Goal: Transaction & Acquisition: Purchase product/service

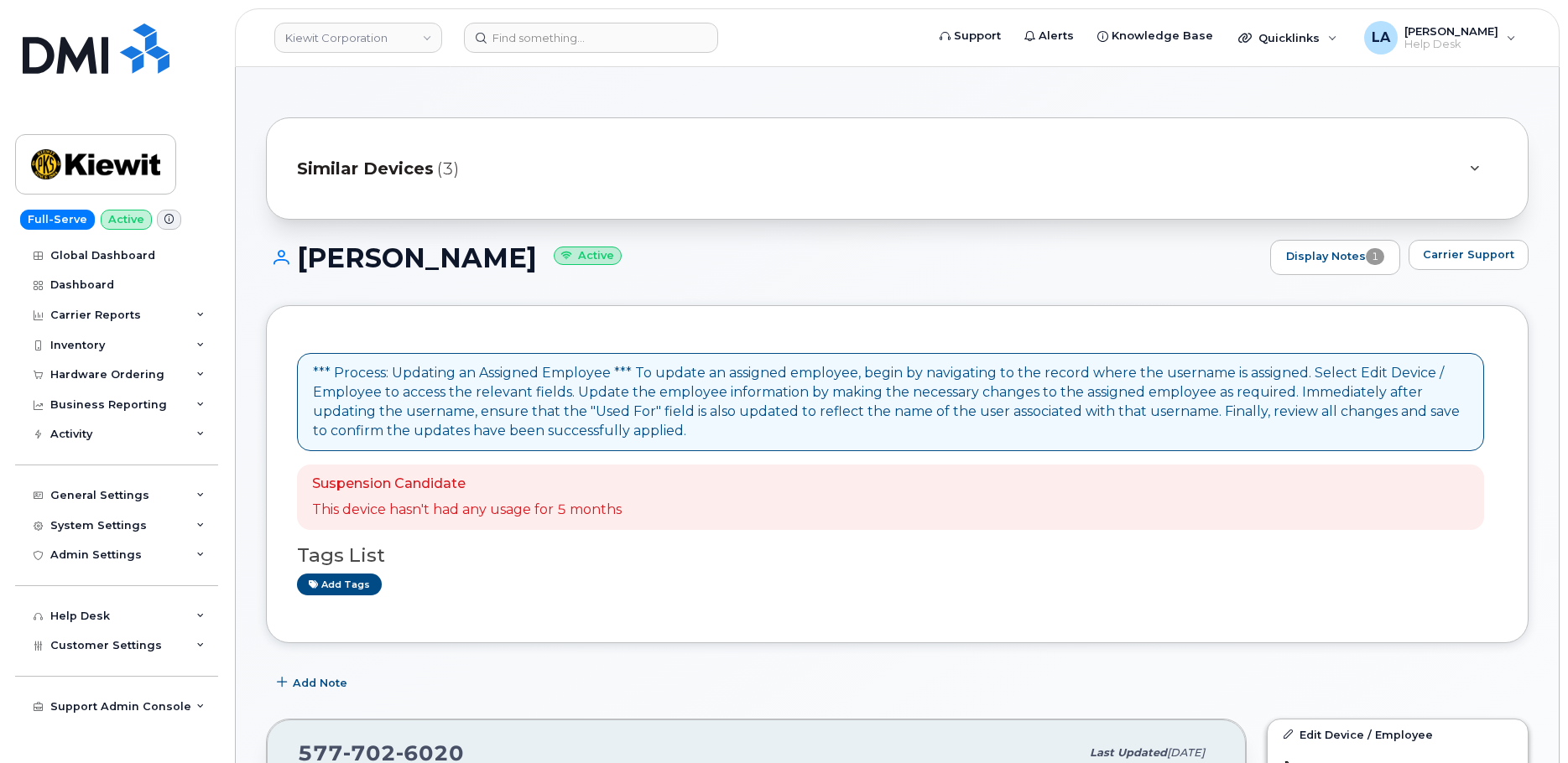
scroll to position [522, 0]
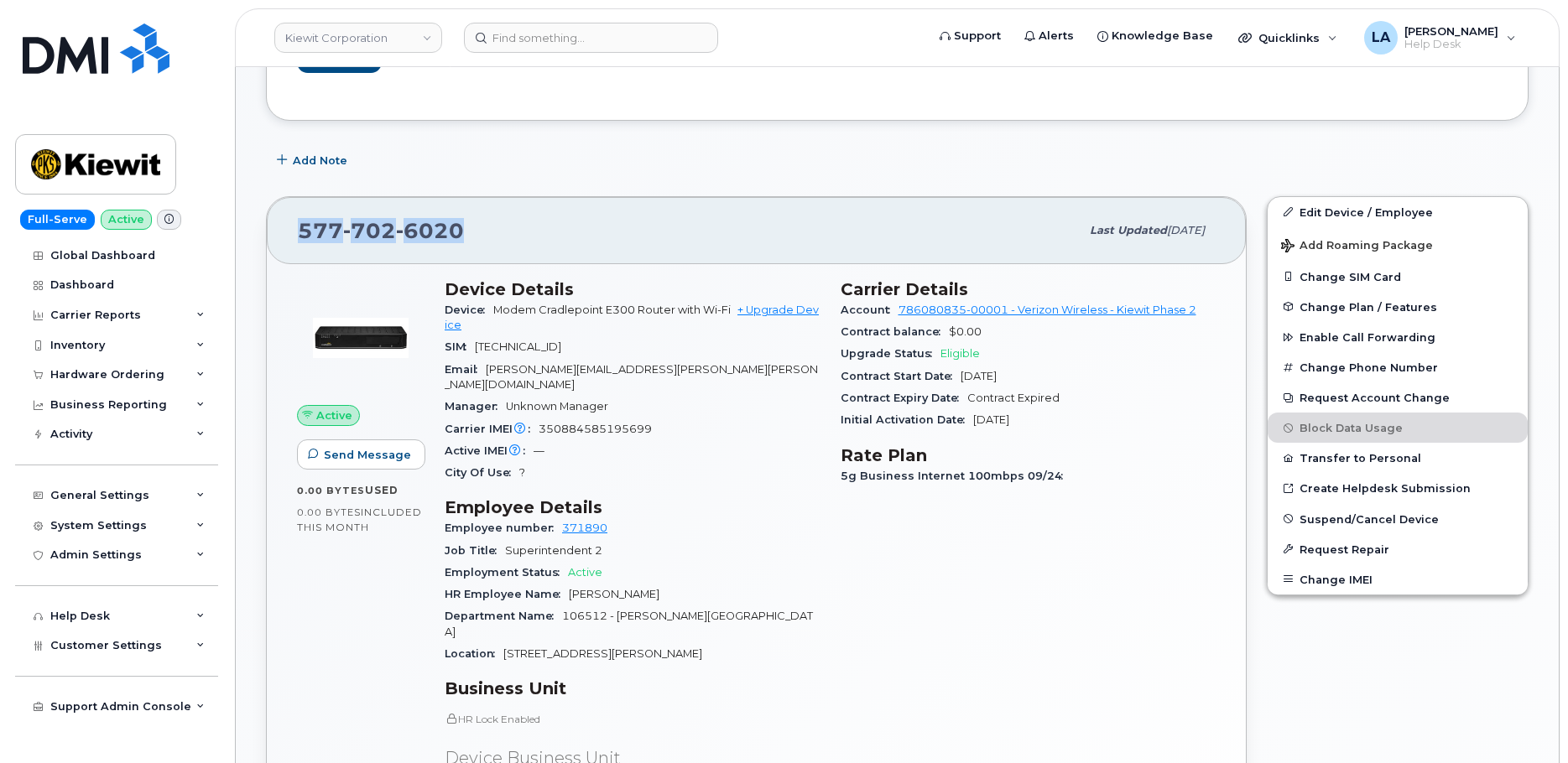
click at [613, 246] on div "577 702 6020" at bounding box center [689, 230] width 782 height 35
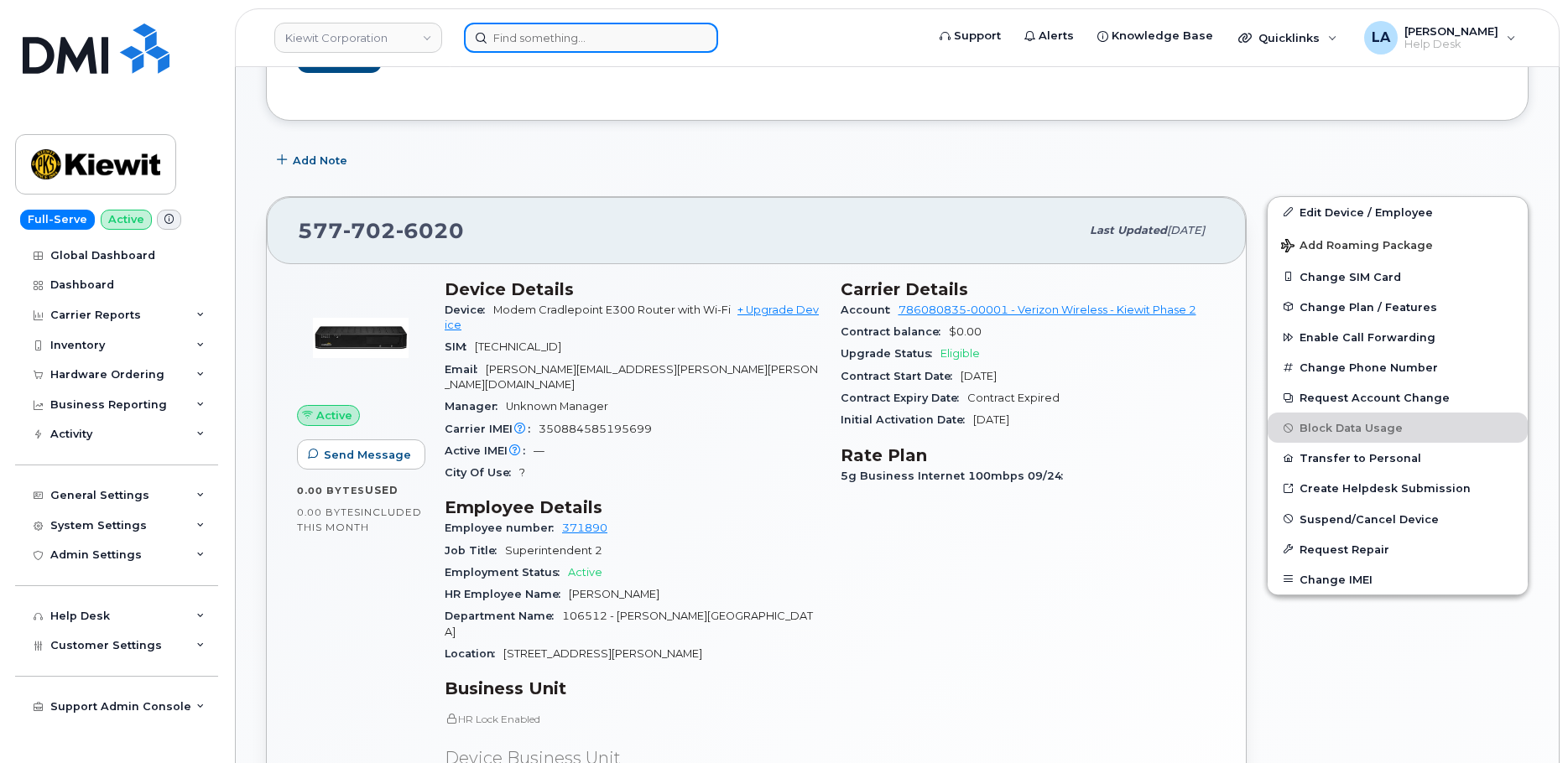
click at [537, 35] on input at bounding box center [591, 37] width 254 height 30
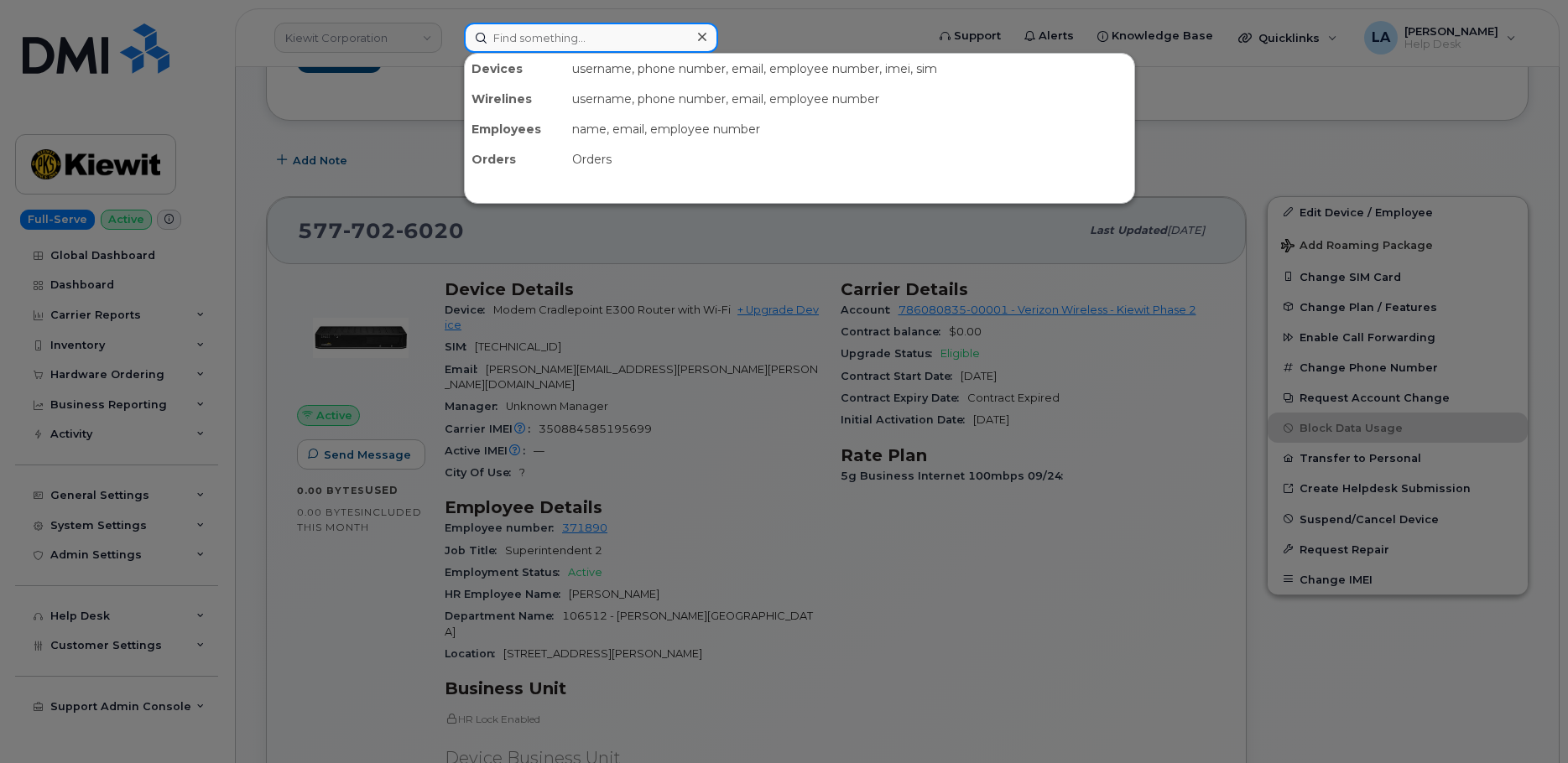
paste input "724-549-1934"
type input "724-549-1934"
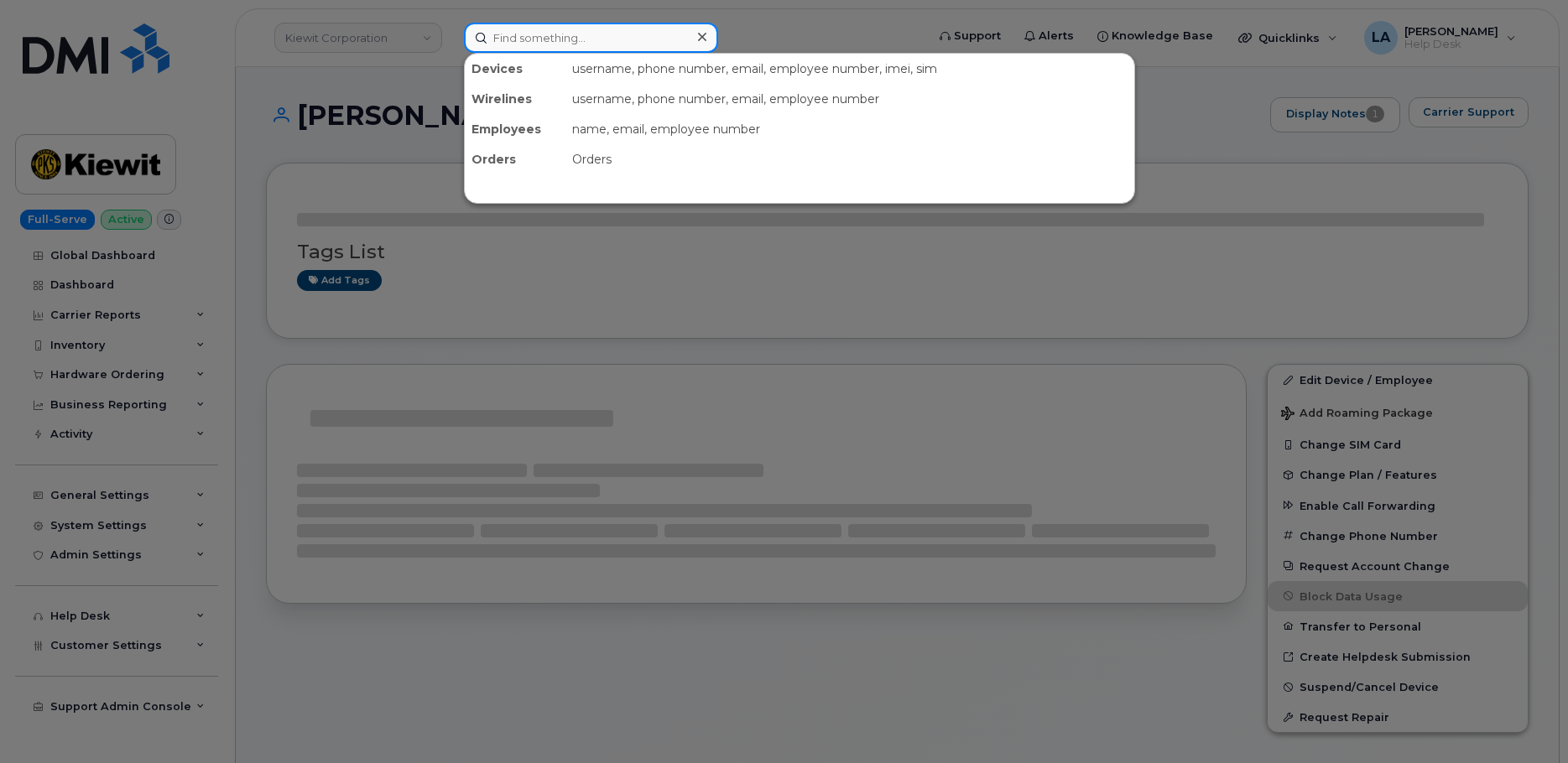
click at [568, 36] on input at bounding box center [591, 37] width 254 height 30
paste input "724-549-1934"
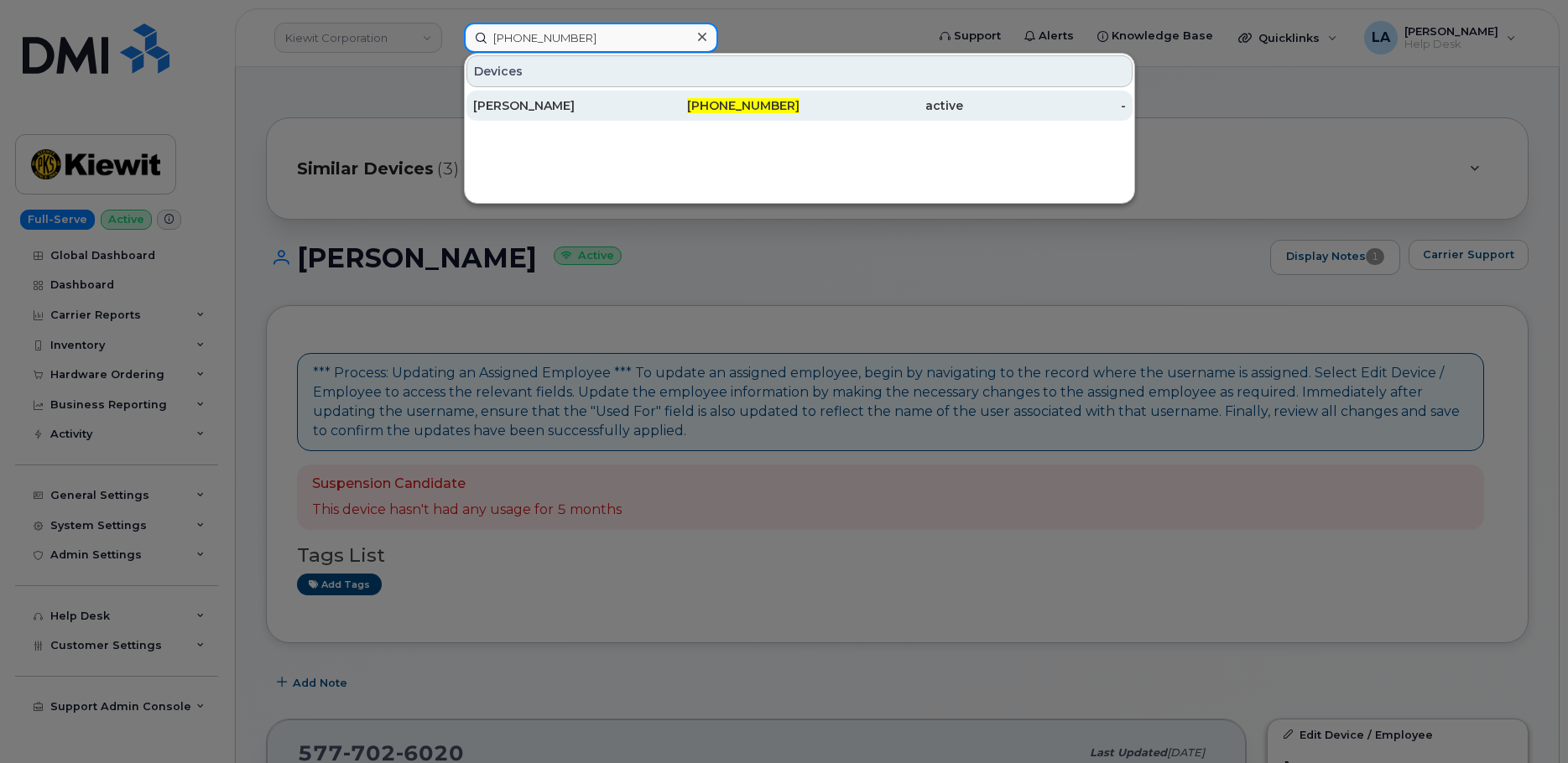
type input "[PHONE_NUMBER]"
click at [560, 106] on div "[PERSON_NAME]" at bounding box center [555, 106] width 164 height 17
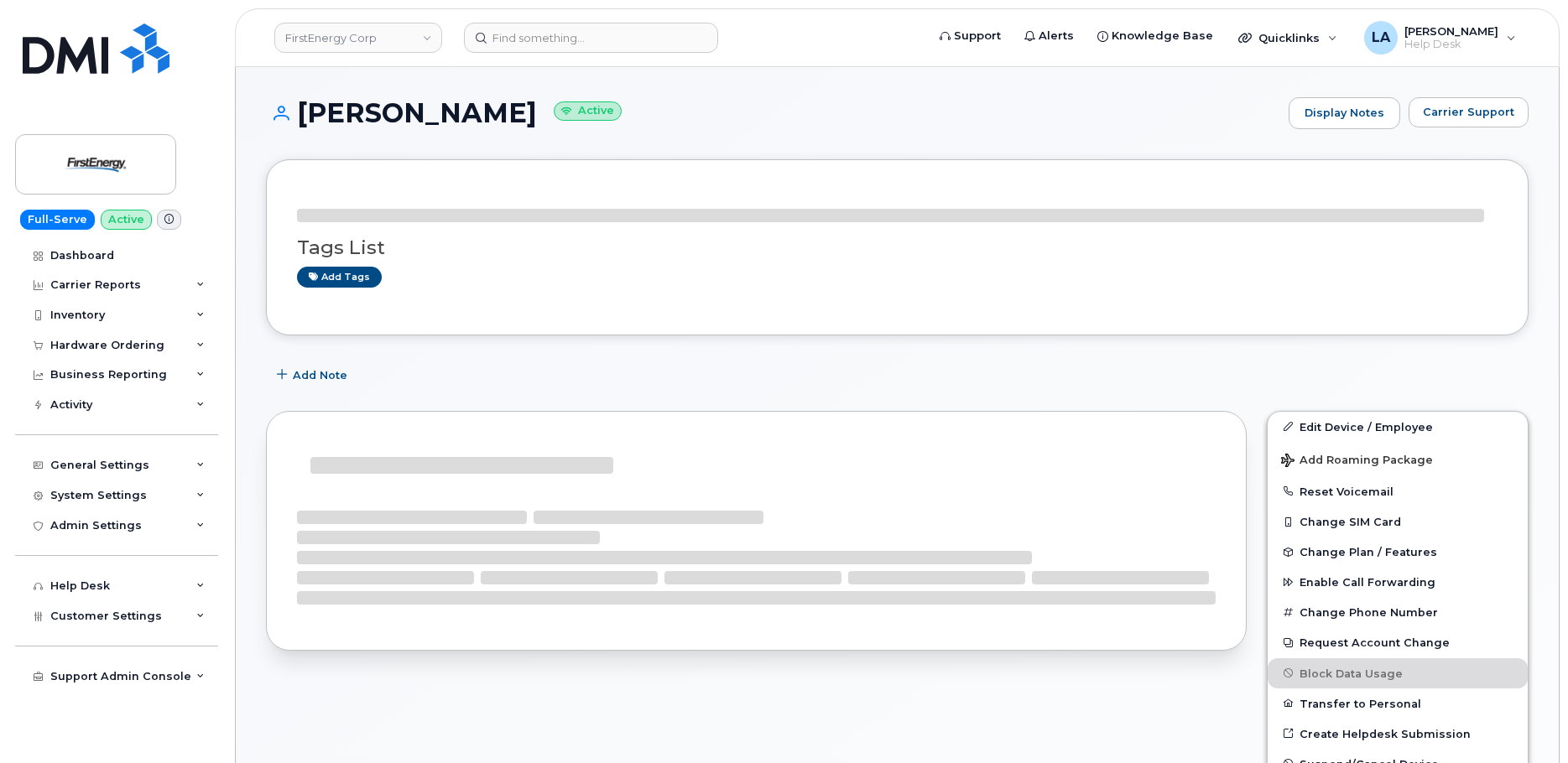
drag, startPoint x: 1567, startPoint y: 119, endPoint x: 1567, endPoint y: 132, distance: 13.0
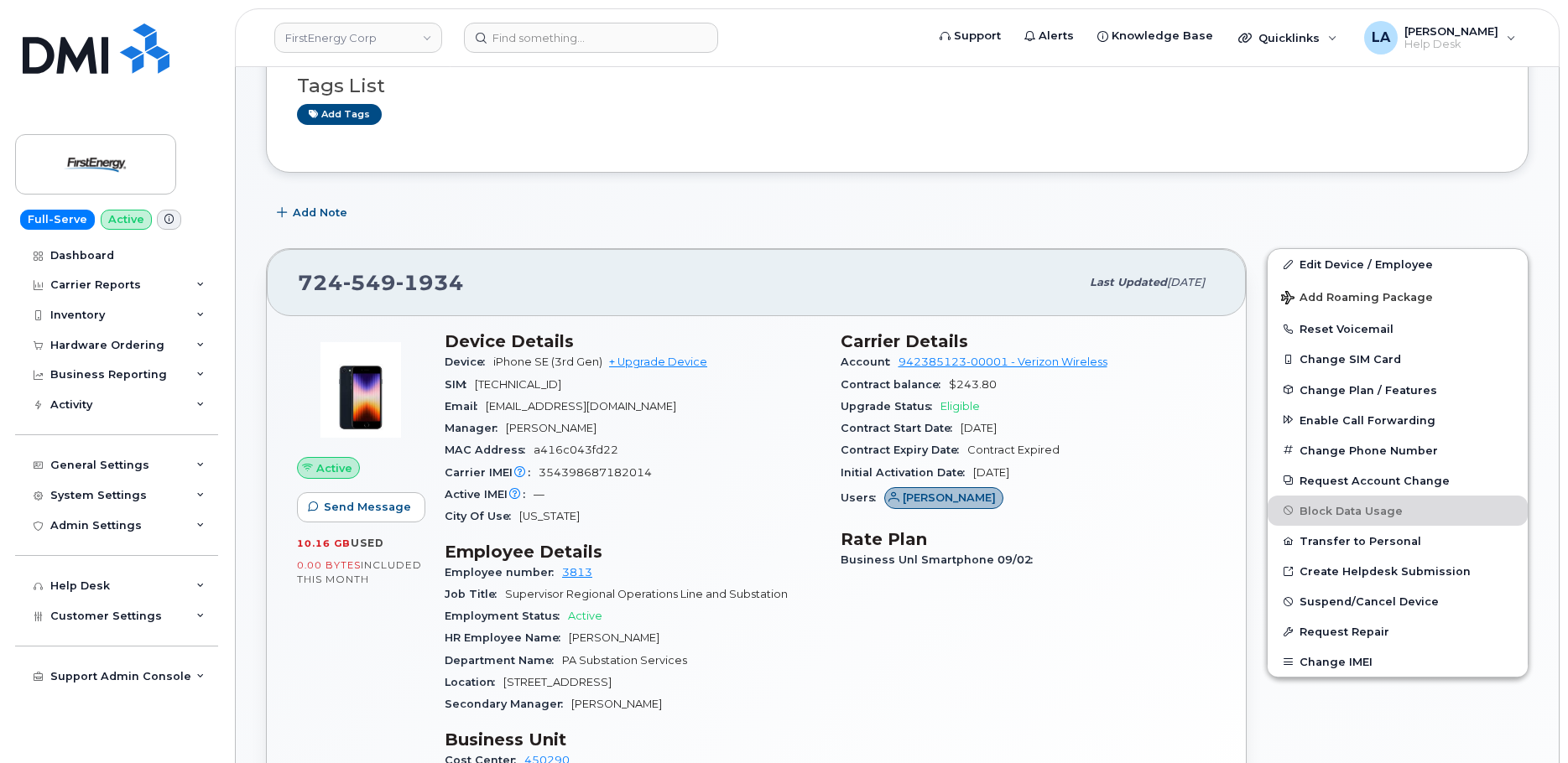
scroll to position [188, 0]
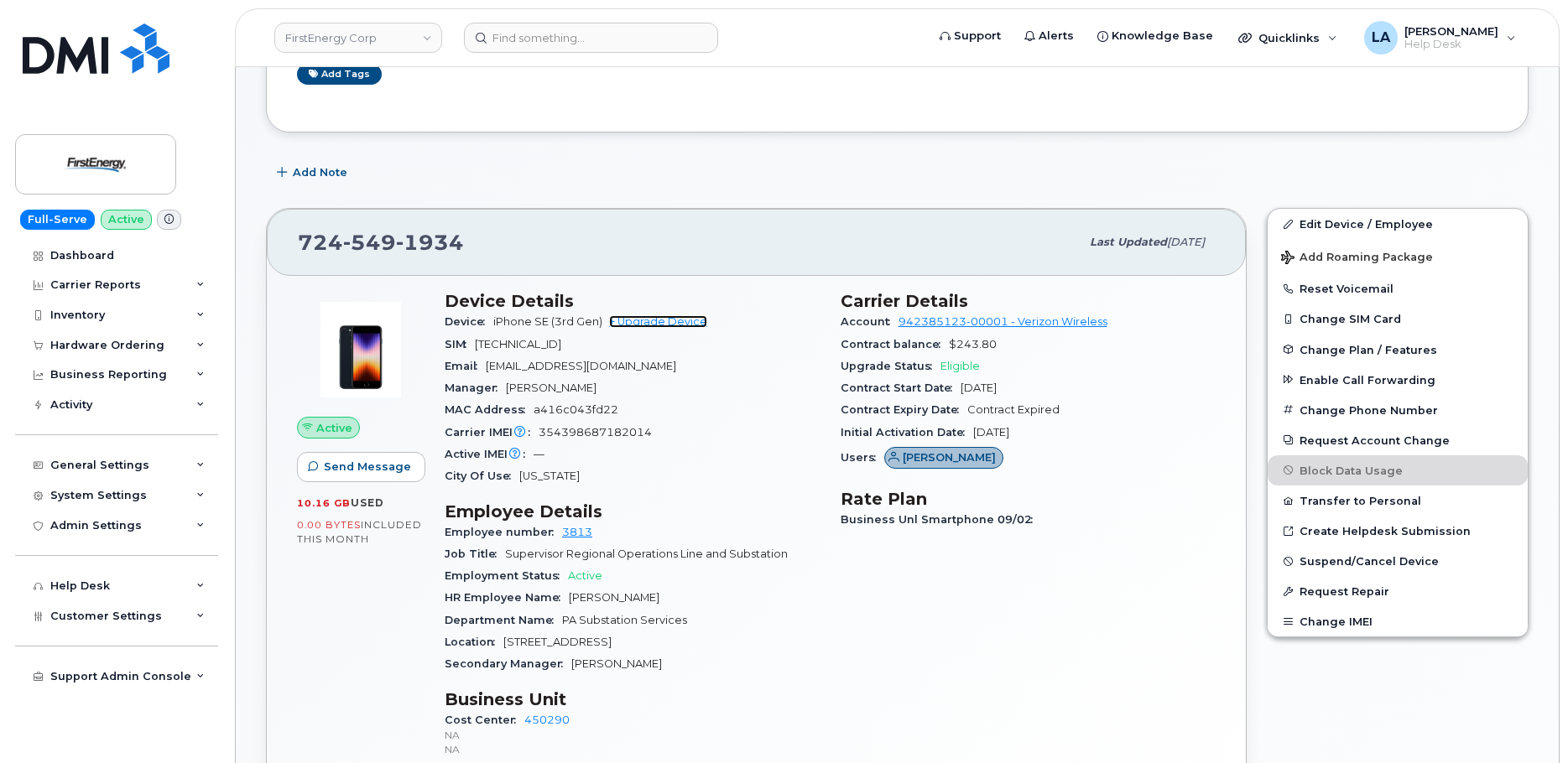
click at [644, 325] on link "+ Upgrade Device" at bounding box center [658, 321] width 98 height 13
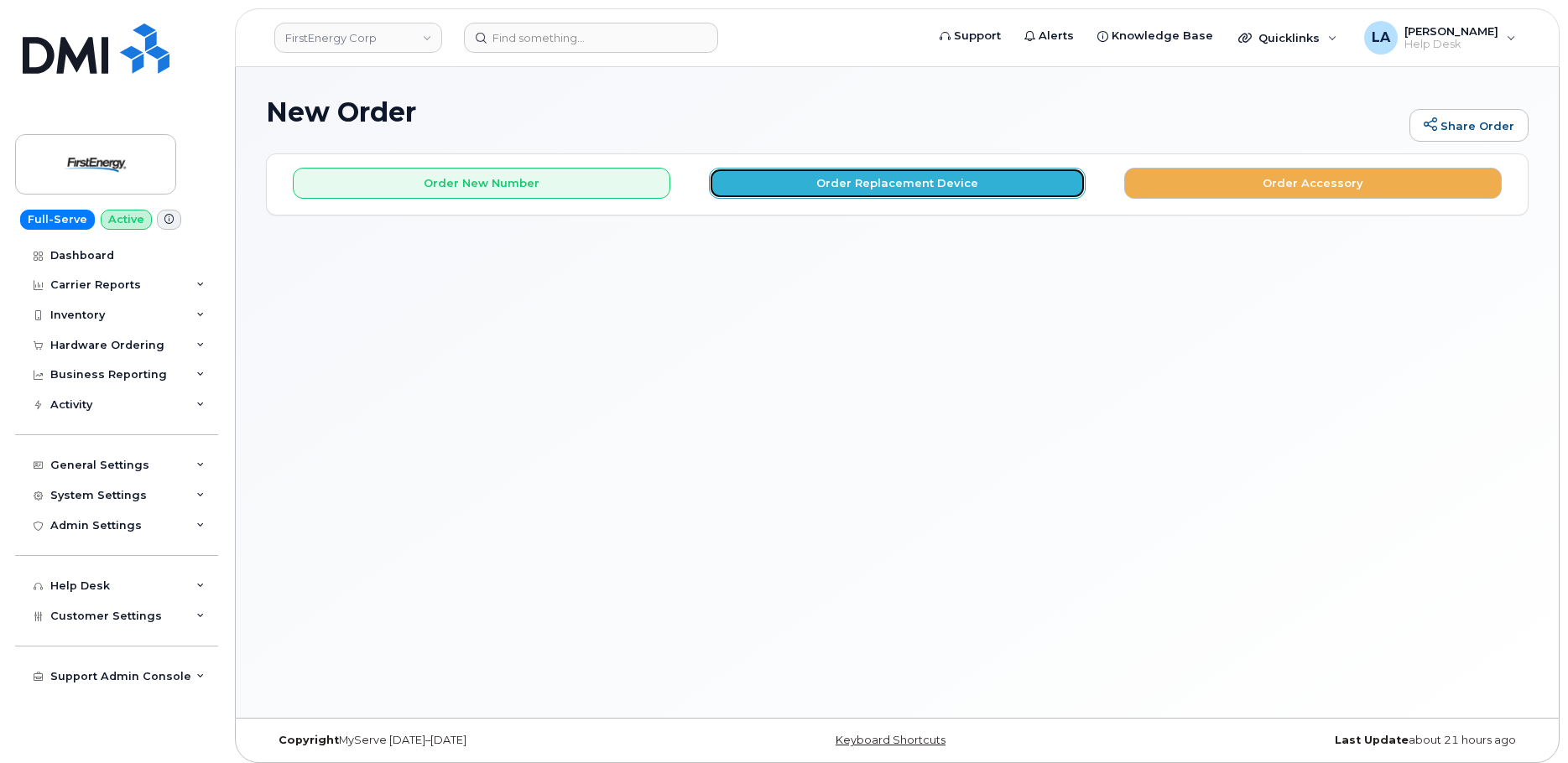
click at [782, 190] on button "Order Replacement Device" at bounding box center [897, 183] width 378 height 31
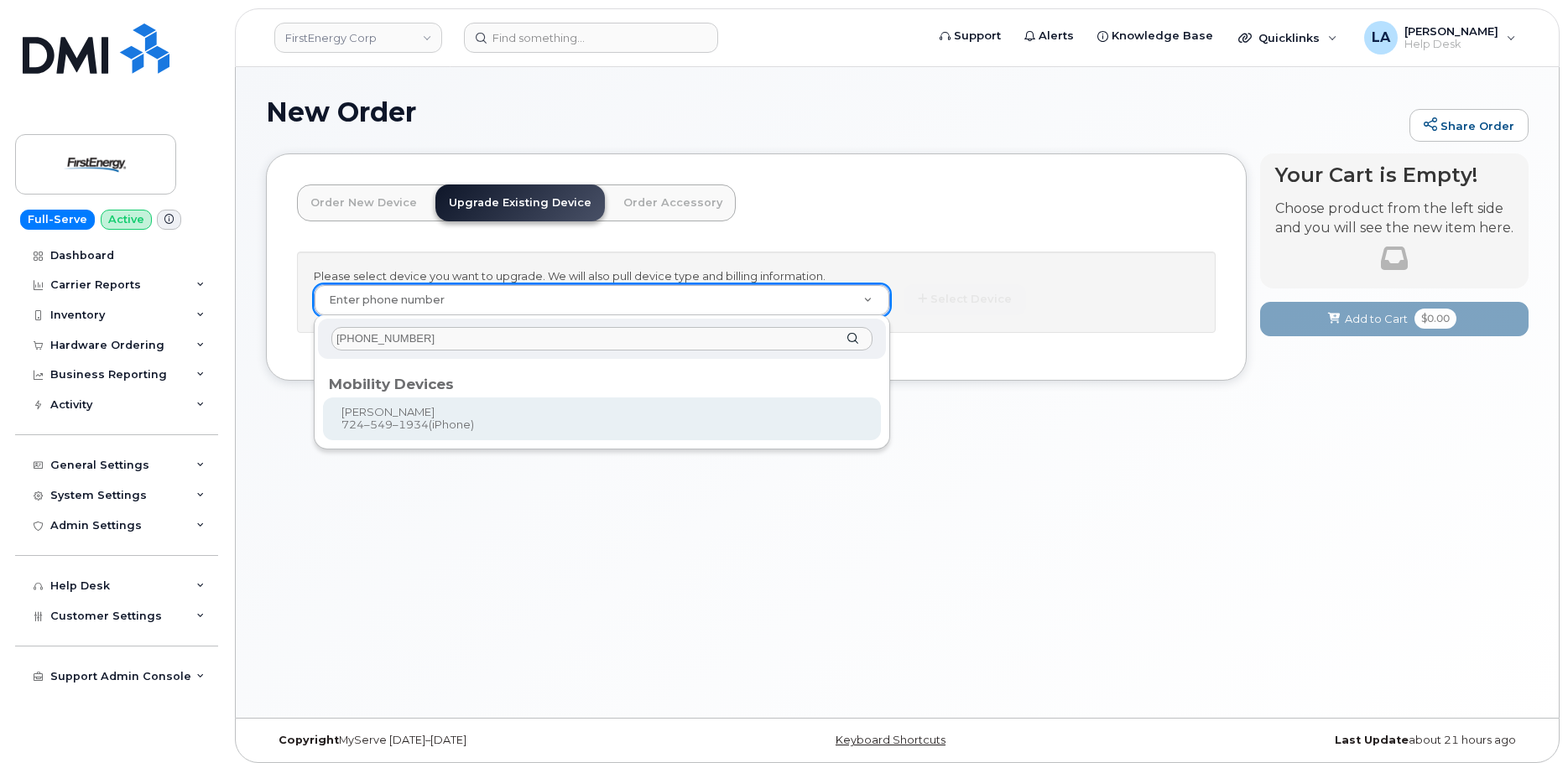
type input "724-549-1934"
type input "831761"
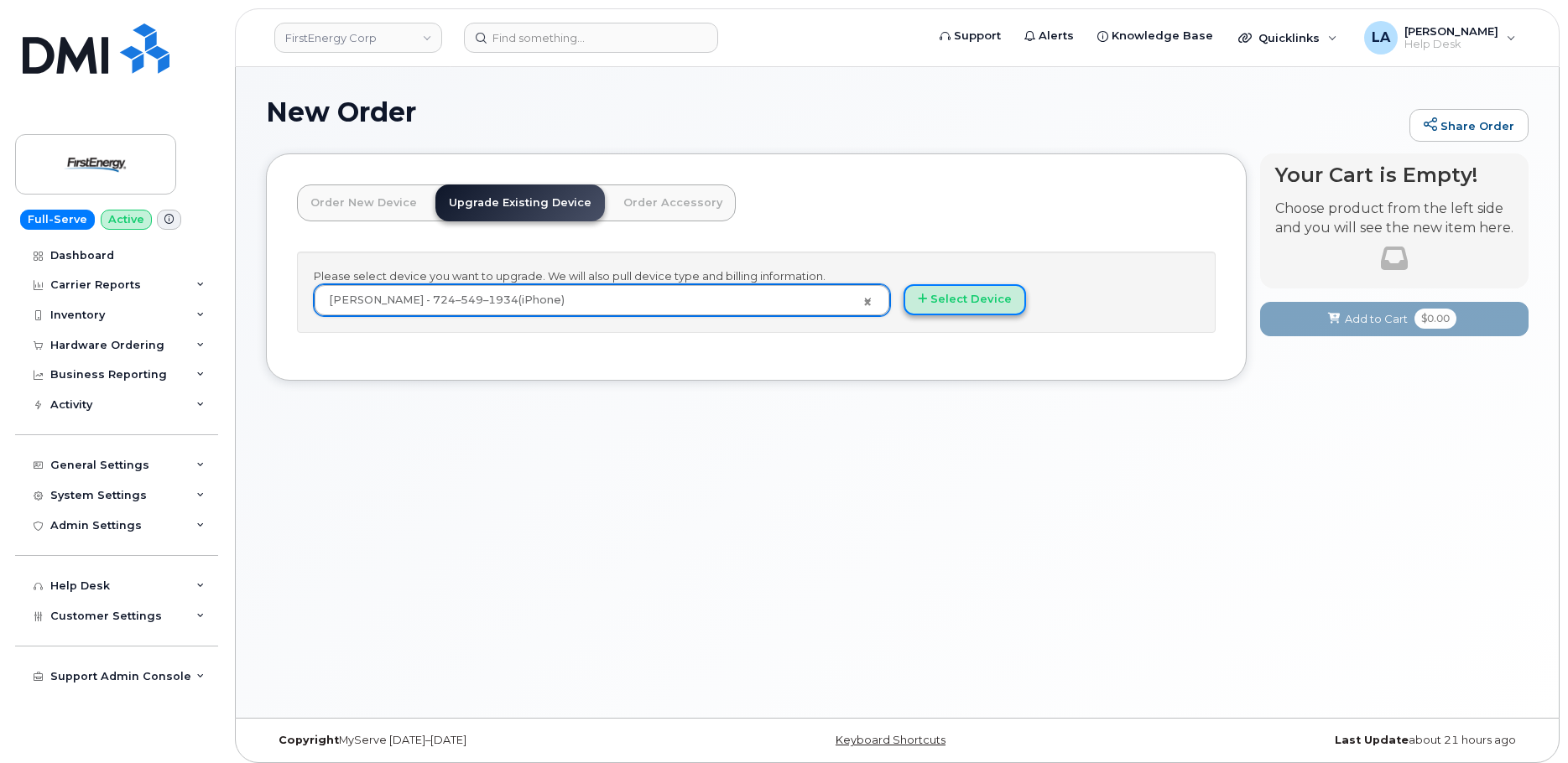
click at [970, 300] on button "Select Device" at bounding box center [964, 300] width 122 height 31
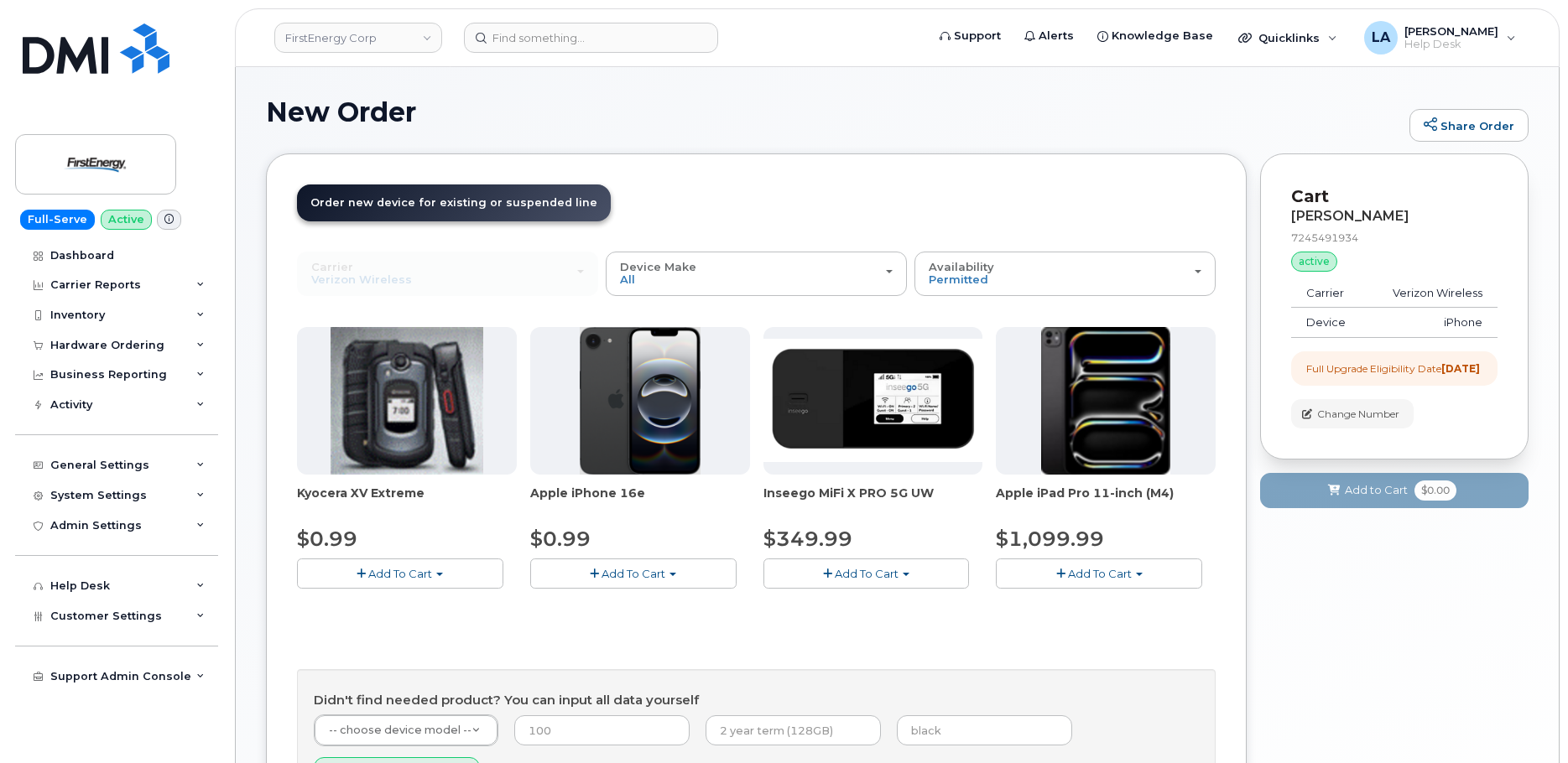
click at [628, 581] on button "Add To Cart" at bounding box center [633, 573] width 206 height 29
click at [623, 603] on link "$0.99 - 2 Year Upgrade" at bounding box center [615, 605] width 162 height 21
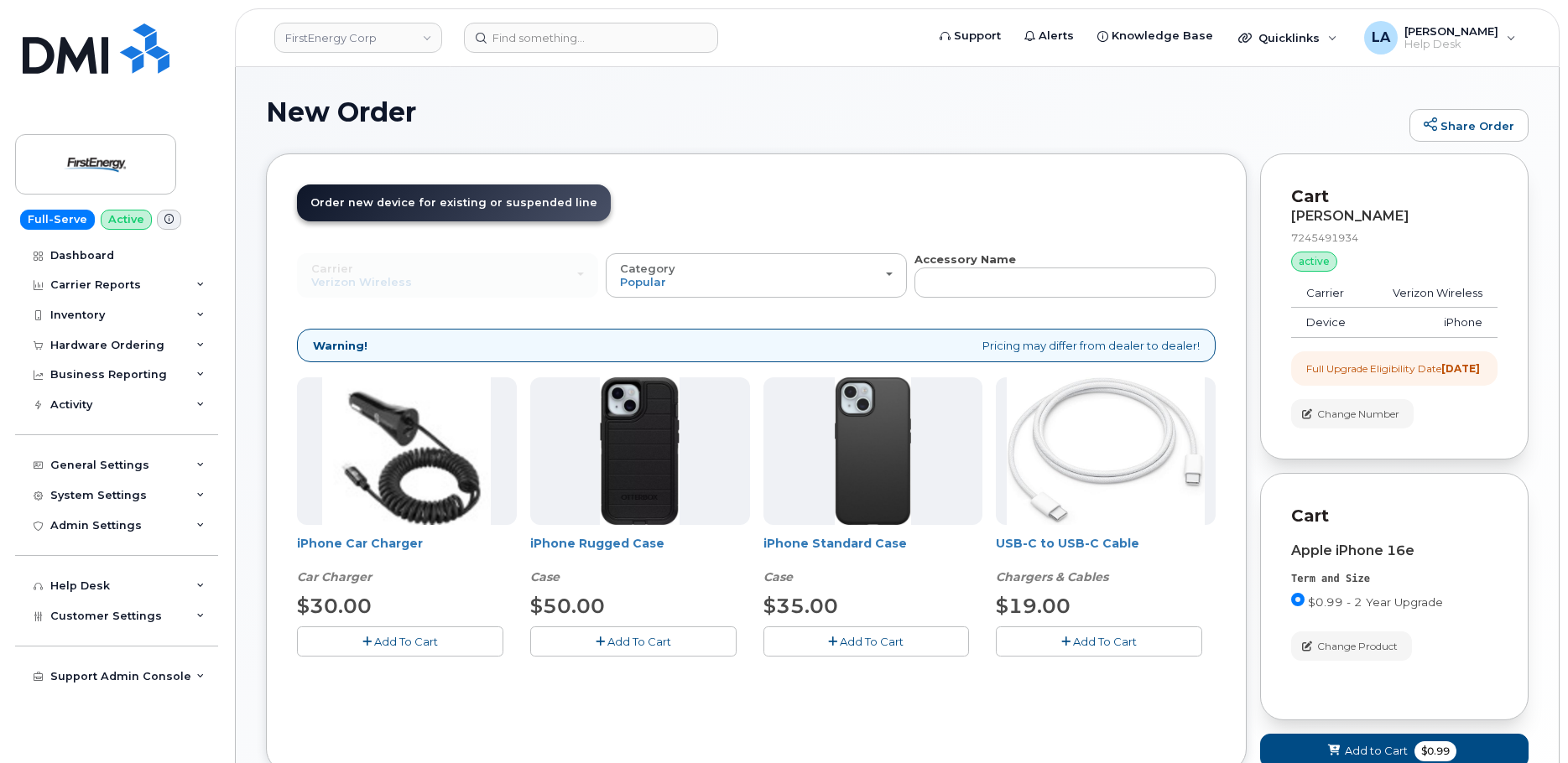
drag, startPoint x: 1565, startPoint y: 201, endPoint x: 1565, endPoint y: 220, distance: 19.0
click at [1565, 220] on body "FirstEnergy Corp Support Alerts Knowledge Base Quicklinks Suspend / Cancel Devi…" at bounding box center [784, 441] width 1568 height 882
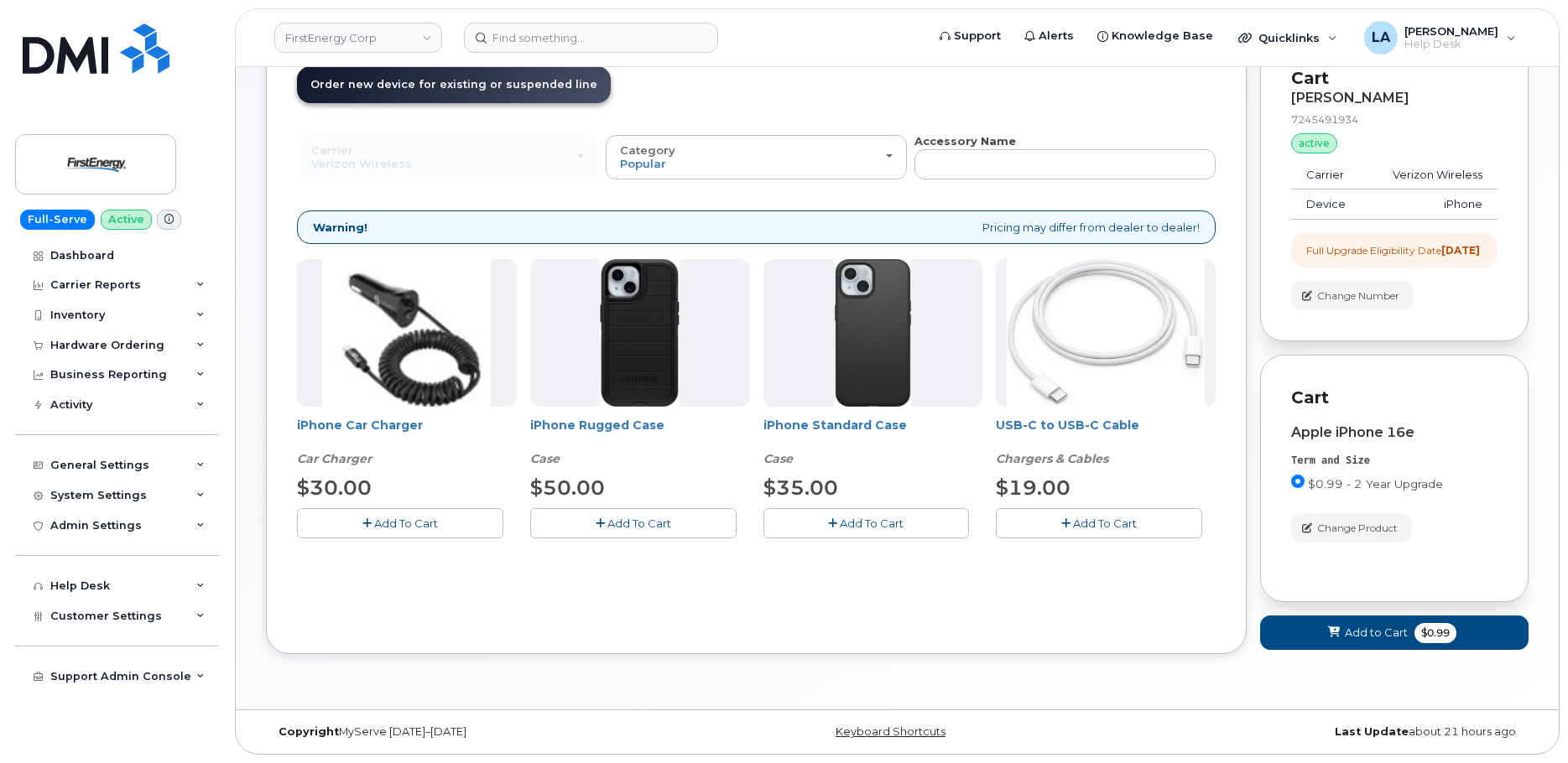
scroll to position [133, 0]
click at [617, 516] on span "Add To Cart" at bounding box center [639, 523] width 63 height 14
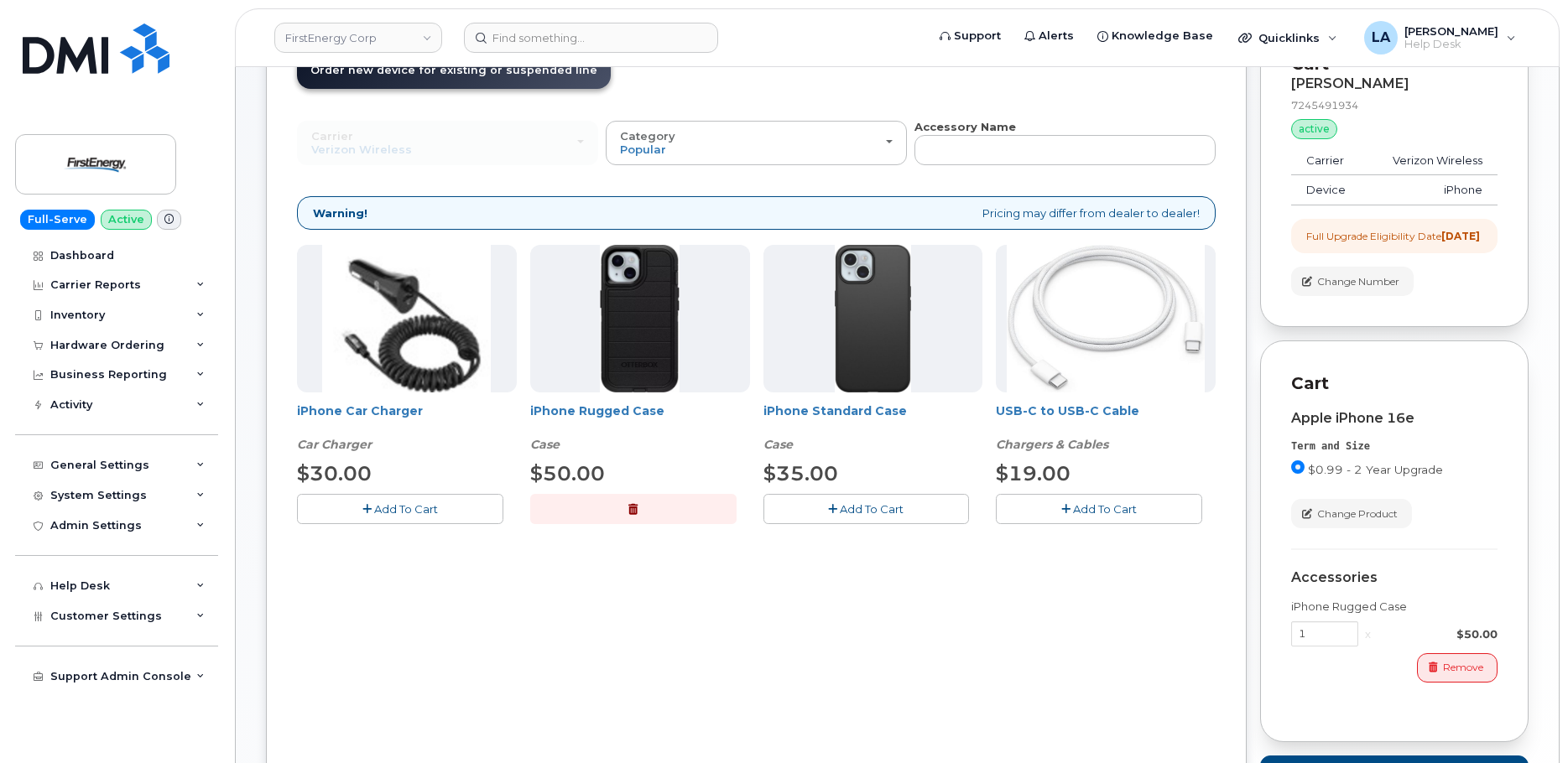
click at [1101, 519] on button "Add To Cart" at bounding box center [1099, 509] width 206 height 29
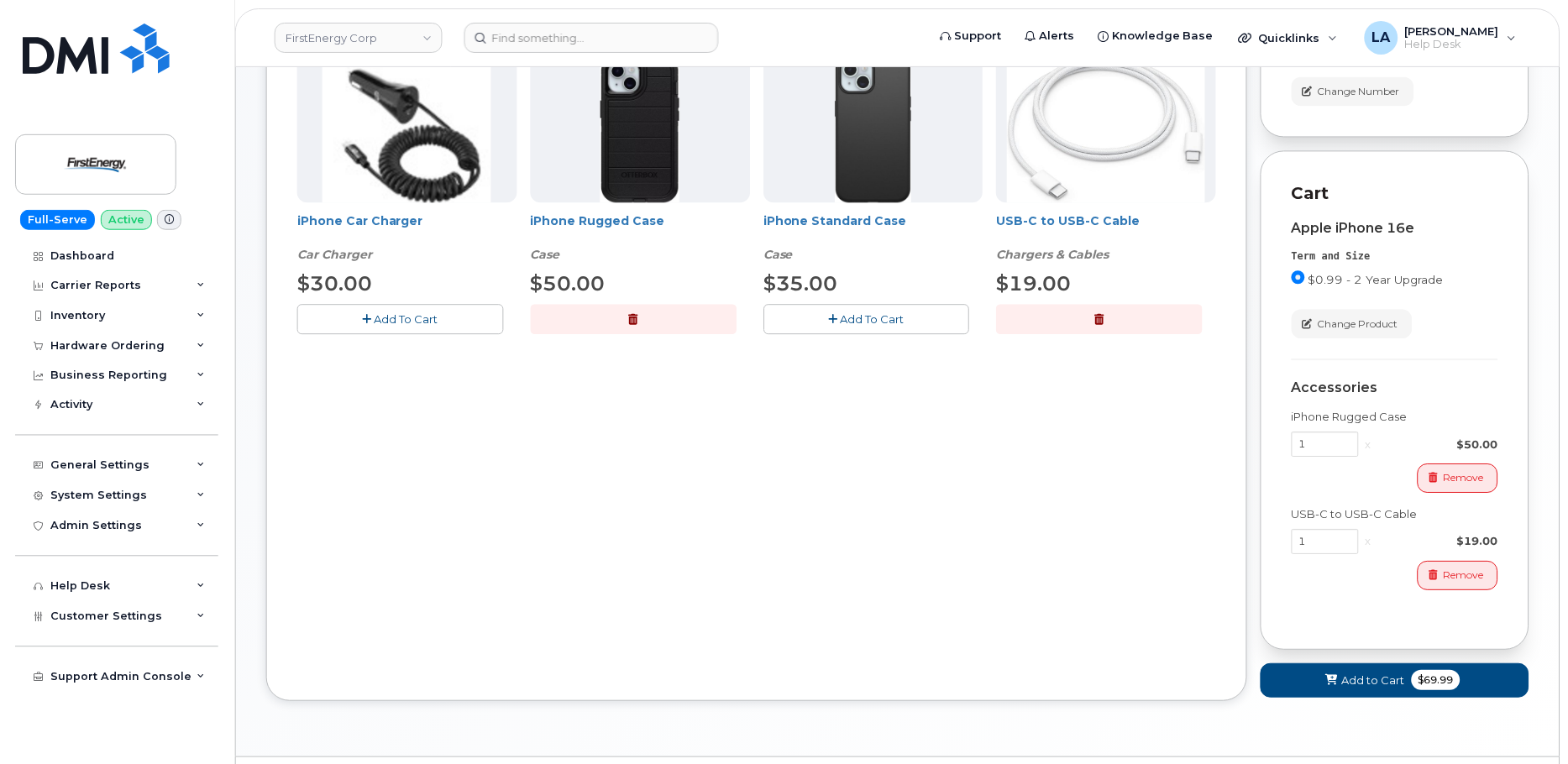
scroll to position [343, 0]
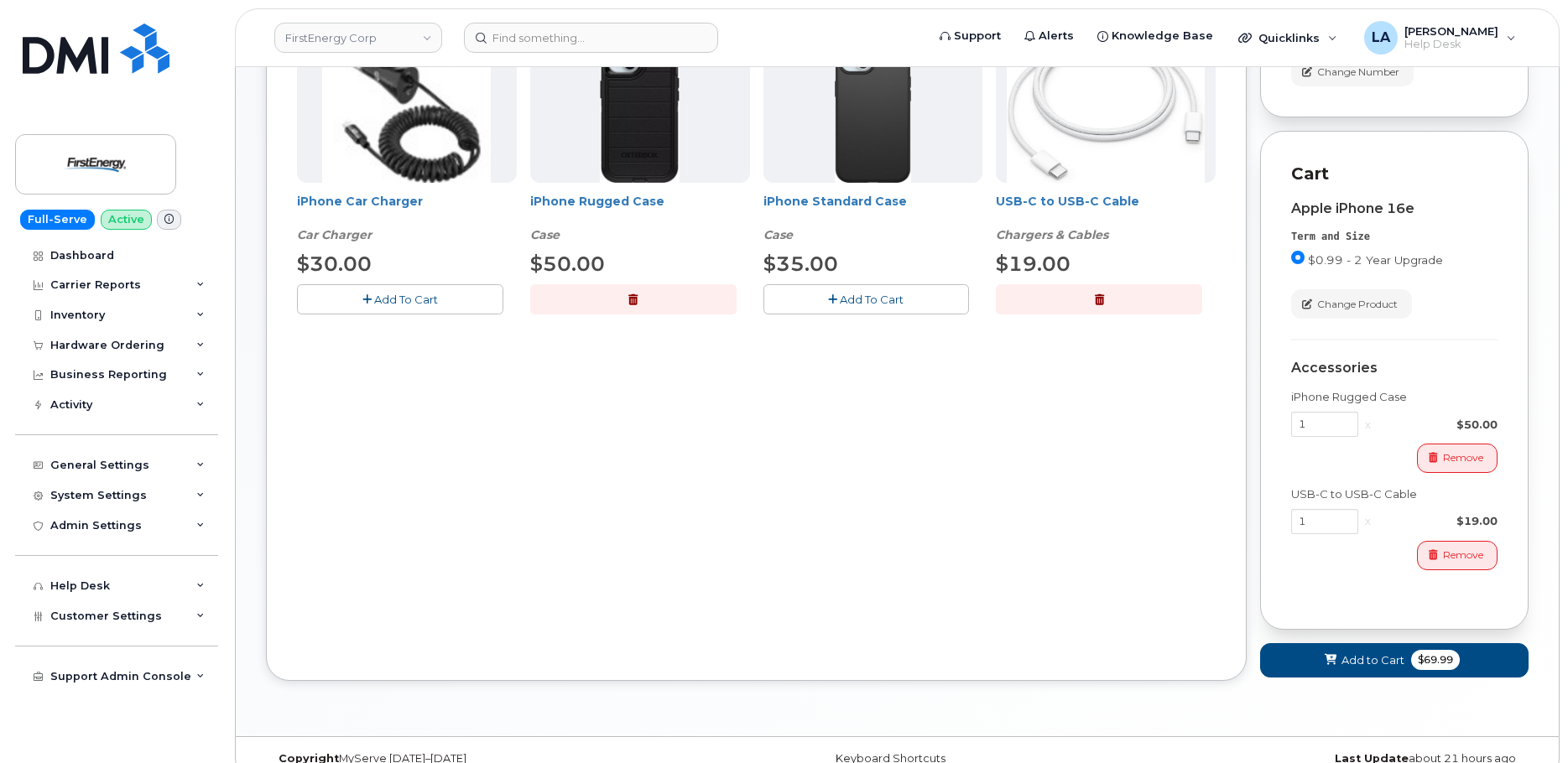
click at [427, 385] on div "Order New Device Upgrade Existing Device Order Accessory Order new device and n…" at bounding box center [756, 247] width 981 height 870
click at [442, 307] on button "Add To Cart" at bounding box center [400, 299] width 206 height 29
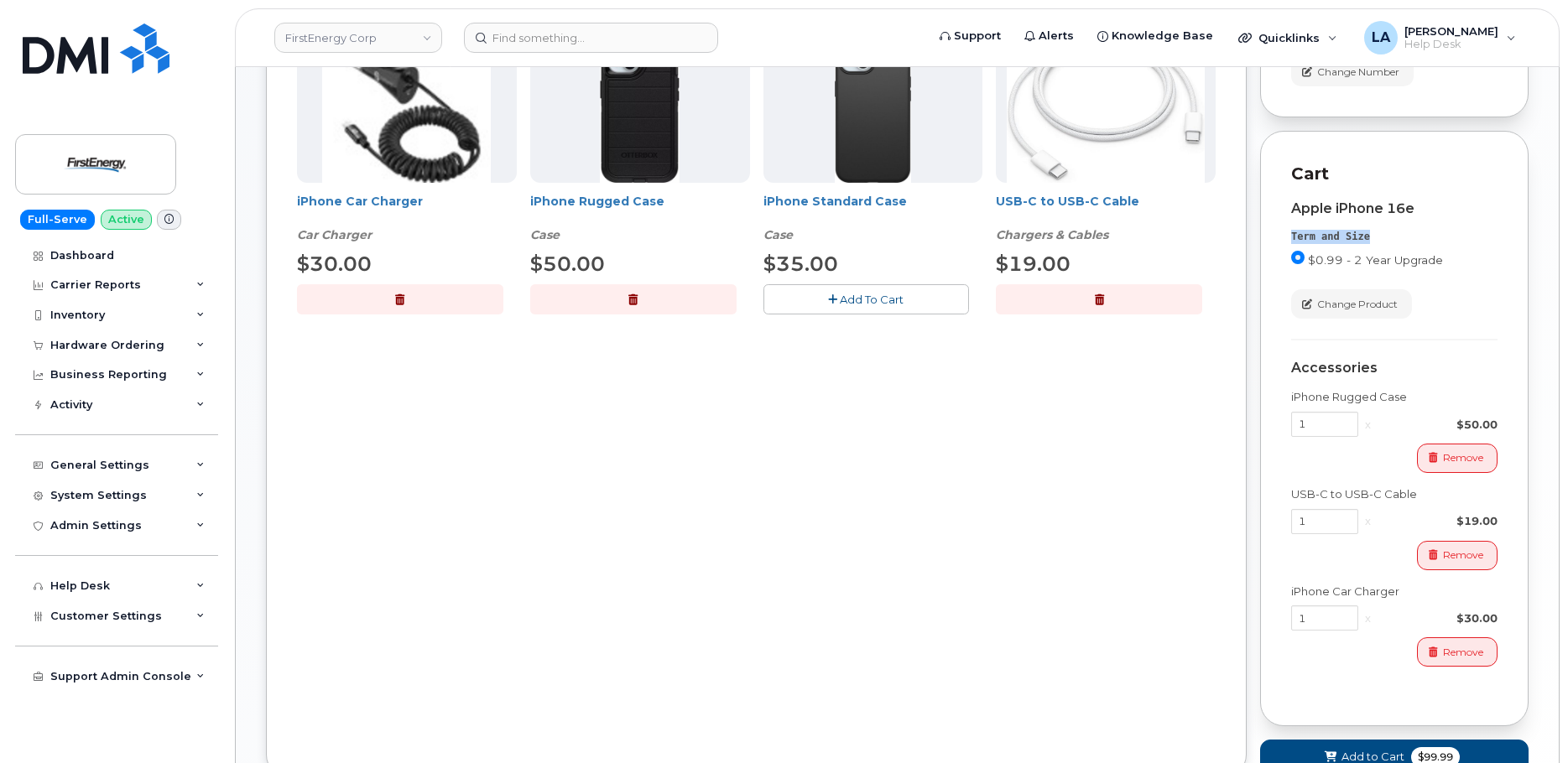
drag, startPoint x: 1566, startPoint y: 214, endPoint x: 1577, endPoint y: 251, distance: 38.6
click at [1567, 251] on html "FirstEnergy Corp Support Alerts Knowledge Base Quicklinks Suspend / Cancel Devi…" at bounding box center [784, 272] width 1568 height 1230
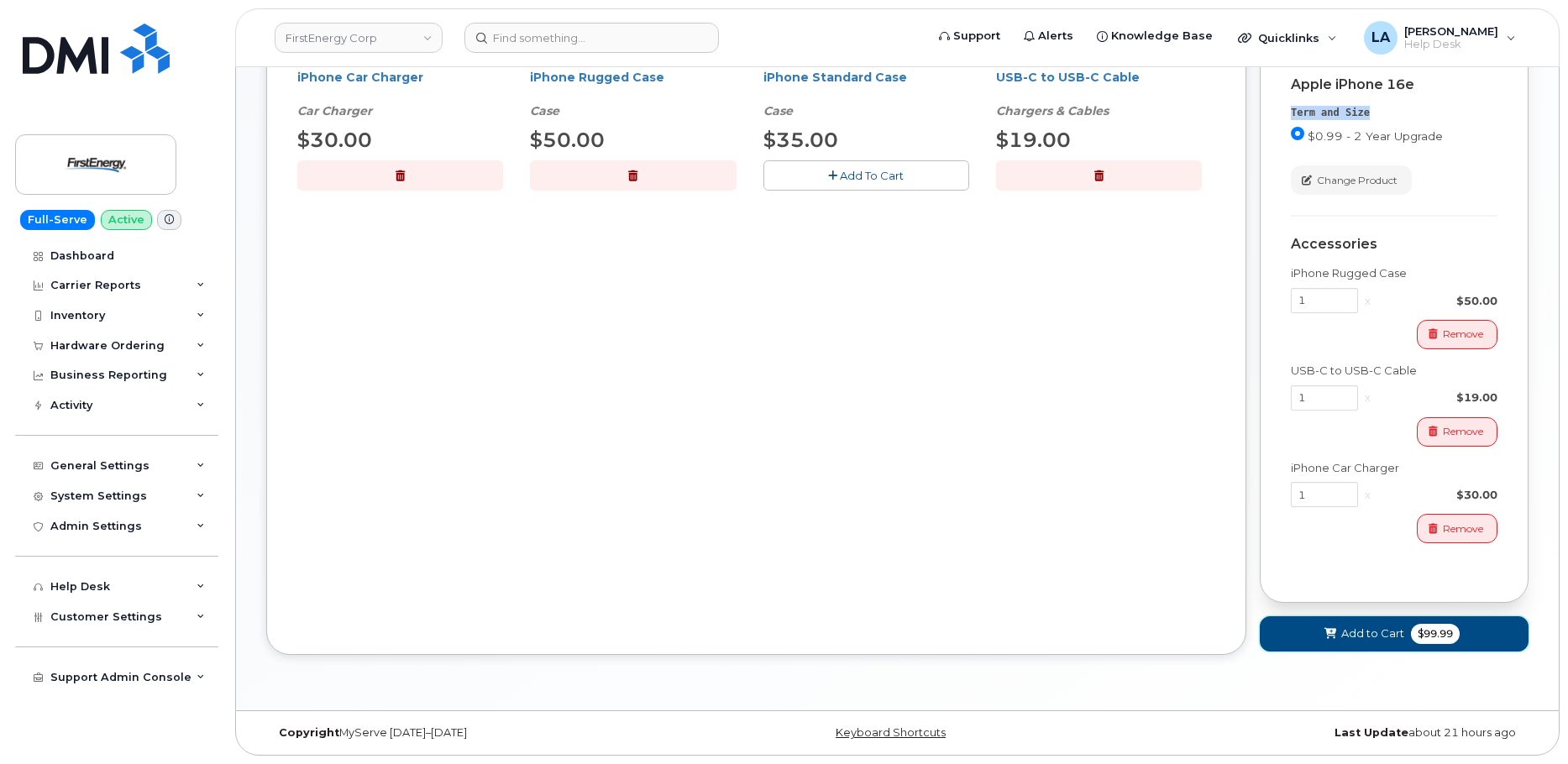
click at [1372, 632] on span "Add to Cart" at bounding box center [1372, 634] width 63 height 16
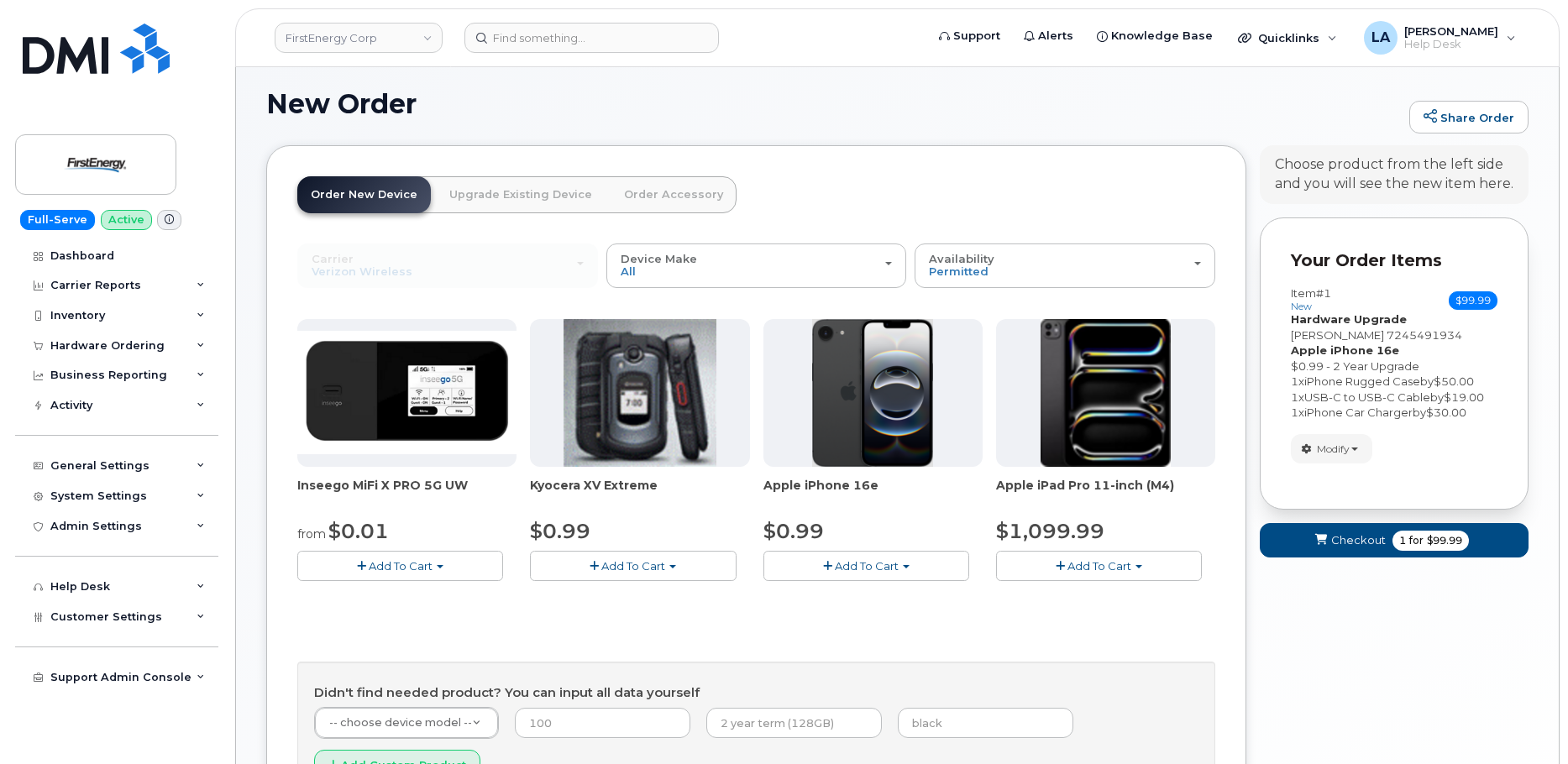
scroll to position [210, 0]
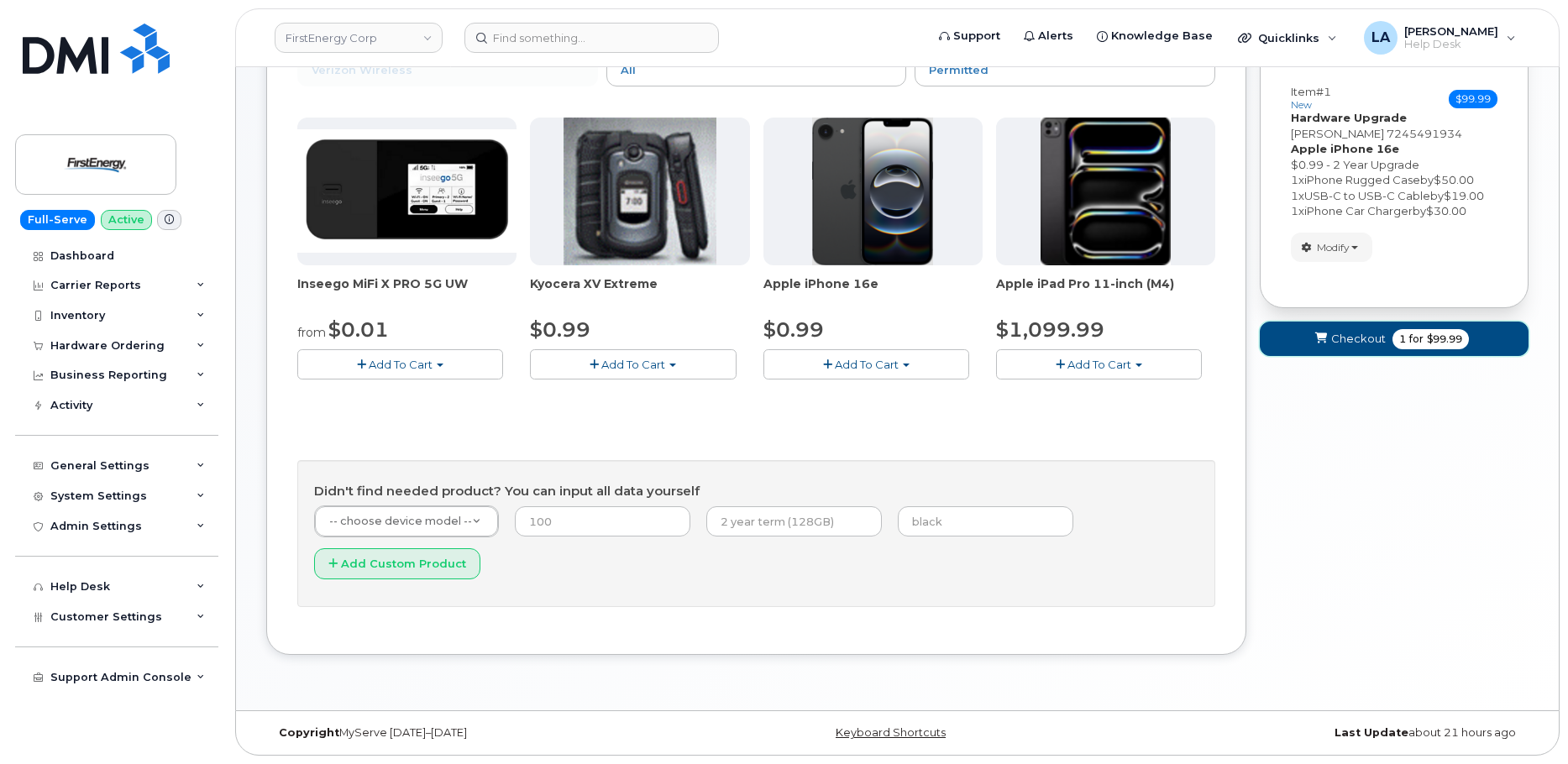
click at [1355, 344] on span "Checkout" at bounding box center [1359, 339] width 55 height 16
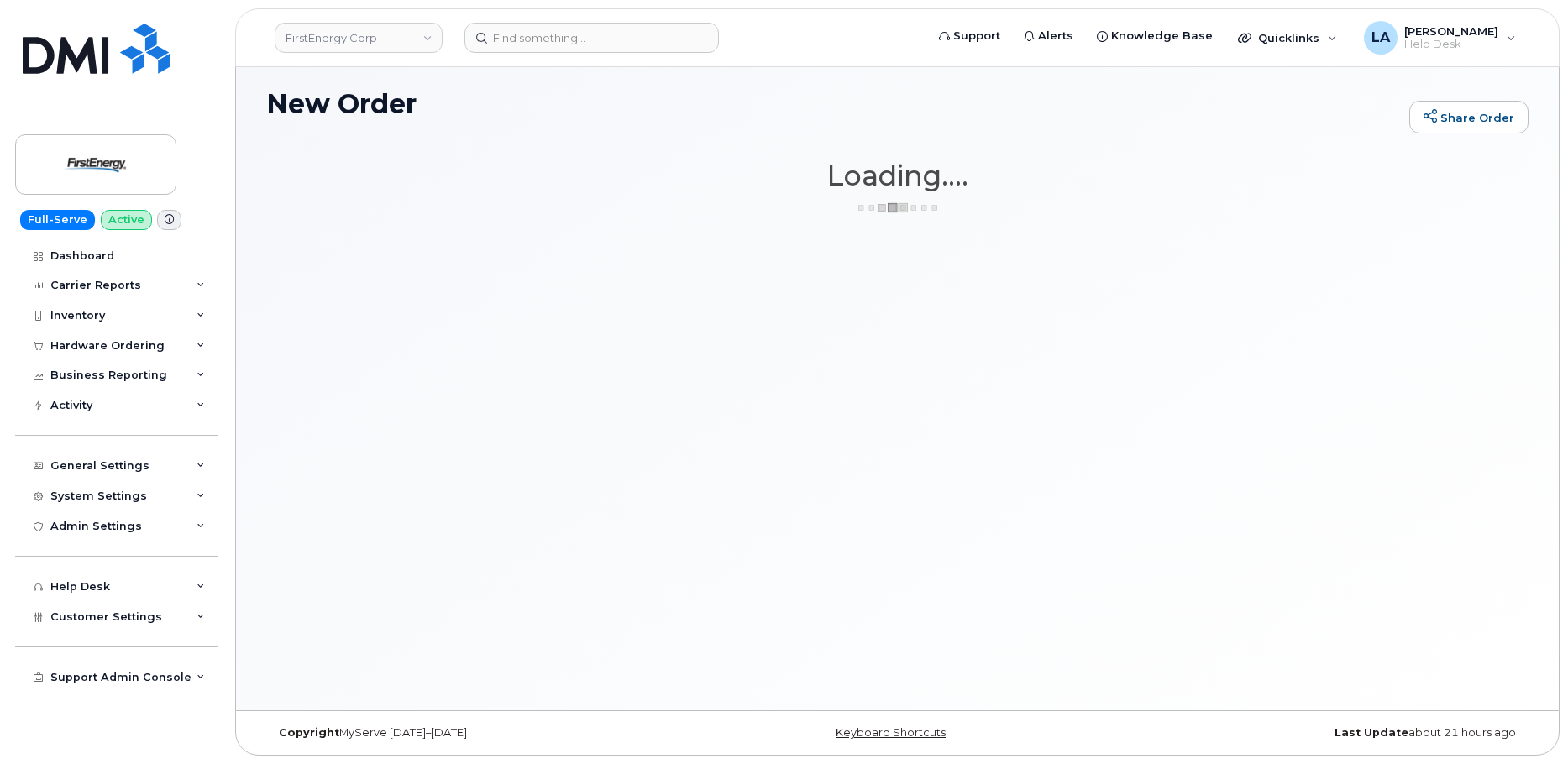
scroll to position [9, 0]
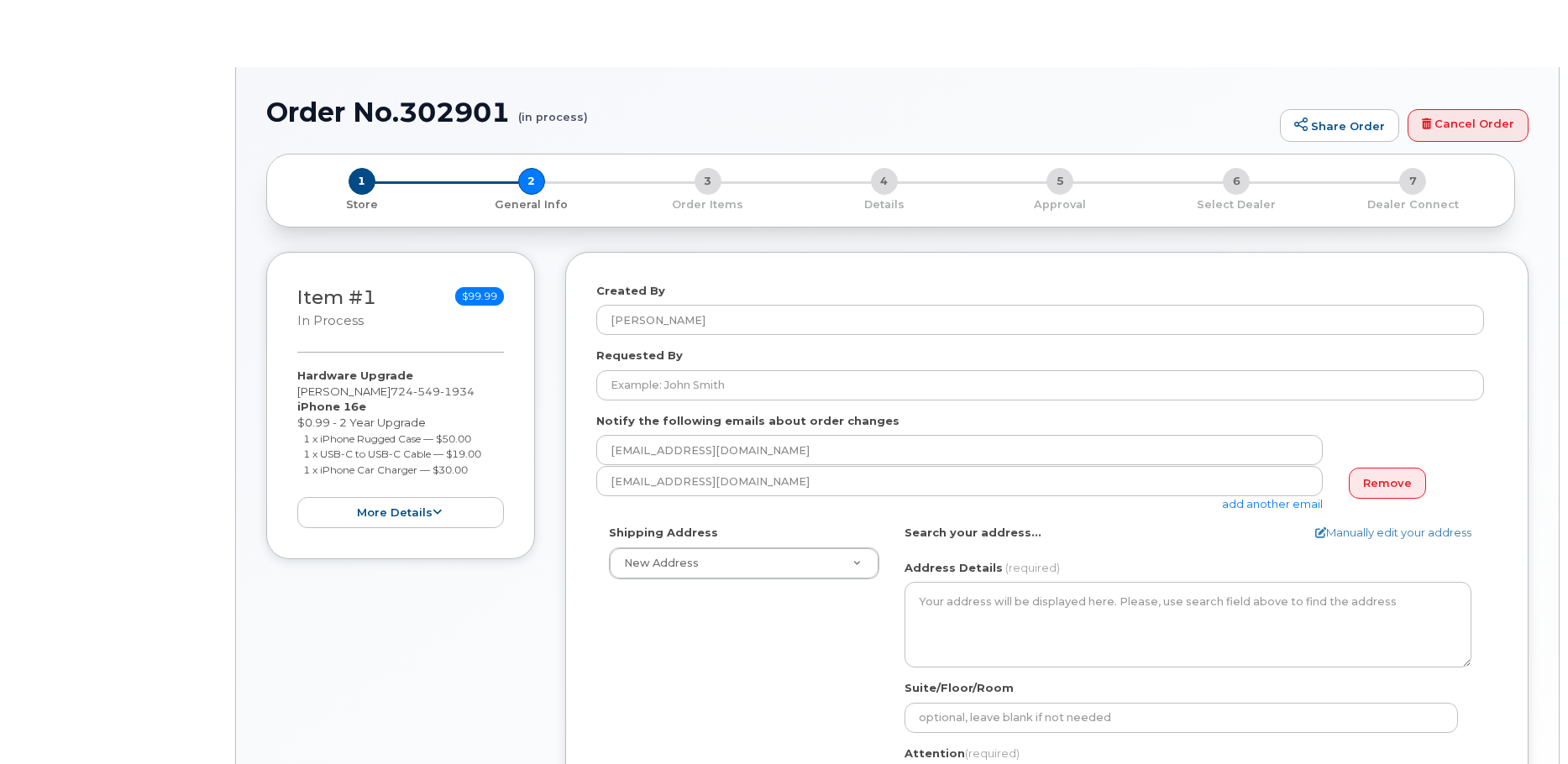
select select
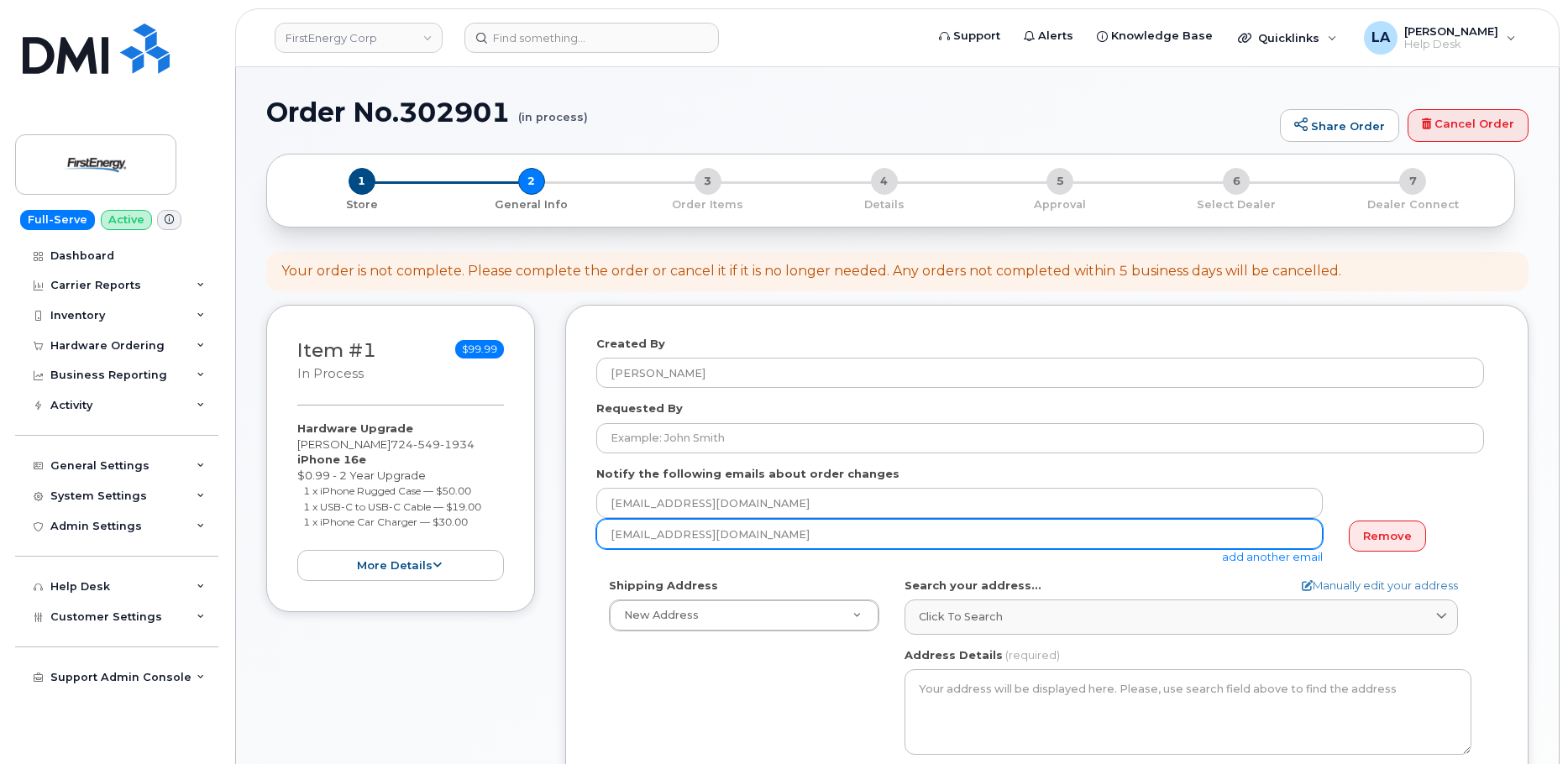
drag, startPoint x: 779, startPoint y: 547, endPoint x: 555, endPoint y: 535, distance: 224.3
click at [549, 540] on div "Item #1 in process $99.99 Hardware Upgrade FREDERICK GLINSKY 724 549 1934 iPhon…" at bounding box center [898, 684] width 1262 height 759
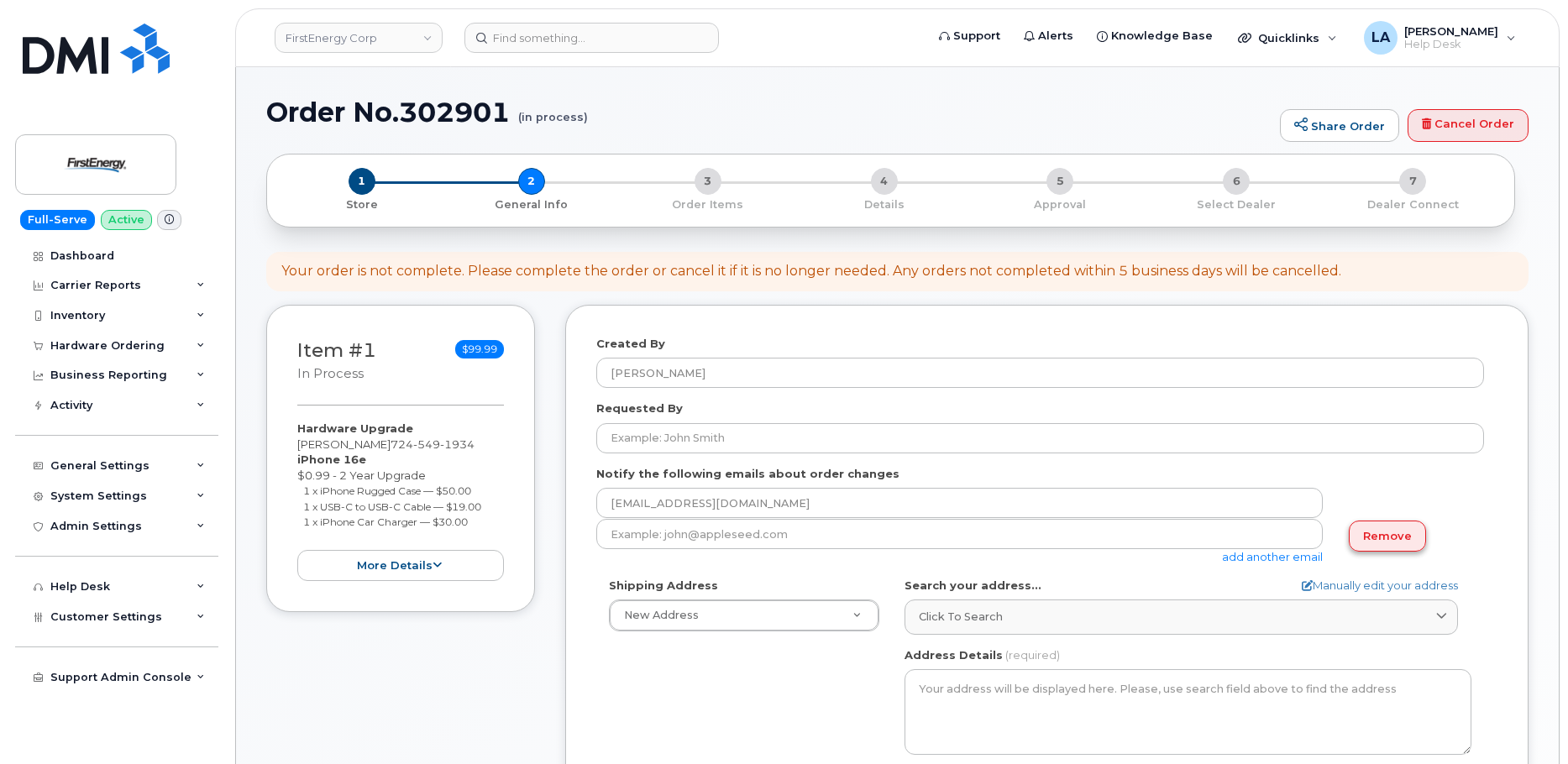
click at [1382, 536] on link "Remove" at bounding box center [1387, 536] width 77 height 31
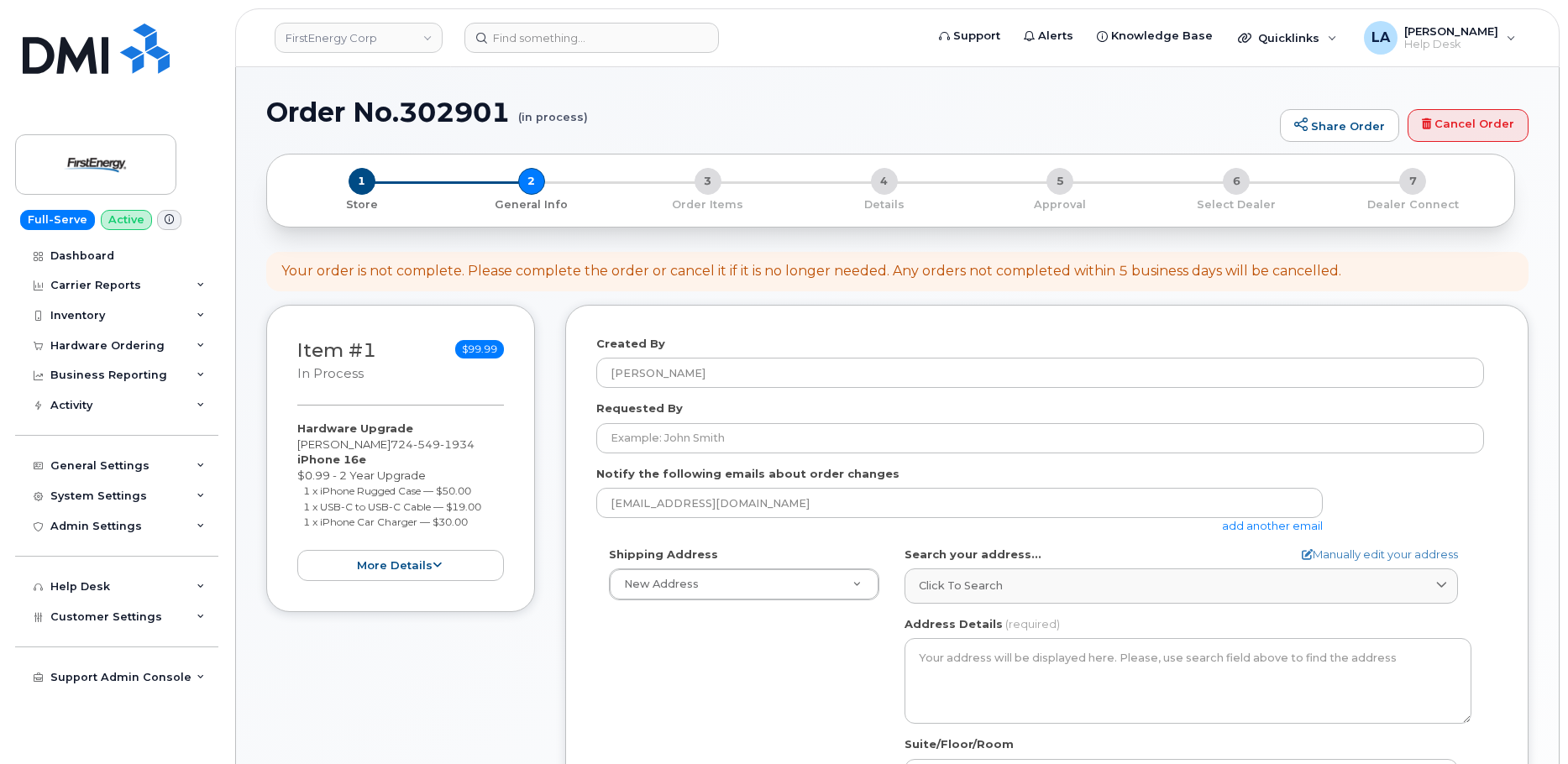
drag, startPoint x: 420, startPoint y: 446, endPoint x: 297, endPoint y: 447, distance: 123.0
click at [297, 447] on div "Hardware Upgrade FREDERICK GLINSKY 724 549 1934 iPhone 16e $0.99 - 2 Year Upgra…" at bounding box center [400, 501] width 207 height 160
copy div "[PERSON_NAME]"
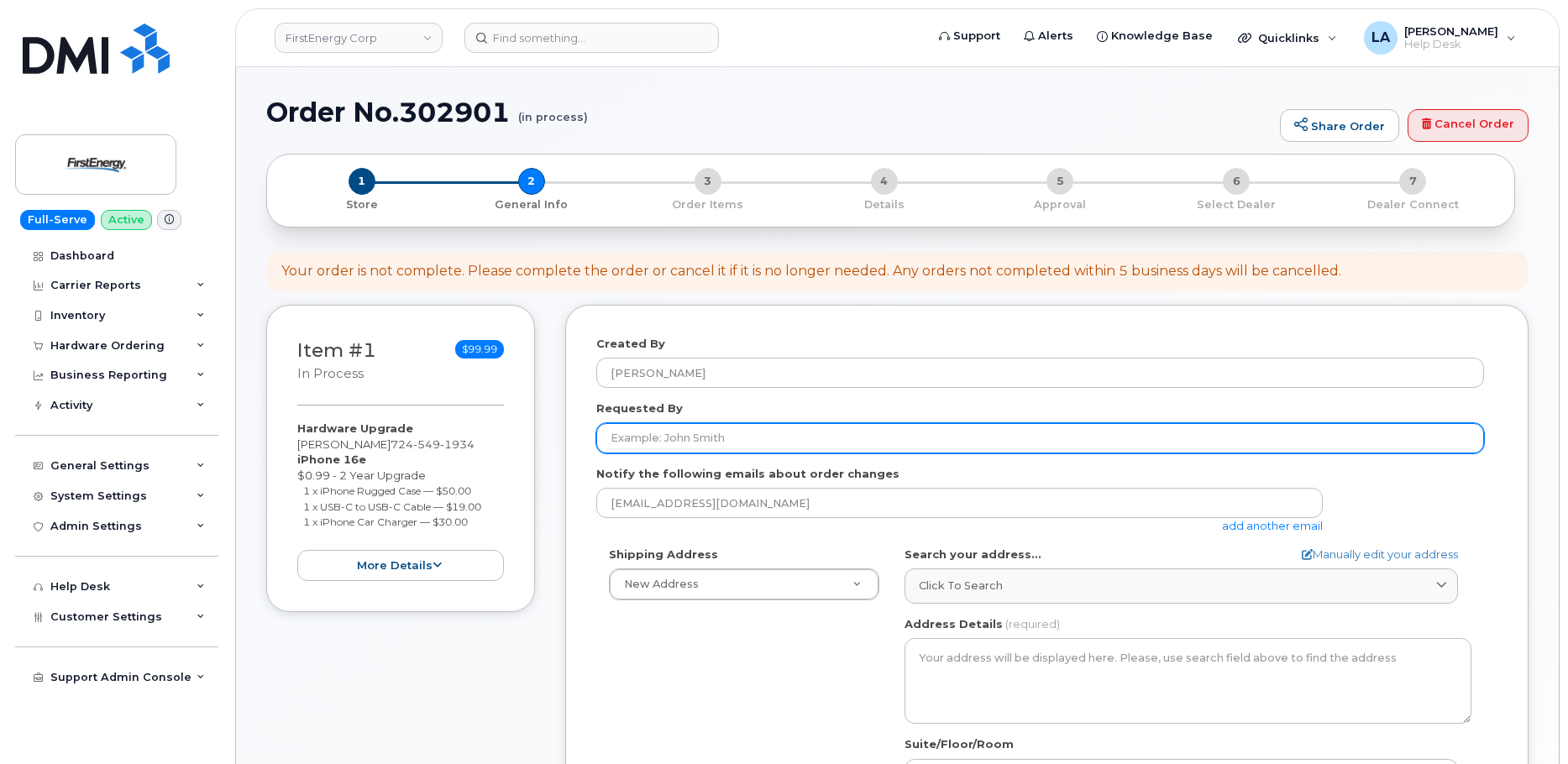
drag, startPoint x: 675, startPoint y: 444, endPoint x: 703, endPoint y: 421, distance: 36.2
click at [675, 444] on input "Requested By" at bounding box center [1040, 438] width 887 height 30
paste input "[PERSON_NAME]"
type input "[PERSON_NAME]"
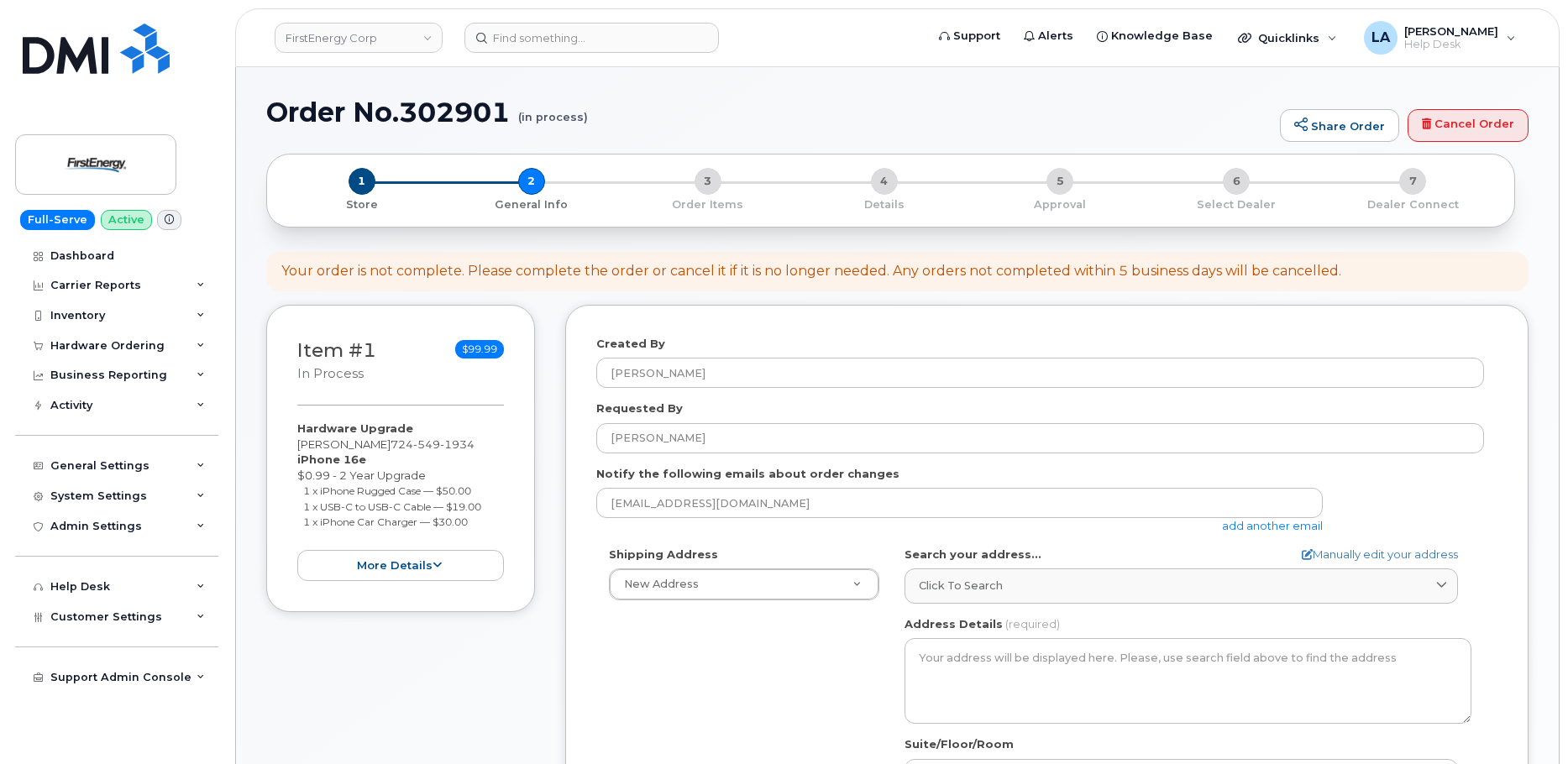
click at [1517, 358] on div "Created By Lanette Aparicio Requested By FREDERICK GLINSKY Notify the following…" at bounding box center [1047, 656] width 964 height 702
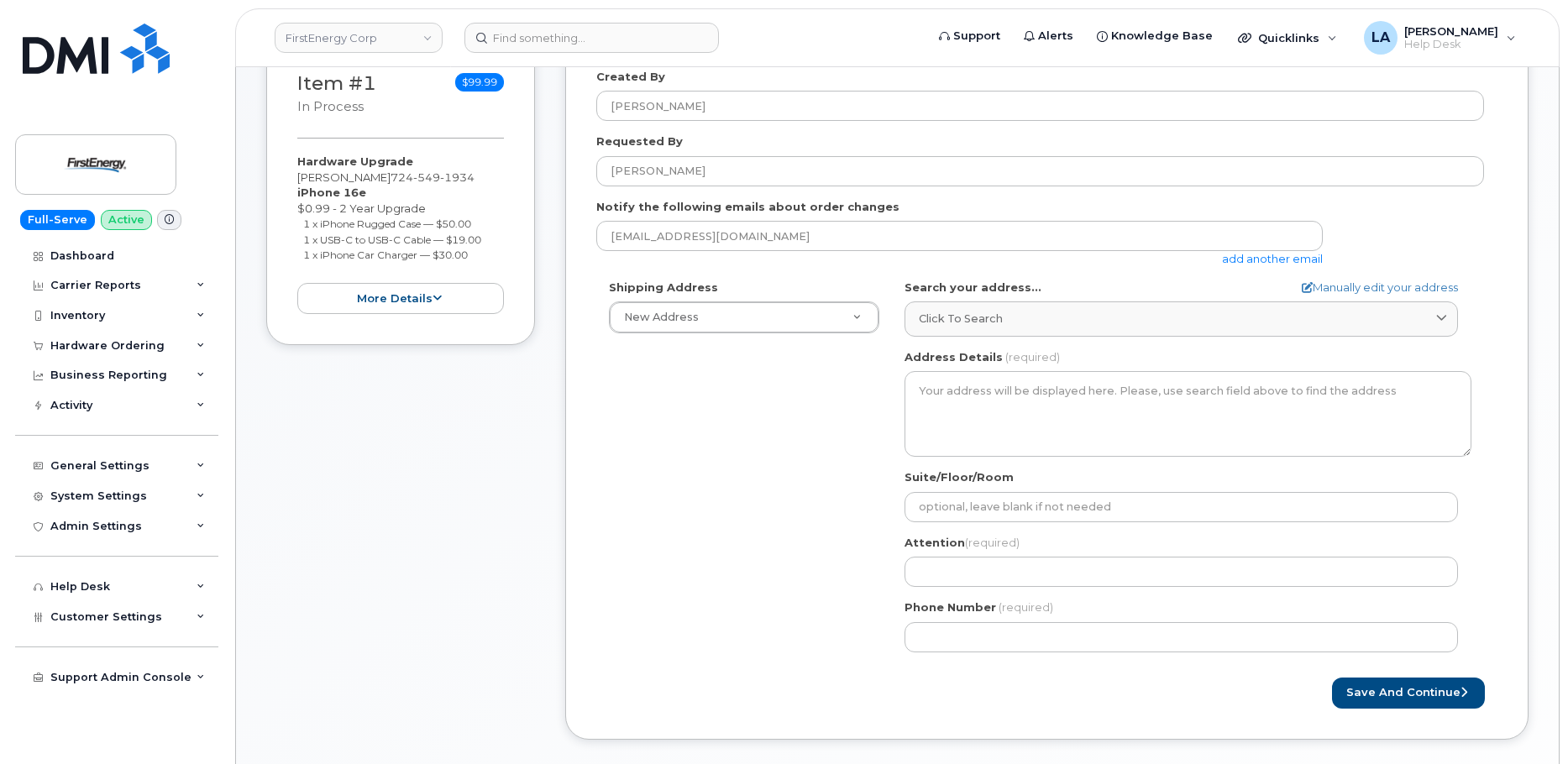
scroll to position [269, 0]
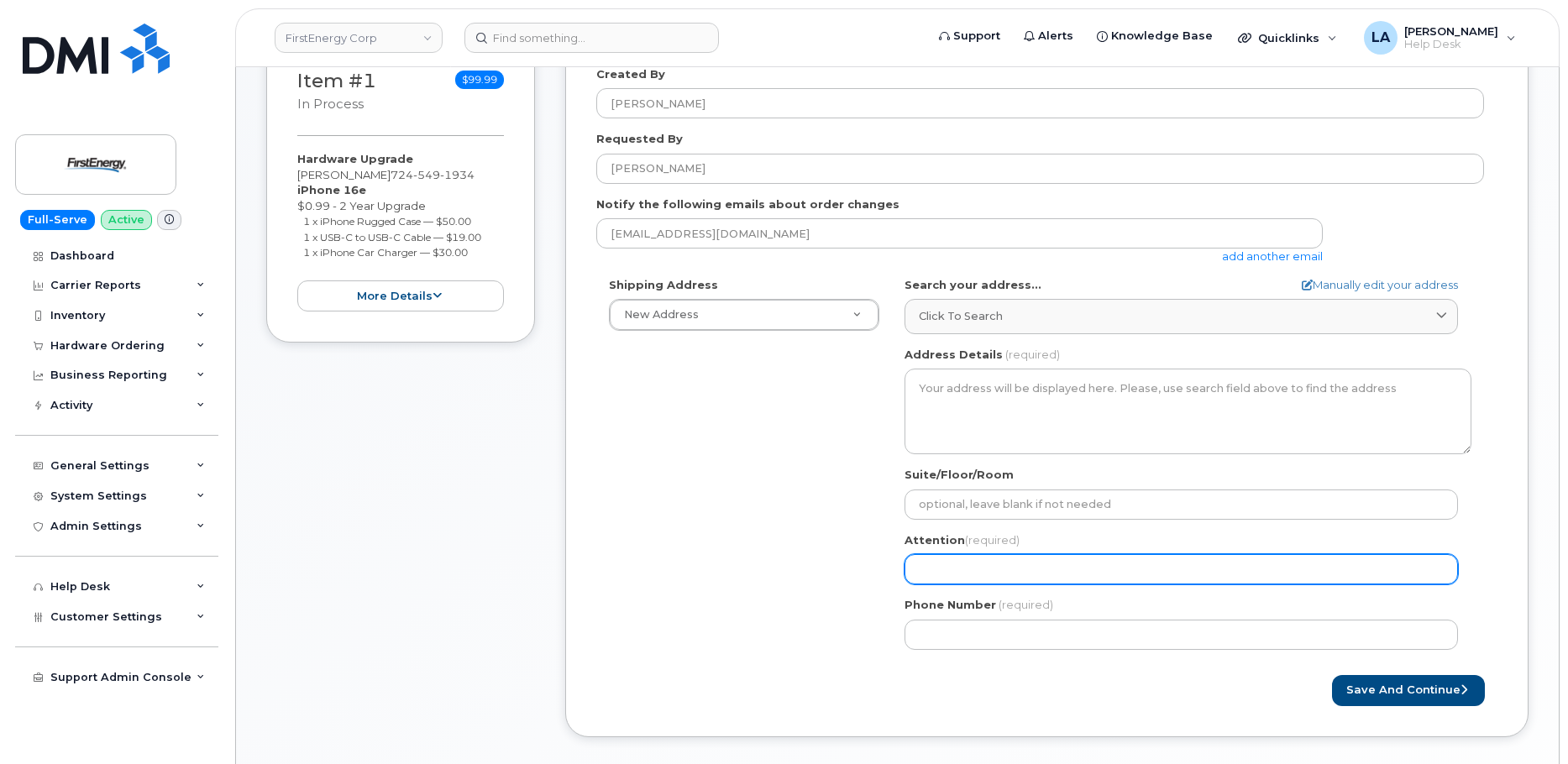
click at [1006, 570] on input "Attention (required)" at bounding box center [1181, 569] width 554 height 30
paste input "FREDERICK GLINSKY"
select select
type input "FREDERICK GLINSKY"
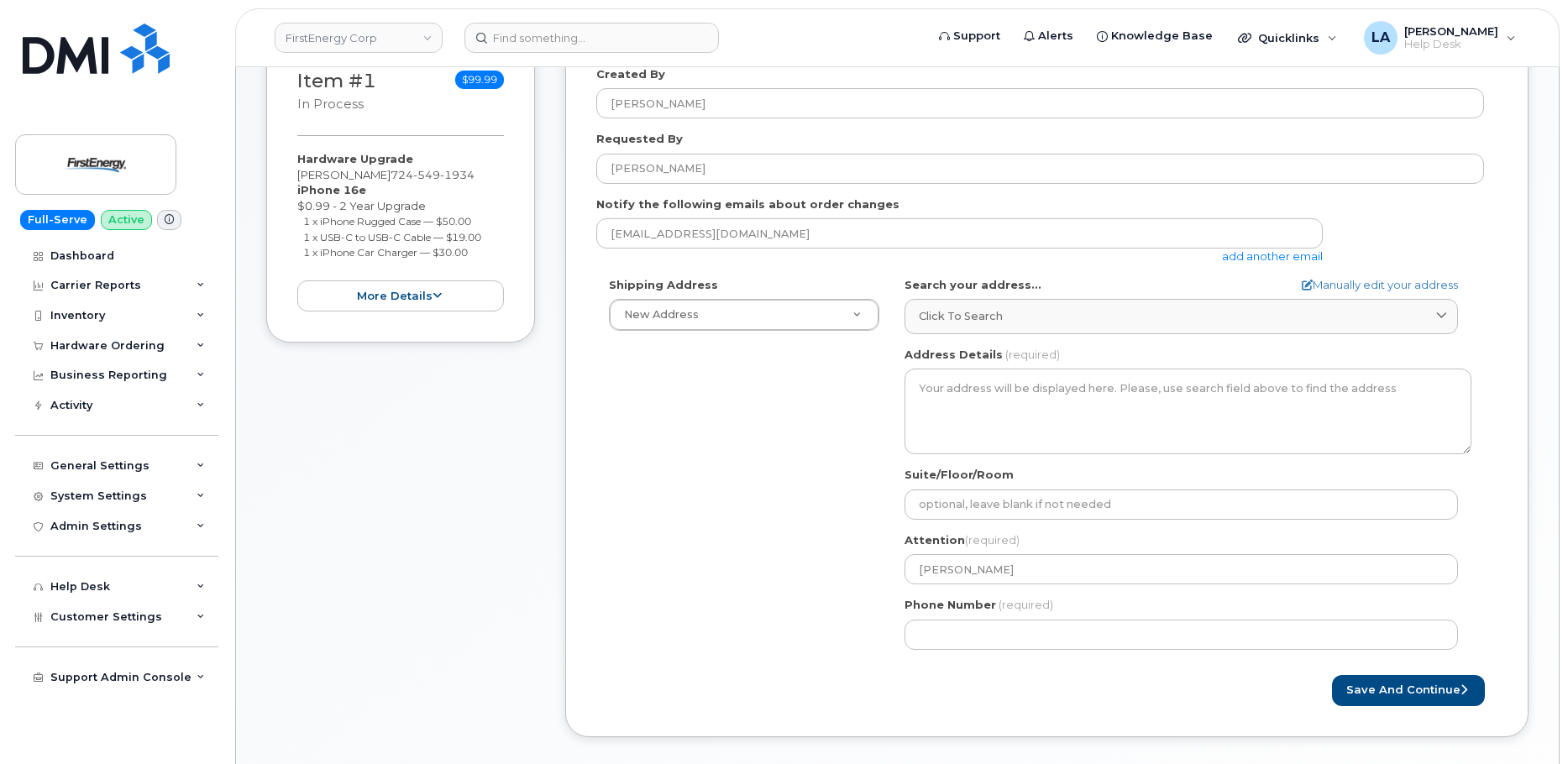
click at [772, 529] on div "Shipping Address New Address New Address AB Search your address... Manually edi…" at bounding box center [1040, 470] width 887 height 386
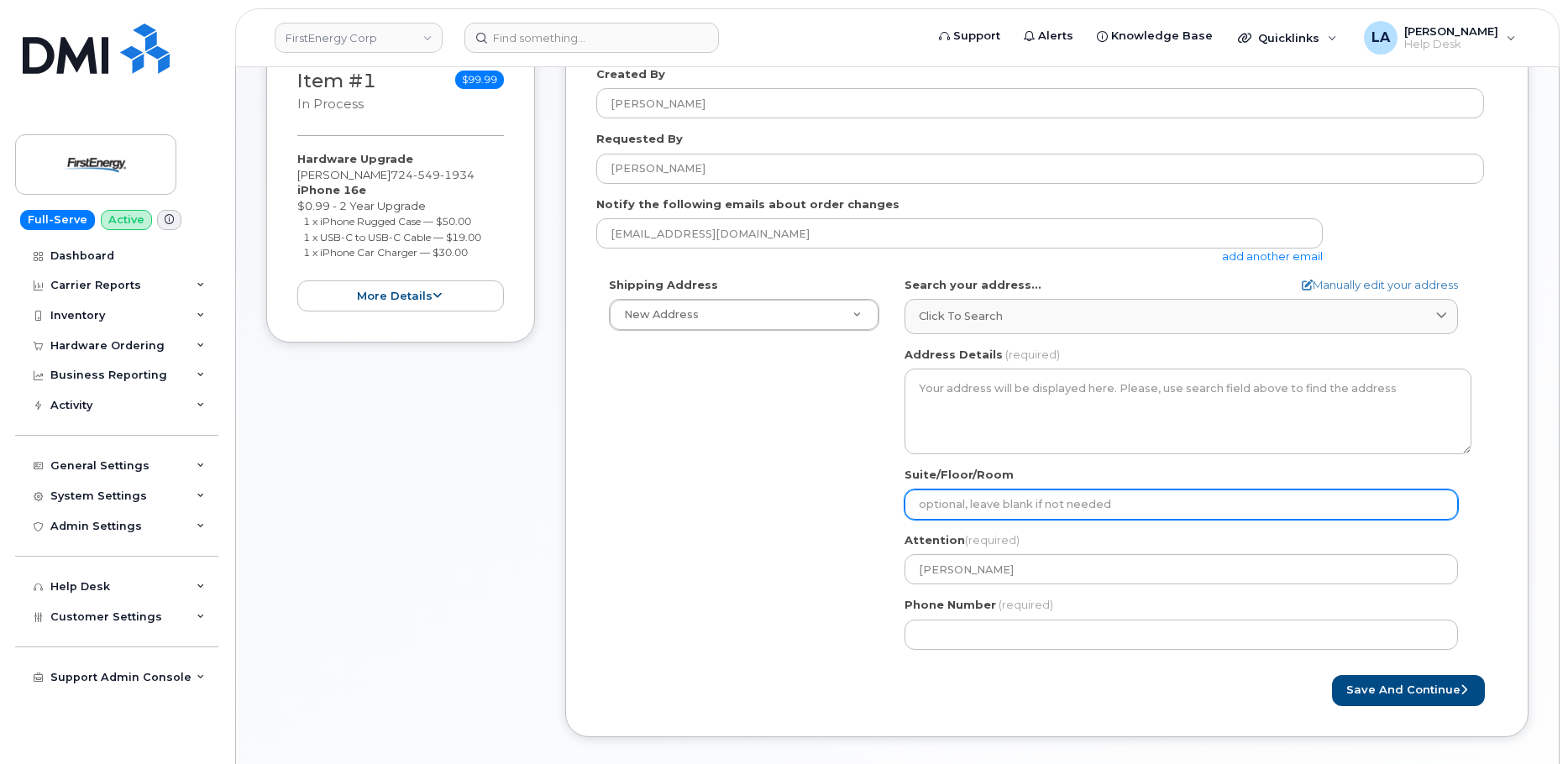
click at [964, 508] on input "Suite/Floor/Room" at bounding box center [1181, 504] width 554 height 30
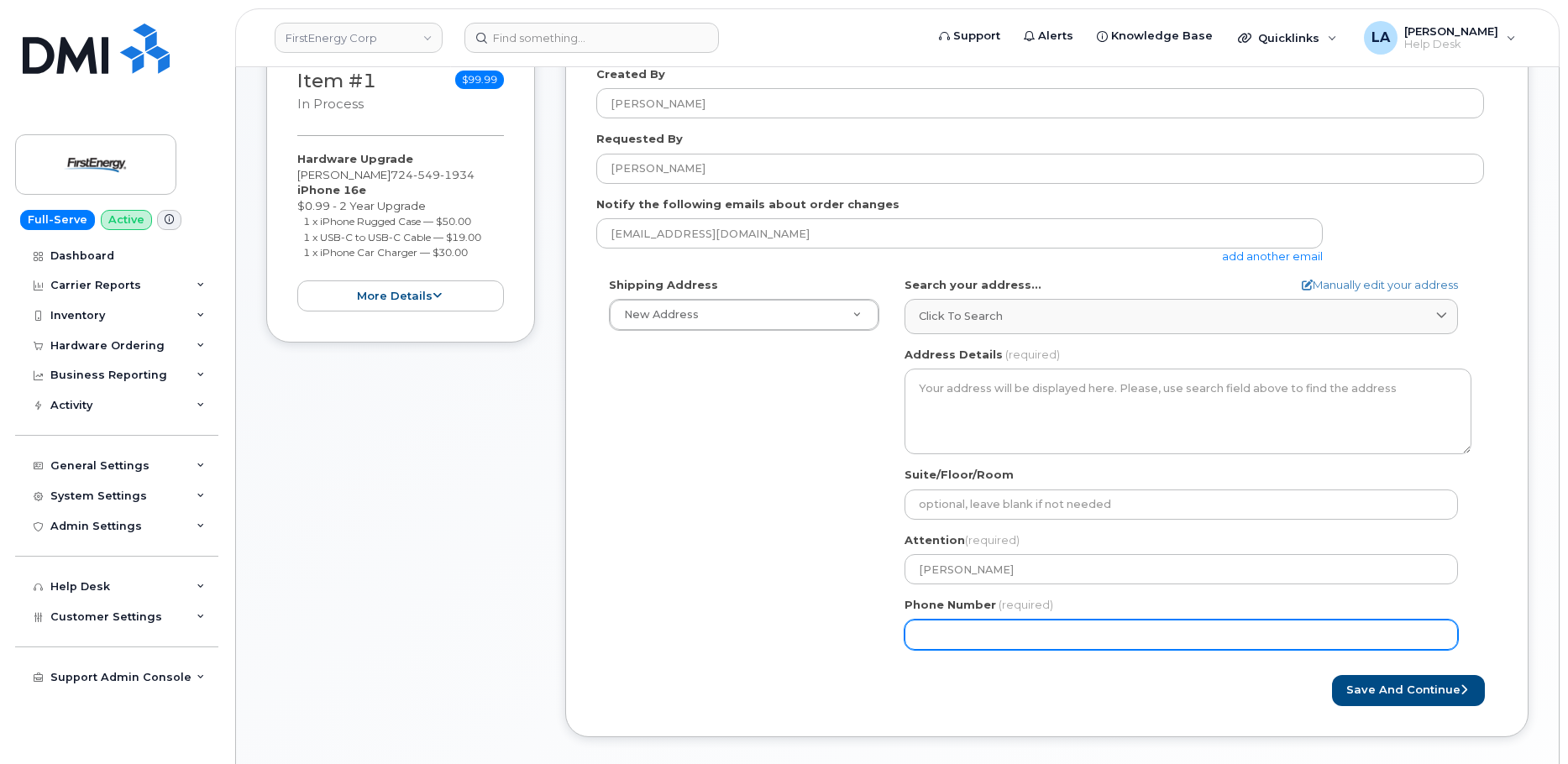
click at [940, 648] on input "Phone Number" at bounding box center [1181, 635] width 554 height 30
paste input "8149494696"
select select
type input "8149494696"
click at [712, 562] on div "Shipping Address New Address New Address AB Search your address... Manually edi…" at bounding box center [1040, 470] width 887 height 386
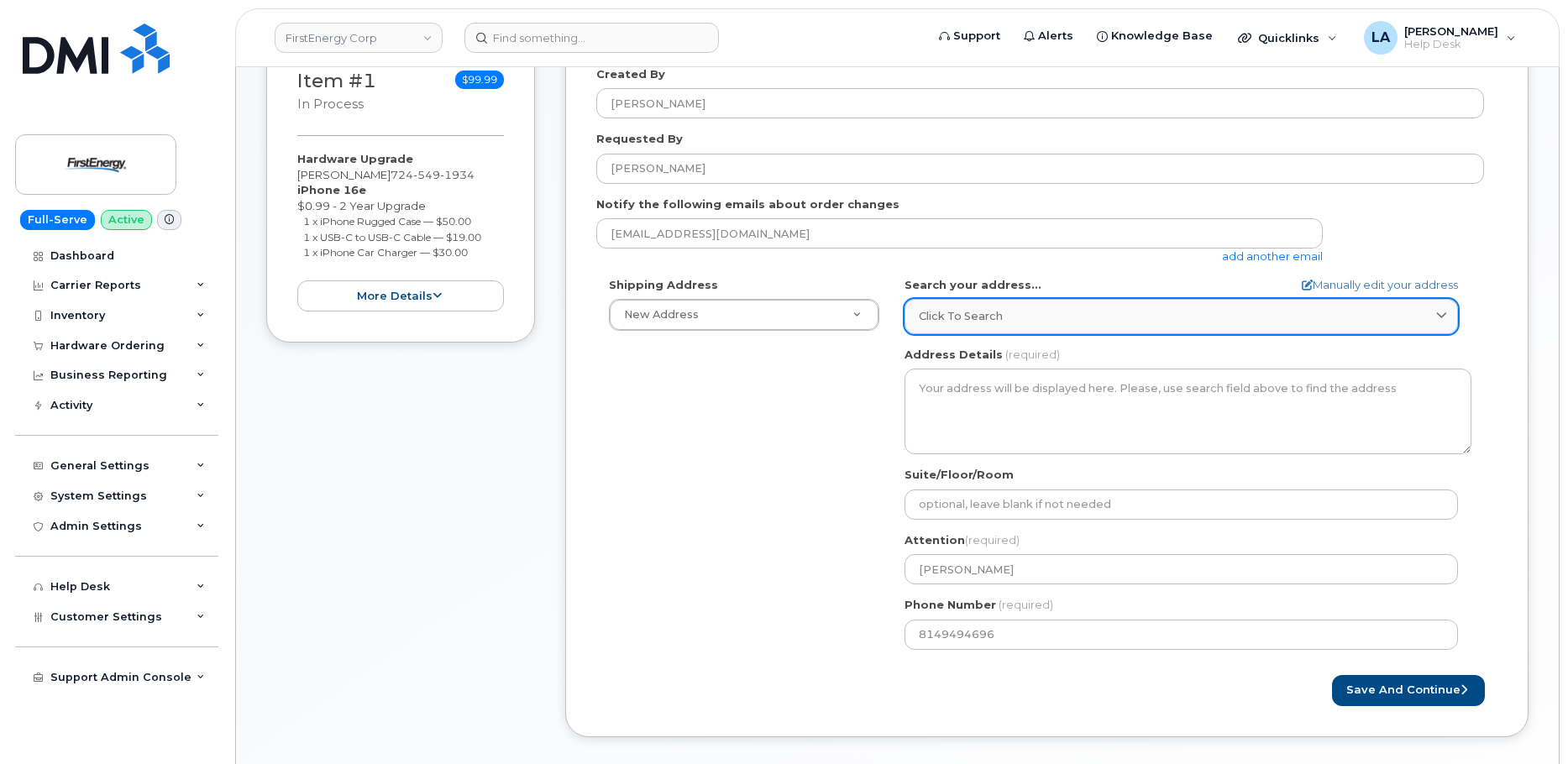
click at [1024, 310] on div "Click to search" at bounding box center [1181, 316] width 525 height 16
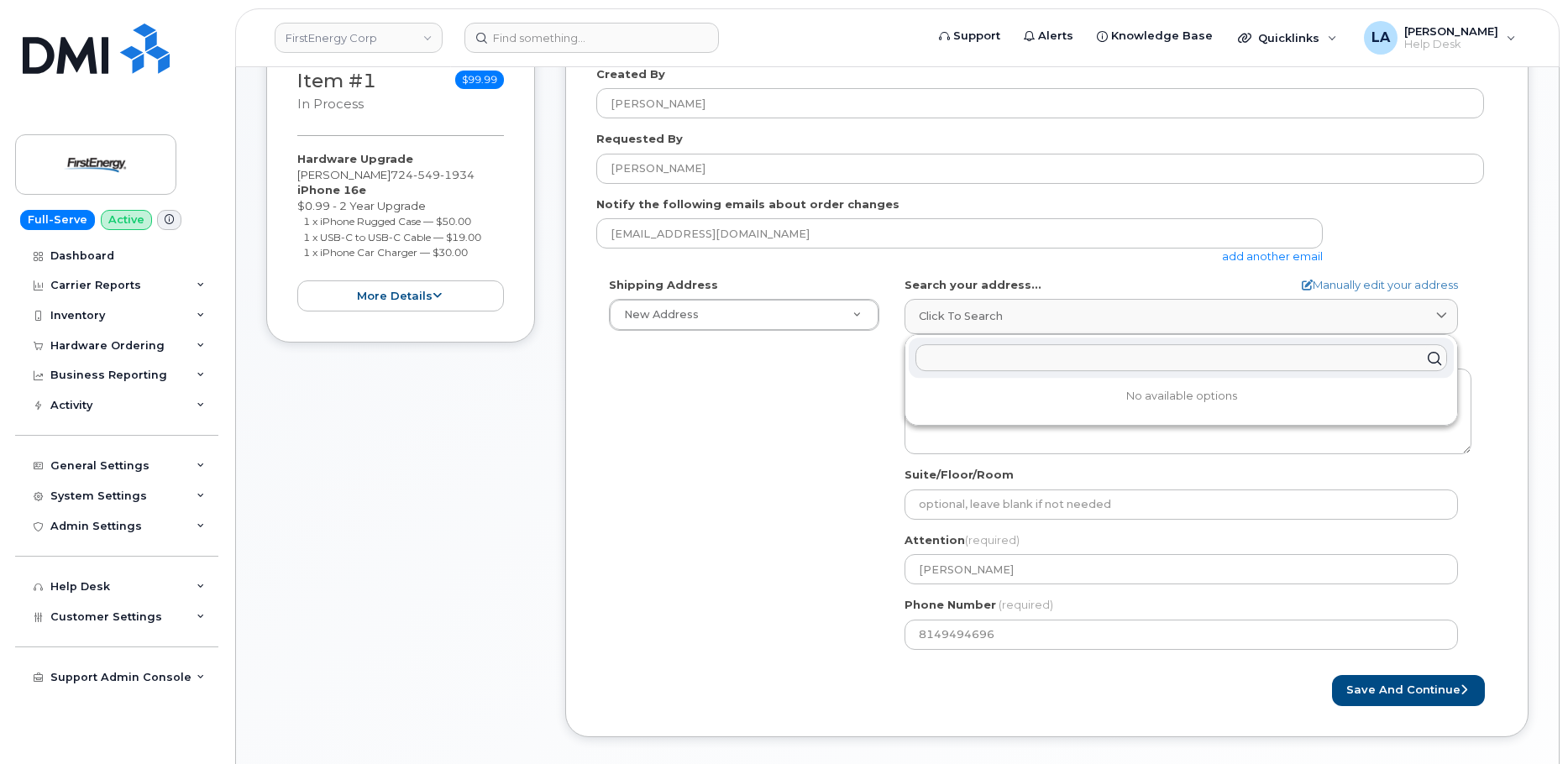
click at [984, 368] on input "text" at bounding box center [1181, 358] width 532 height 27
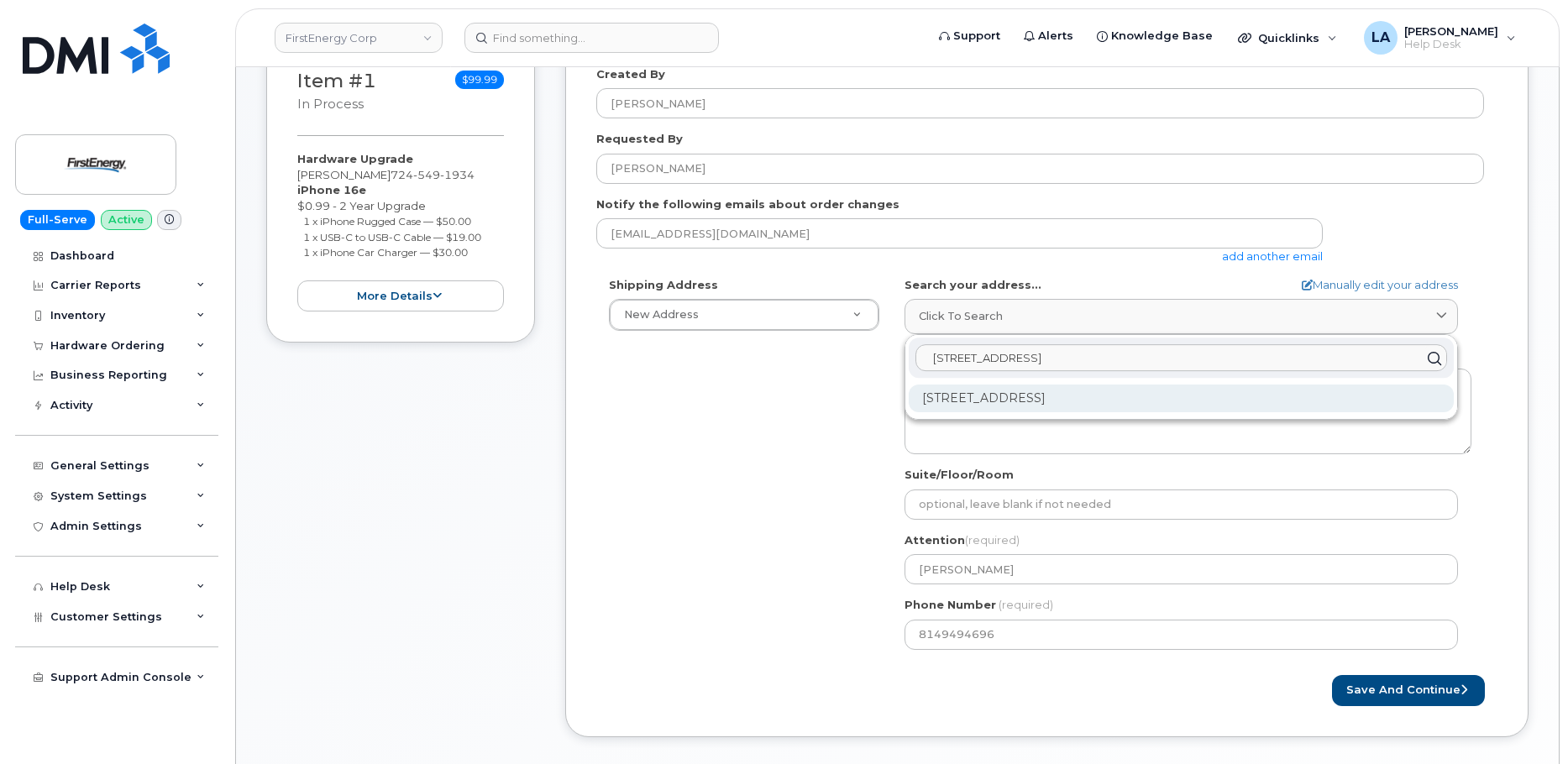
type input "405 W plank rd"
click at [1042, 406] on div "405 W Plank Rd Altoona PA 16602-3017" at bounding box center [1181, 399] width 545 height 27
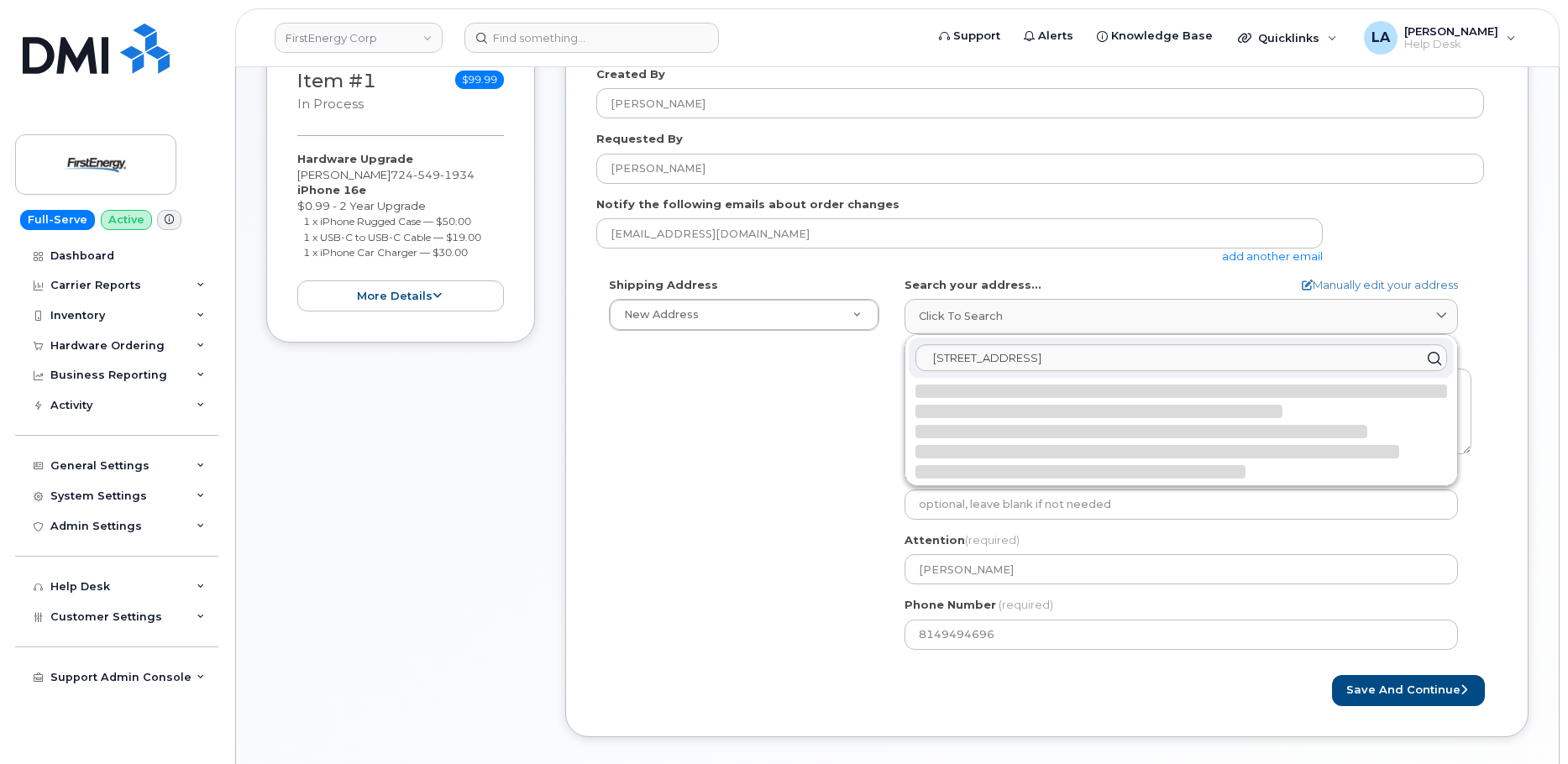
select select
type textarea "405 W Plank Rd ALTOONA PA 16602-3017 UNITED STATES"
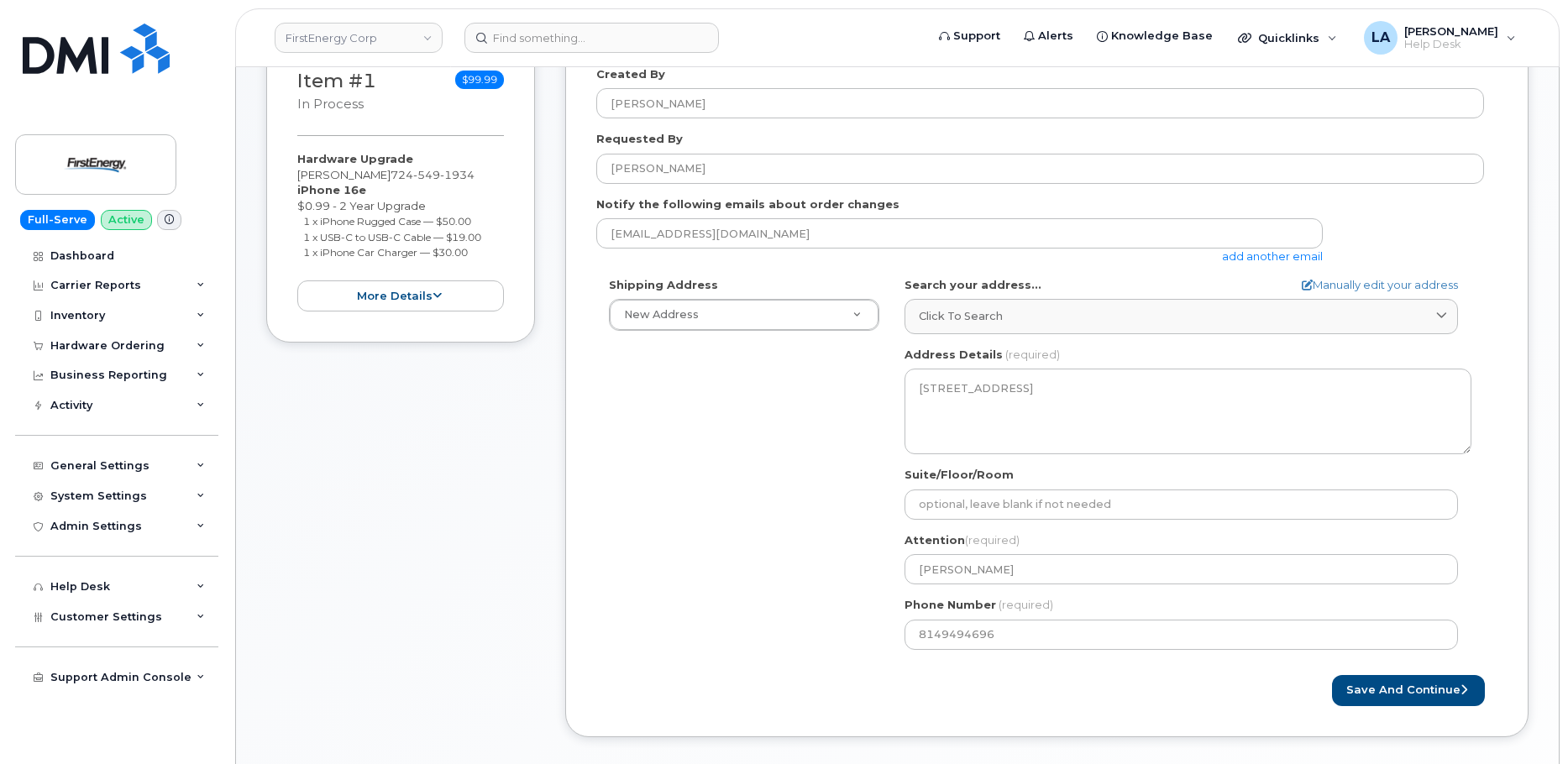
click at [744, 471] on div "Shipping Address New Address New Address PA Altoona Search your address... Manu…" at bounding box center [1040, 470] width 887 height 386
click at [774, 568] on div "Shipping Address New Address New Address PA Altoona Search your address... Manu…" at bounding box center [1040, 470] width 887 height 386
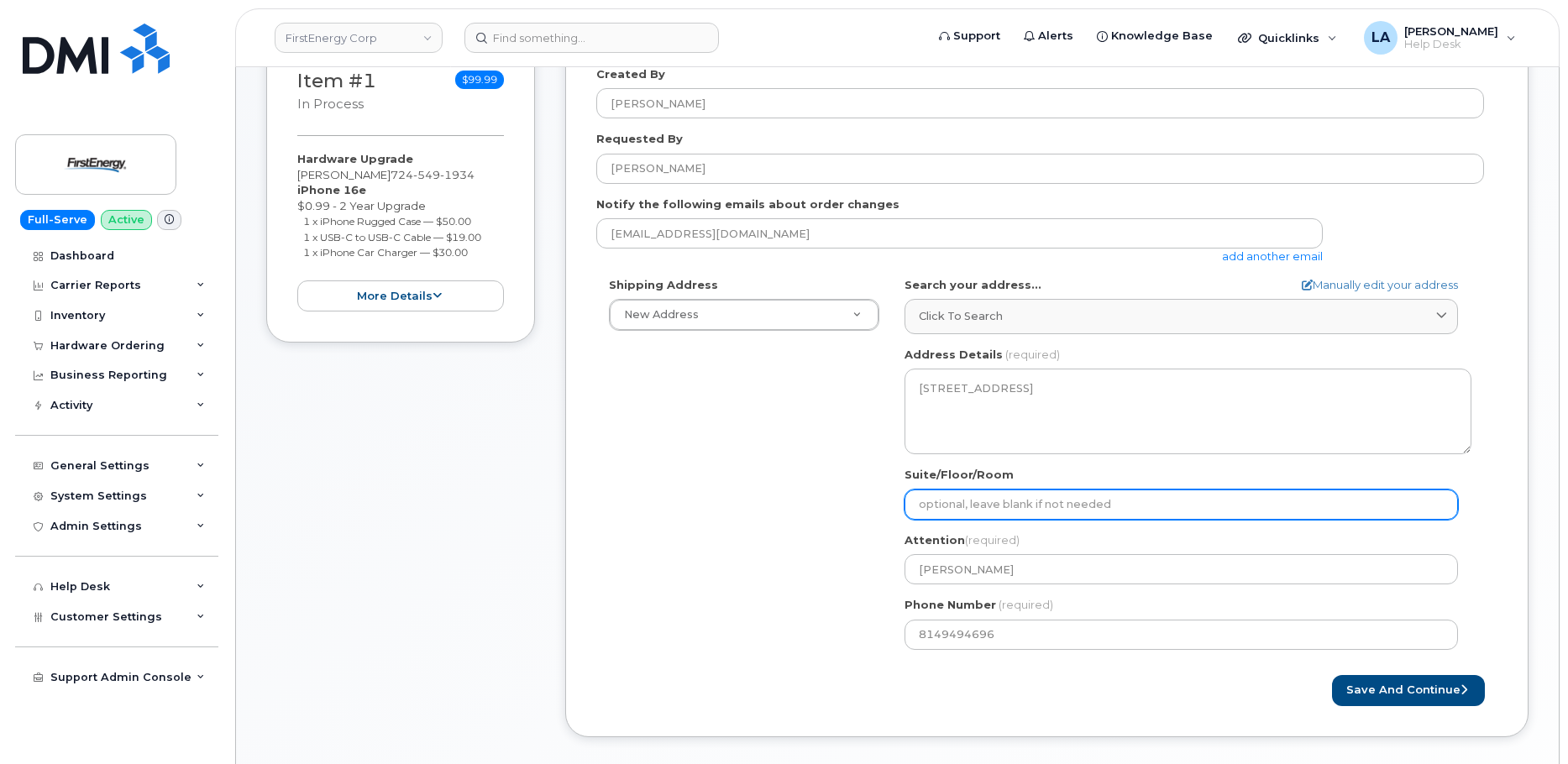
click at [996, 504] on input "Suite/Floor/Room" at bounding box center [1181, 504] width 554 height 30
select select
type input "S"
select select
type input "Su"
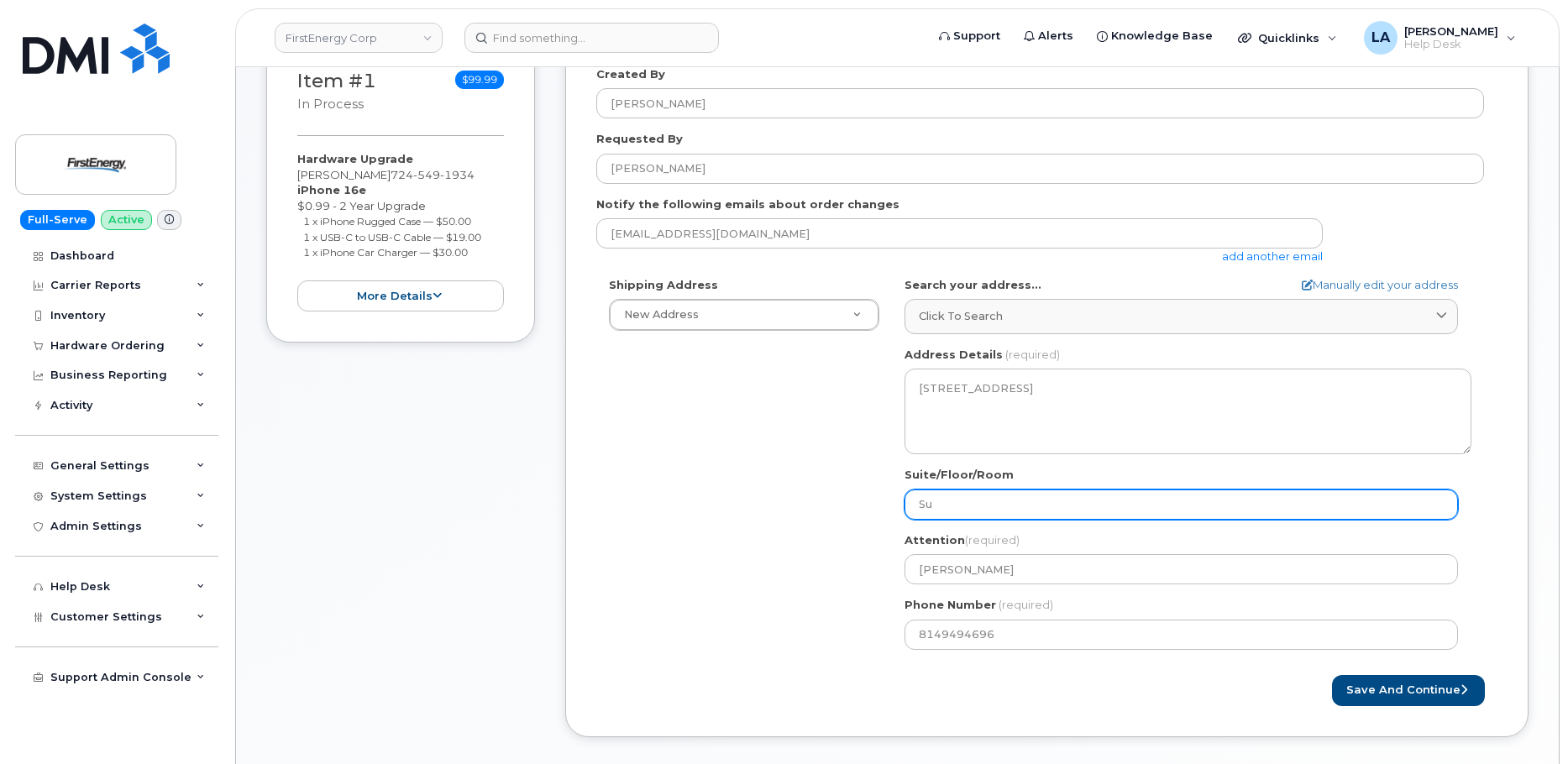
select select
type input "Sub"
select select
type input "Subs"
select select
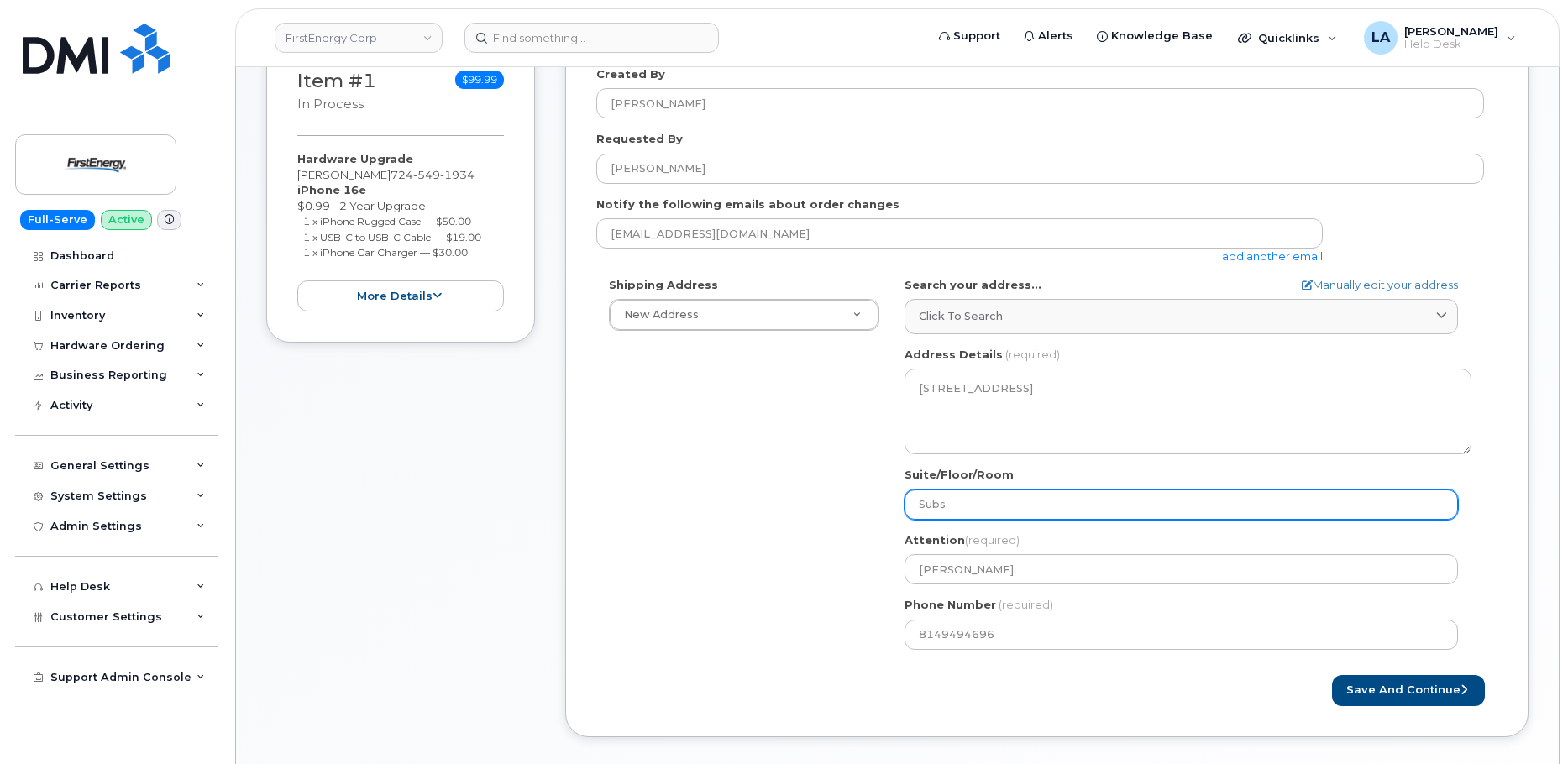
type input "Subst"
select select
type input "Substa"
select select
type input "Substat"
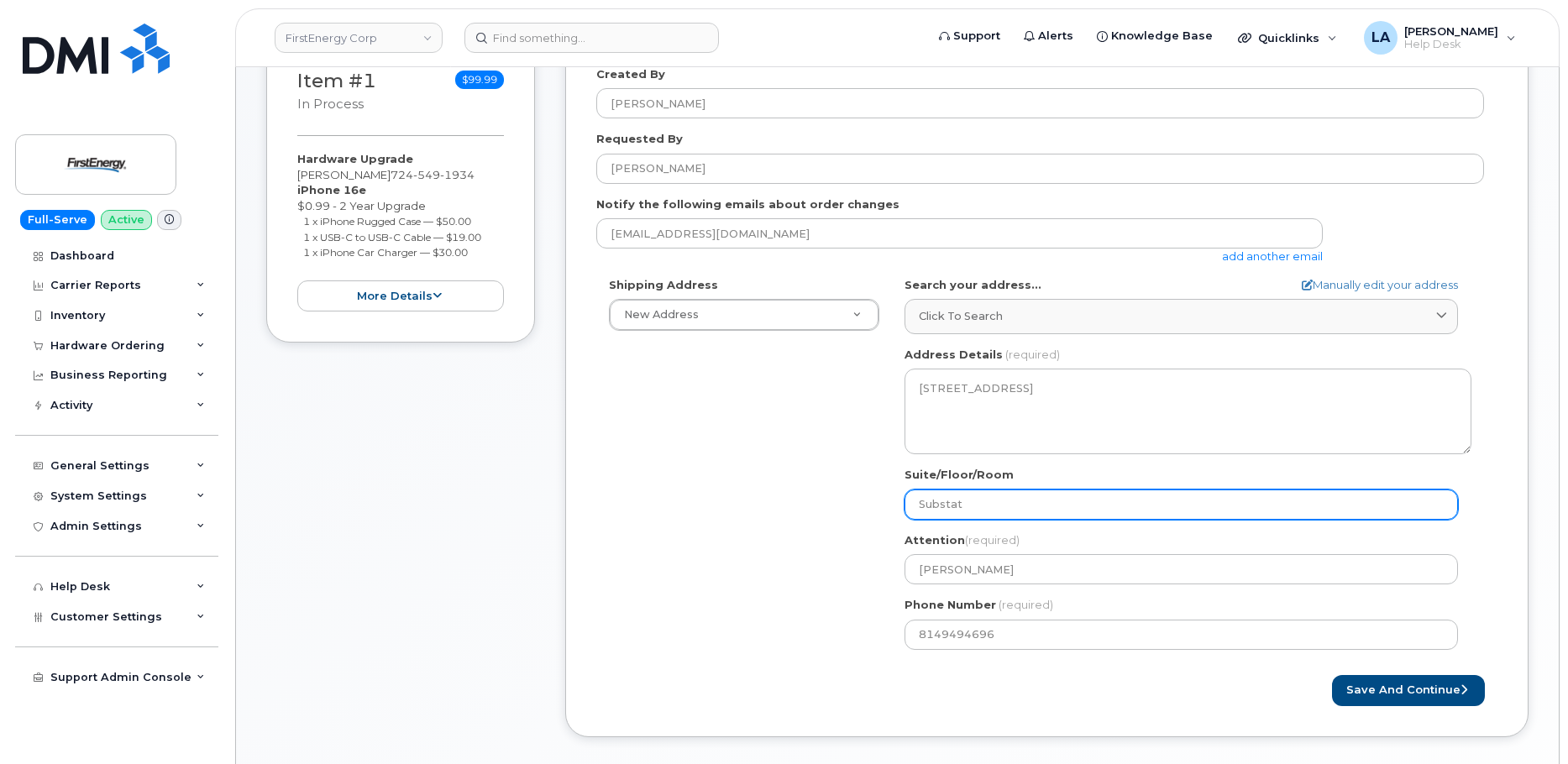
select select
type input "Substati"
select select
type input "Substatio"
select select
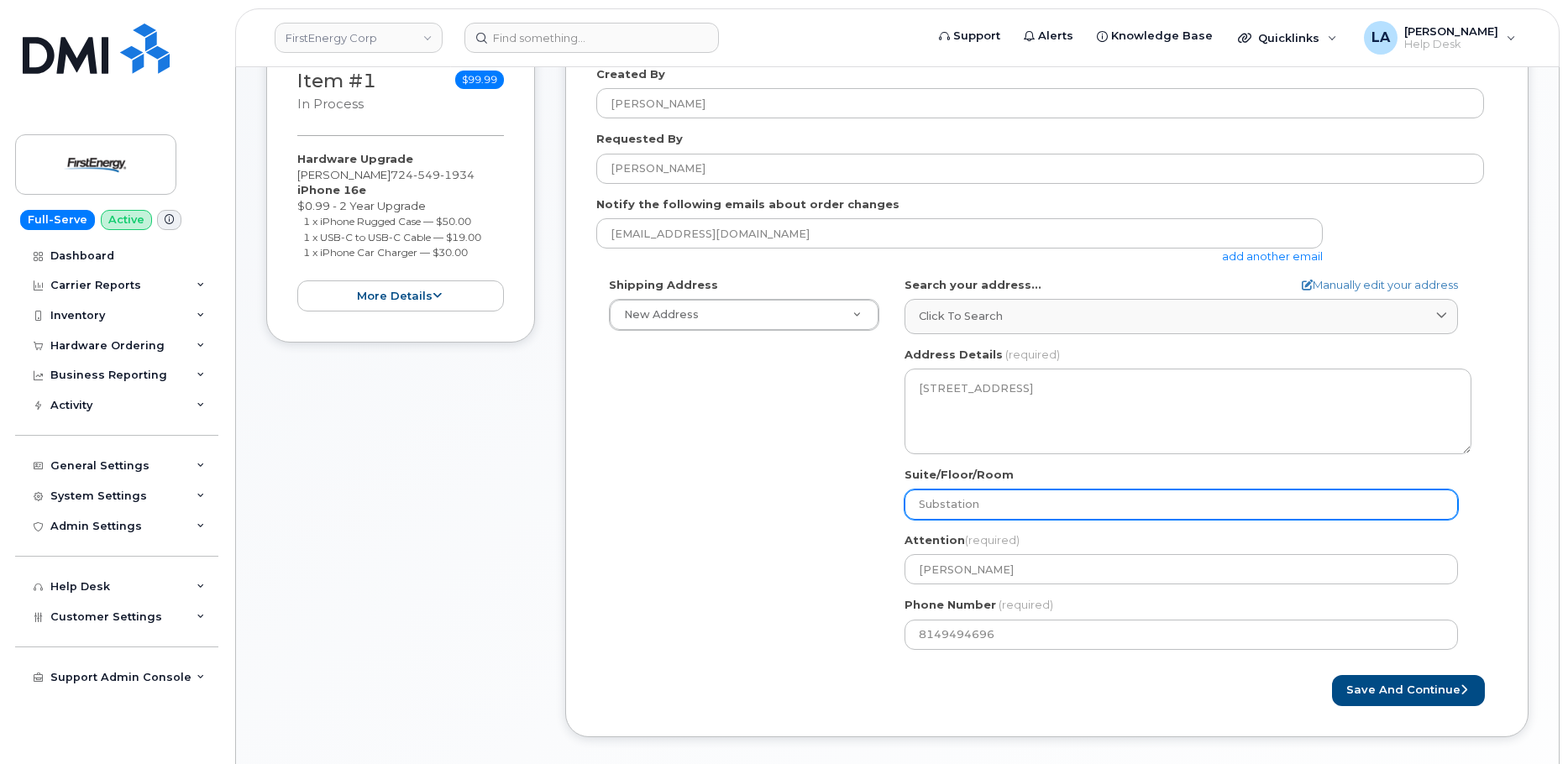
type input "Substation"
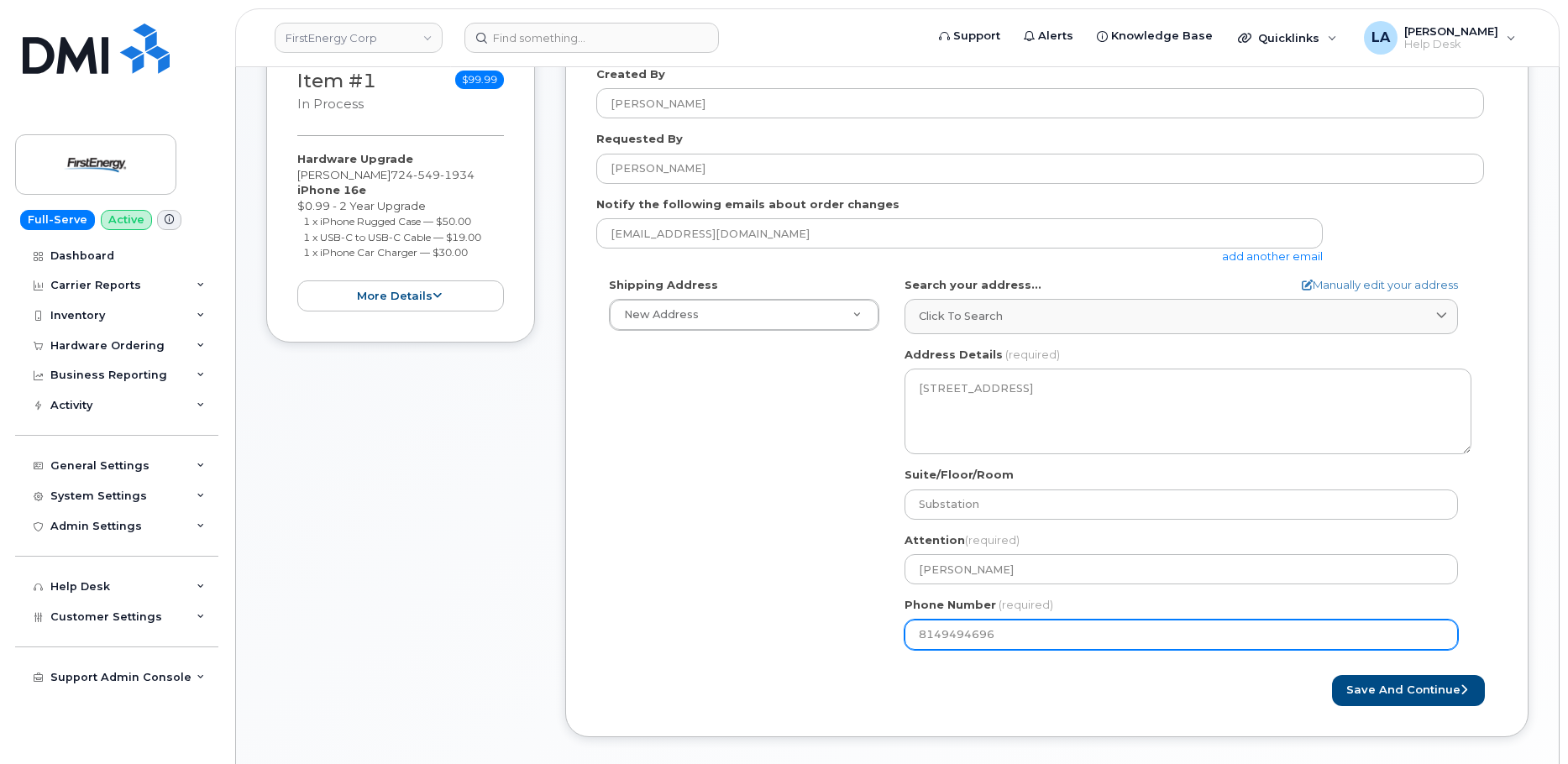
click at [702, 633] on div "Shipping Address New Address New Address PA Altoona Search your address... Manu…" at bounding box center [1040, 470] width 887 height 386
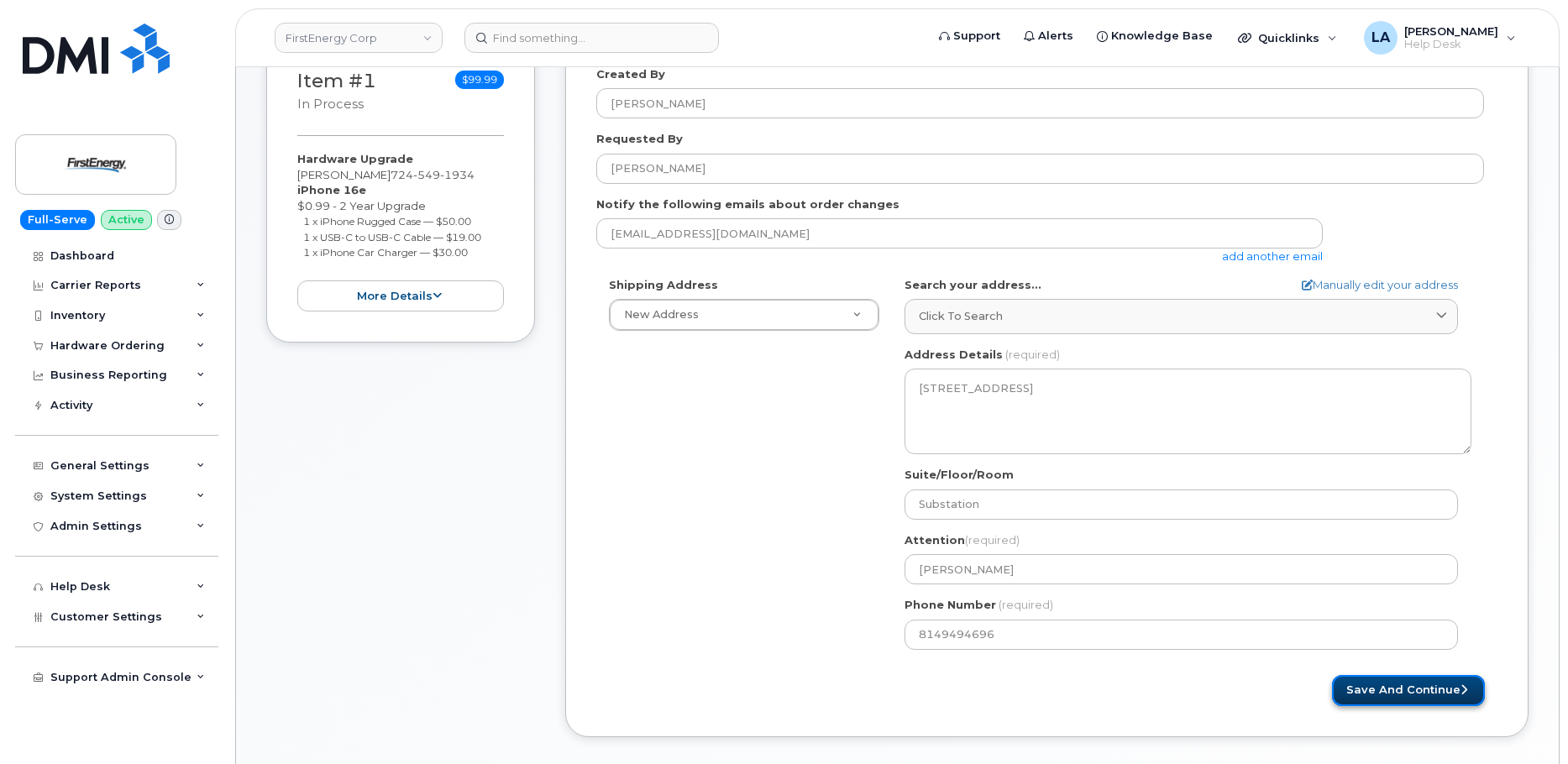
click at [1418, 692] on button "Save and Continue" at bounding box center [1409, 691] width 153 height 31
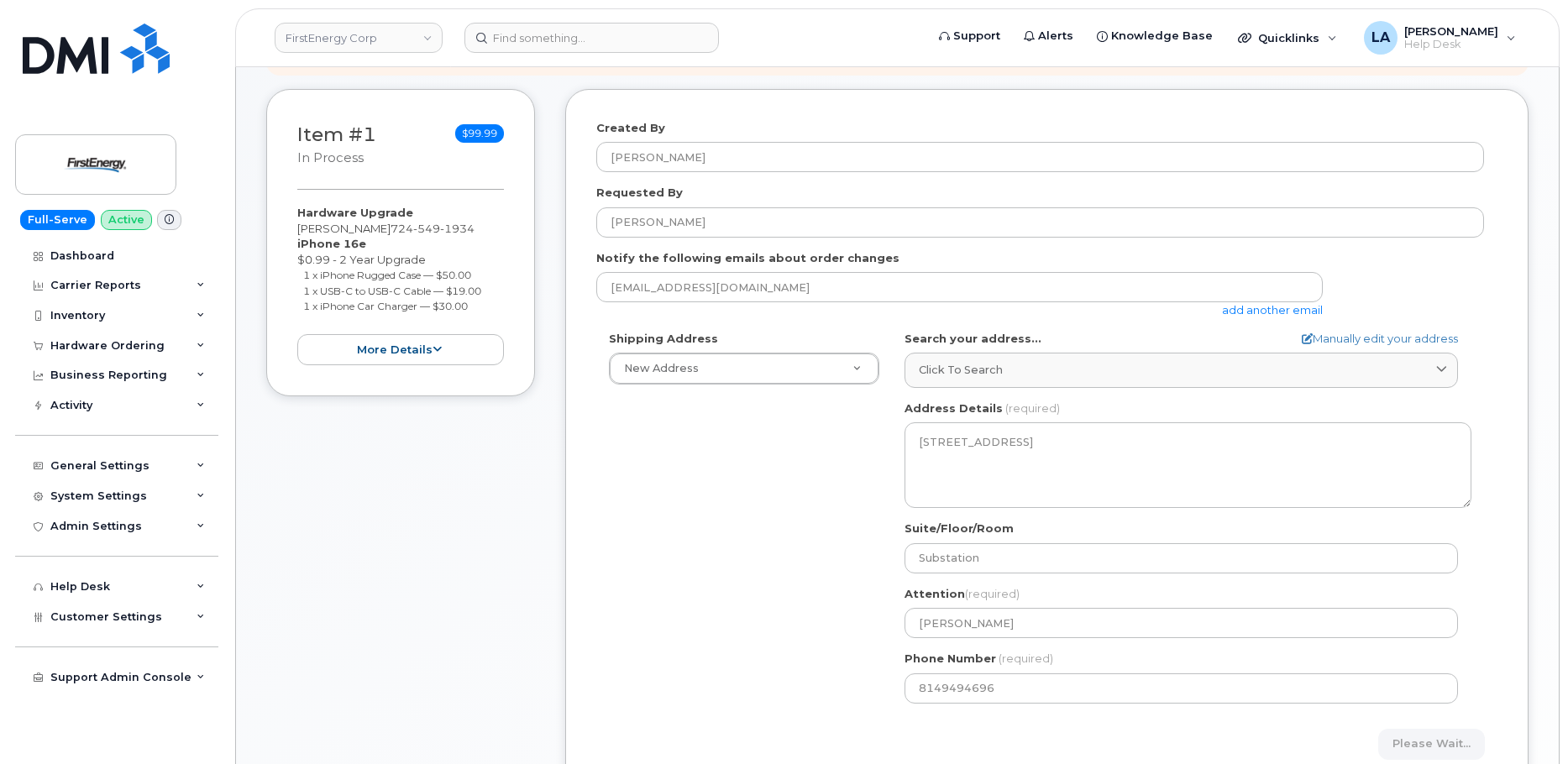
scroll to position [322, 0]
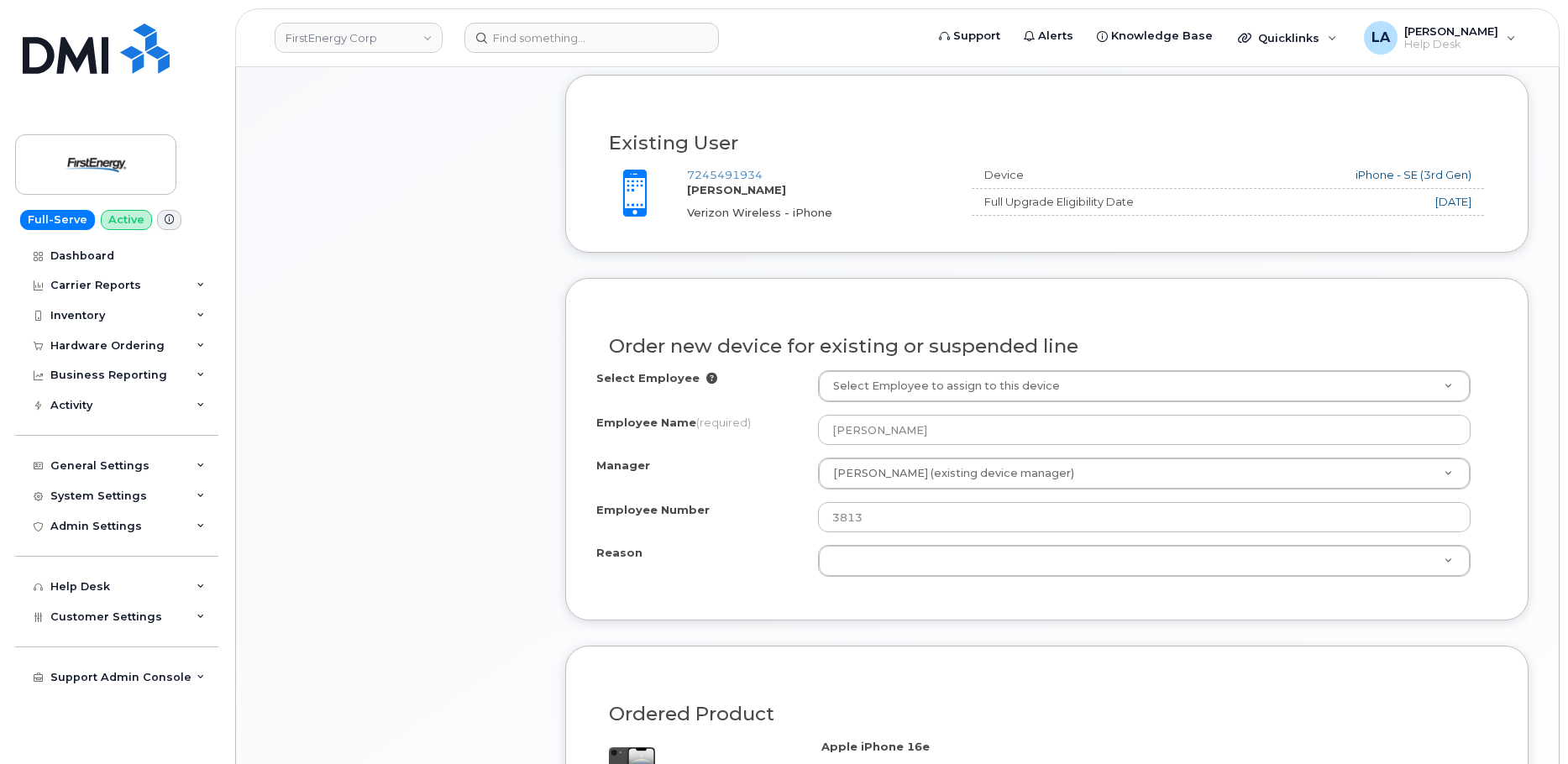
scroll to position [669, 0]
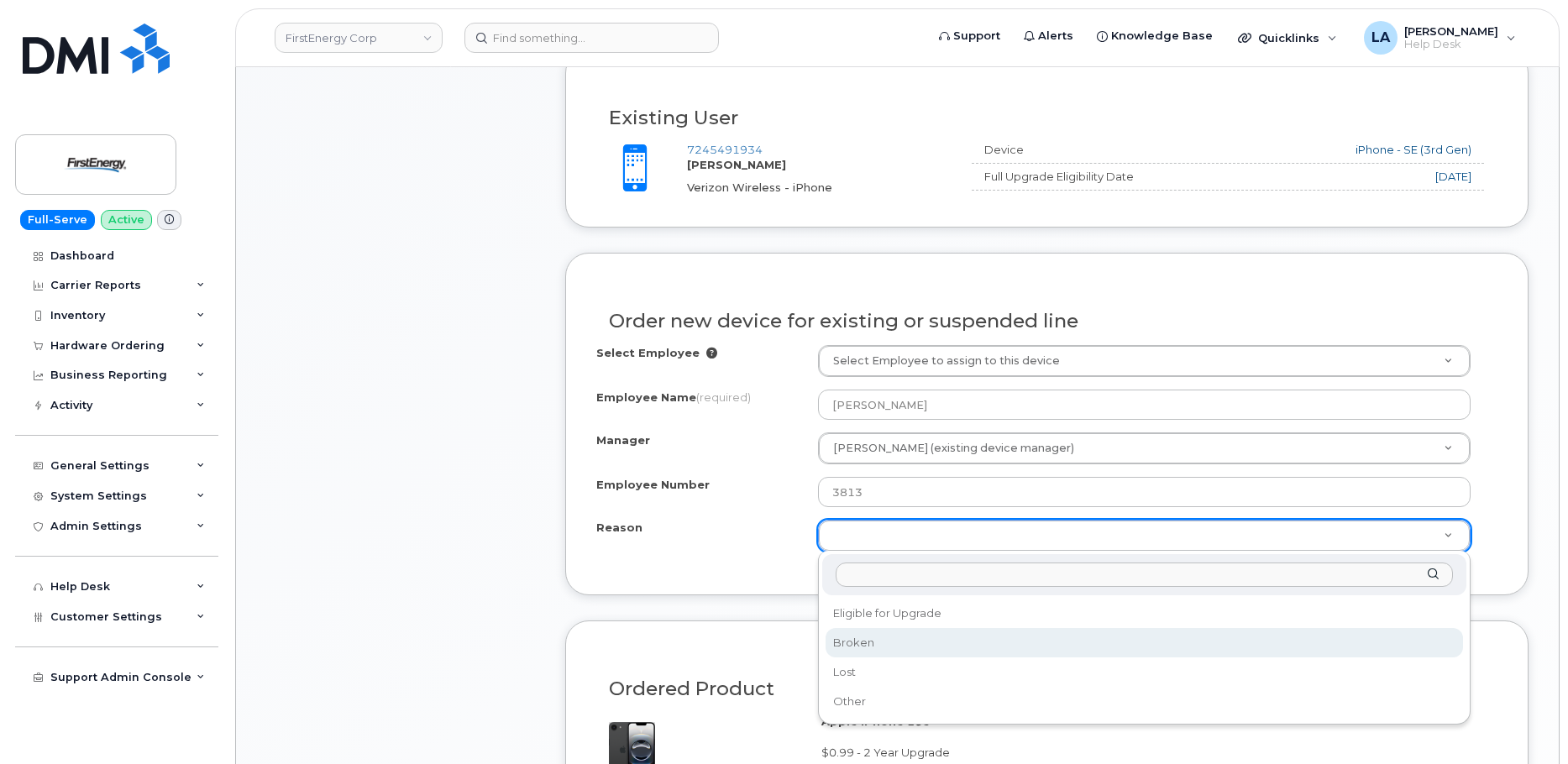
select select "broken"
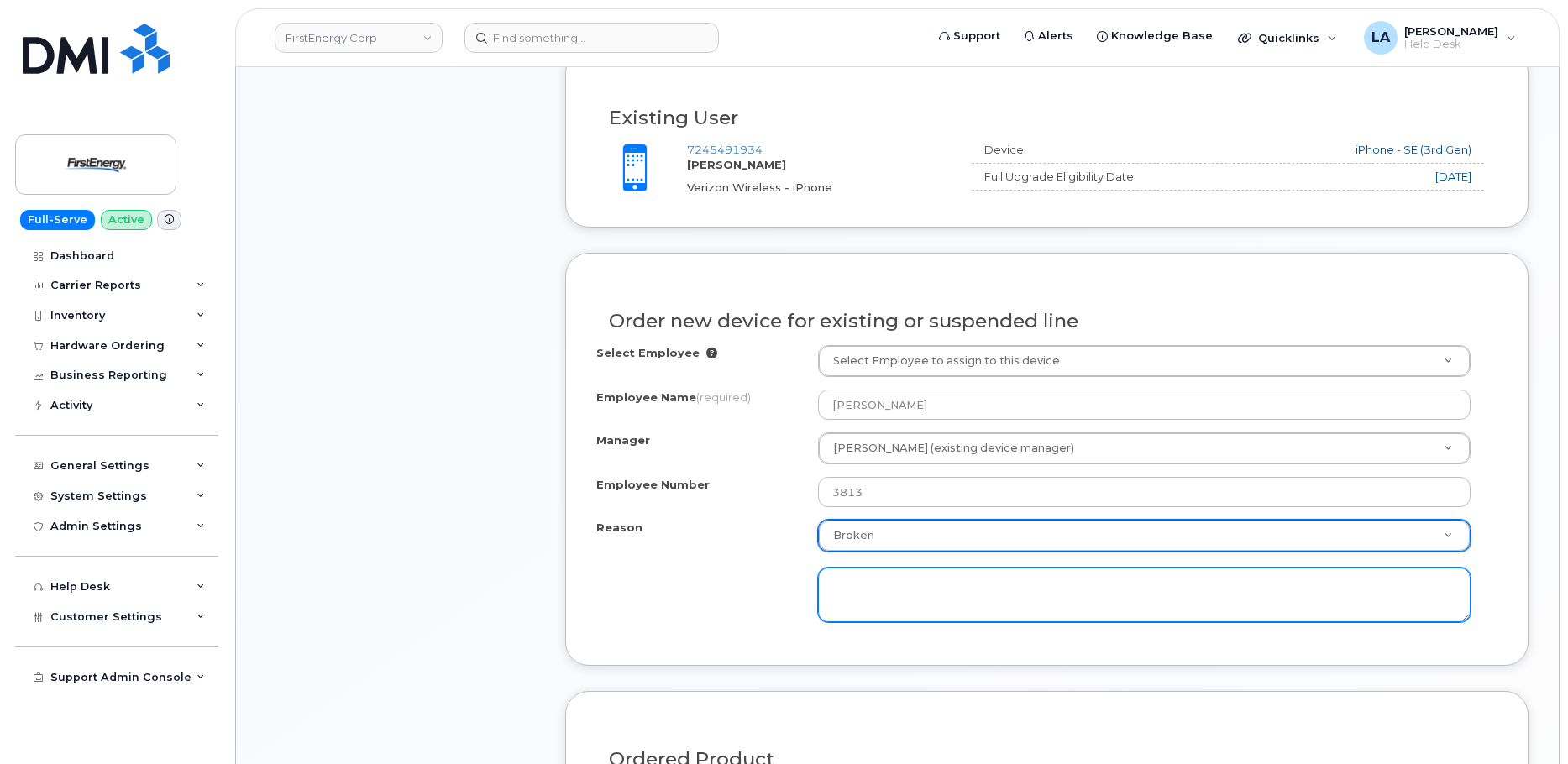
drag, startPoint x: 898, startPoint y: 629, endPoint x: 922, endPoint y: 599, distance: 38.4
click at [918, 599] on textarea at bounding box center [1144, 595] width 652 height 56
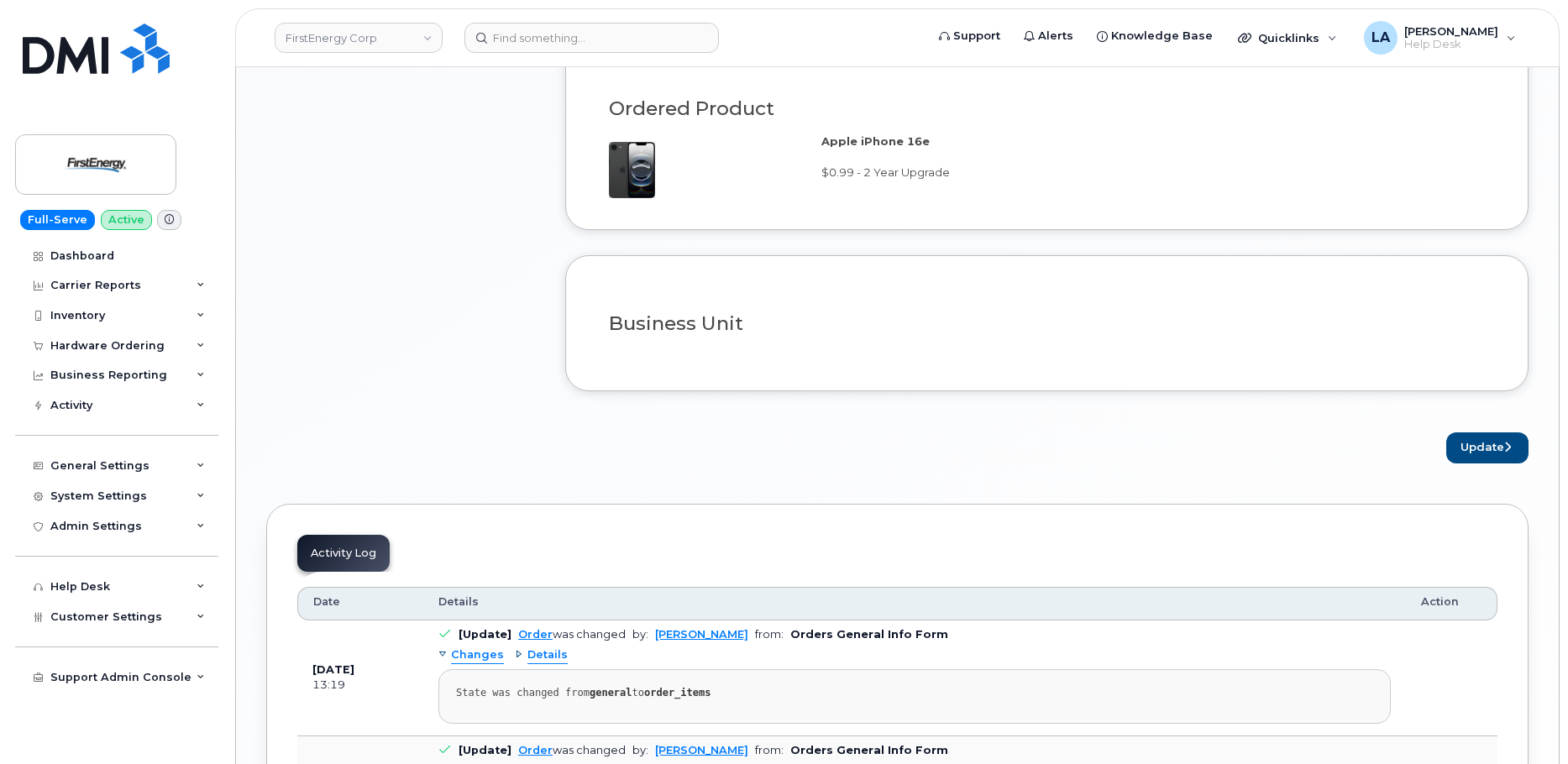
scroll to position [1354, 0]
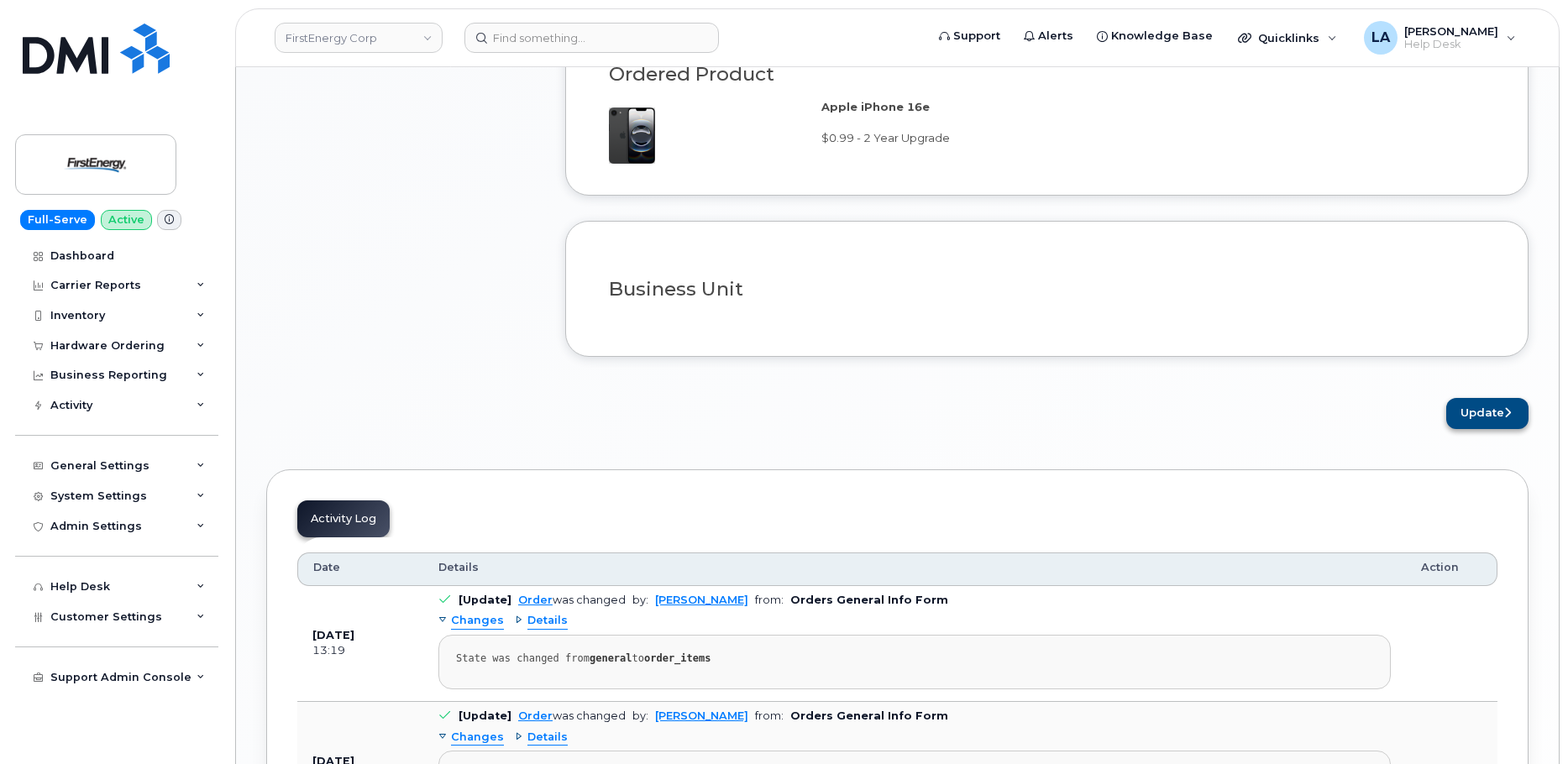
type textarea "iphone is broken and eu is unable to use"
click at [1503, 414] on button "Update" at bounding box center [1487, 413] width 82 height 31
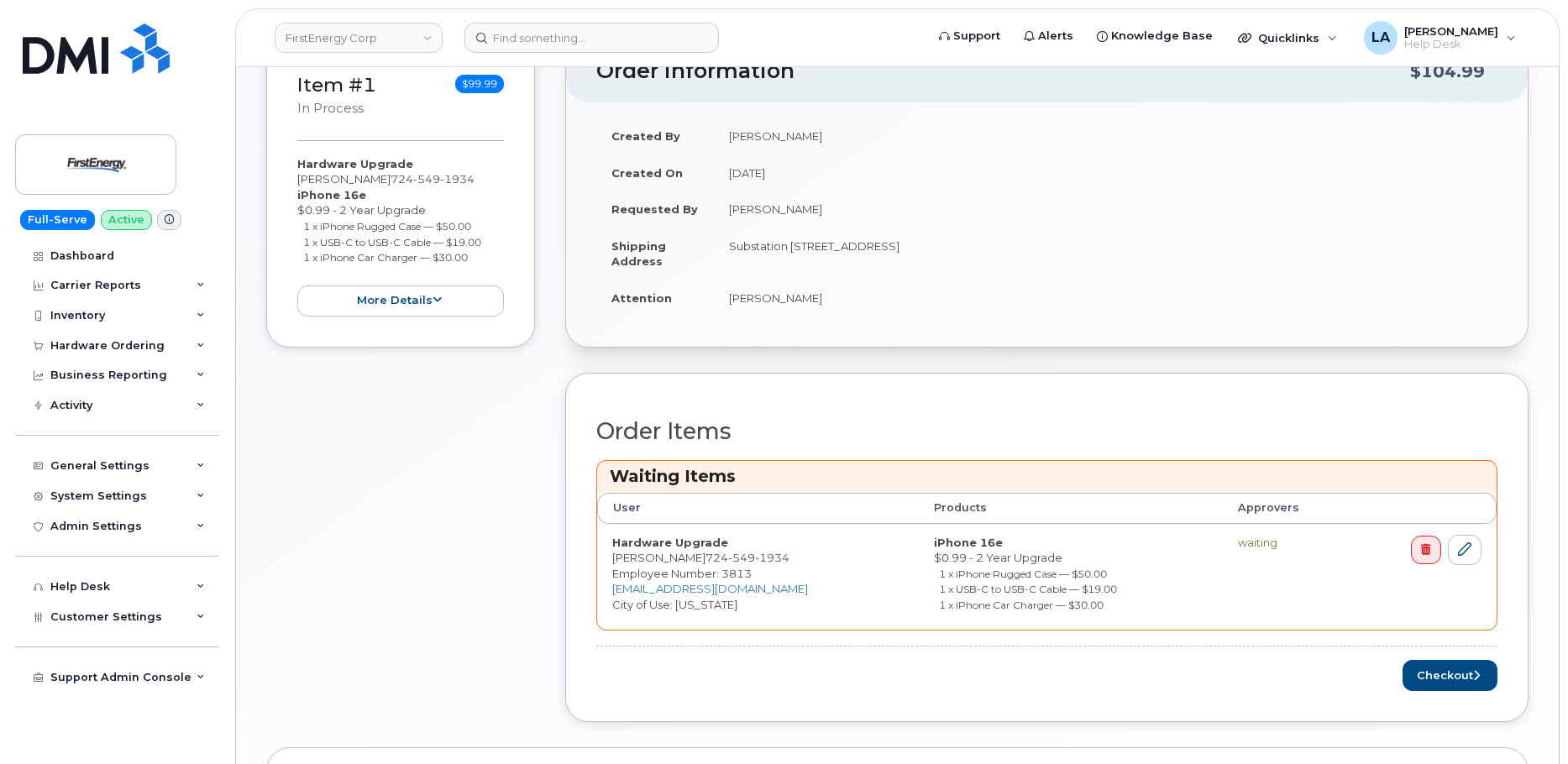
scroll to position [348, 0]
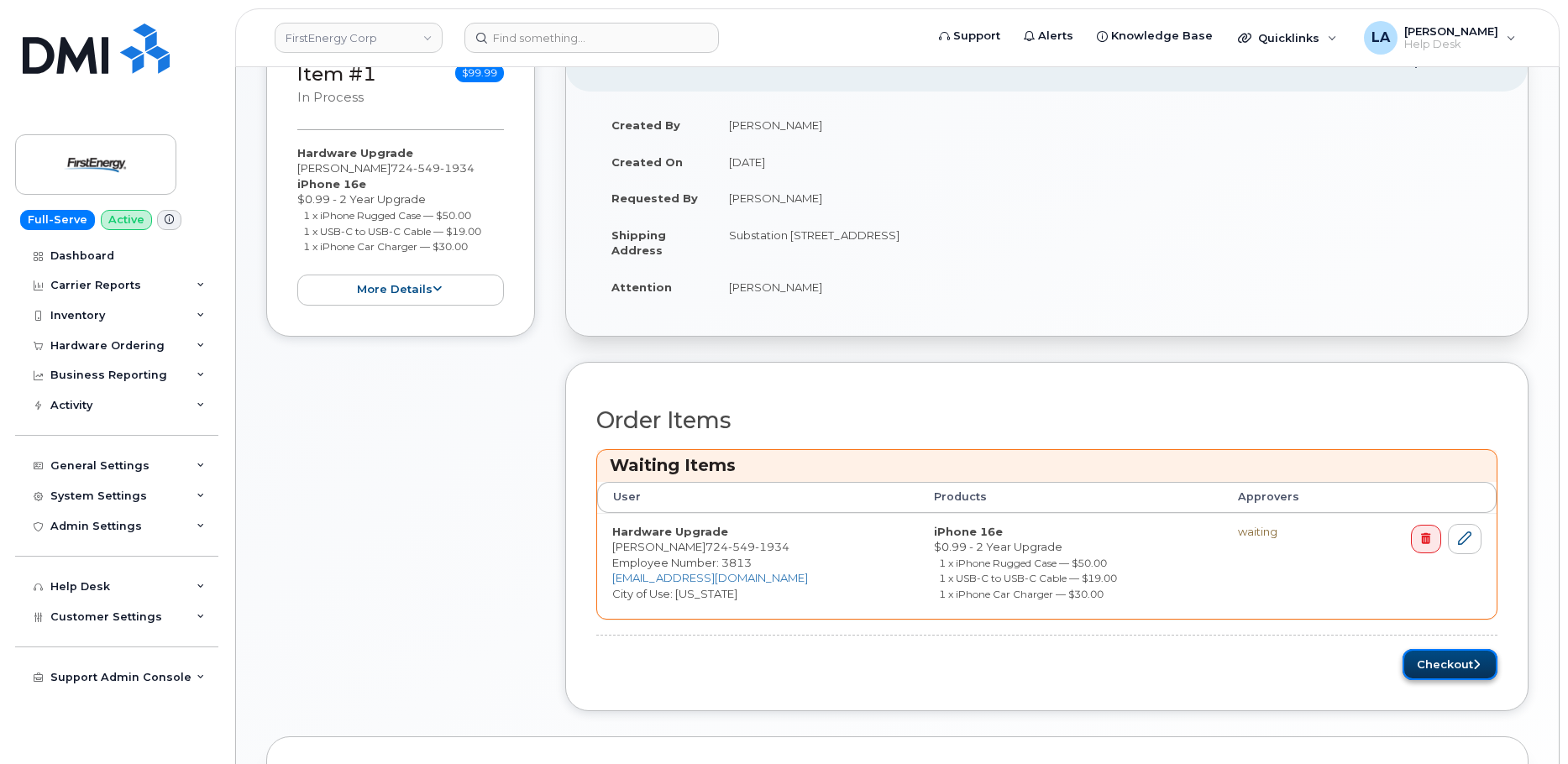
click at [1446, 667] on button "Checkout" at bounding box center [1450, 665] width 95 height 31
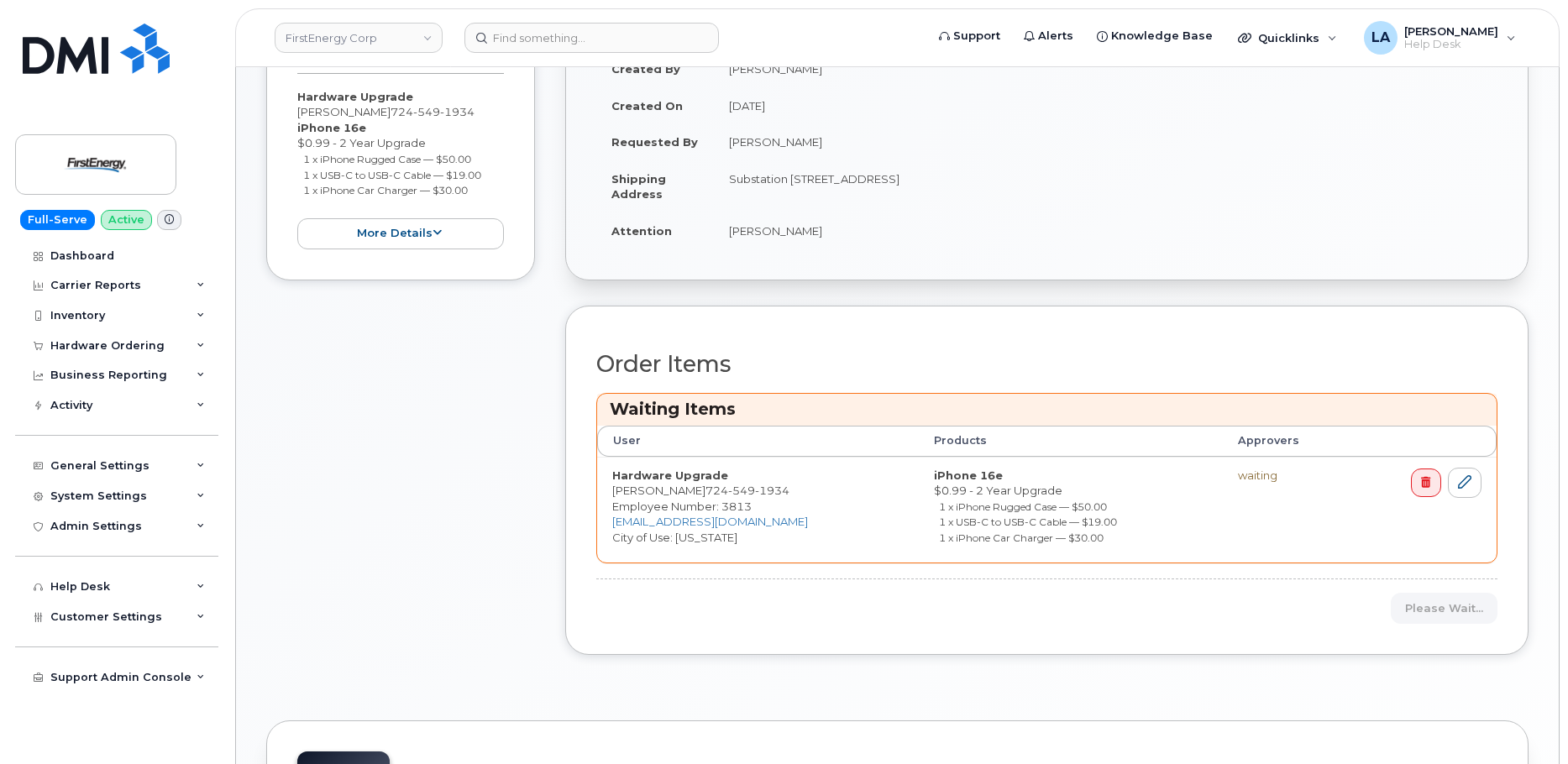
scroll to position [414, 0]
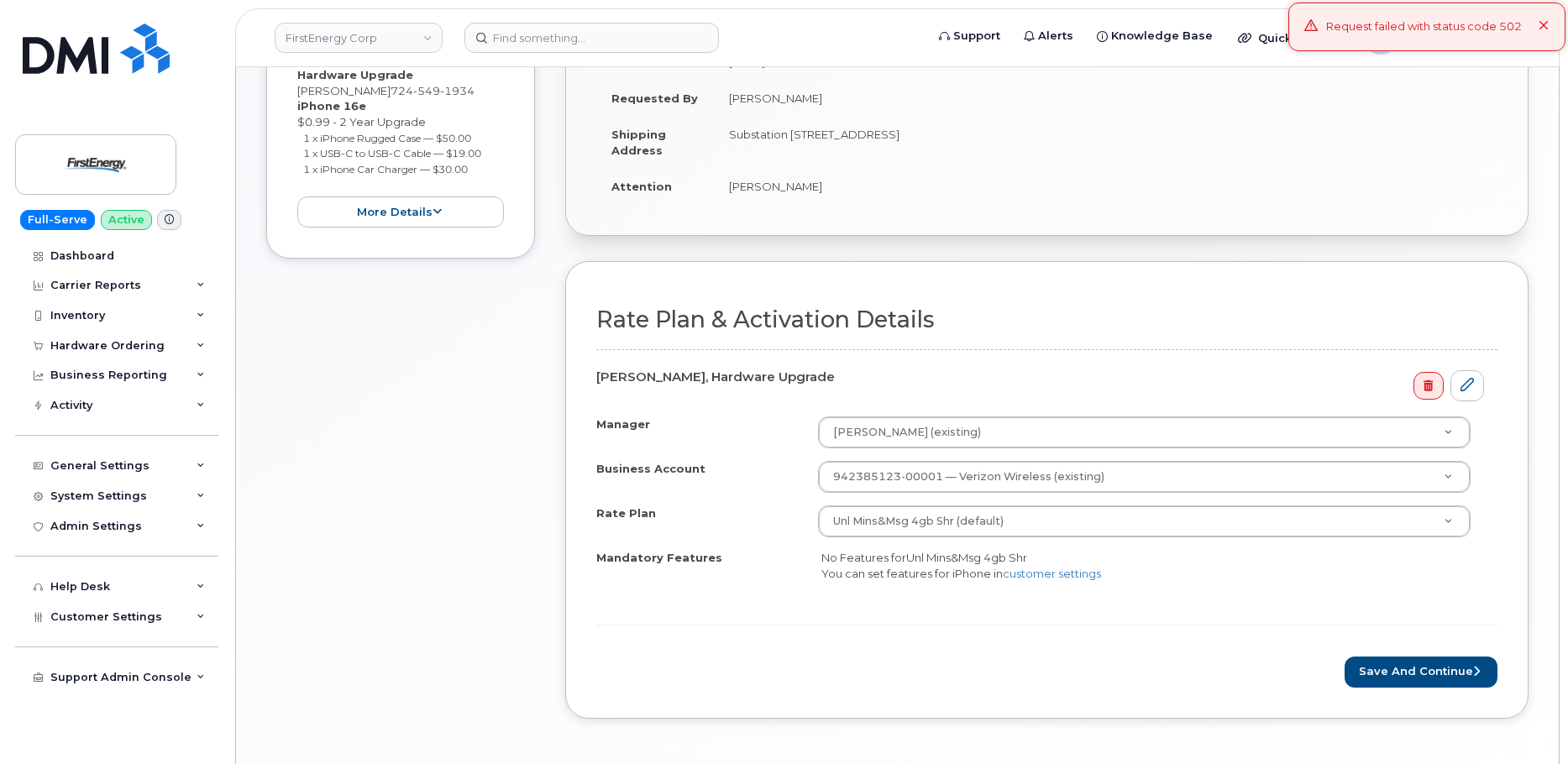
scroll to position [379, 0]
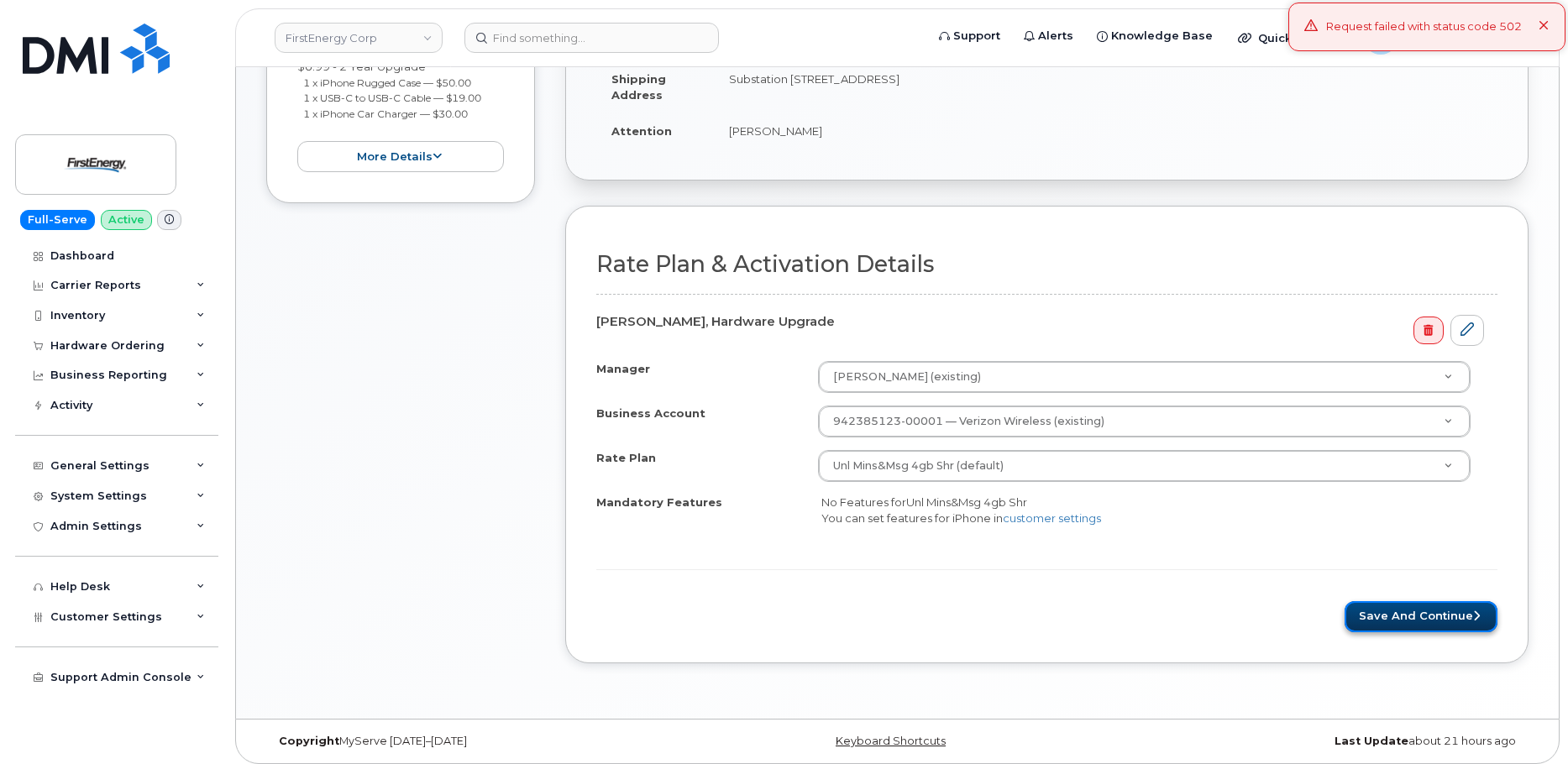
click at [1442, 617] on button "Save and Continue" at bounding box center [1421, 617] width 153 height 31
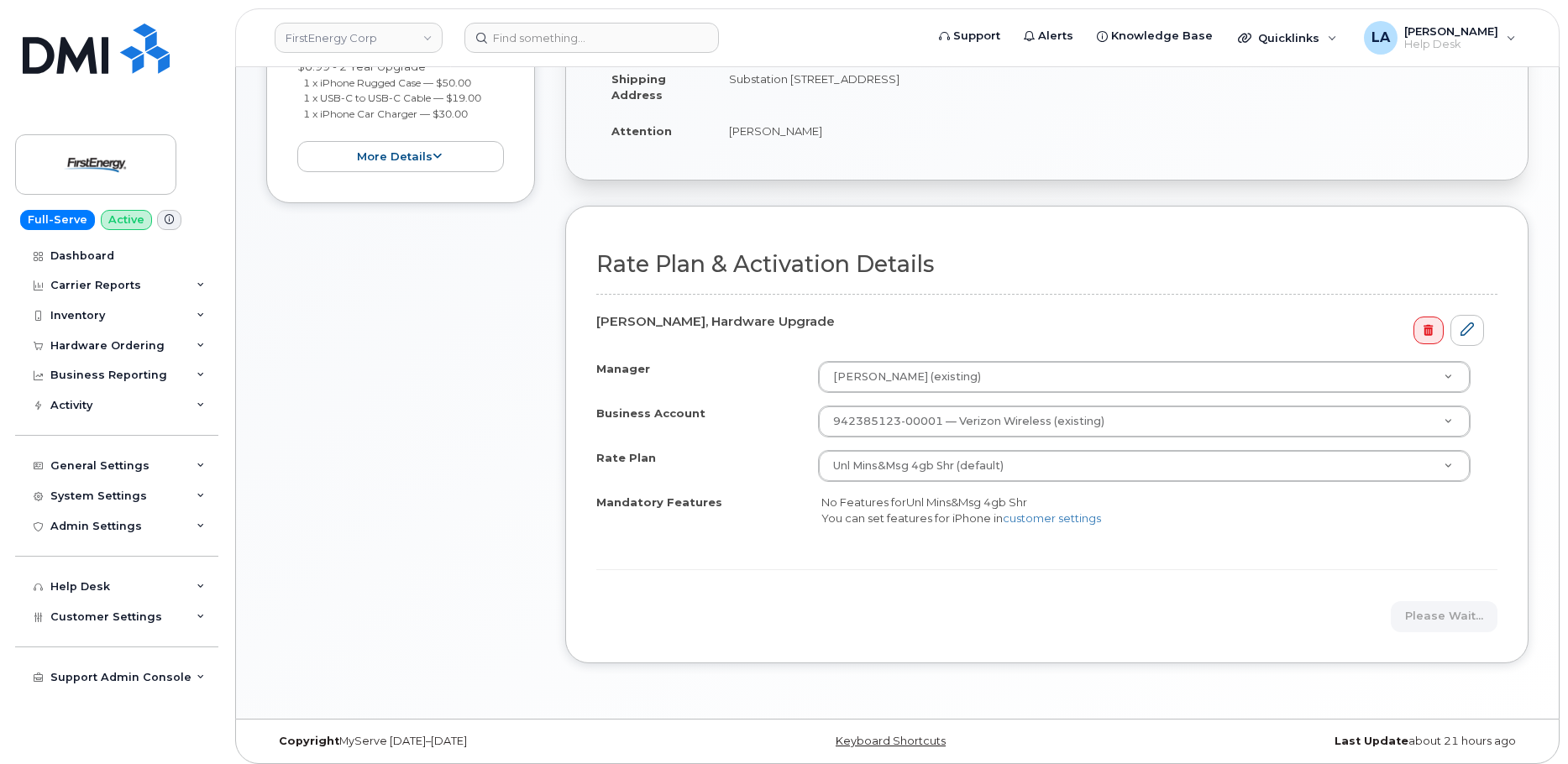
click at [408, 360] on div "Item #1 Order requires Specific details $99.99 Hardware Upgrade [PERSON_NAME] […" at bounding box center [400, 280] width 268 height 815
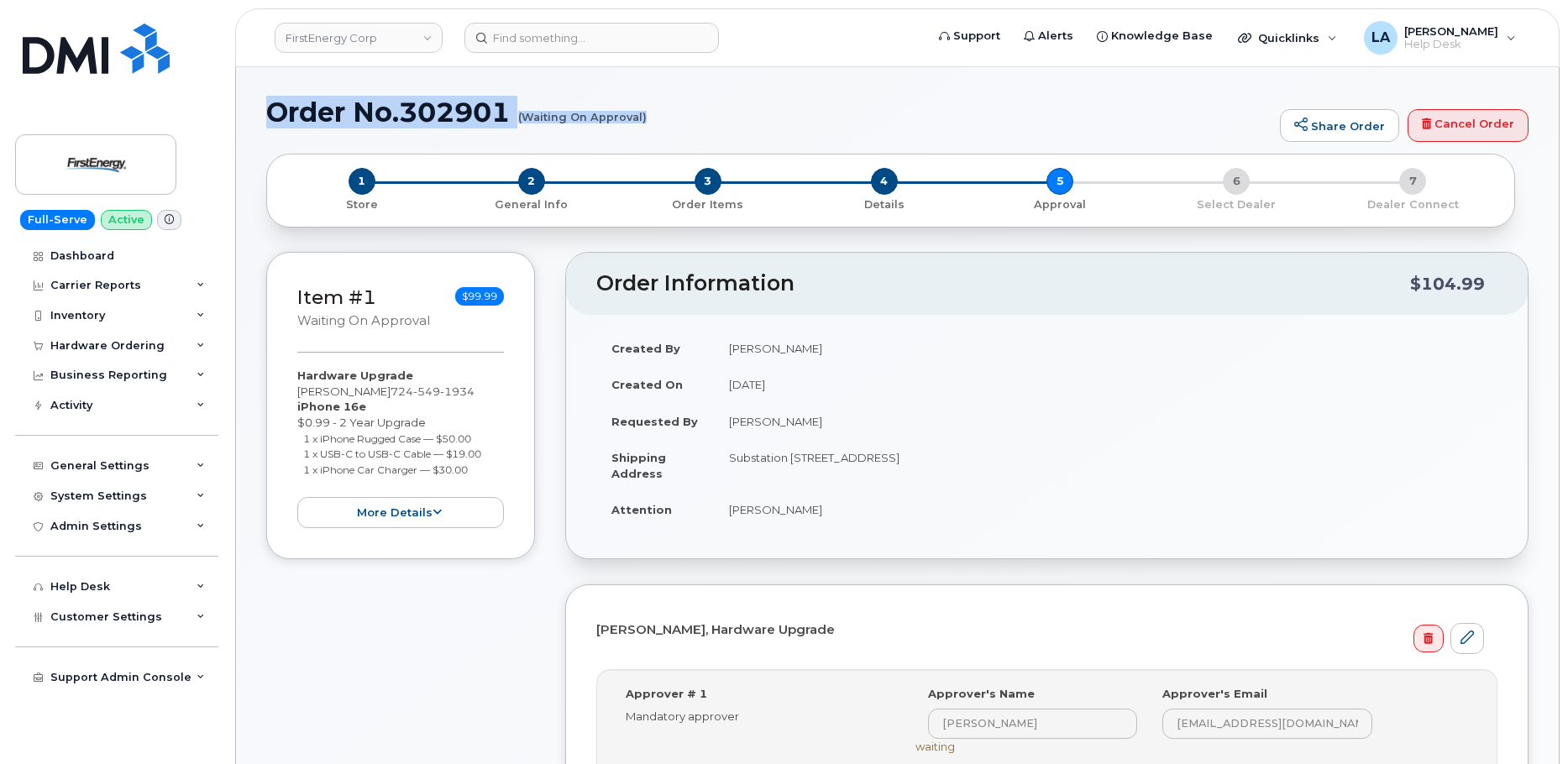
drag, startPoint x: 266, startPoint y: 101, endPoint x: 703, endPoint y: 142, distance: 438.9
copy h1 "Order No.302901 (Waiting On Approval)"
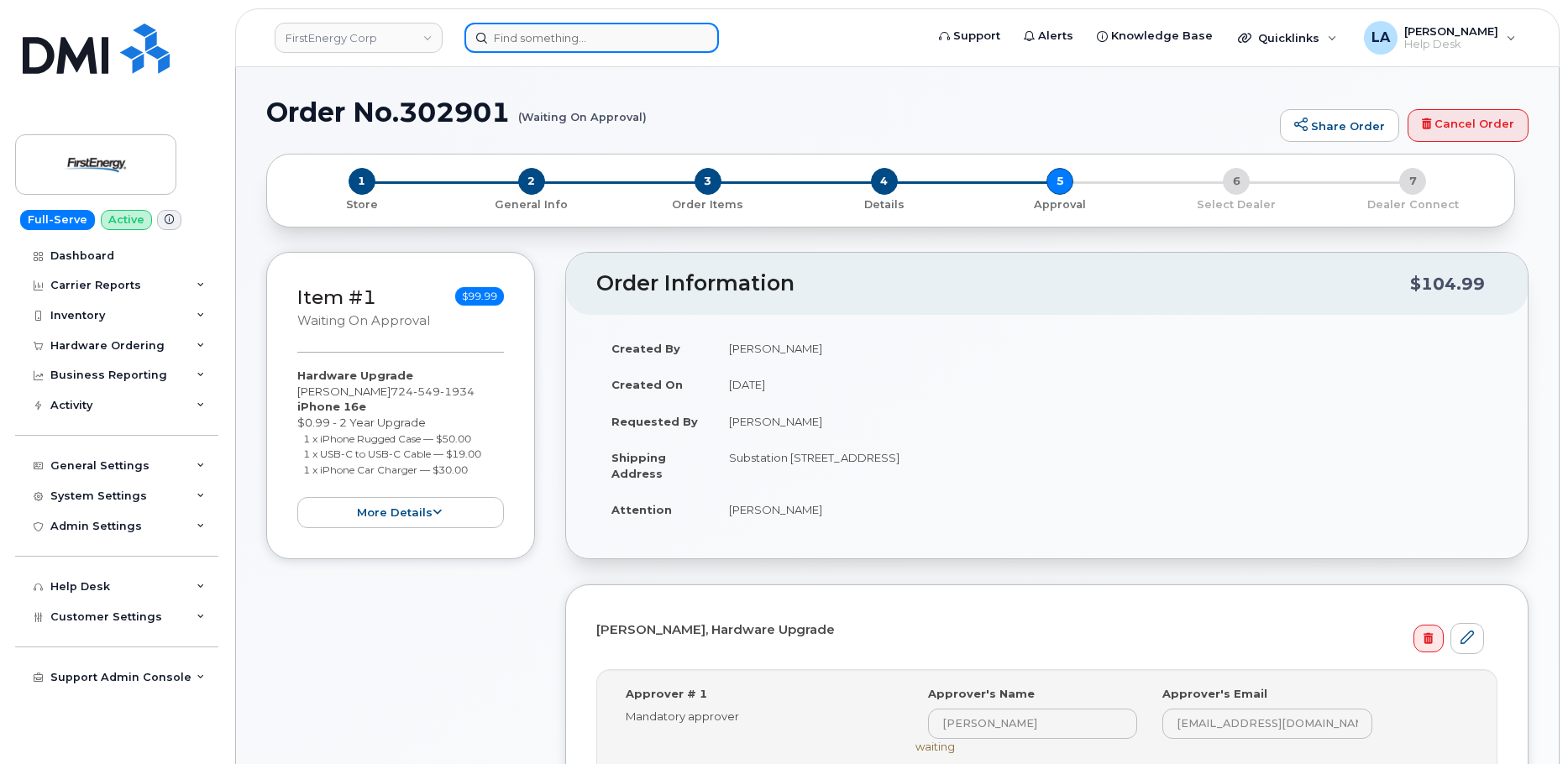
click at [622, 46] on input at bounding box center [592, 37] width 255 height 30
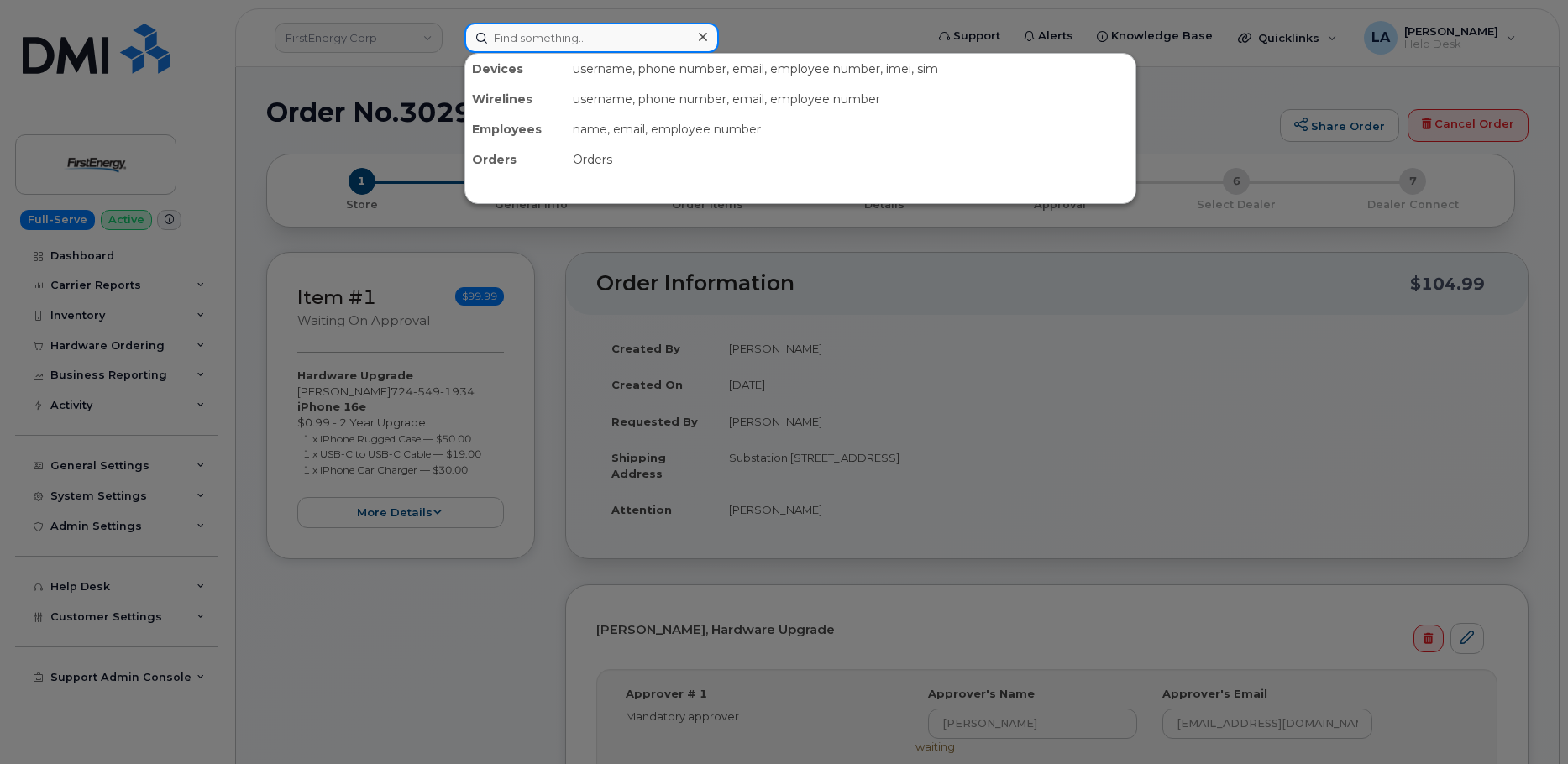
paste input "[PHONE_NUMBER]"
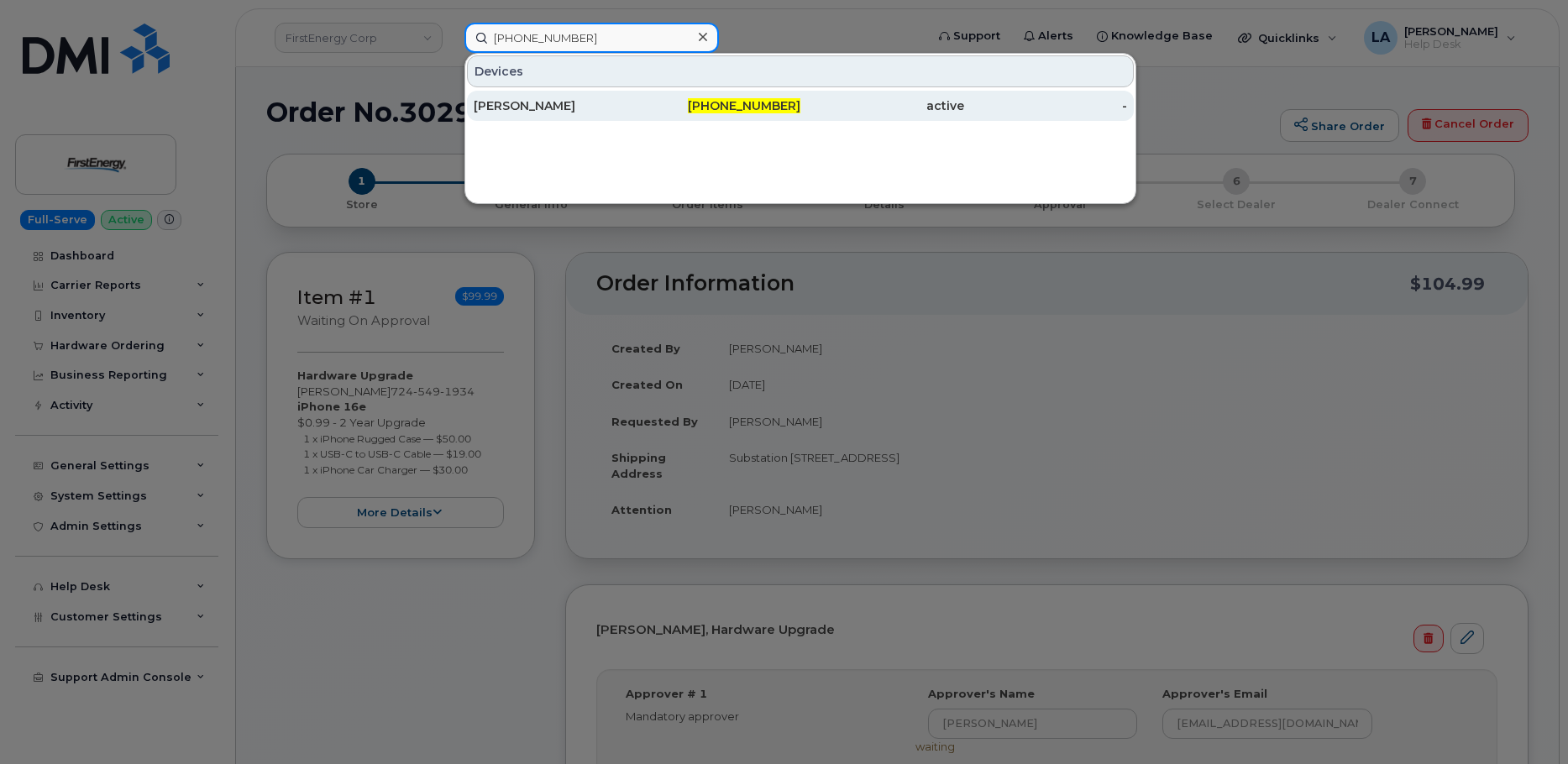
type input "[PHONE_NUMBER]"
click at [556, 106] on div "[PERSON_NAME]" at bounding box center [556, 106] width 164 height 17
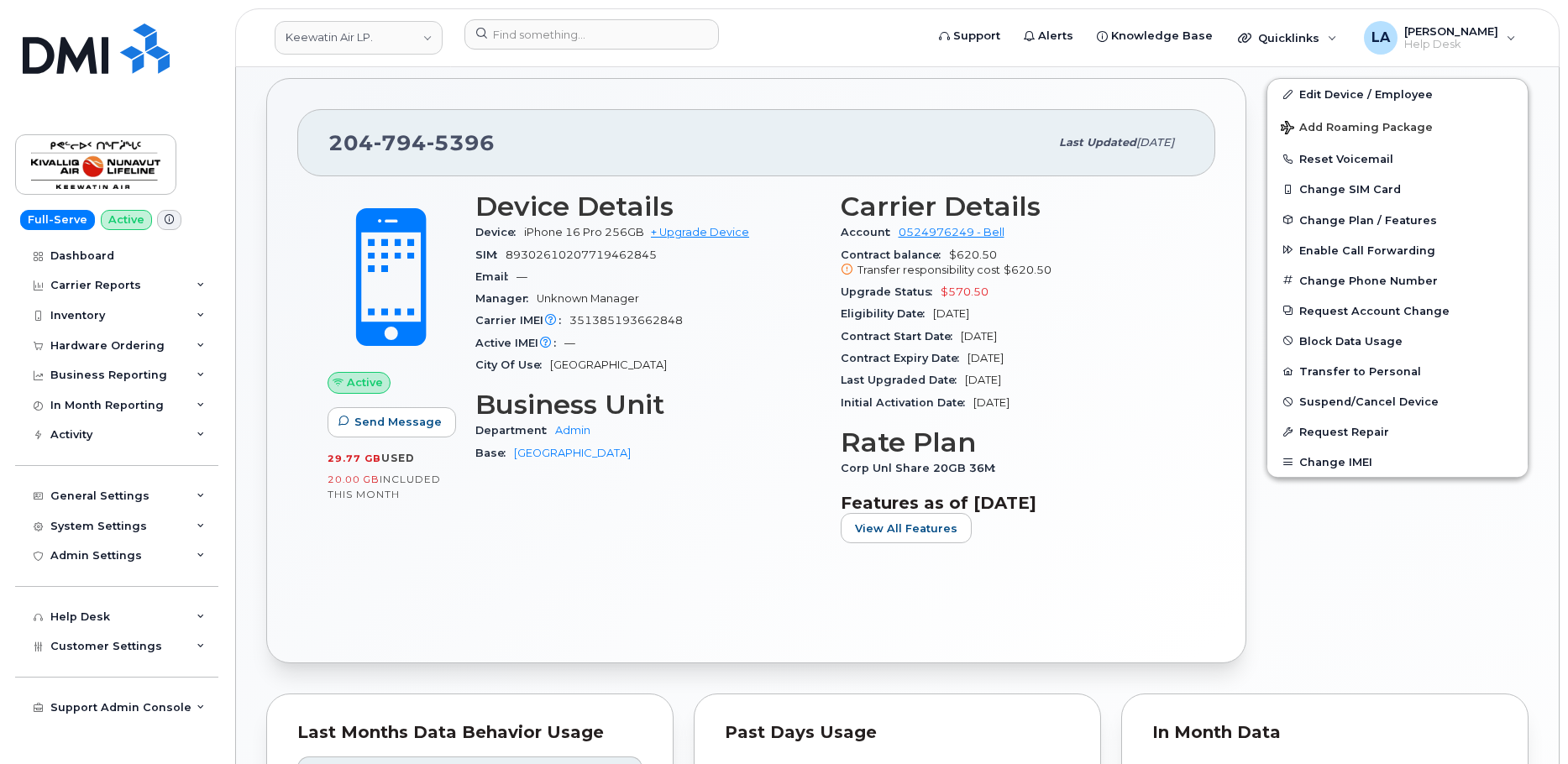
scroll to position [208, 0]
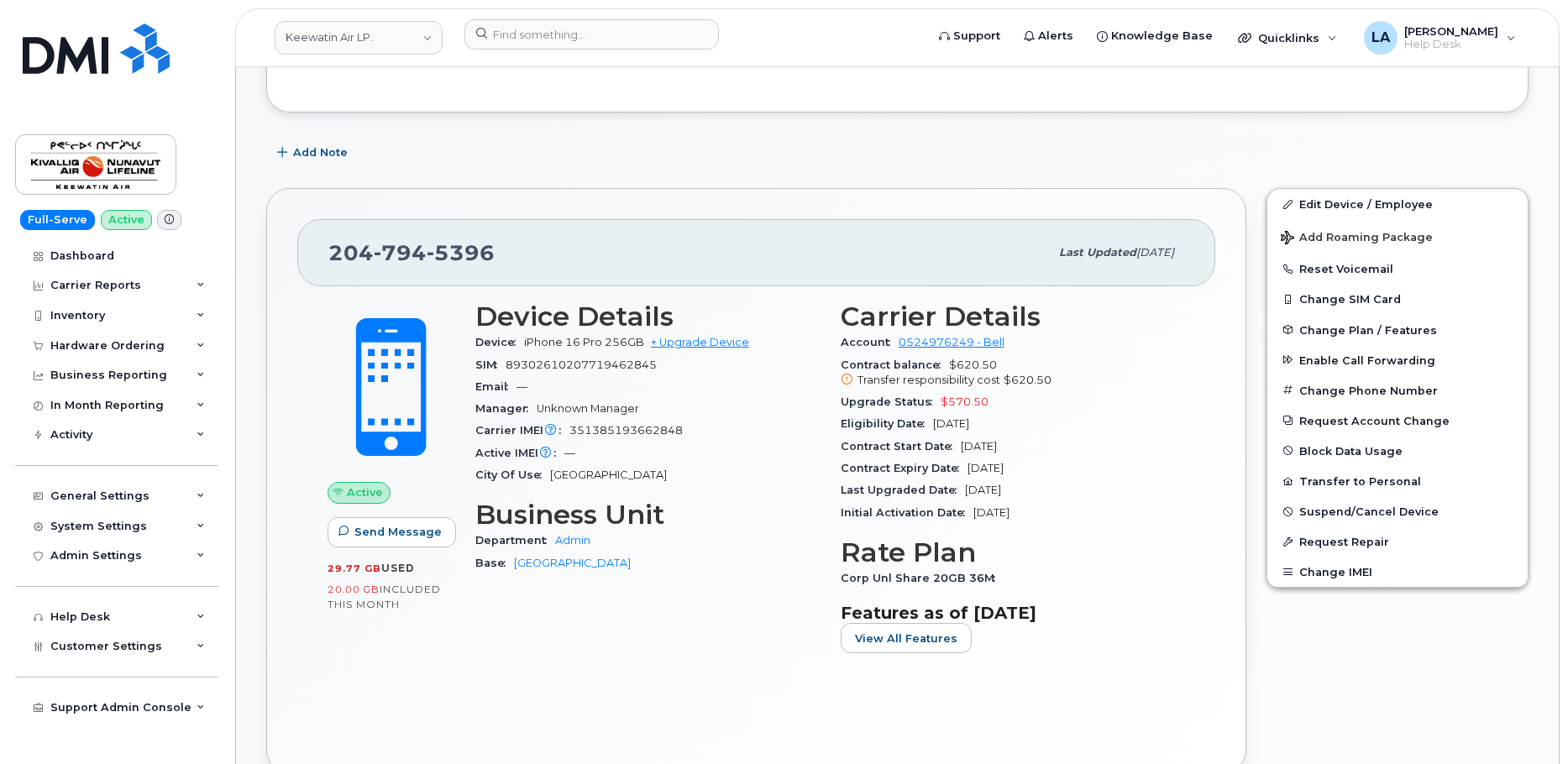
click at [652, 139] on div "Add Note" at bounding box center [898, 153] width 1262 height 30
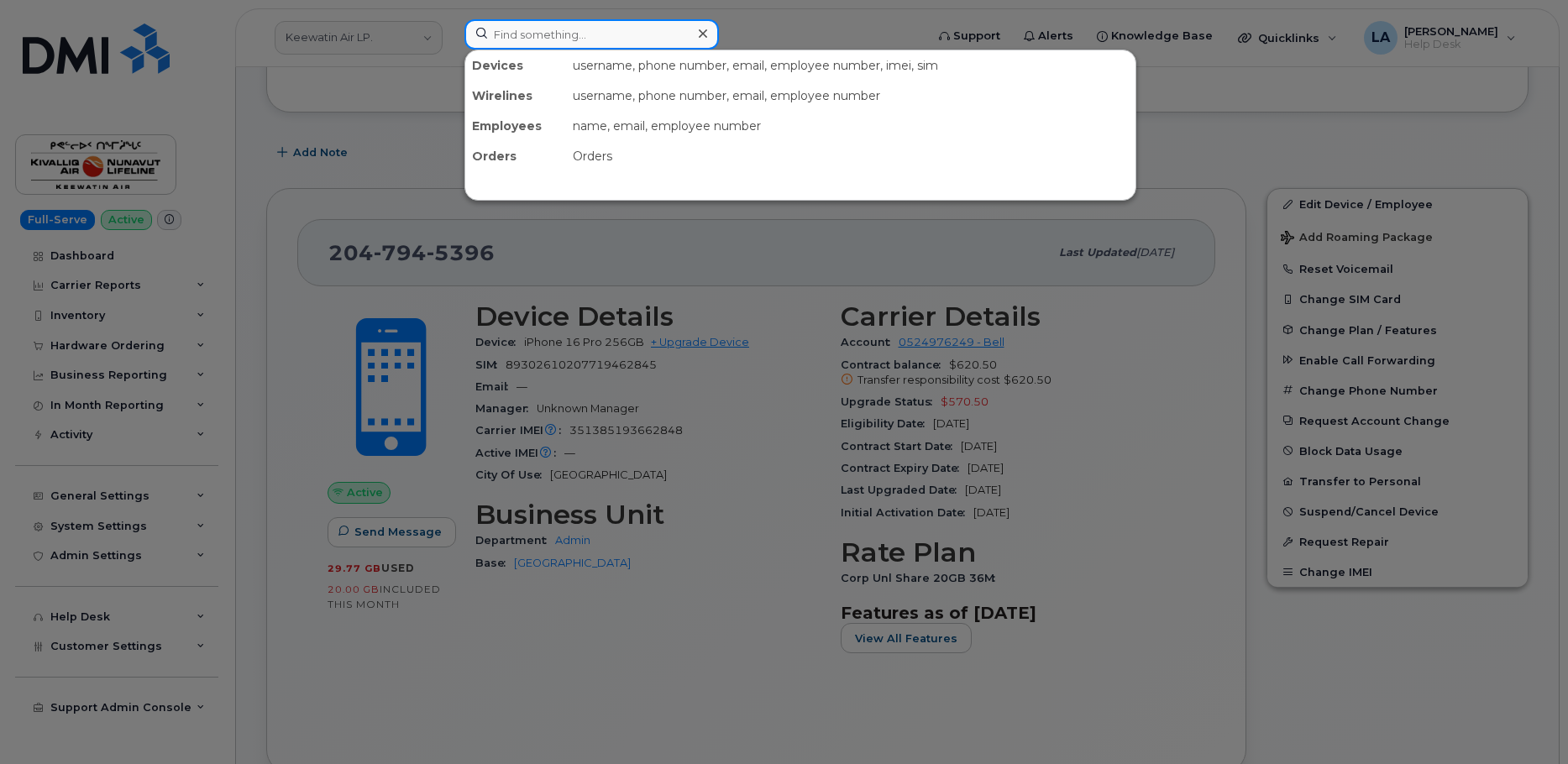
click at [592, 36] on input at bounding box center [592, 34] width 255 height 30
click at [688, 495] on div at bounding box center [784, 382] width 1568 height 764
click at [538, 33] on input at bounding box center [592, 34] width 255 height 30
paste input "[PHONE_NUMBER]"
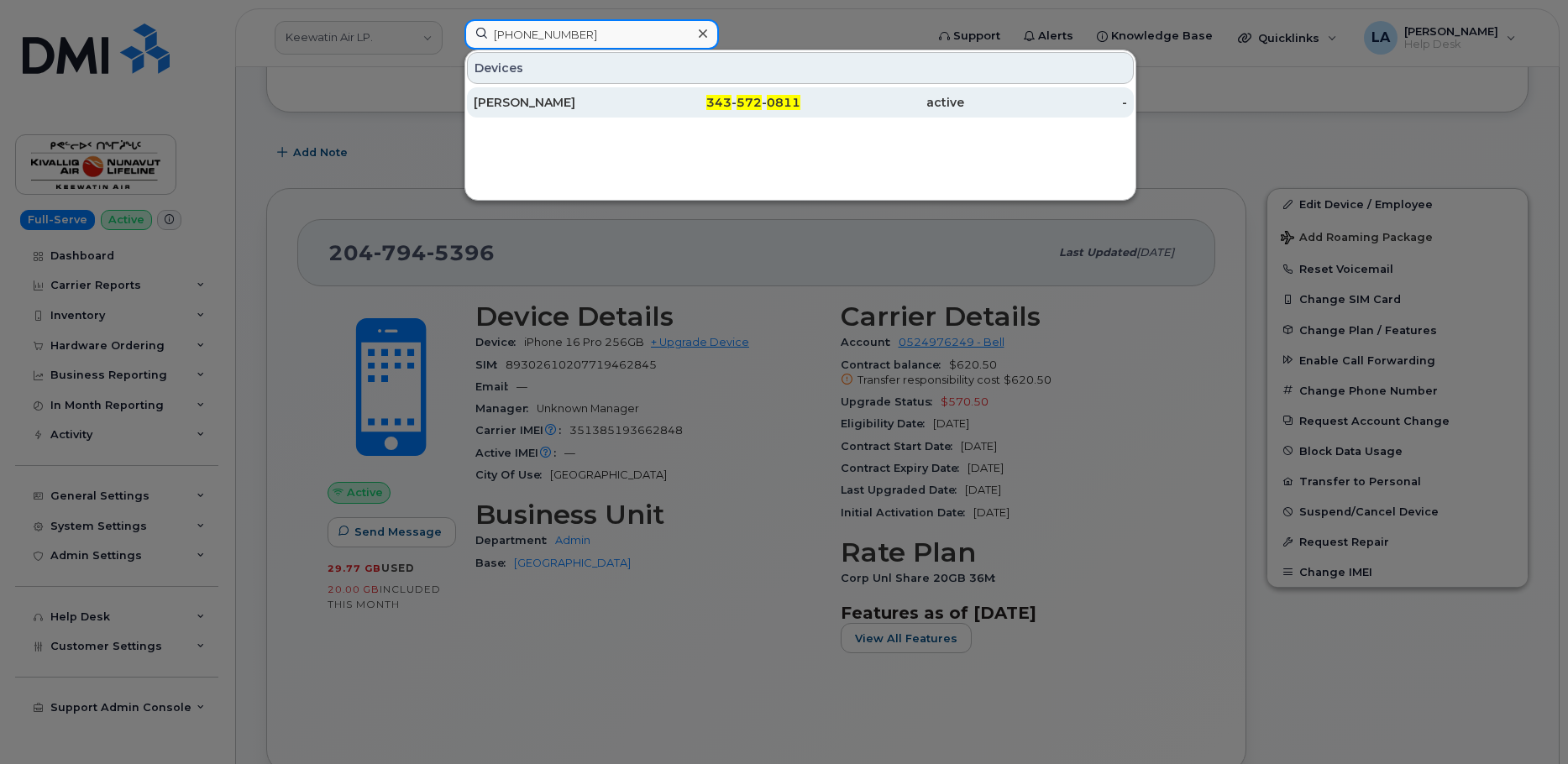
type input "[PHONE_NUMBER]"
click at [568, 99] on div "[PERSON_NAME]" at bounding box center [556, 103] width 164 height 17
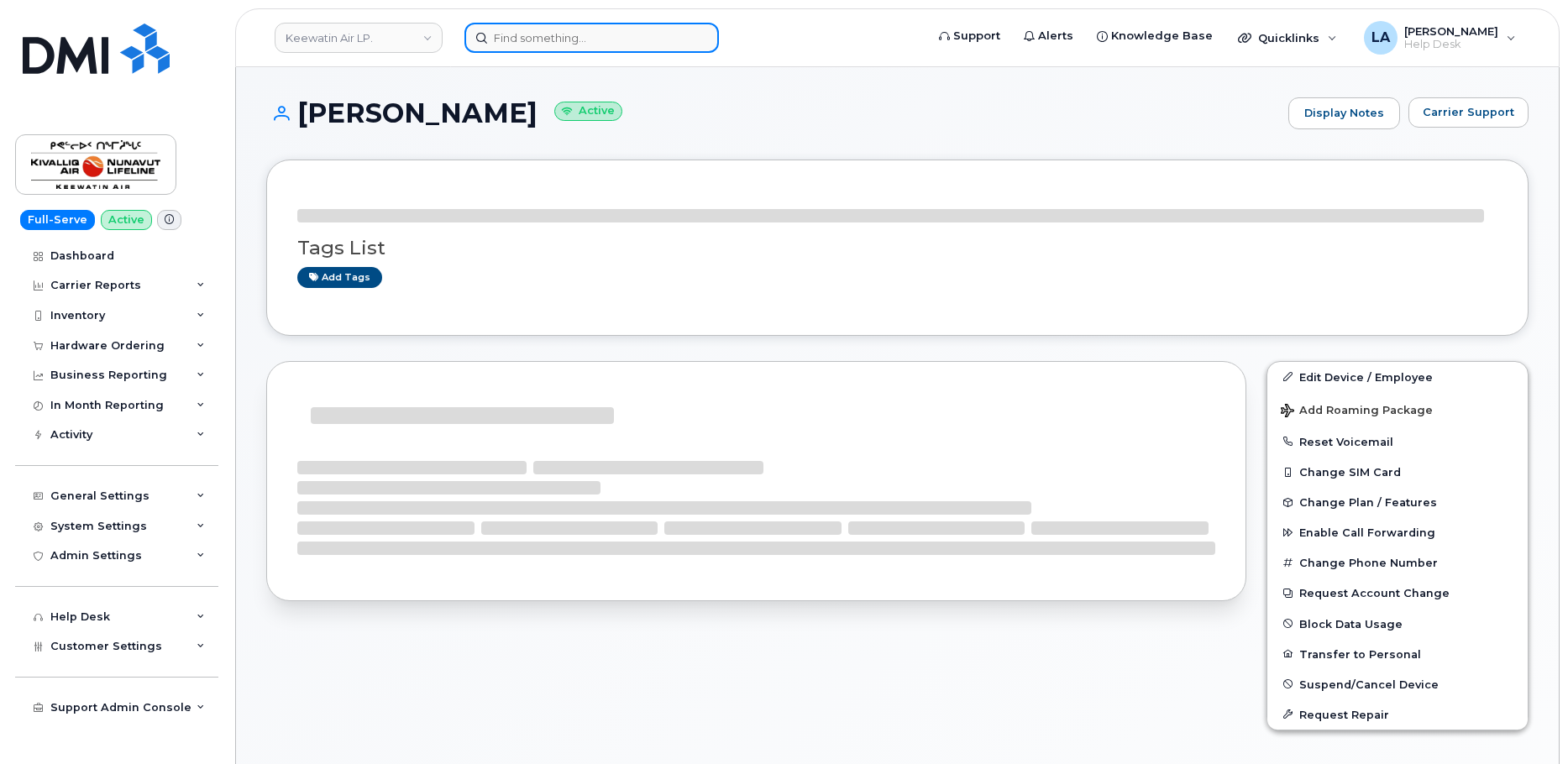
click at [534, 34] on input at bounding box center [592, 37] width 255 height 30
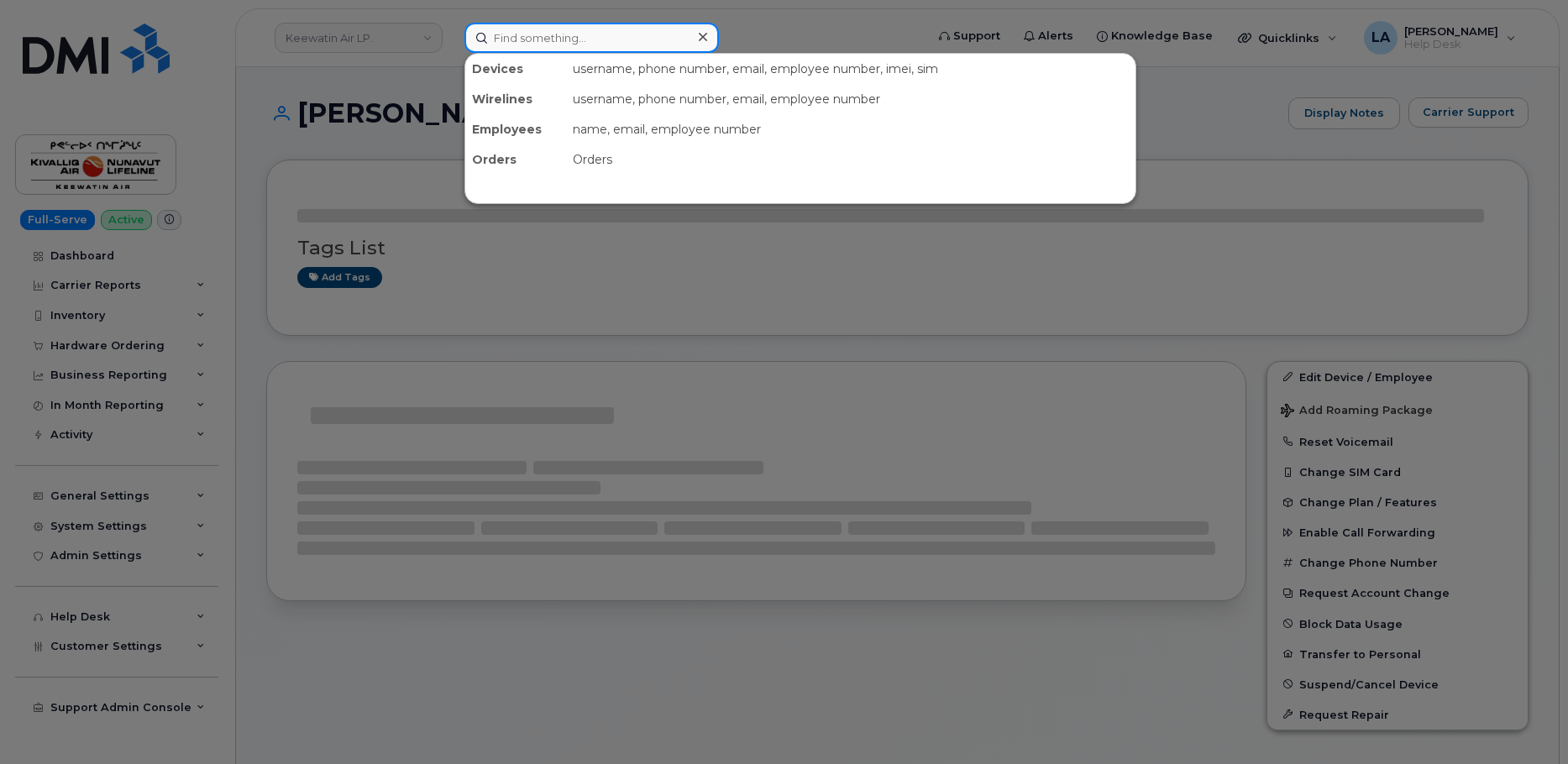
paste input "204-290-1603"
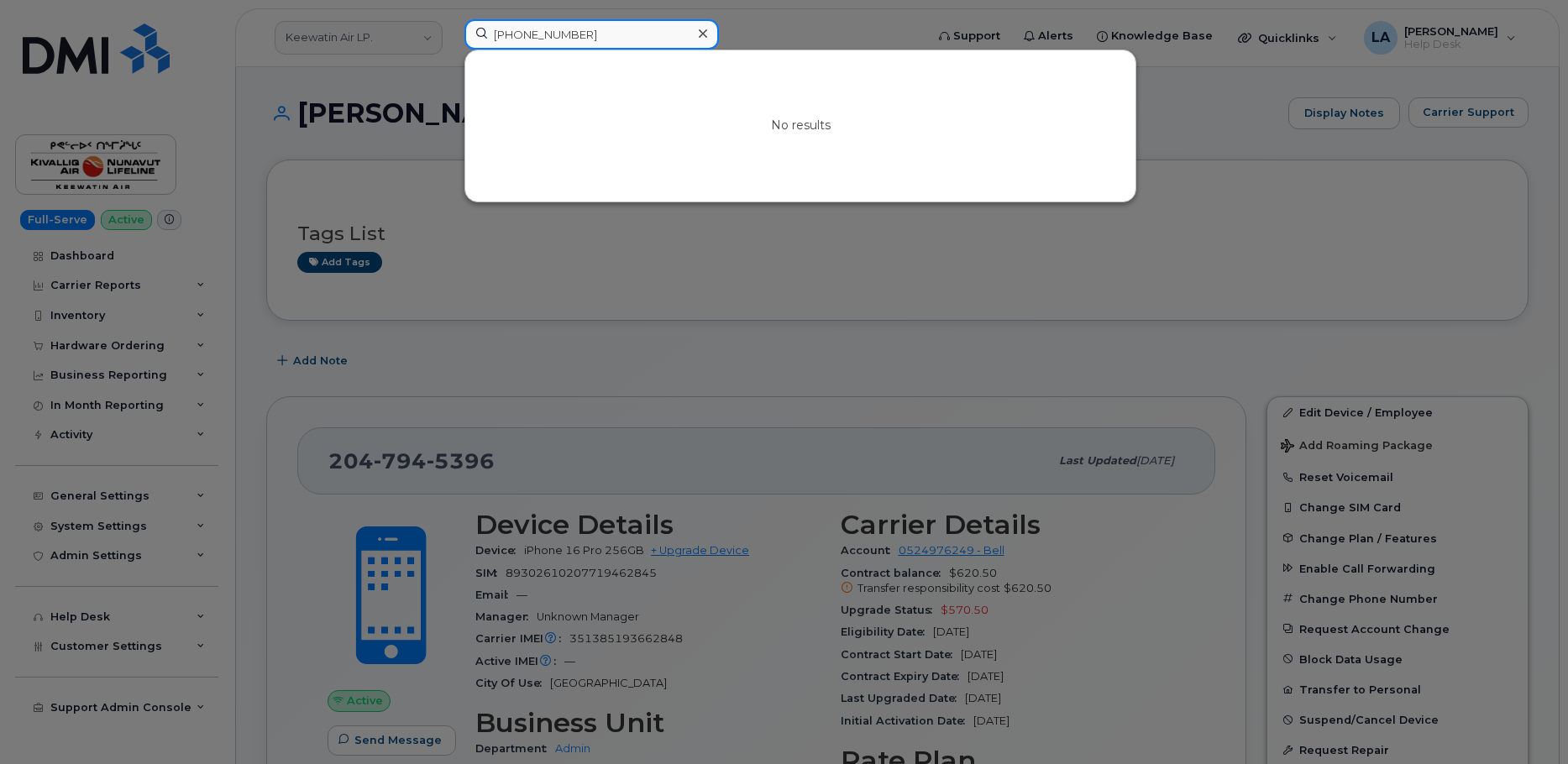
drag, startPoint x: 604, startPoint y: 37, endPoint x: 424, endPoint y: 37, distance: 180.0
click at [451, 37] on div "204-290-1603 No results" at bounding box center [688, 38] width 476 height 37
paste input "1-0684"
type input "204-291-0684"
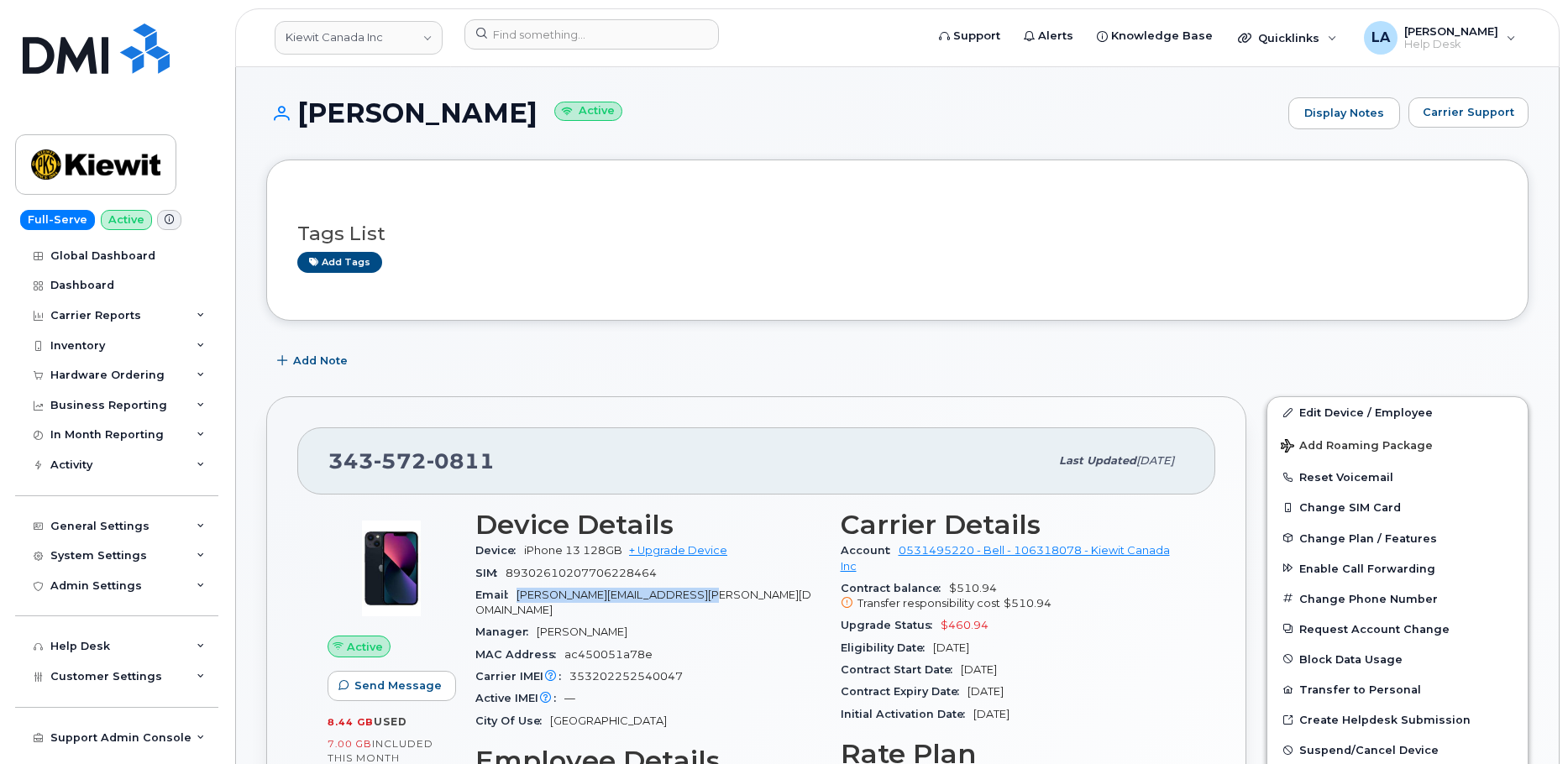
drag, startPoint x: 747, startPoint y: 594, endPoint x: 516, endPoint y: 605, distance: 231.3
click at [516, 605] on div "Email [PERSON_NAME][EMAIL_ADDRESS][PERSON_NAME][DOMAIN_NAME]" at bounding box center [647, 604] width 345 height 38
copy span "[PERSON_NAME][EMAIL_ADDRESS][PERSON_NAME][DOMAIN_NAME]"
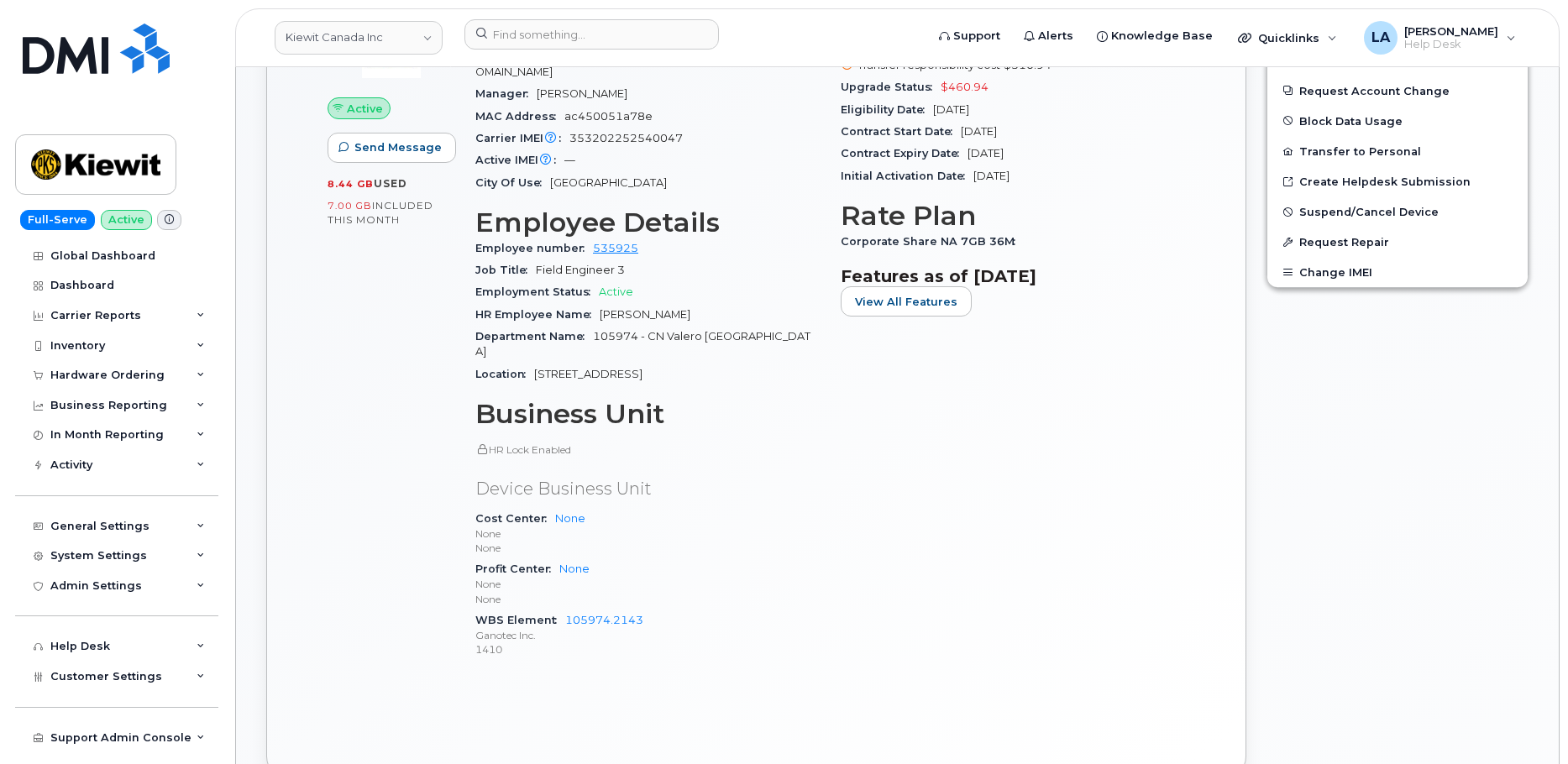
scroll to position [543, 0]
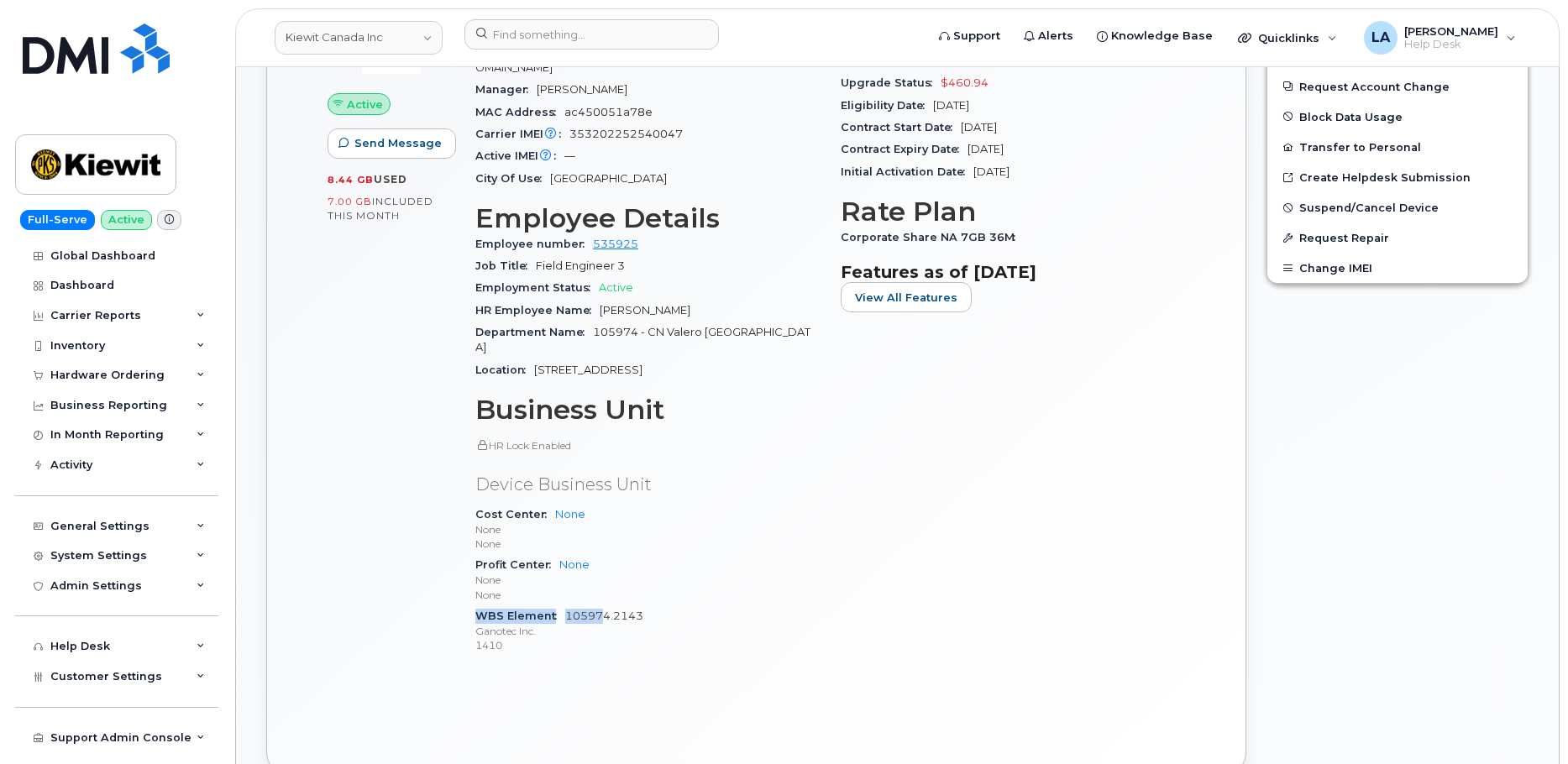
drag, startPoint x: 697, startPoint y: 571, endPoint x: 611, endPoint y: 583, distance: 86.8
click at [604, 582] on div "HR Lock Enabled Device Business Unit Cost Center None None None Profit Center N…" at bounding box center [647, 547] width 345 height 218
click at [697, 605] on div "WBS Element 105974.2143 Ganotec Inc. 1410" at bounding box center [647, 631] width 345 height 51
click at [688, 605] on div "WBS Element 105974.2143 Ganotec Inc. 1410" at bounding box center [647, 631] width 345 height 51
drag, startPoint x: 688, startPoint y: 584, endPoint x: 572, endPoint y: 592, distance: 116.3
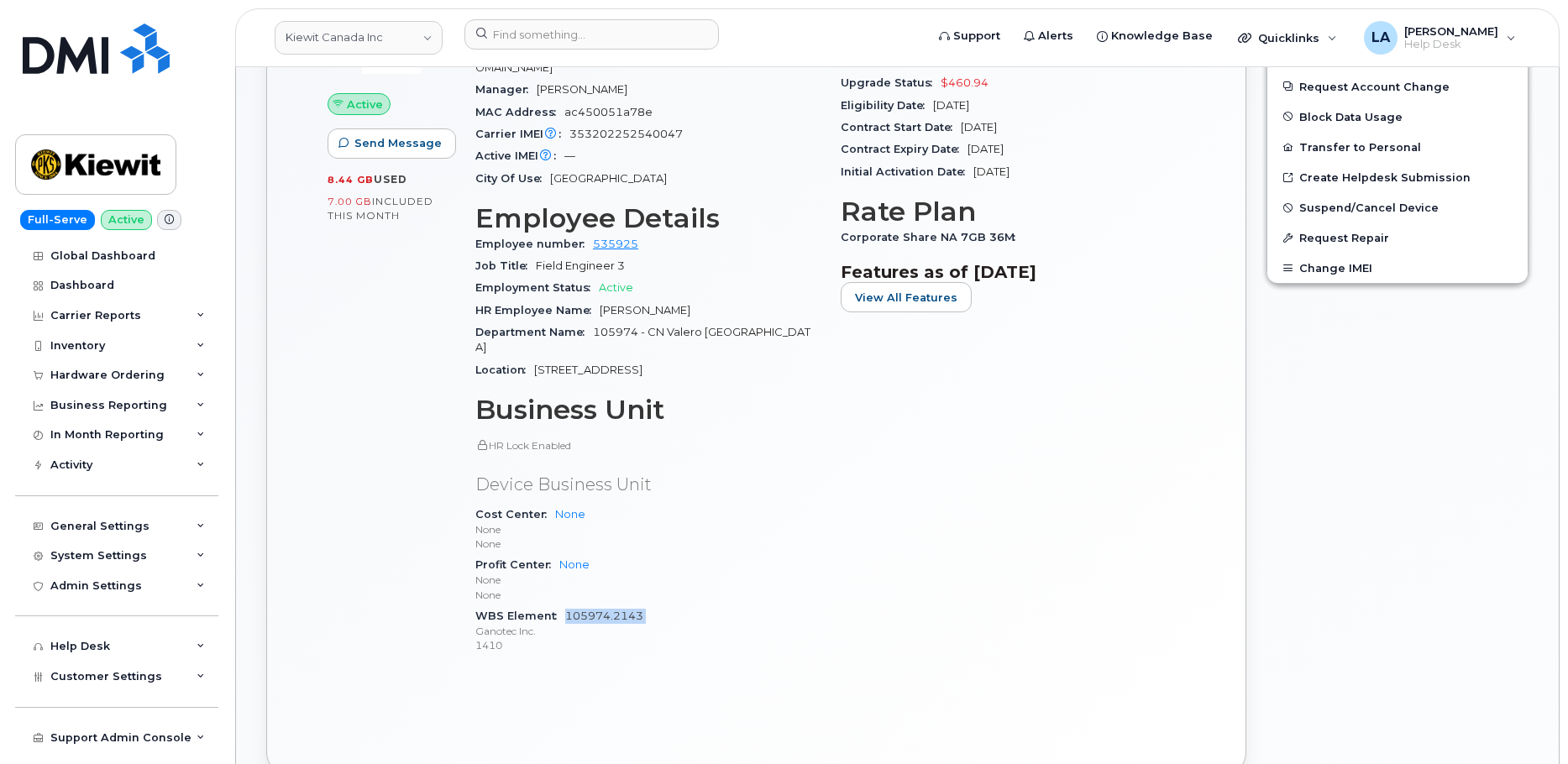
click at [572, 605] on div "WBS Element 105974.2143 Ganotec Inc. 1410" at bounding box center [647, 631] width 345 height 51
copy link "105974.2143"
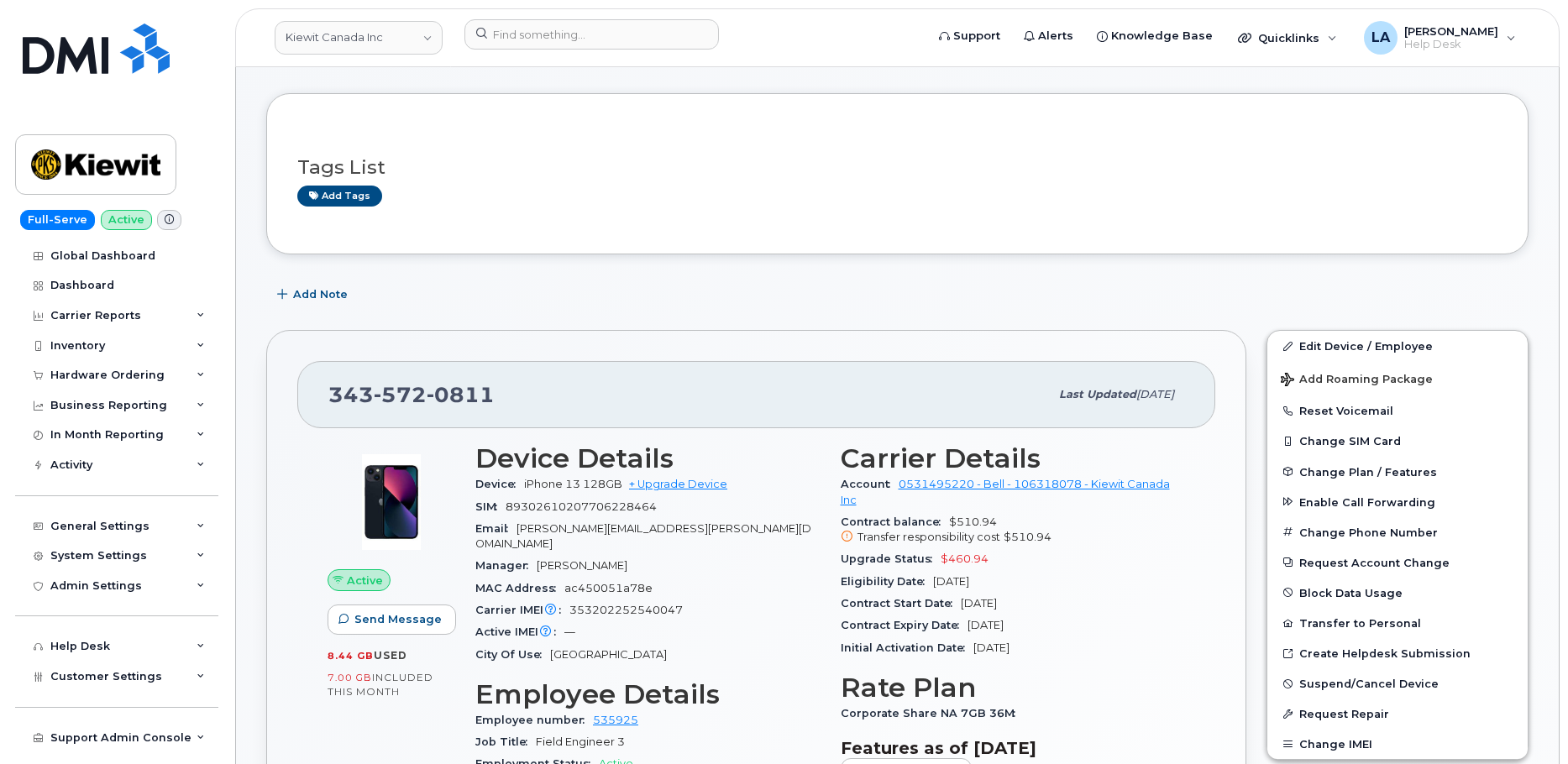
scroll to position [56, 0]
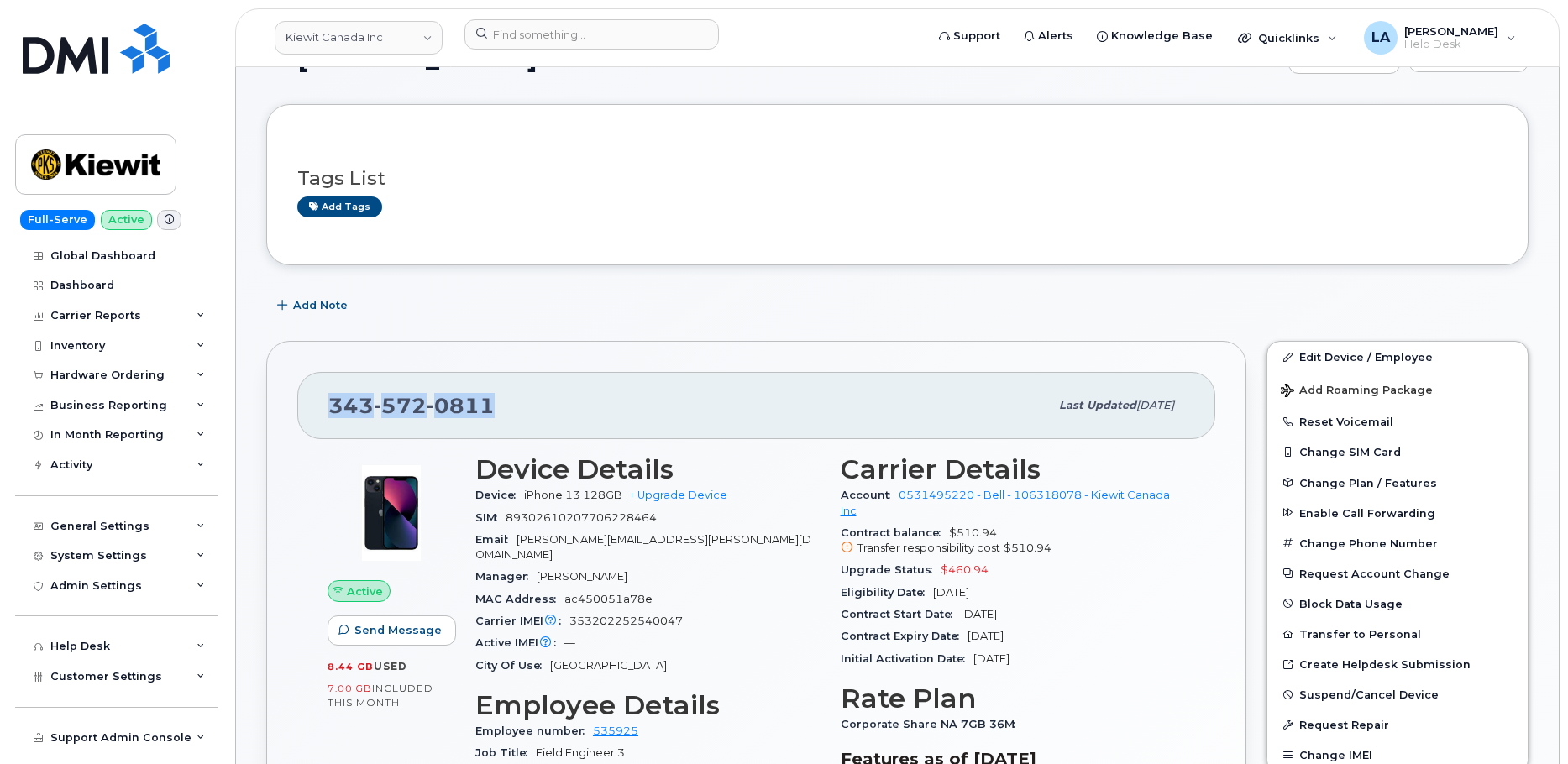
drag, startPoint x: 556, startPoint y: 421, endPoint x: 330, endPoint y: 411, distance: 226.2
click at [331, 410] on div "[PHONE_NUMBER]" at bounding box center [688, 406] width 721 height 35
copy span "[PHONE_NUMBER]"
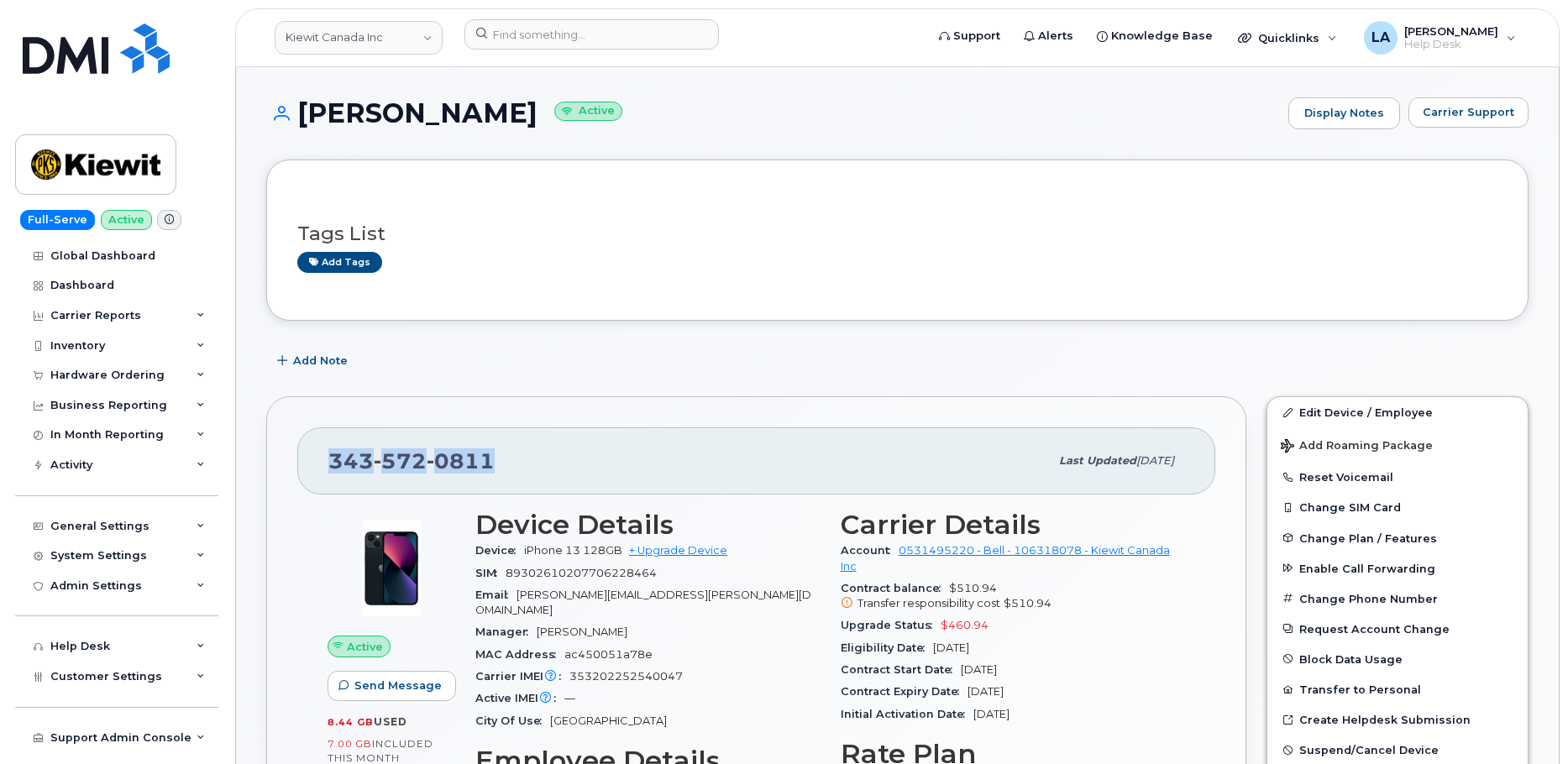
drag, startPoint x: 512, startPoint y: 115, endPoint x: 283, endPoint y: 115, distance: 229.0
click at [283, 115] on h1 "[PERSON_NAME] Active" at bounding box center [773, 113] width 1013 height 29
copy h1 "[PERSON_NAME]"
click at [681, 553] on link "+ Upgrade Device" at bounding box center [678, 550] width 99 height 13
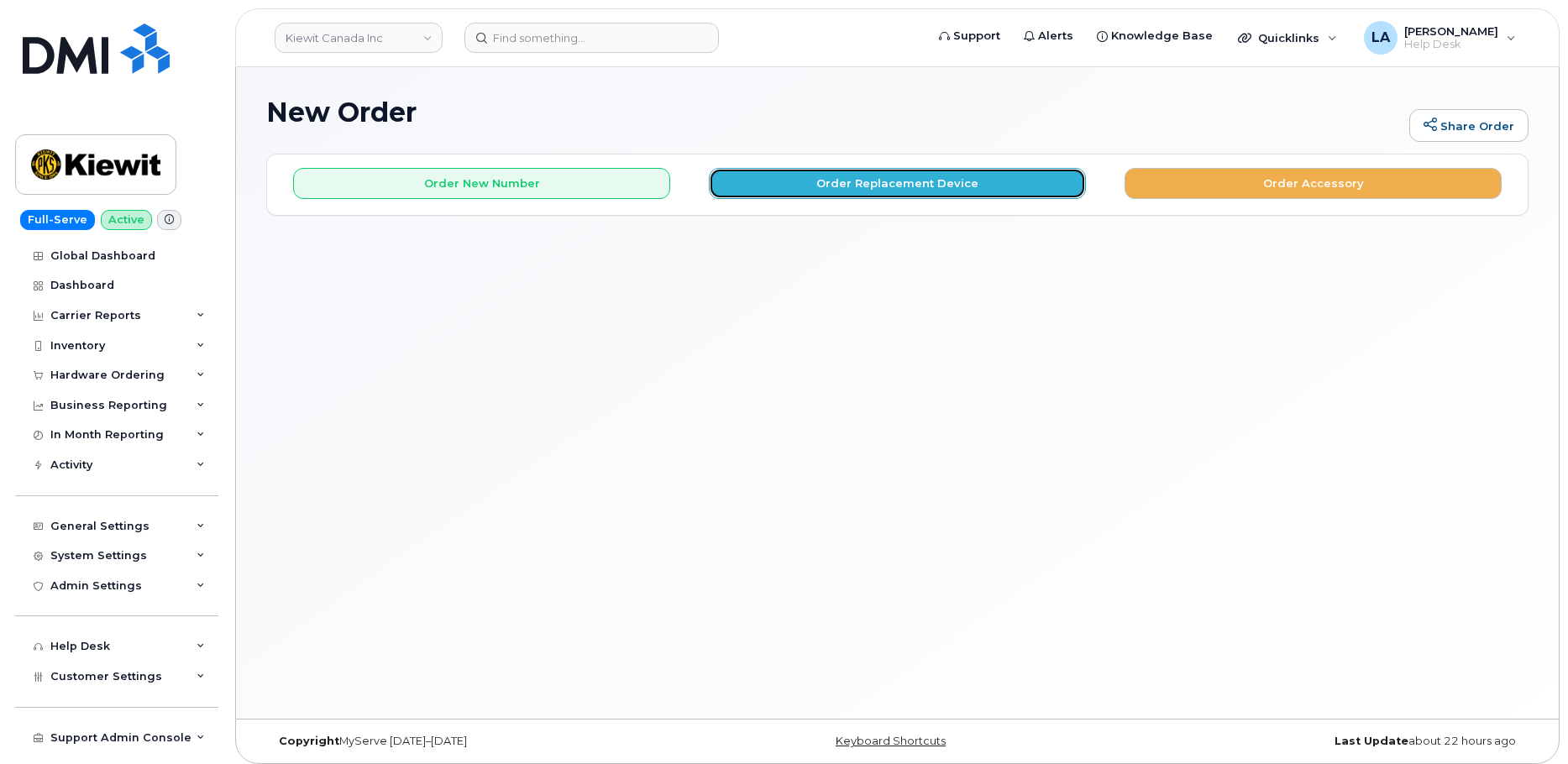
click at [950, 183] on button "Order Replacement Device" at bounding box center [898, 183] width 377 height 31
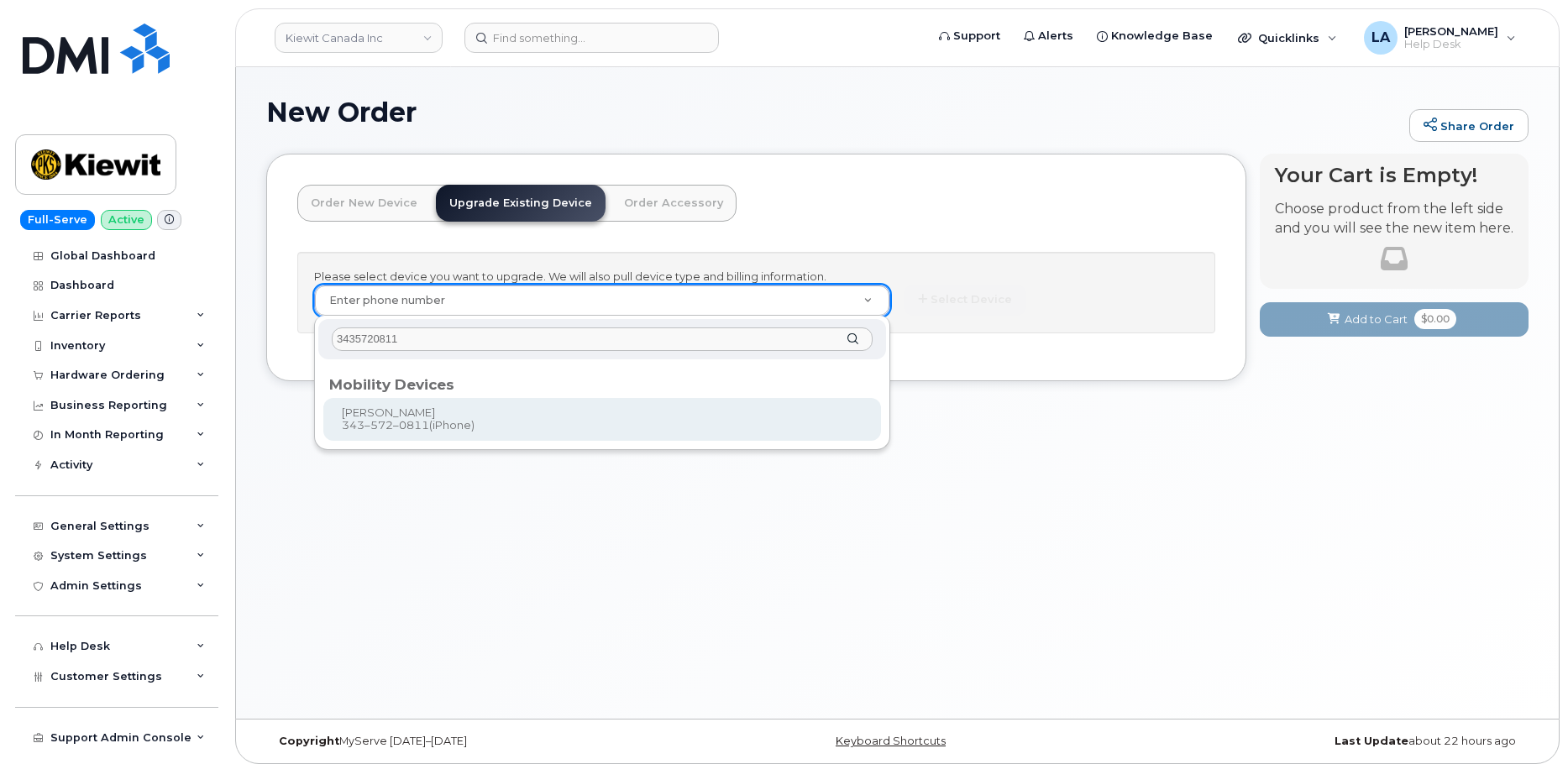
type input "3435720811"
type input "1015006"
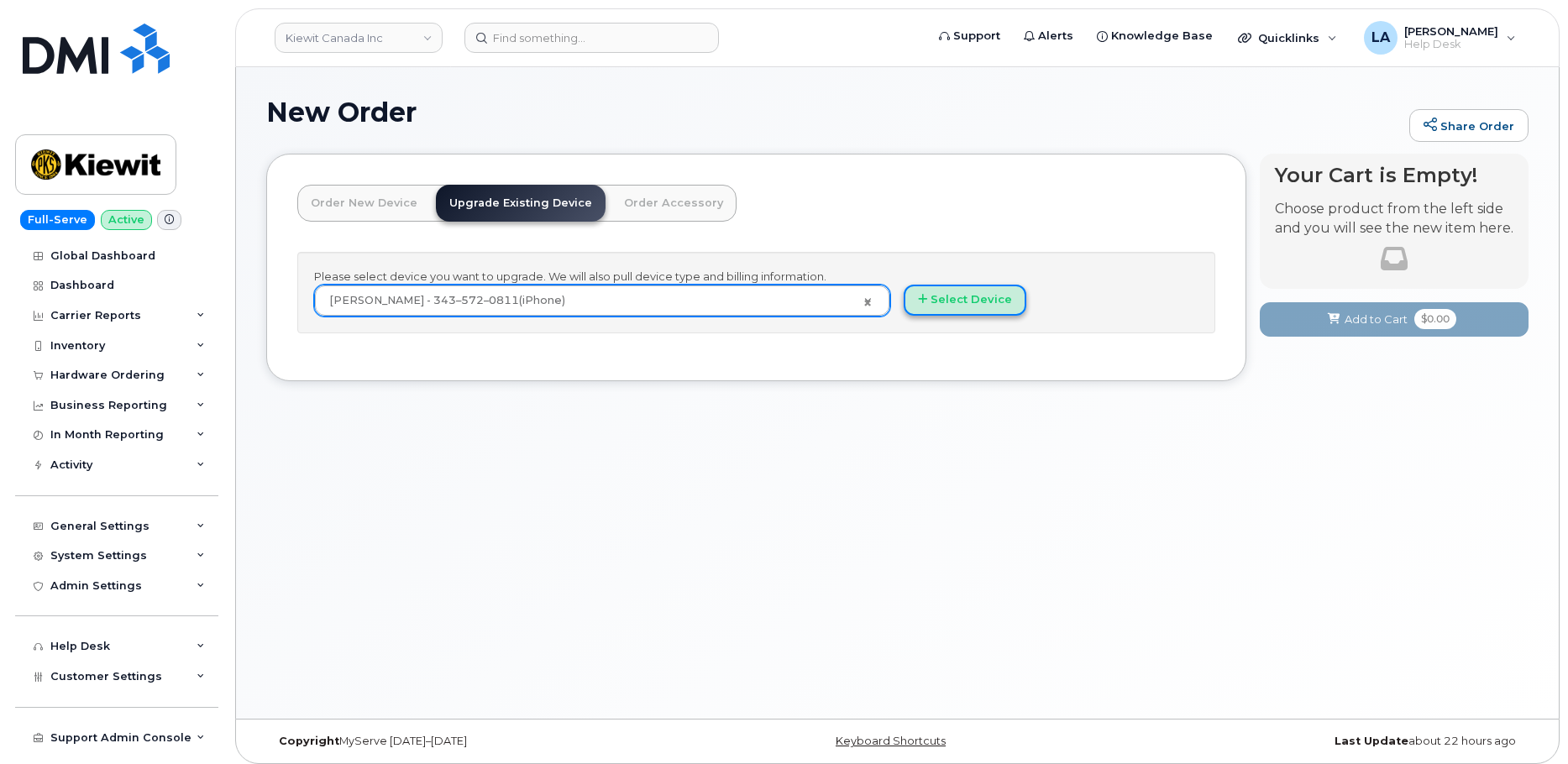
click at [973, 296] on button "Select Device" at bounding box center [964, 300] width 123 height 31
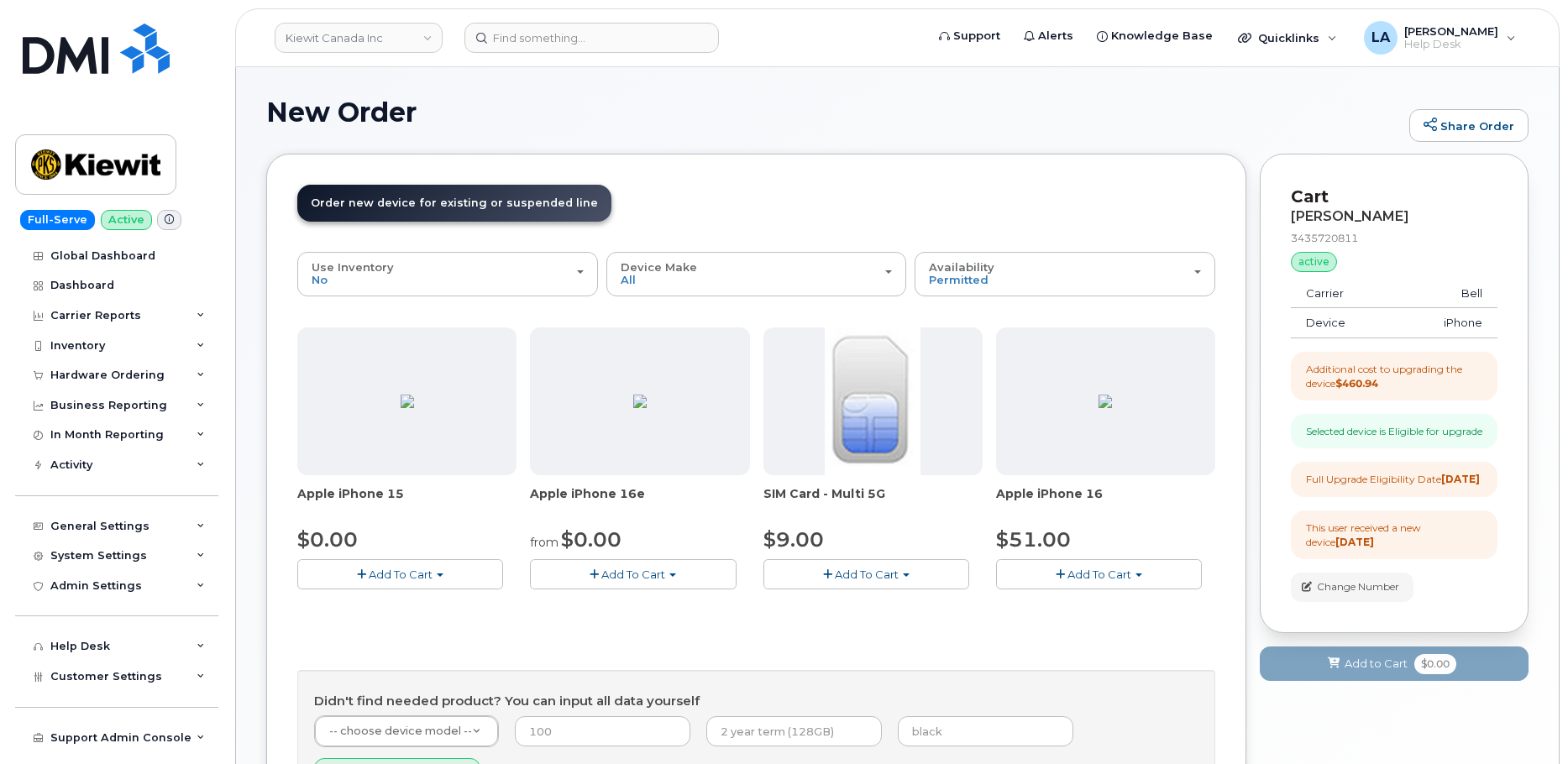
click at [1072, 573] on span "Add To Cart" at bounding box center [1099, 575] width 63 height 14
click at [1090, 623] on link "$51.00 - 3-year upgrade (128GB model)" at bounding box center [1128, 626] width 256 height 21
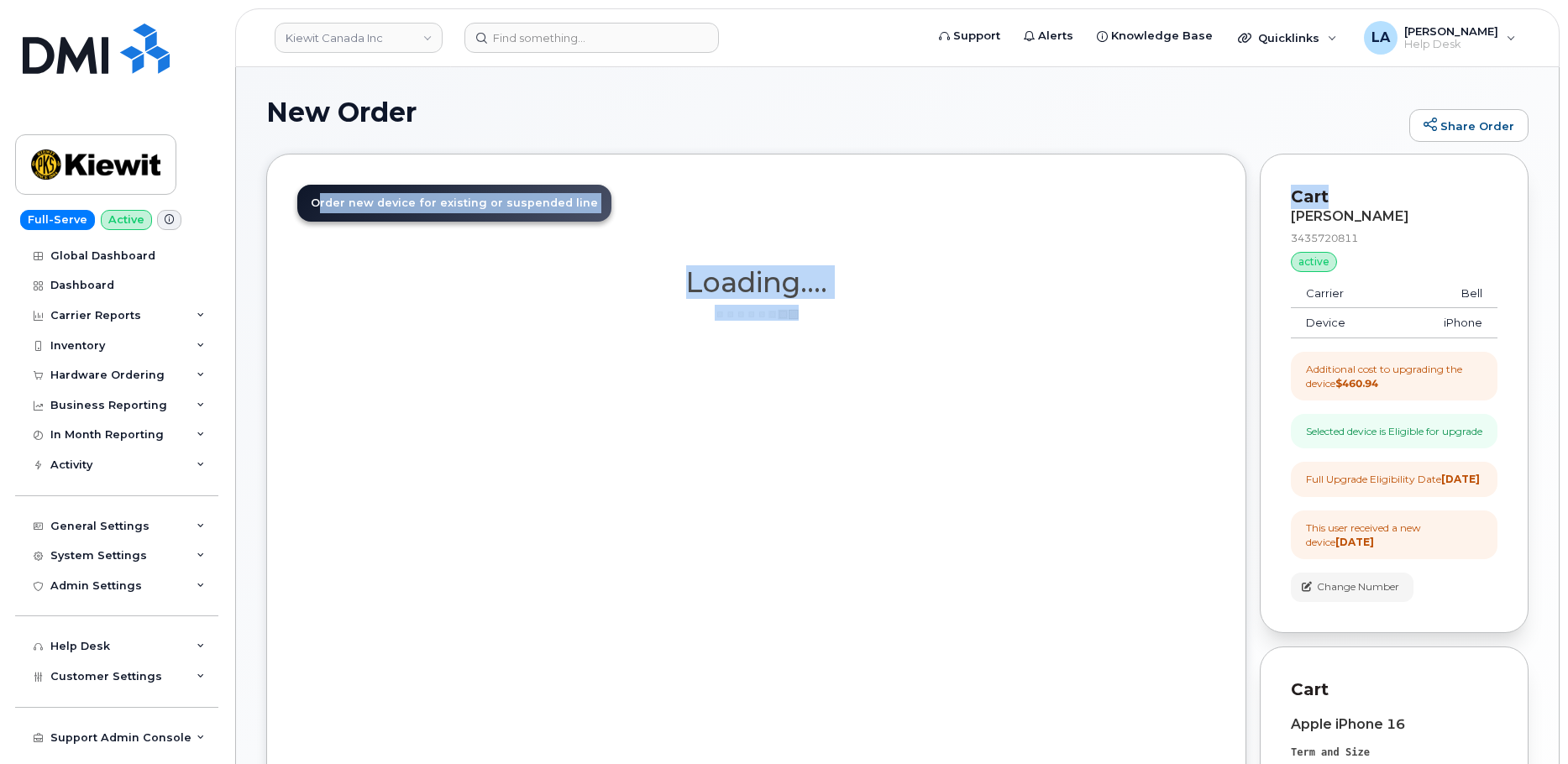
drag, startPoint x: 1567, startPoint y: 129, endPoint x: 1569, endPoint y: 154, distance: 25.1
click at [1567, 154] on html "Kiewit Canada Inc Support Alerts Knowledge Base Quicklinks Suspend / Cancel Dev…" at bounding box center [784, 535] width 1568 height 1070
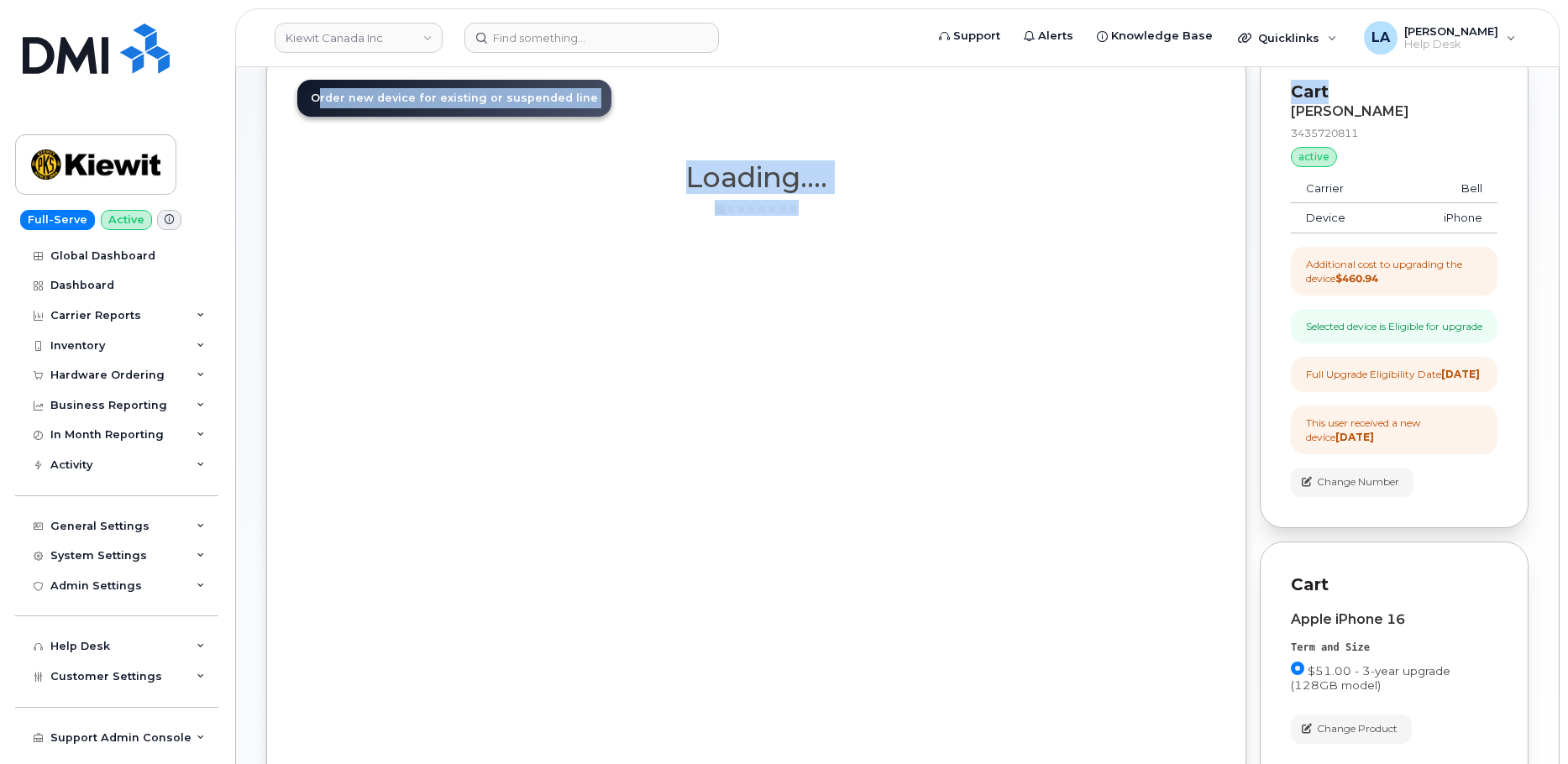
scroll to position [59, 0]
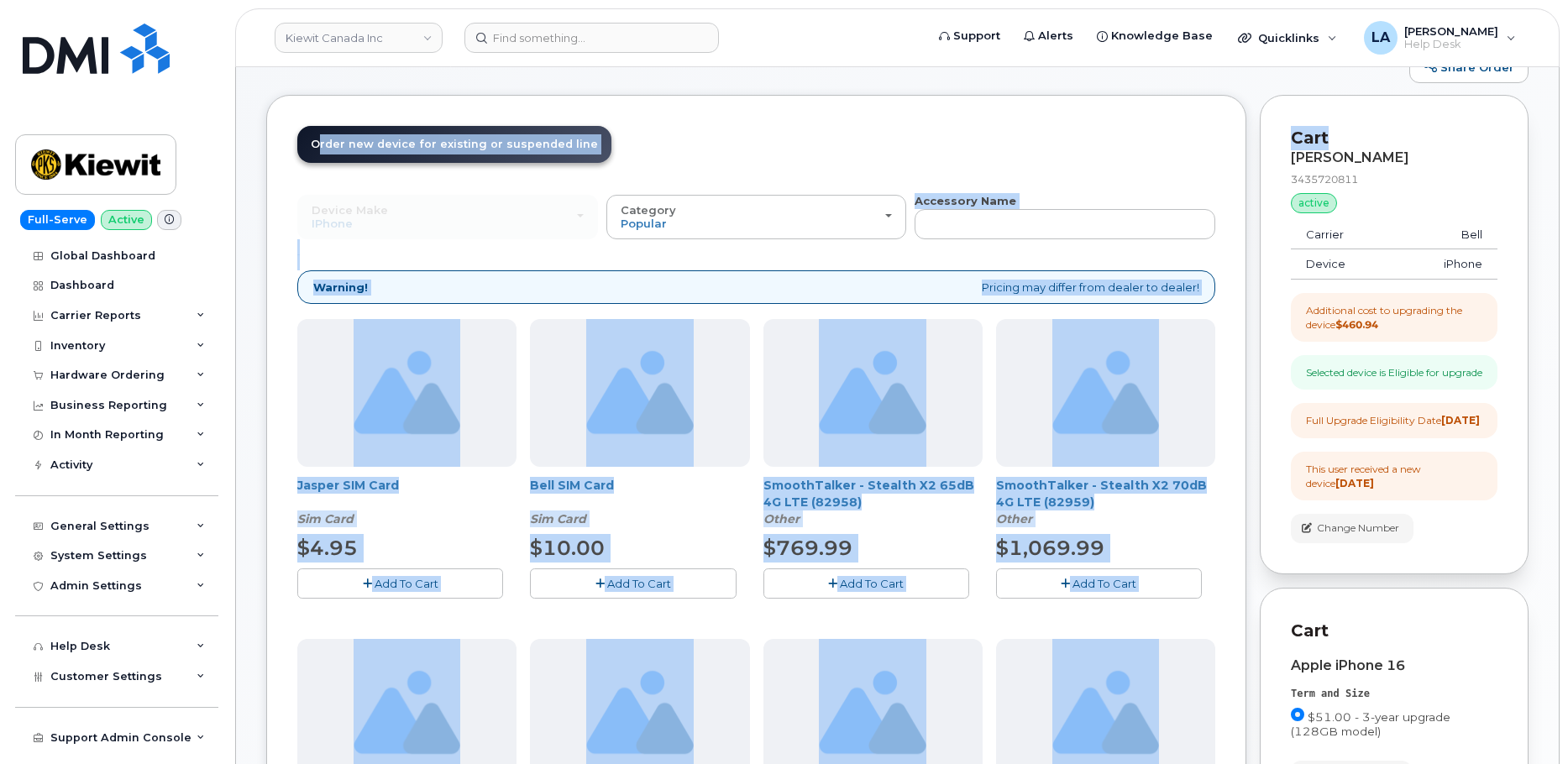
click at [1069, 137] on header "Order New Device Upgrade Existing Device Order Accessory Order new device and n…" at bounding box center [756, 159] width 918 height 67
click at [1078, 129] on header "Order New Device Upgrade Existing Device Order Accessory Order new device and n…" at bounding box center [756, 159] width 918 height 67
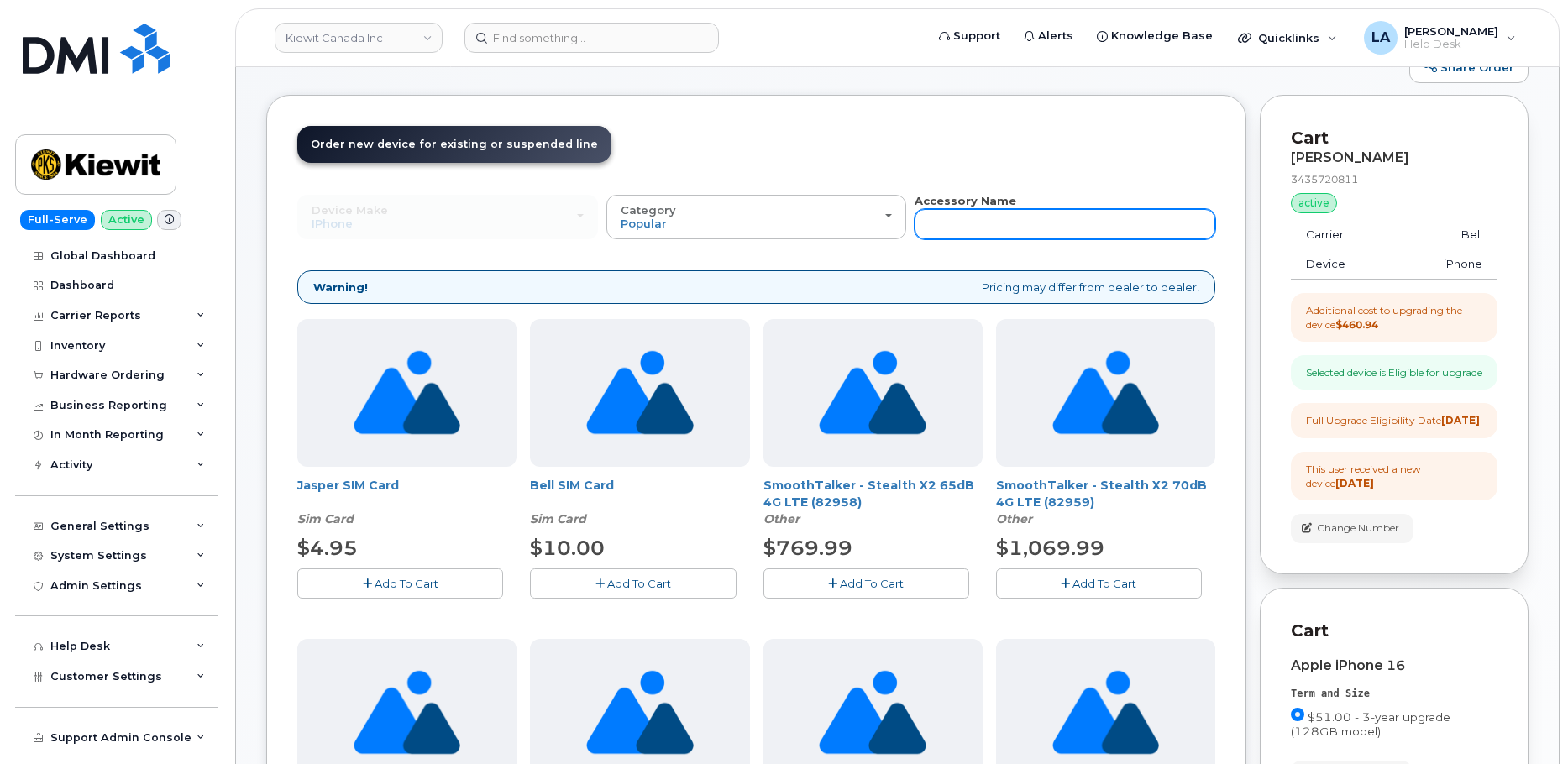
click at [974, 232] on input "text" at bounding box center [1065, 224] width 301 height 30
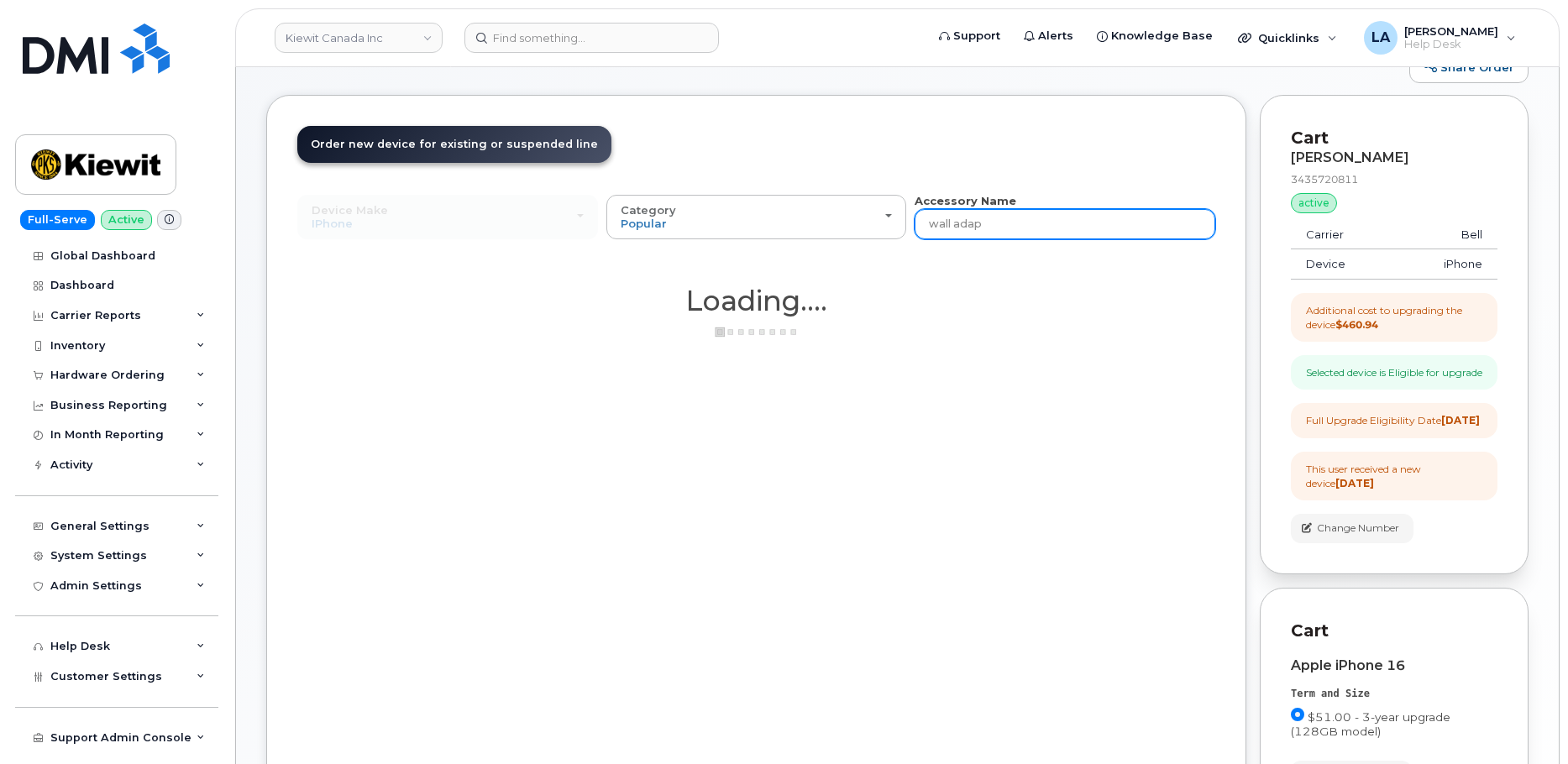
type input "wall adapt"
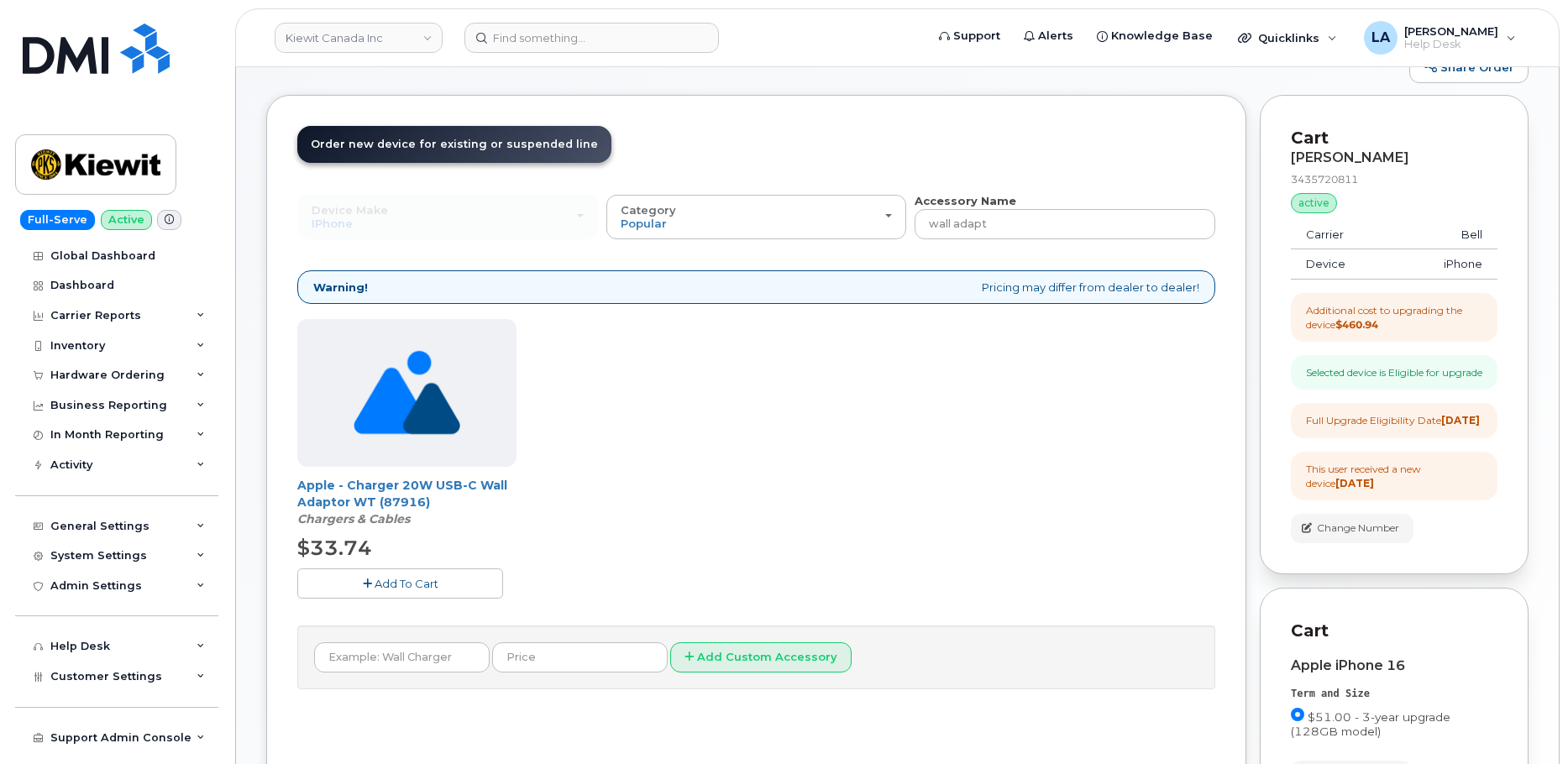
click at [385, 580] on span "Add To Cart" at bounding box center [406, 584] width 63 height 14
drag, startPoint x: 1012, startPoint y: 230, endPoint x: 701, endPoint y: 253, distance: 311.8
click at [701, 254] on div "Device Make All Android Cell Phone HUB iPhone Modem Tablet All Android Cell Pho…" at bounding box center [756, 441] width 918 height 496
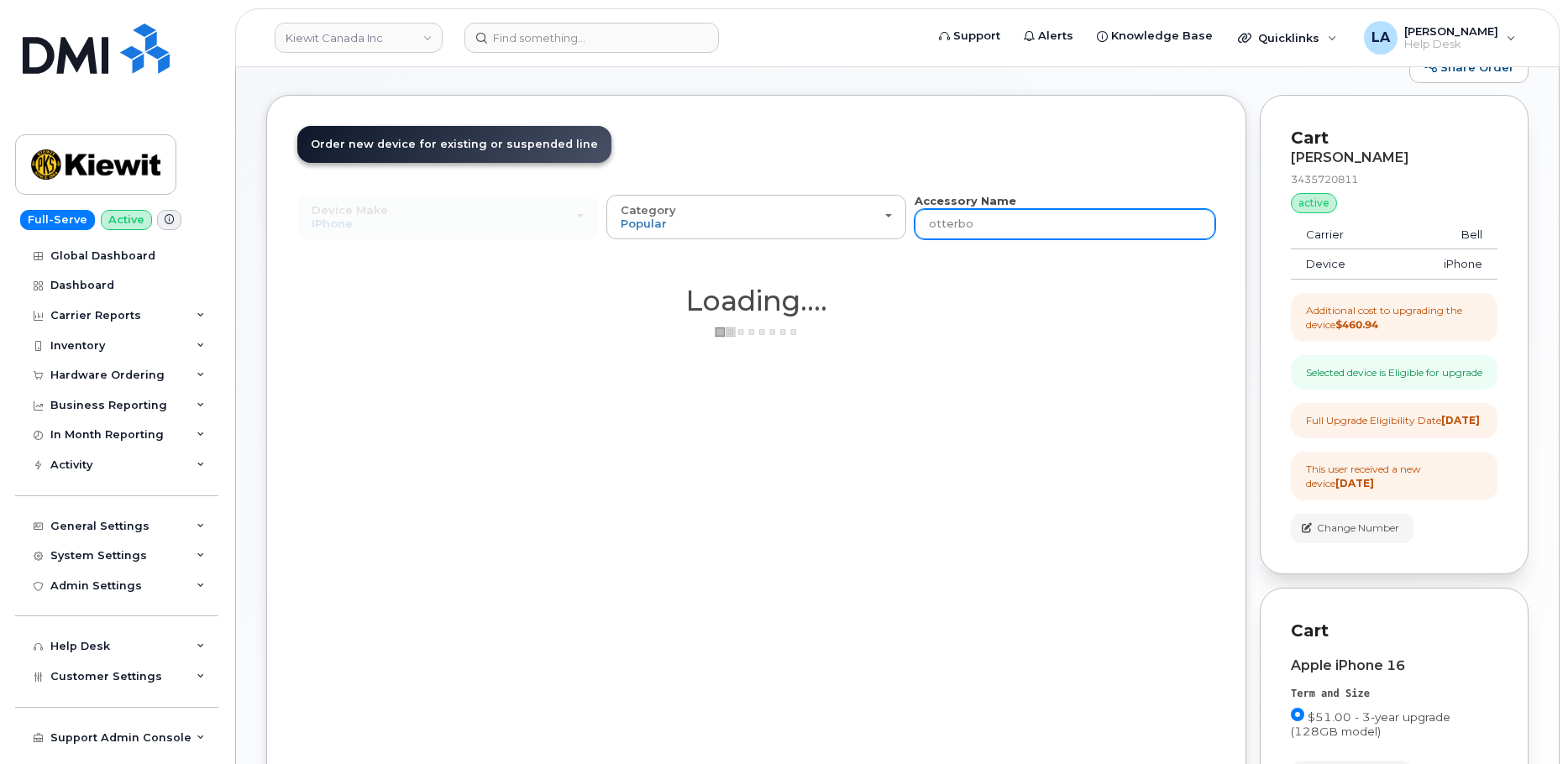
type input "otterbox"
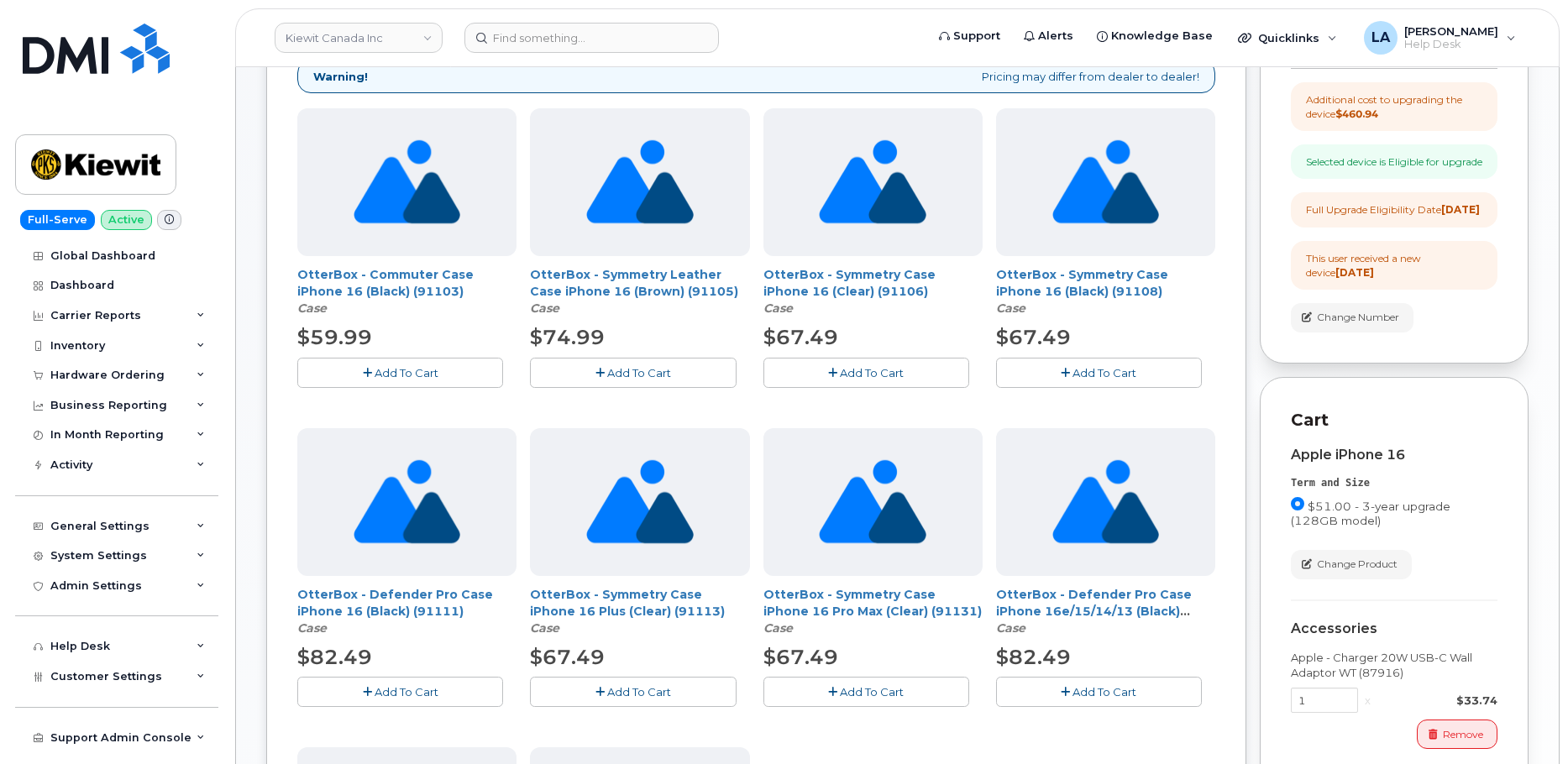
scroll to position [241, 0]
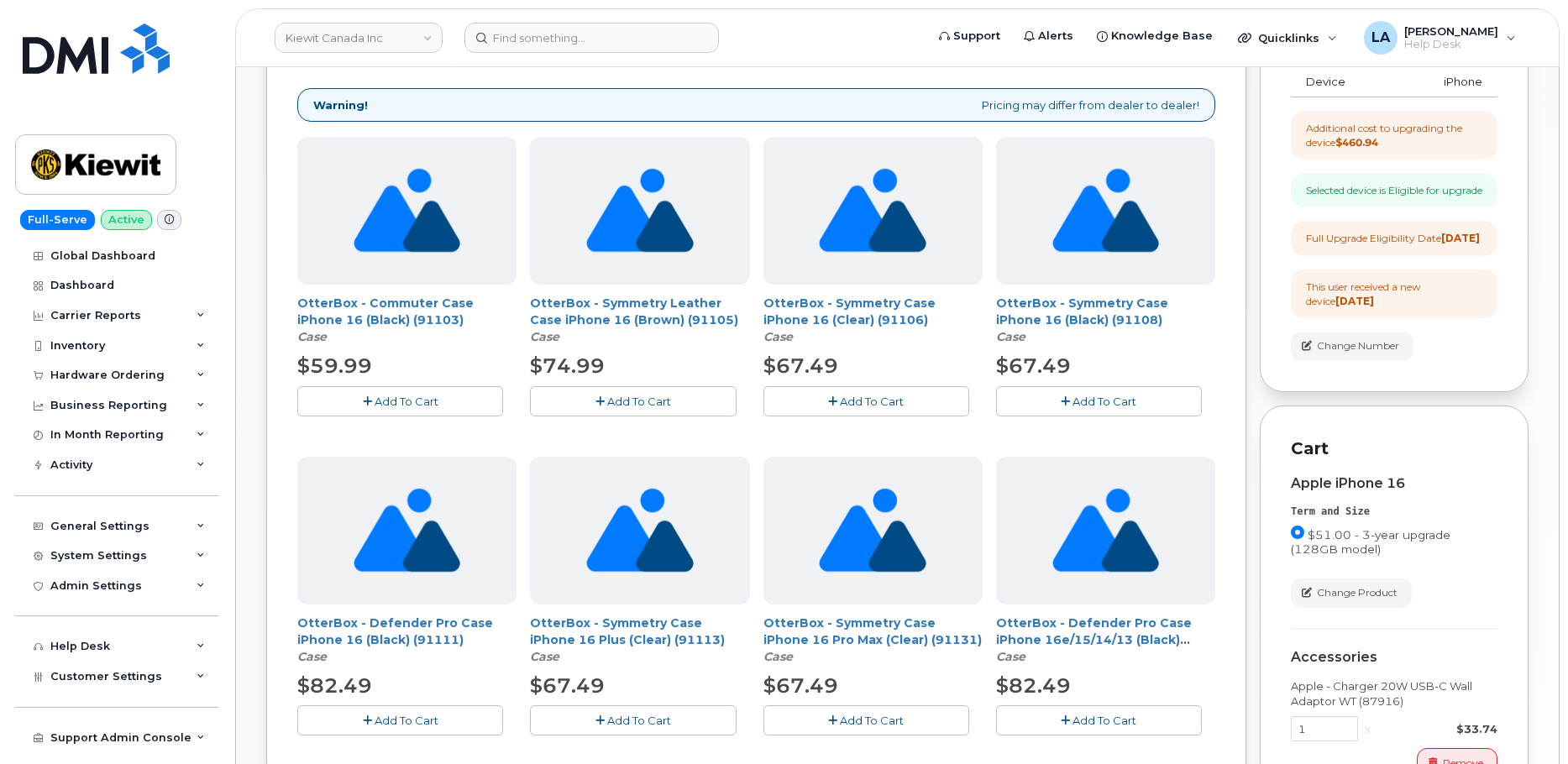
click at [1133, 404] on span "Add To Cart" at bounding box center [1104, 401] width 63 height 14
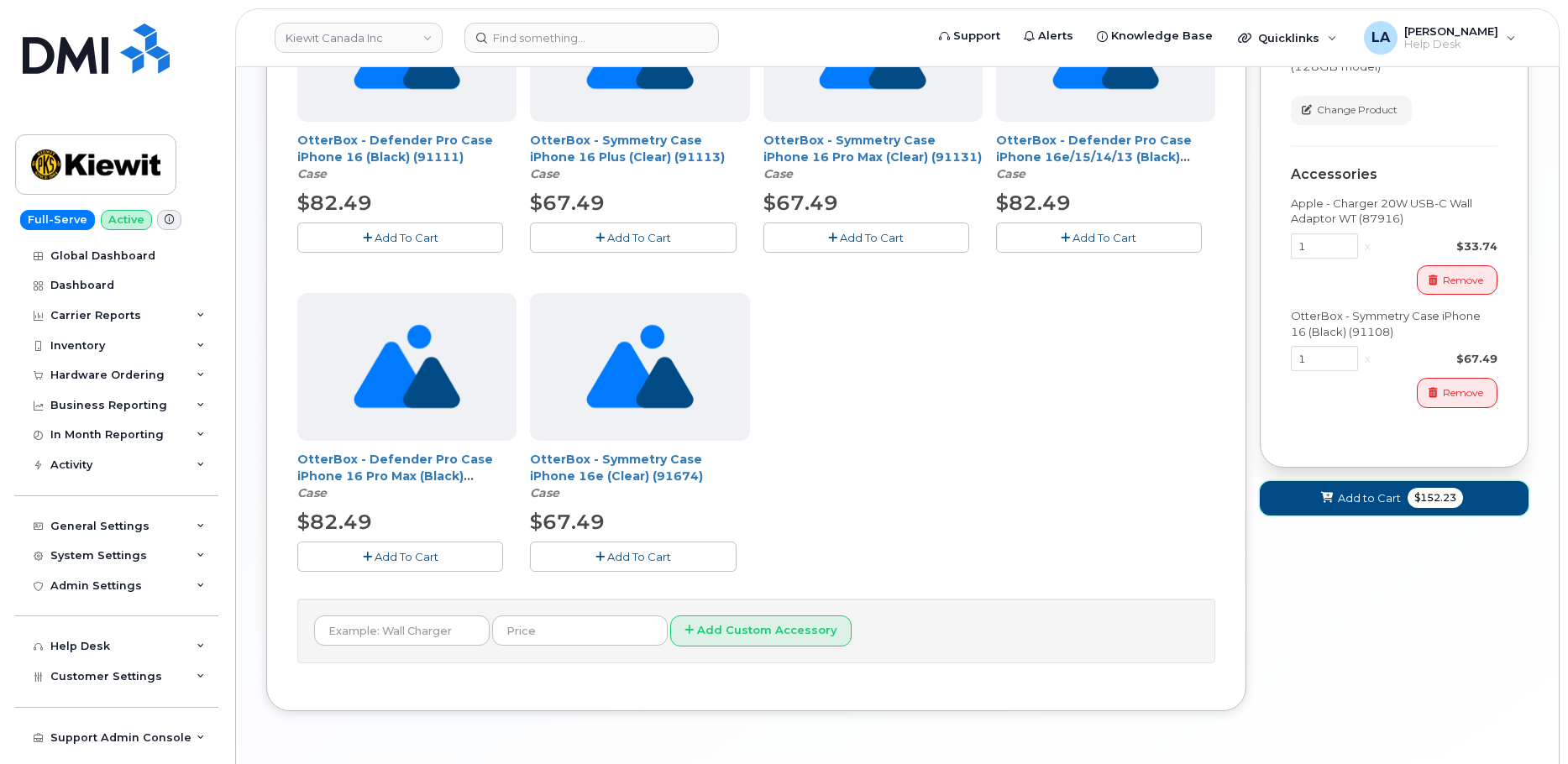
click at [1346, 507] on span "Add to Cart" at bounding box center [1369, 498] width 63 height 16
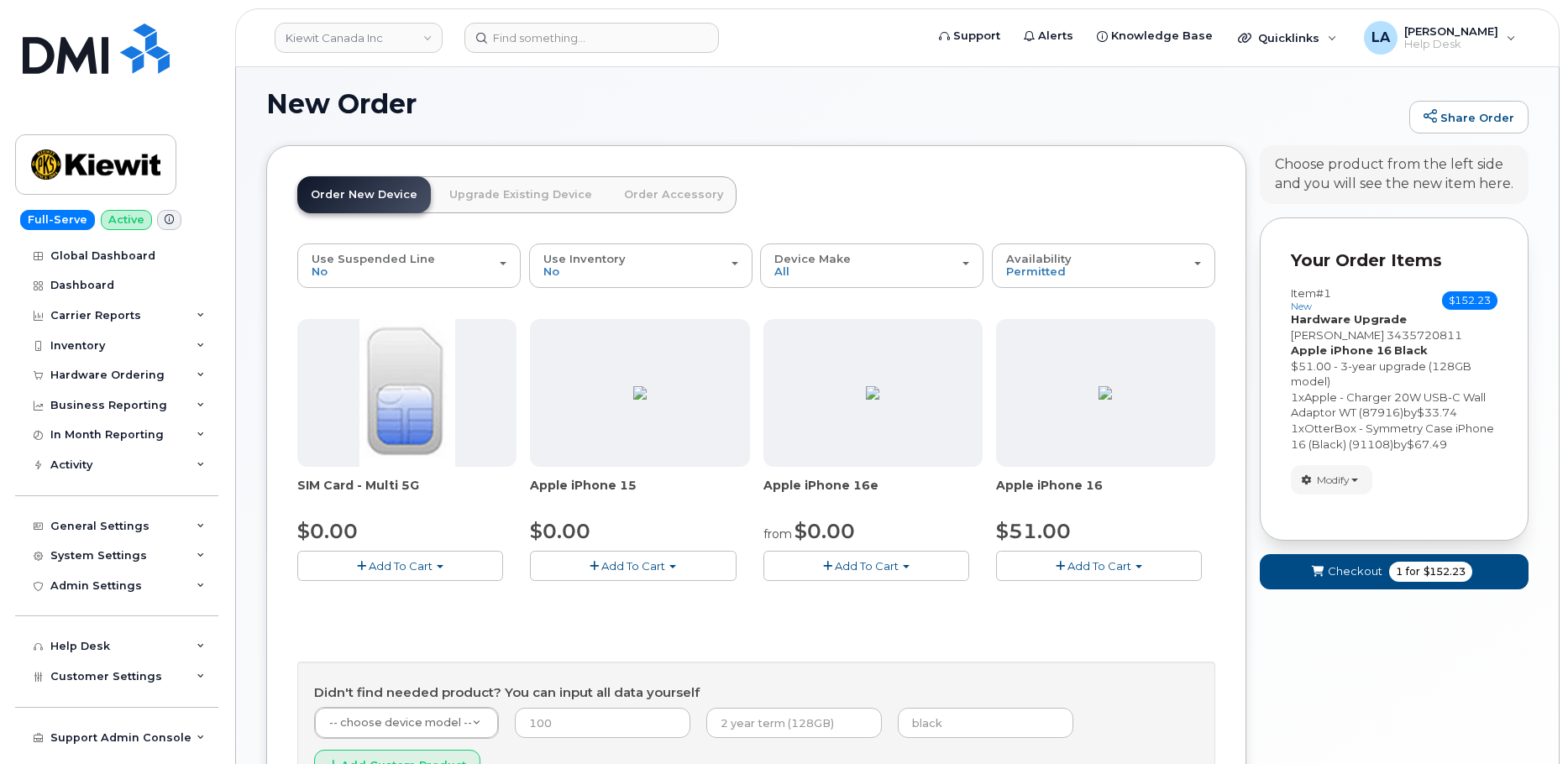
scroll to position [210, 0]
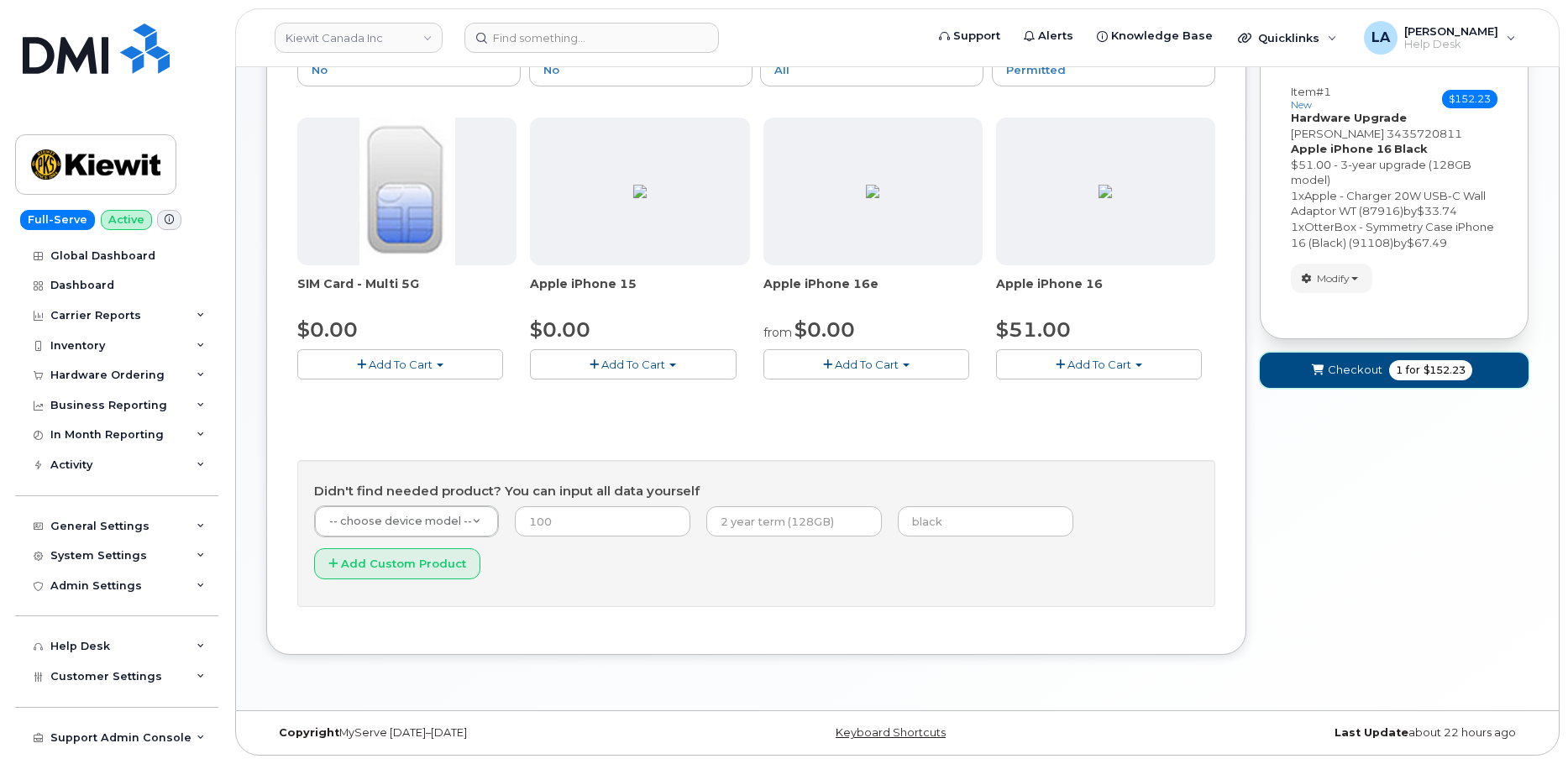
click at [1308, 365] on button "Checkout 1 for $152.23" at bounding box center [1393, 370] width 268 height 34
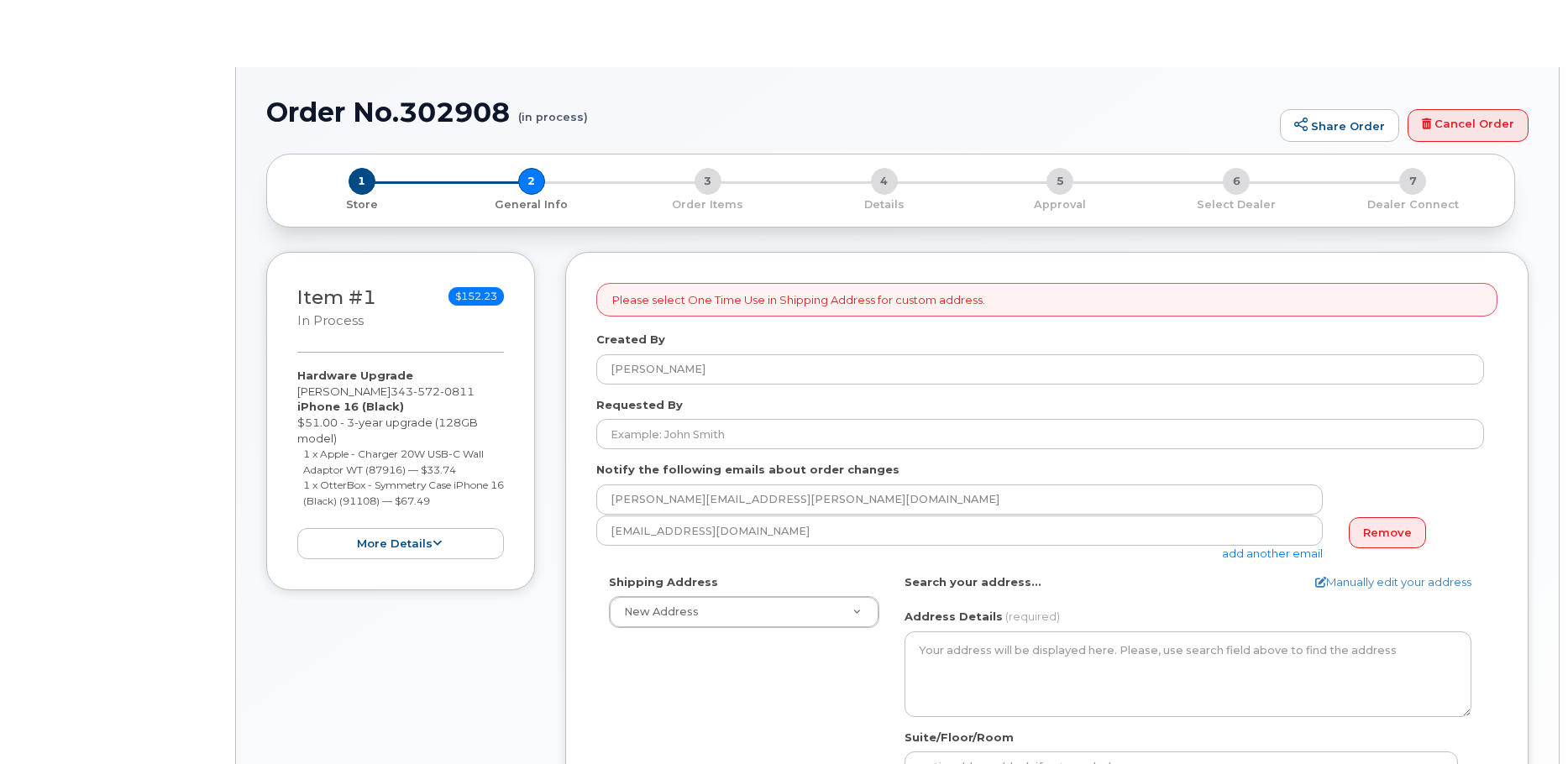
select select
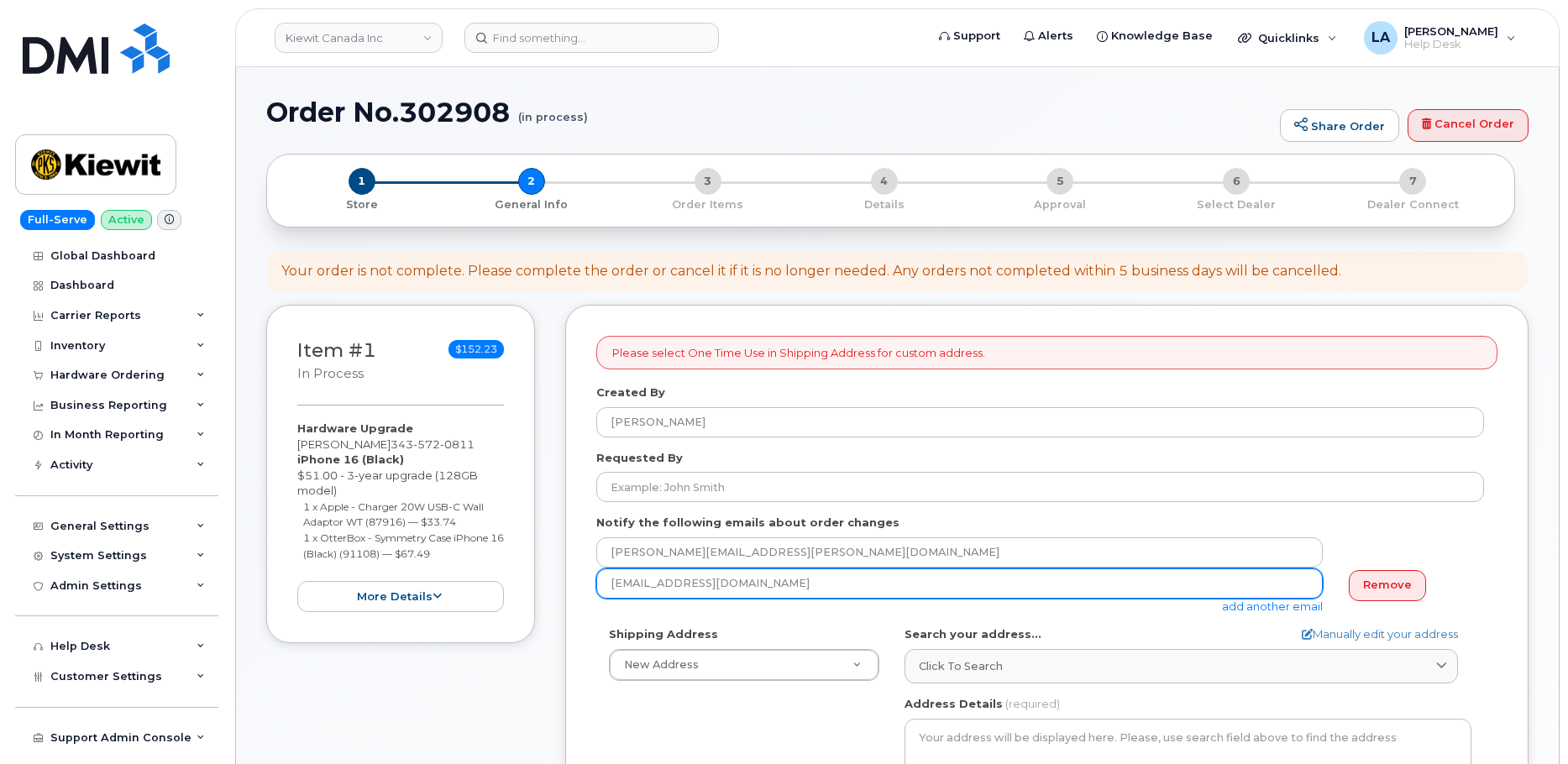
click at [801, 593] on input "[EMAIL_ADDRESS][DOMAIN_NAME]" at bounding box center [959, 583] width 726 height 30
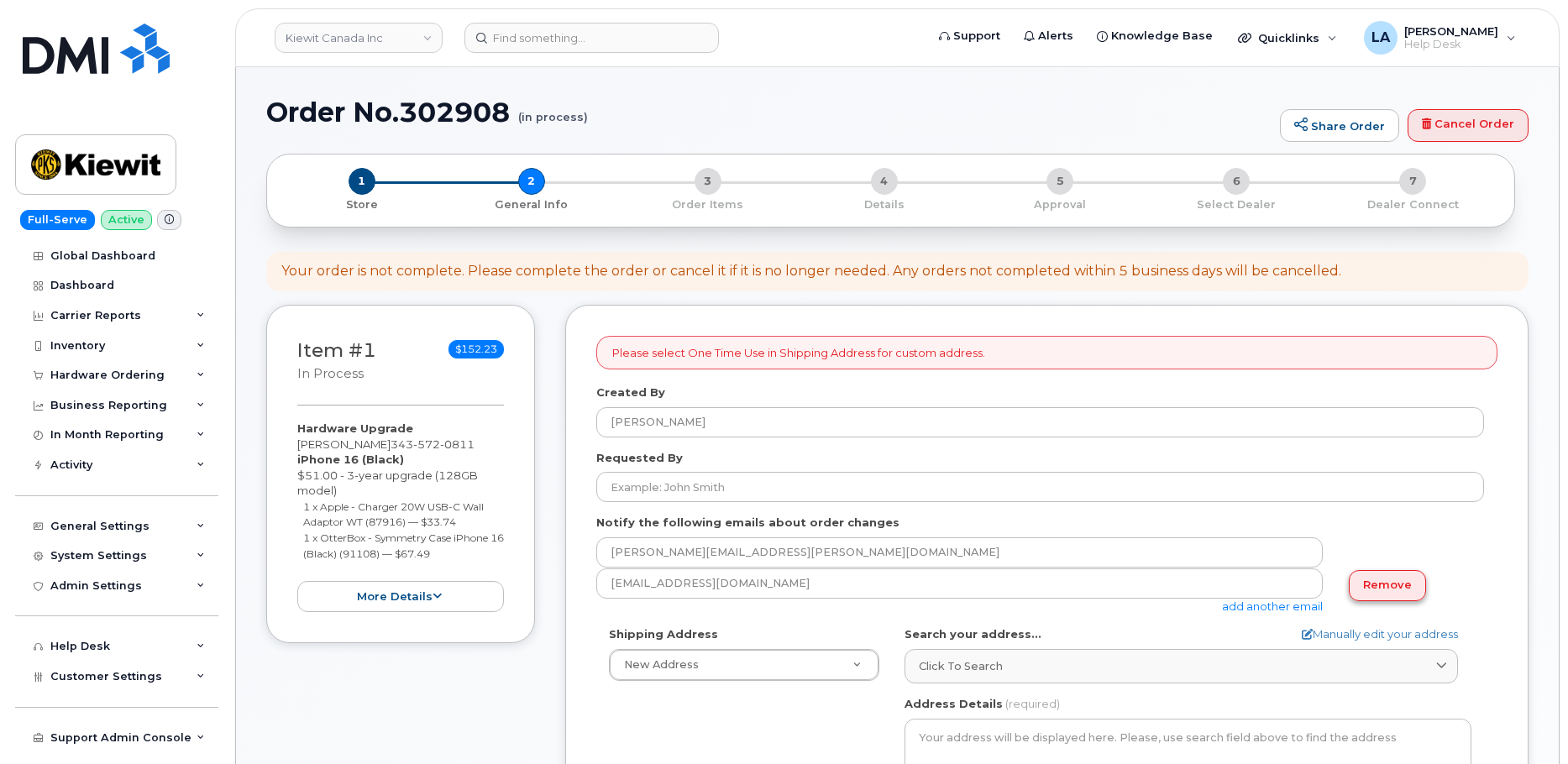
click at [1376, 579] on link "Remove" at bounding box center [1387, 586] width 77 height 31
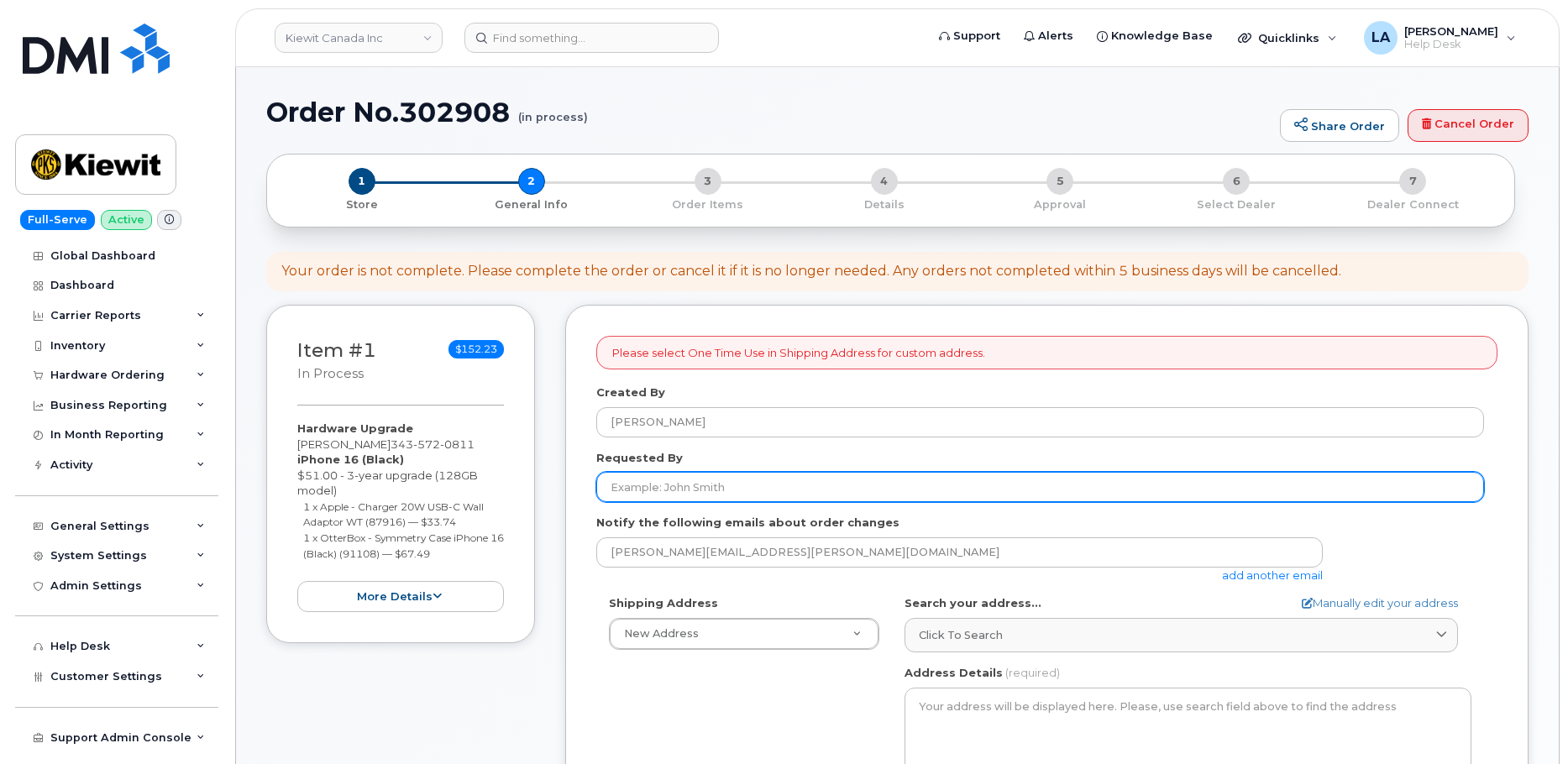
click at [760, 482] on input "Requested By" at bounding box center [1040, 487] width 887 height 30
paste input "[PERSON_NAME]"
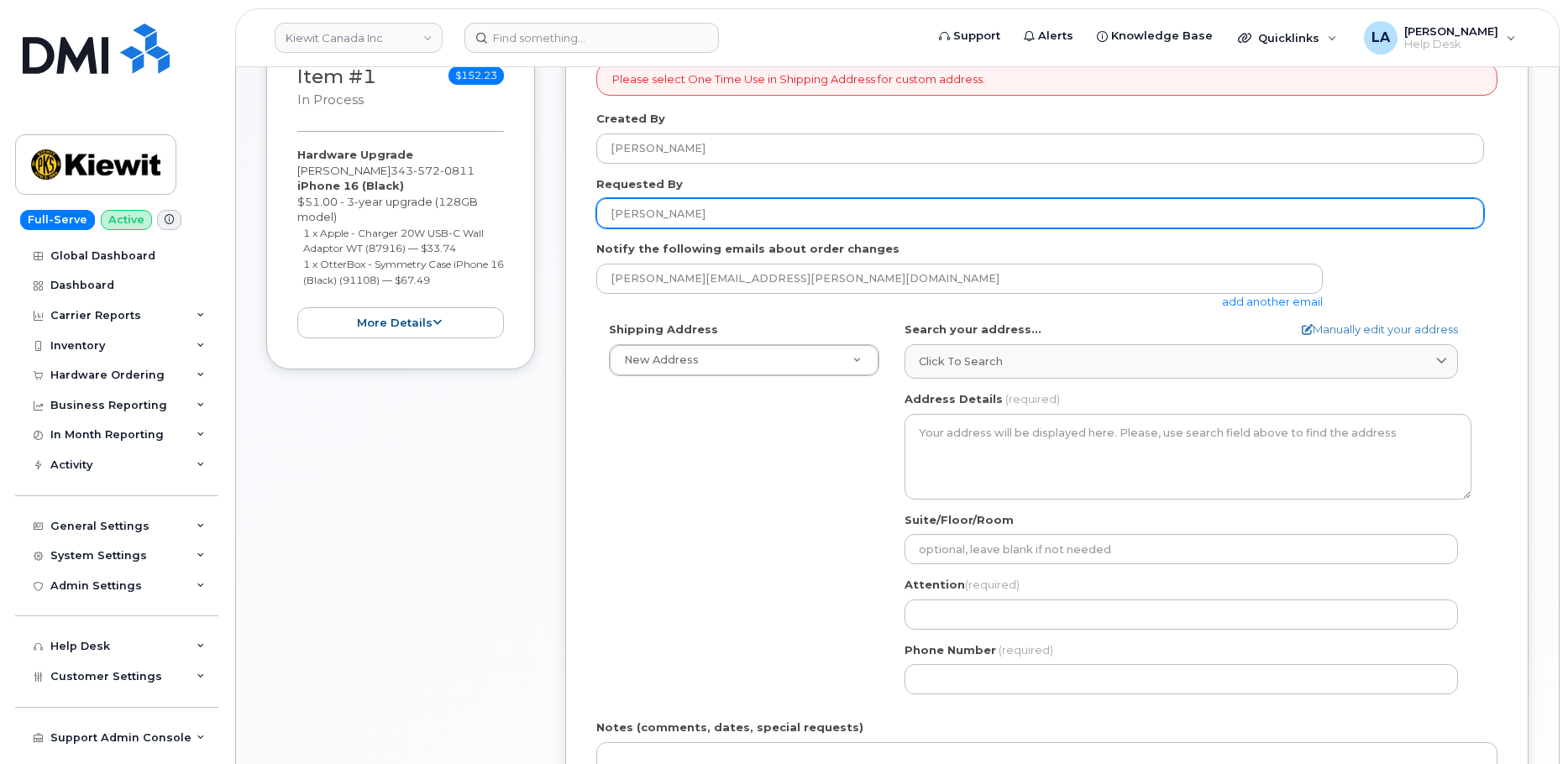
scroll to position [309, 0]
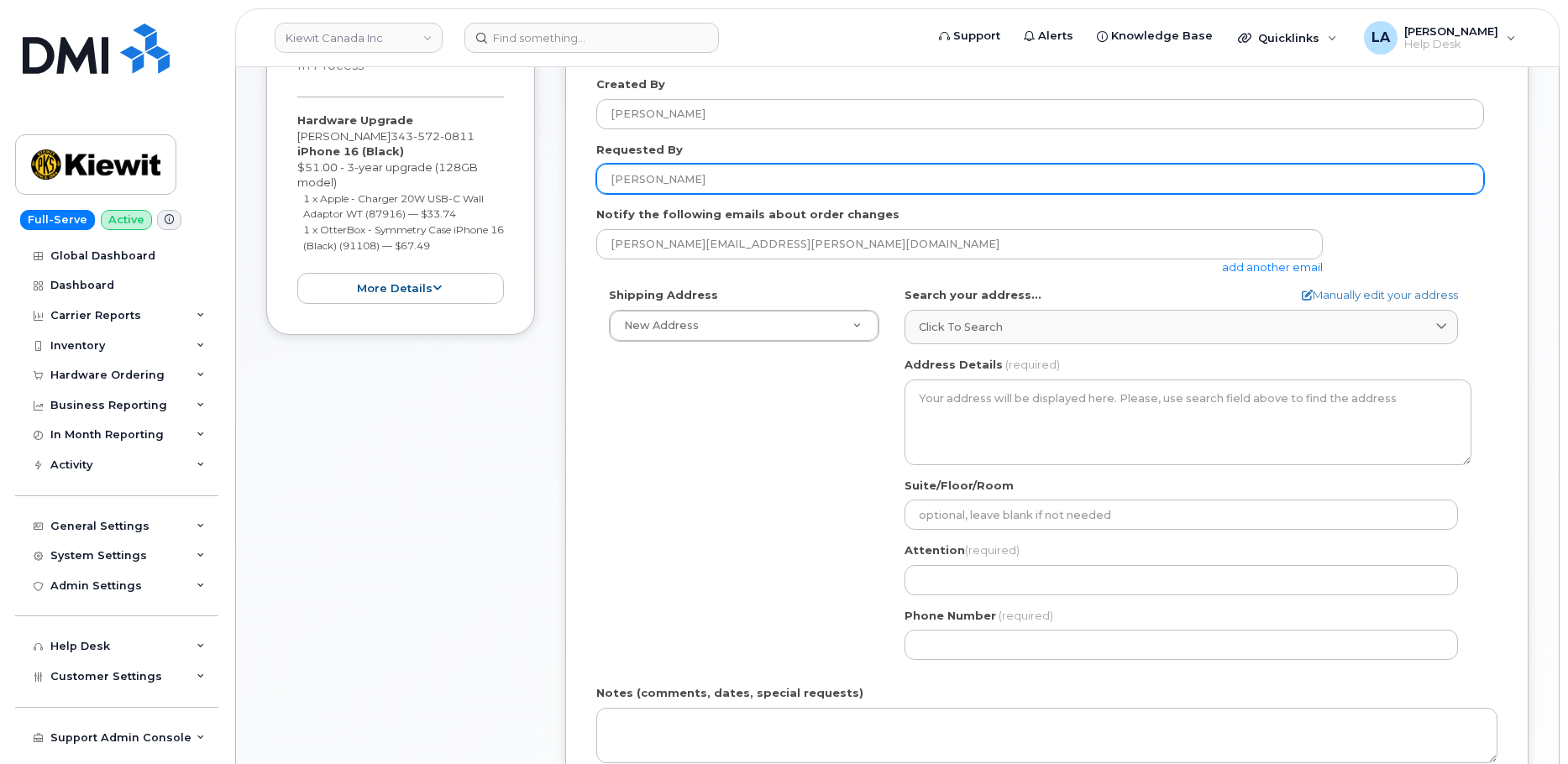
type input "[PERSON_NAME]"
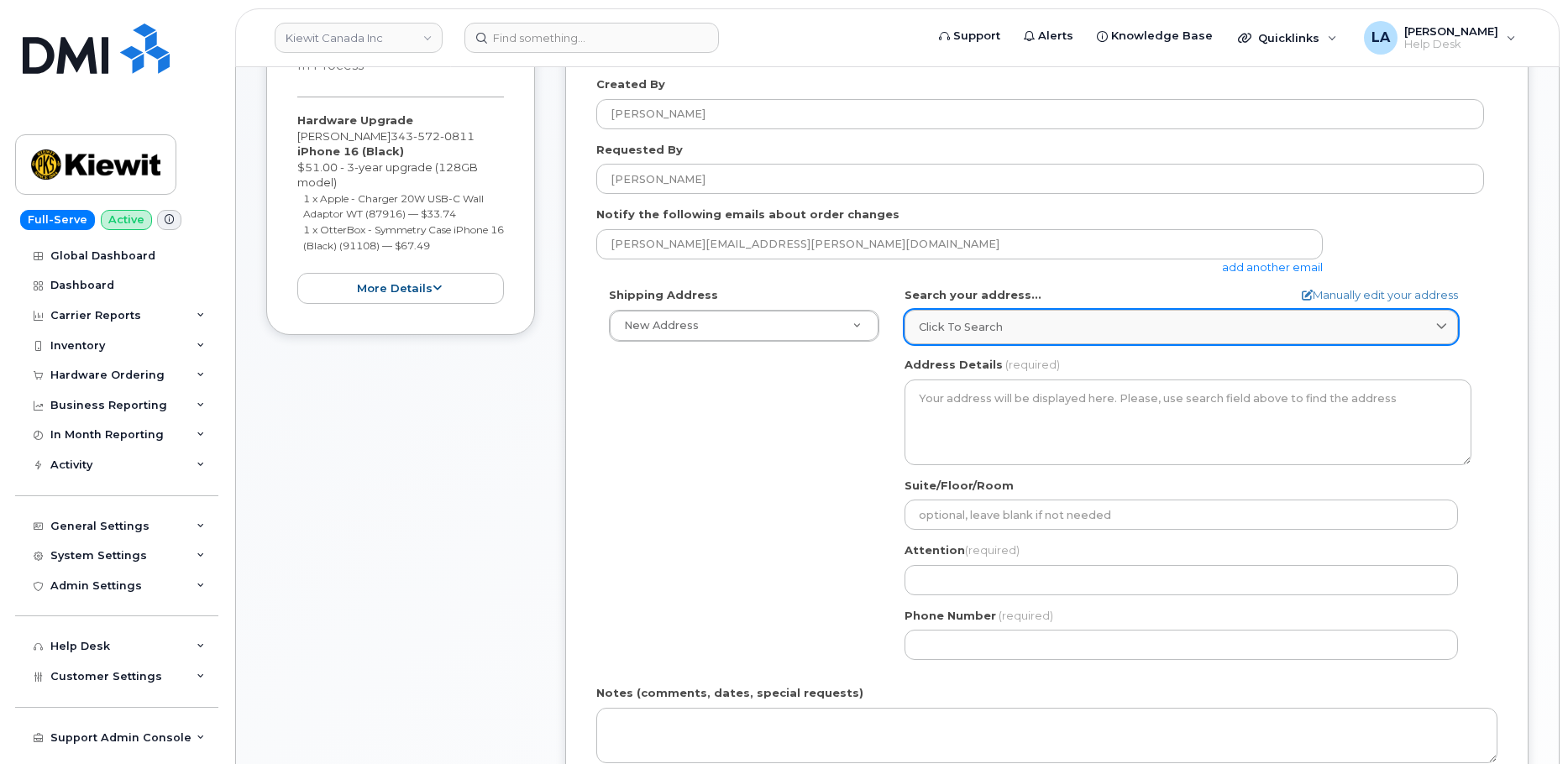
click at [1032, 325] on div "Click to search" at bounding box center [1181, 327] width 525 height 16
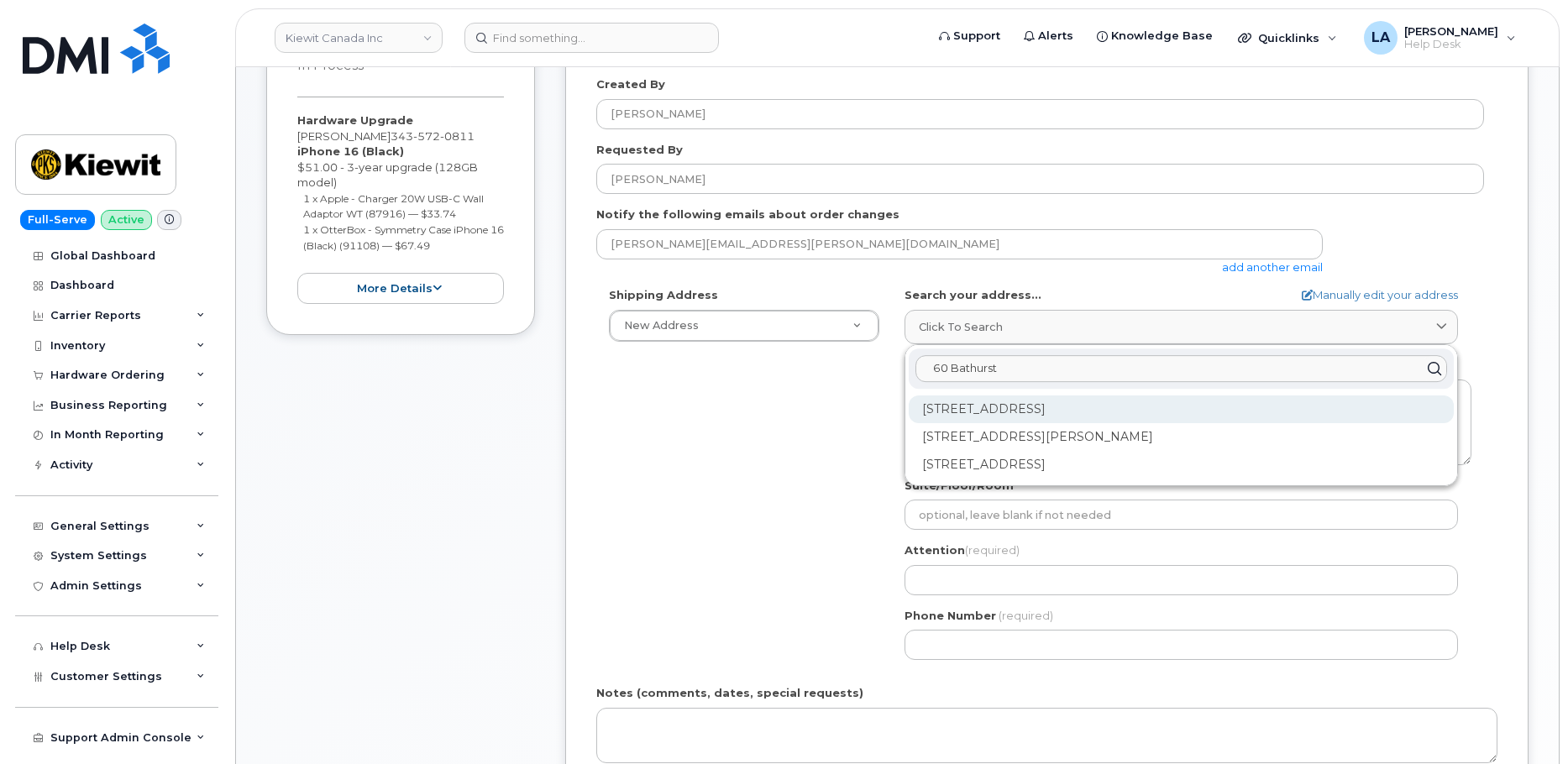
type input "60 Bathurst"
click at [1018, 412] on div "[STREET_ADDRESS]" at bounding box center [1181, 409] width 545 height 27
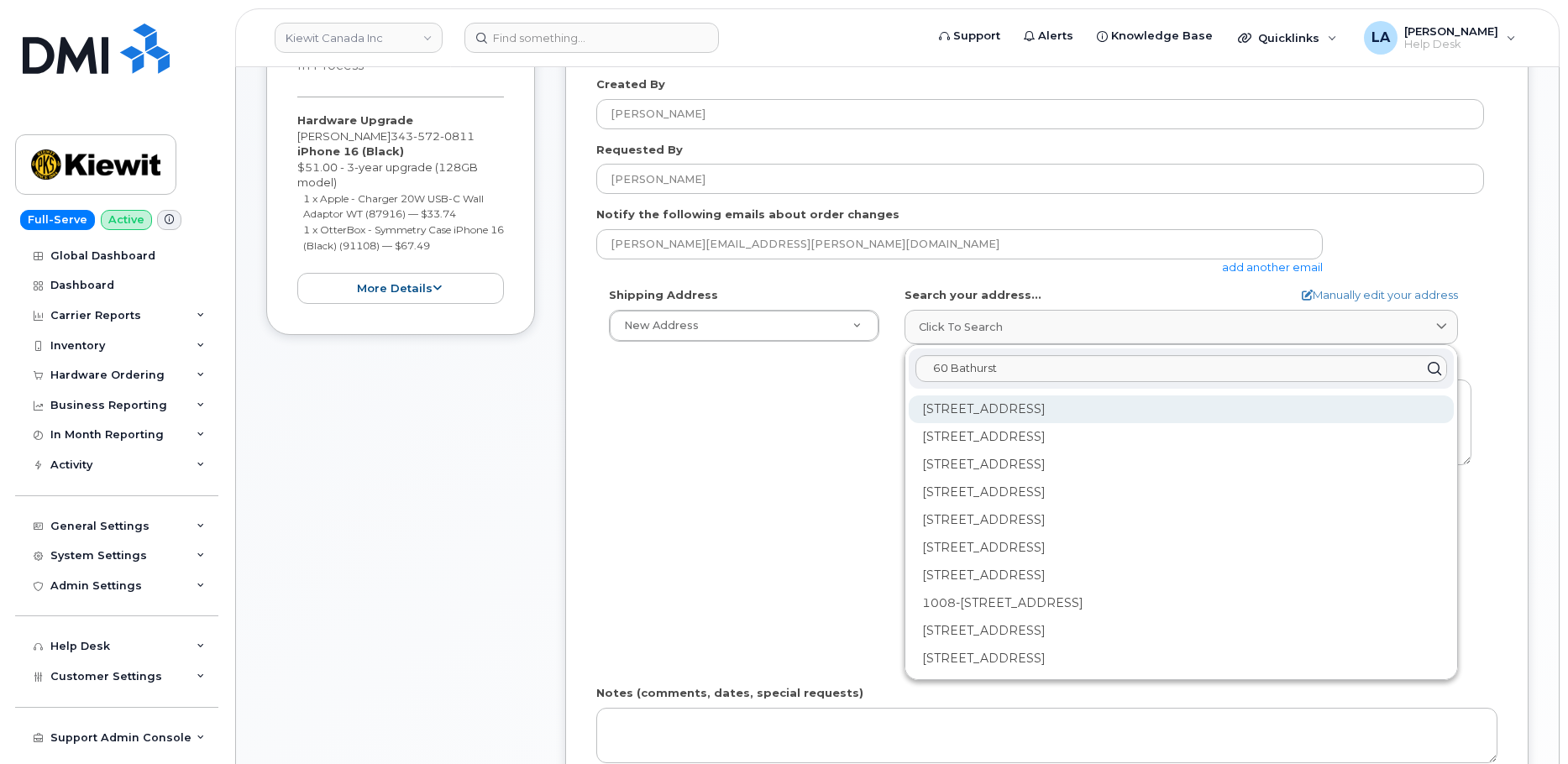
click at [1063, 412] on div "[STREET_ADDRESS]" at bounding box center [1181, 409] width 545 height 27
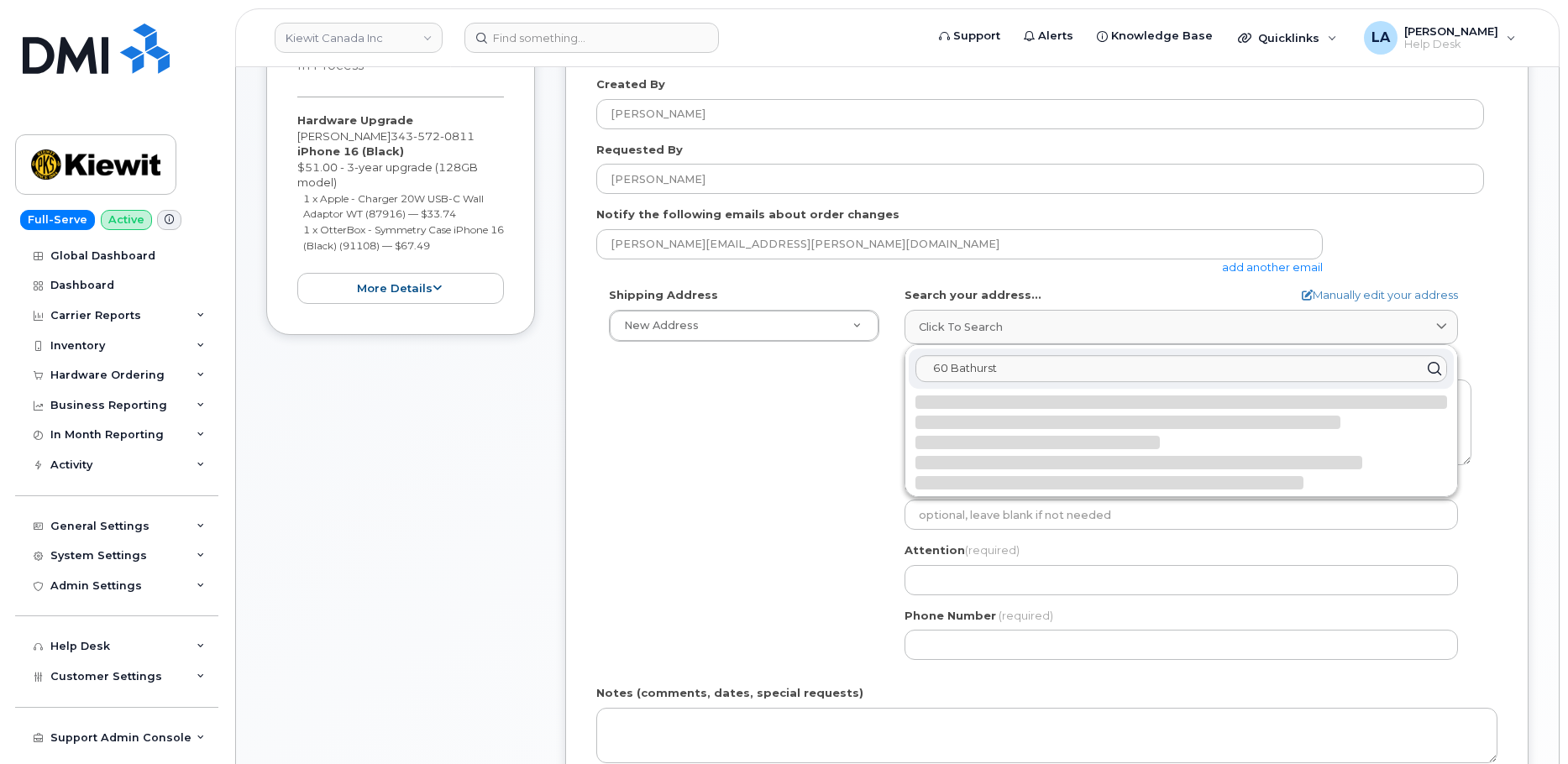
select select
type textarea "[STREET_ADDRESS]"
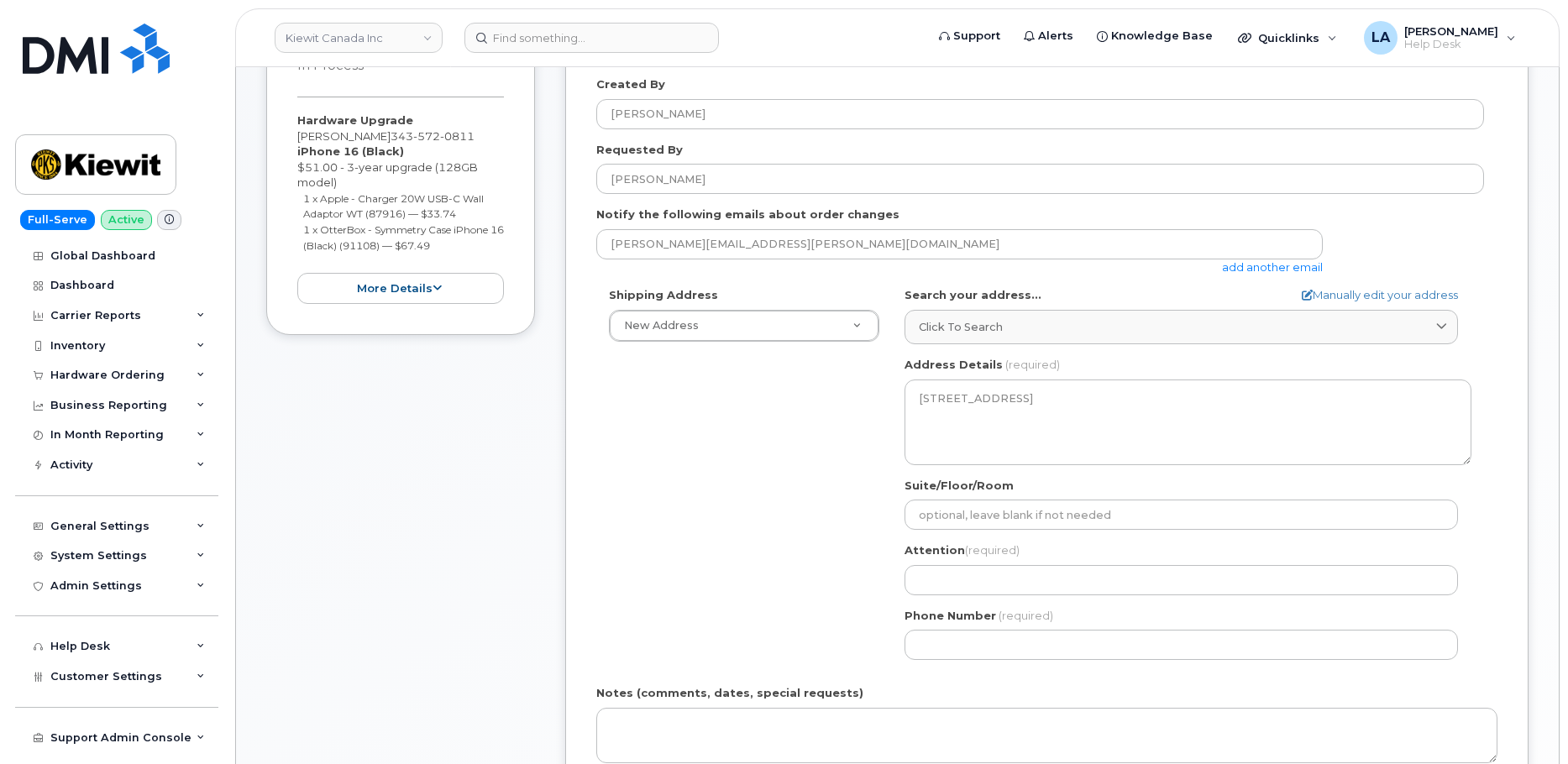
click at [730, 476] on div "Shipping Address New Address New Address [STREET_ADDRESS] Beaver Marine Limited…" at bounding box center [1040, 480] width 887 height 386
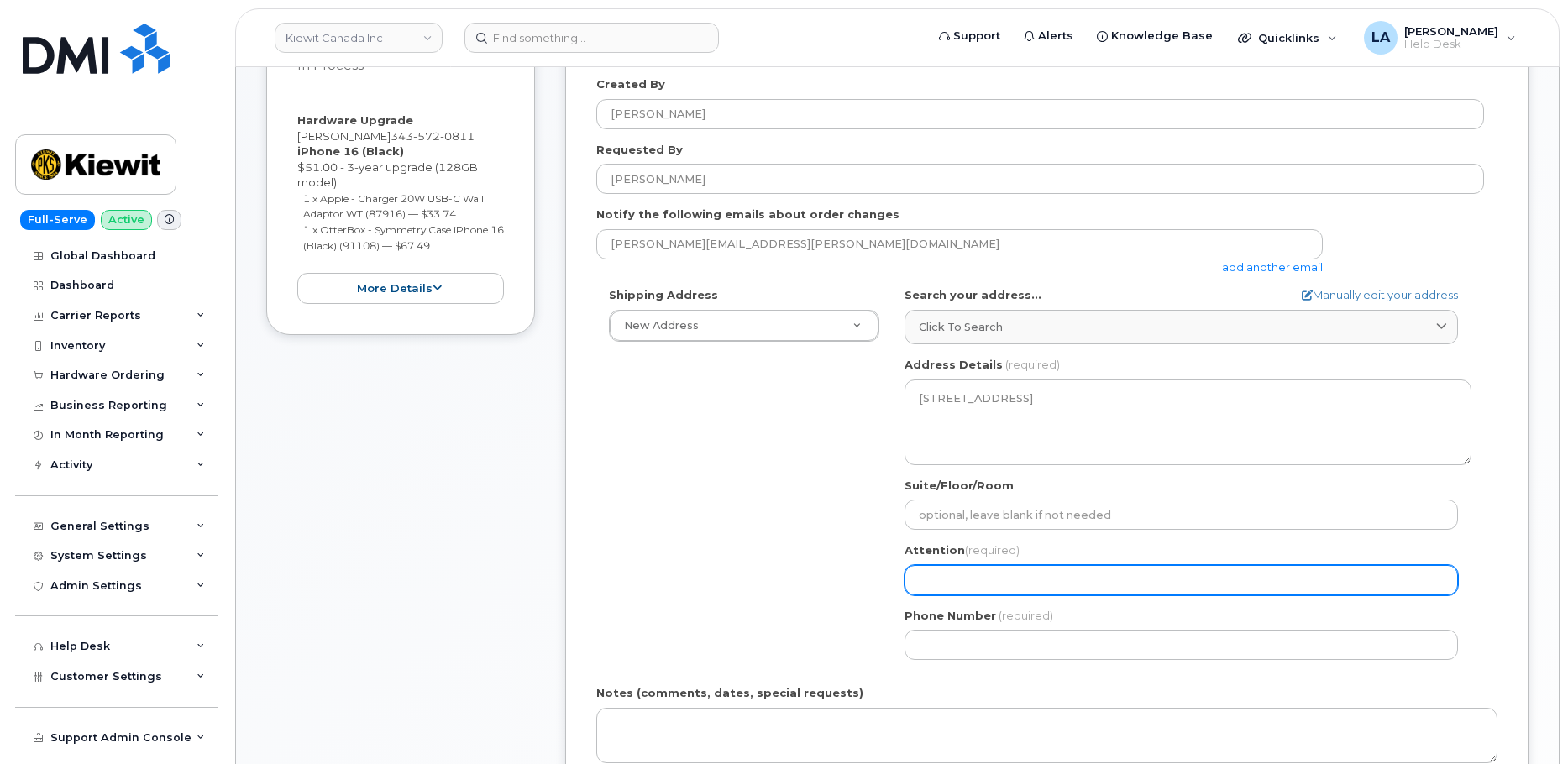
click at [982, 575] on input "Attention (required)" at bounding box center [1181, 580] width 554 height 30
paste input "[PERSON_NAME]"
select select
type input "[PERSON_NAME]"
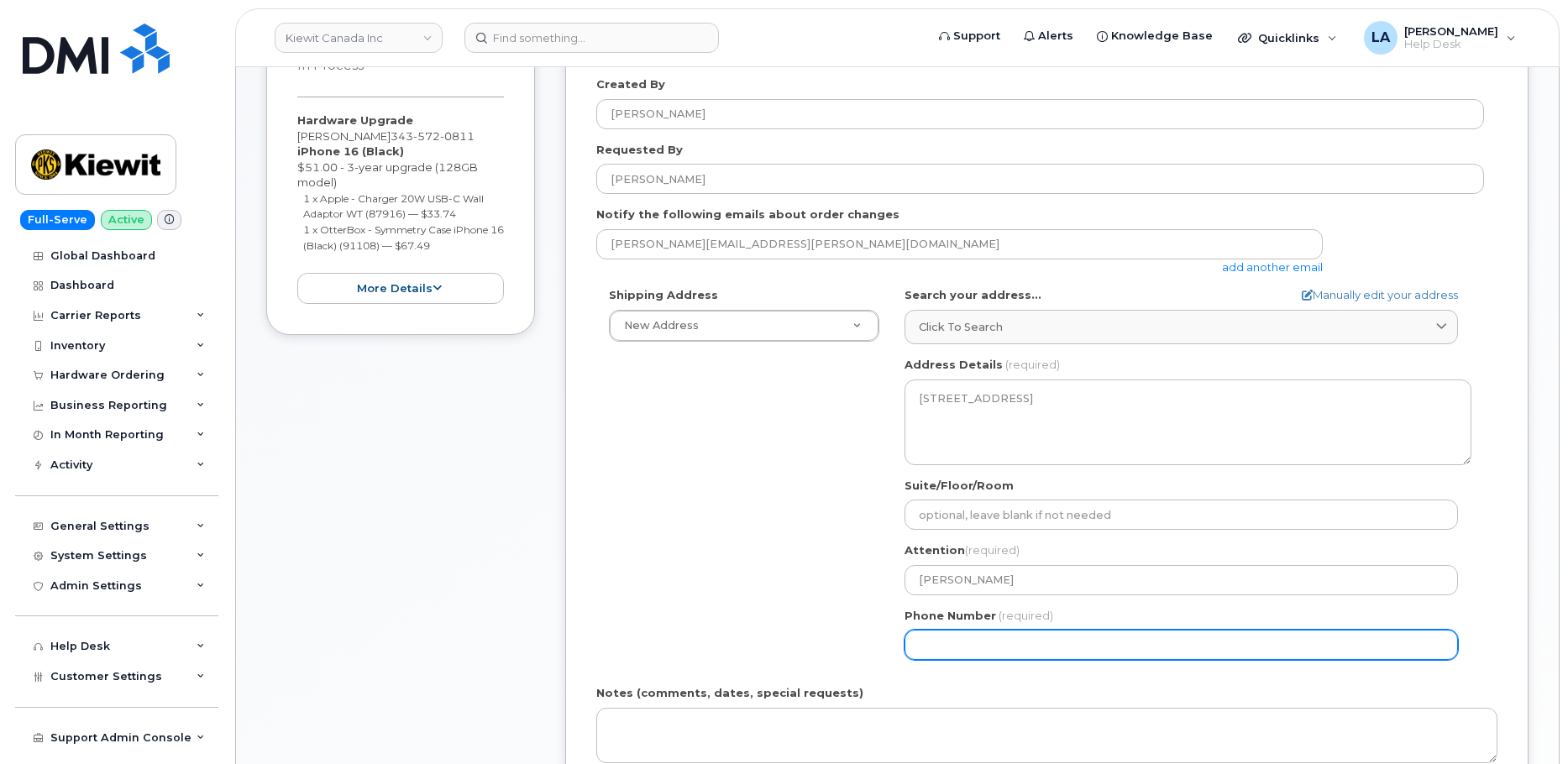
click at [1005, 647] on input "Phone Number" at bounding box center [1181, 645] width 554 height 30
paste input "3435720811"
select select
type input "3435720811"
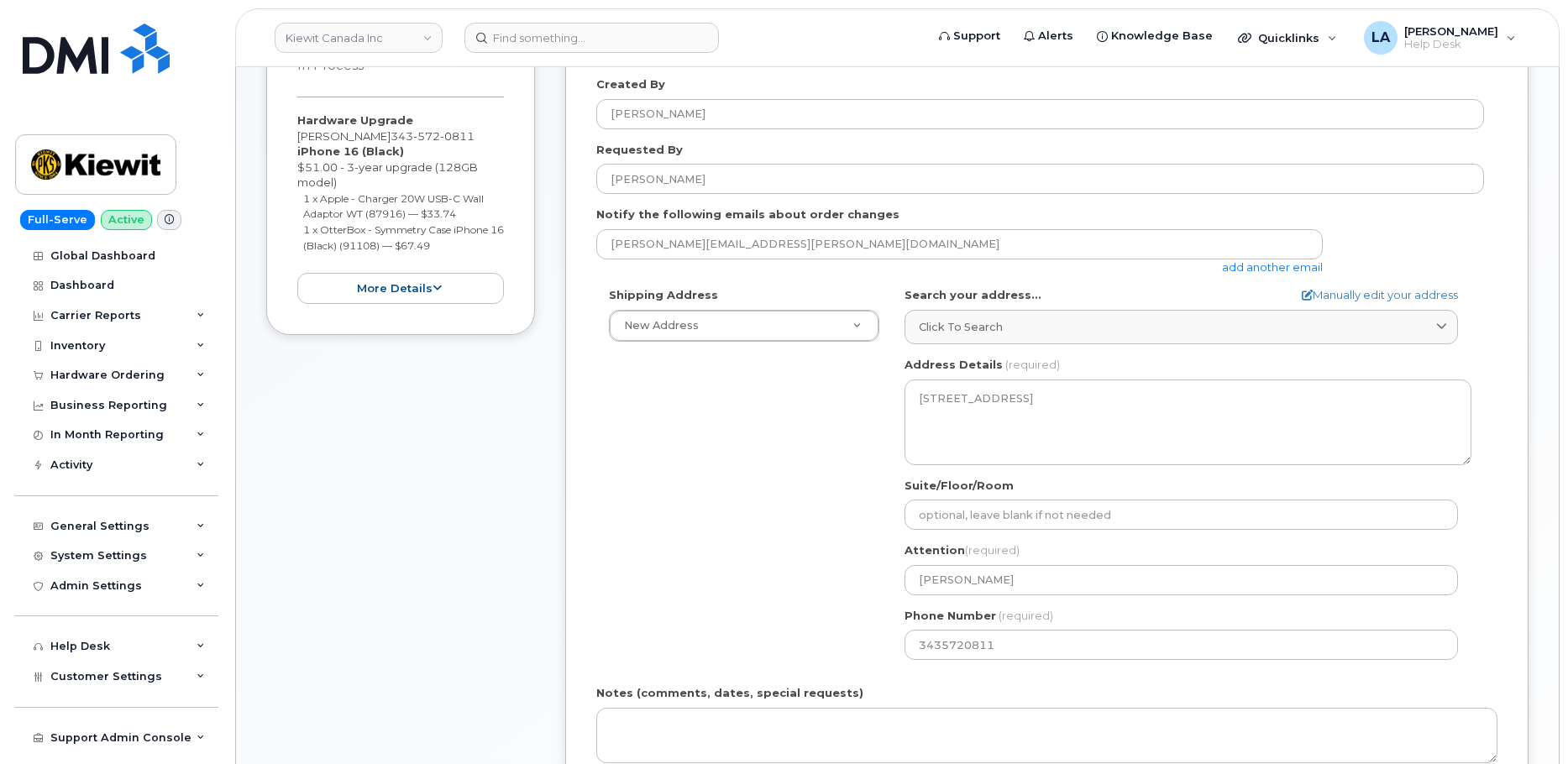
click at [778, 574] on div "Shipping Address New Address New Address [STREET_ADDRESS] Beaver Marine Limited…" at bounding box center [1040, 480] width 887 height 386
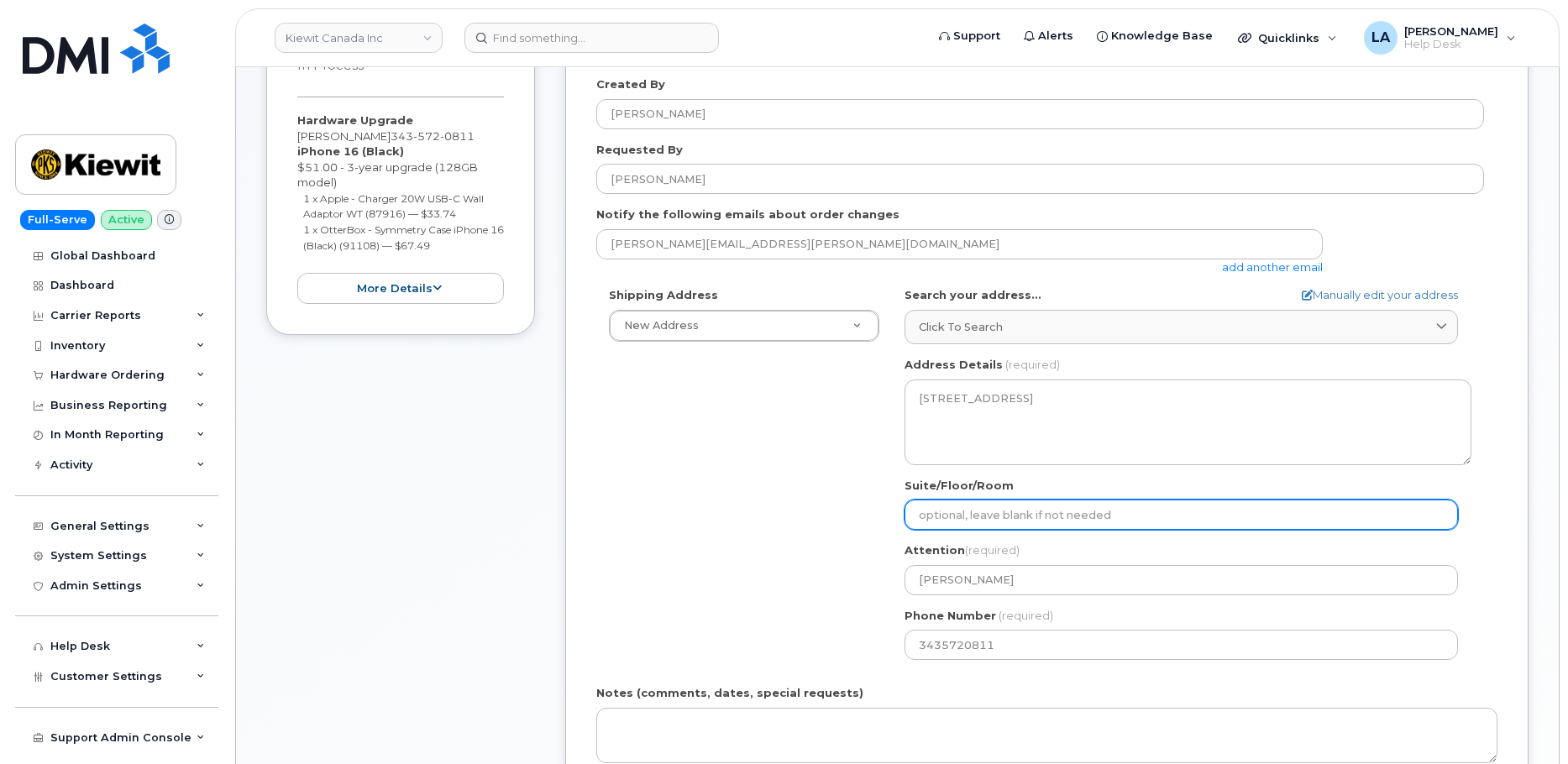
drag, startPoint x: 1071, startPoint y: 514, endPoint x: 1091, endPoint y: 506, distance: 21.5
click at [1071, 514] on input "Suite/Floor/Room" at bounding box center [1181, 514] width 554 height 30
type input "d"
select select
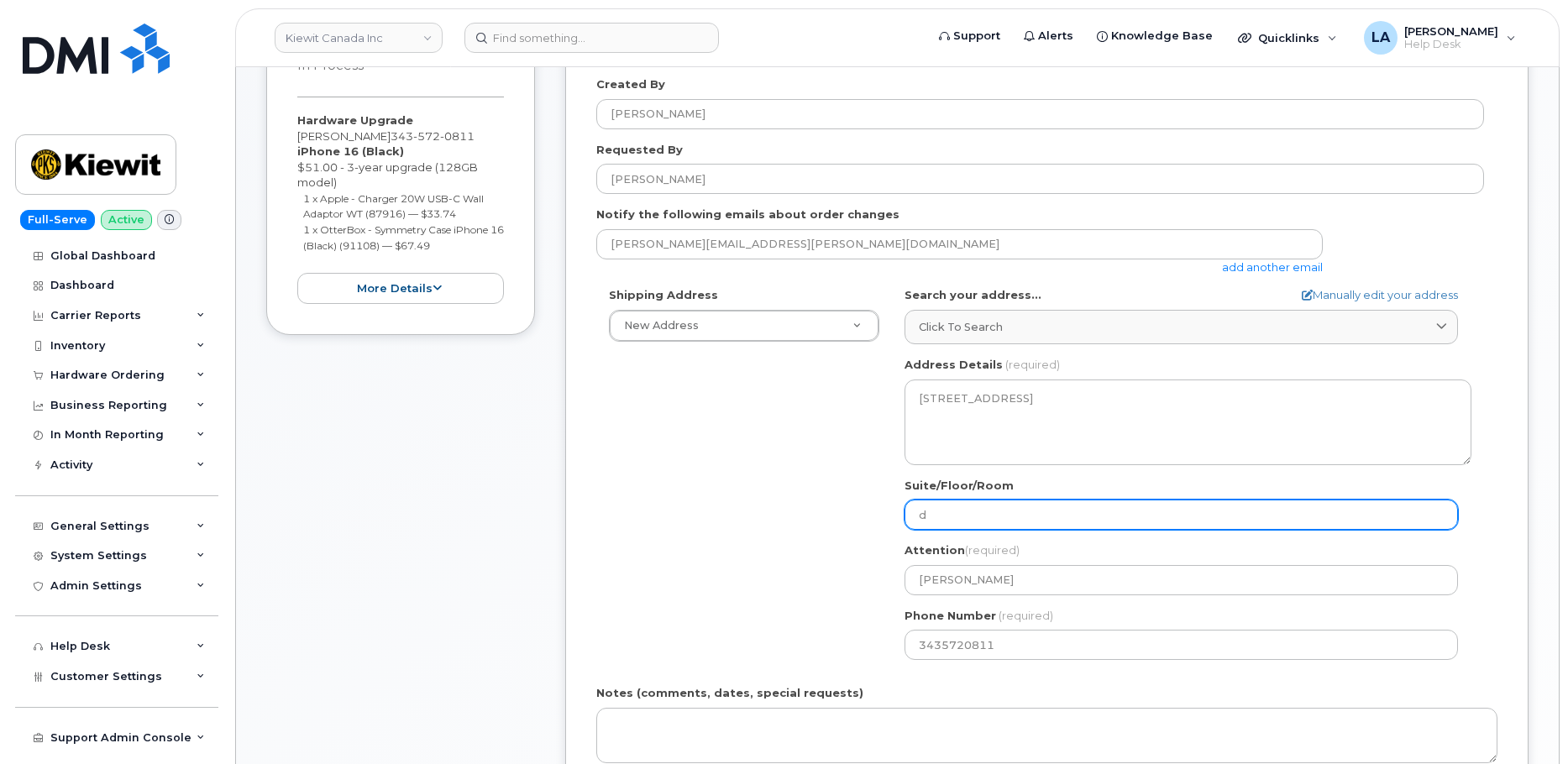
type input "do"
select select
type input "doo"
select select
type input "door"
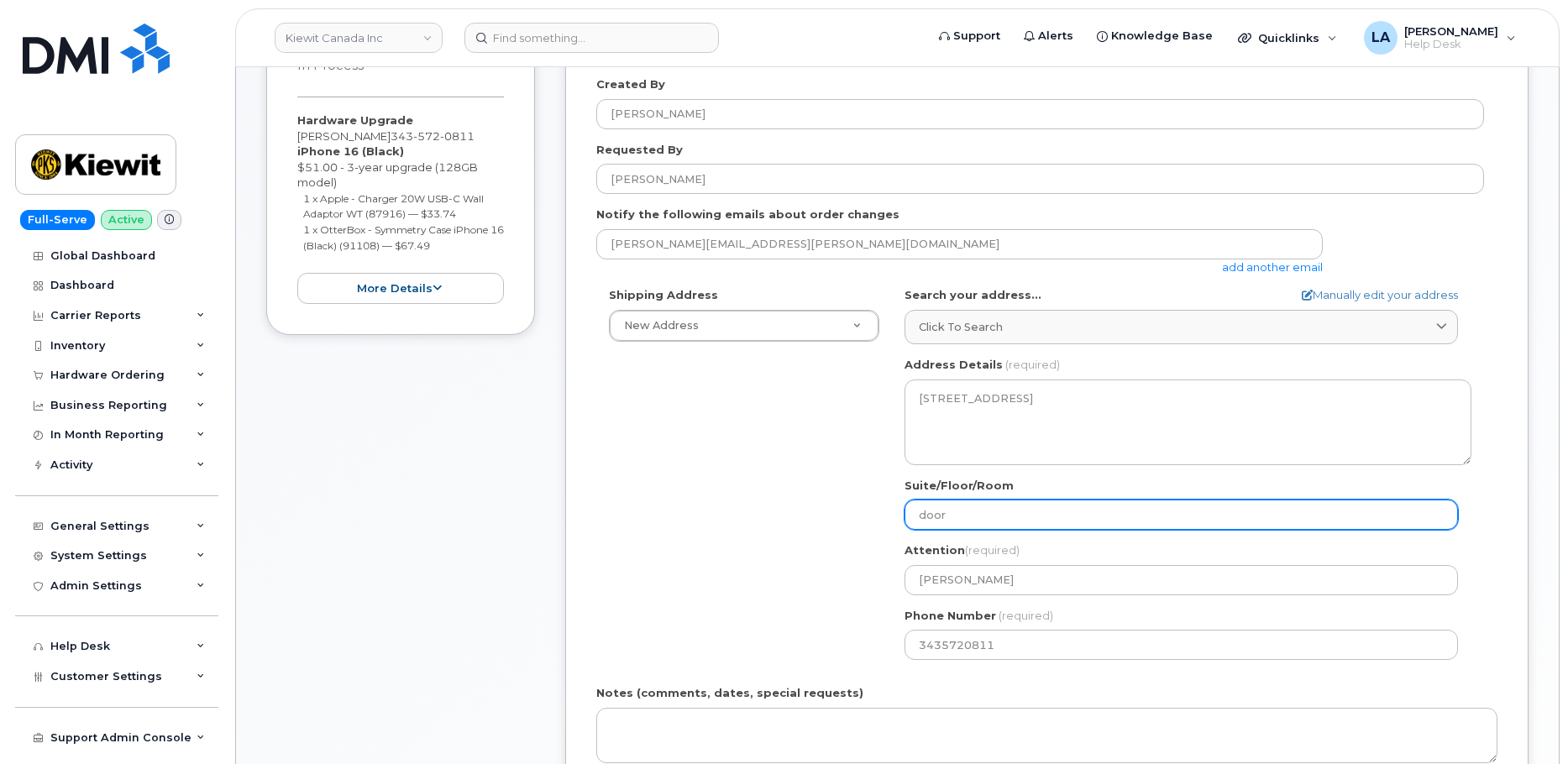
select select
type input "door co"
select select
type input "door code"
select select
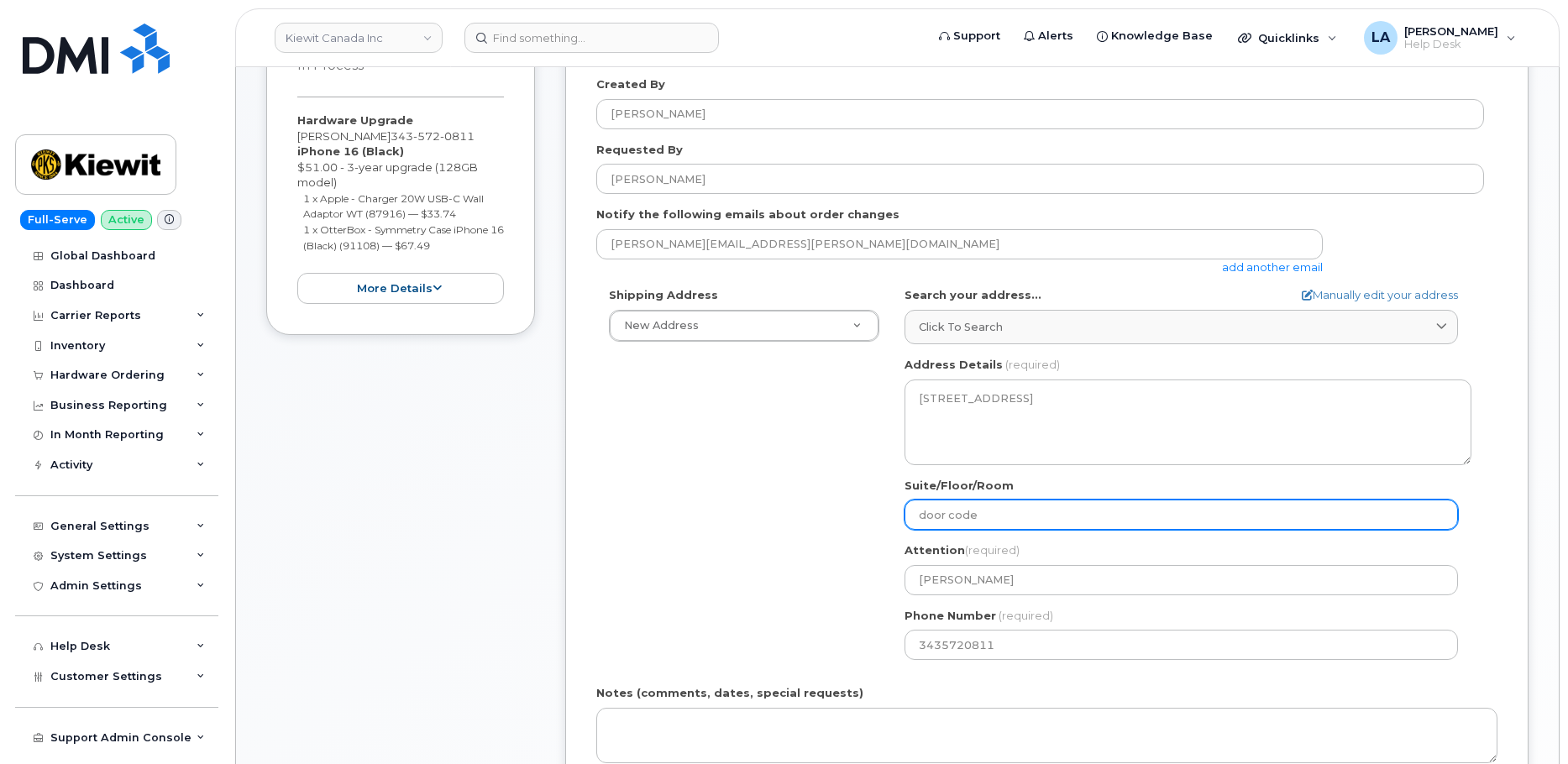
type input "door codew"
select select
type input "door code"
select select
type input "door code 1"
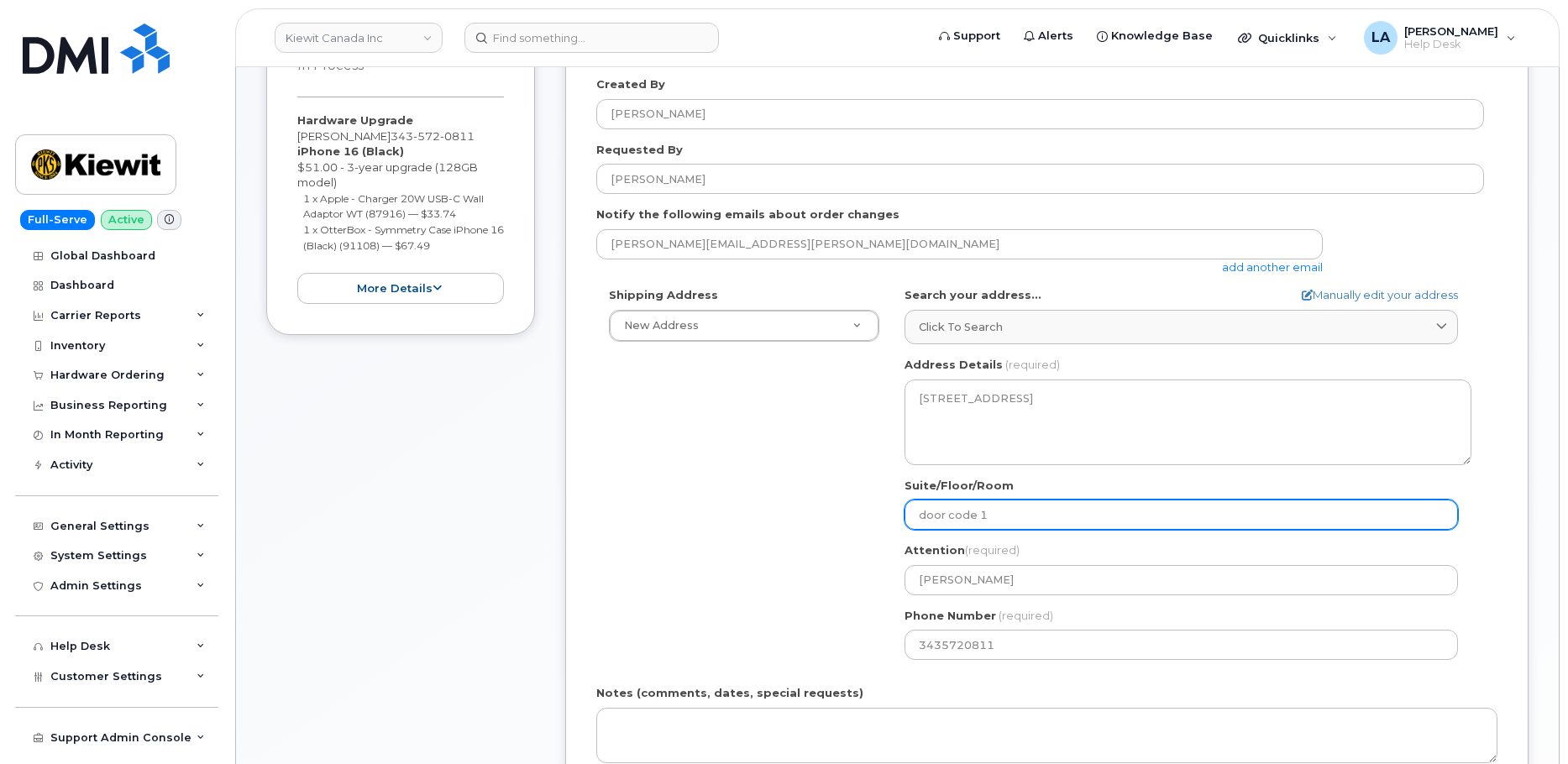
select select
type input "door code 14"
select select
type input "door code 144"
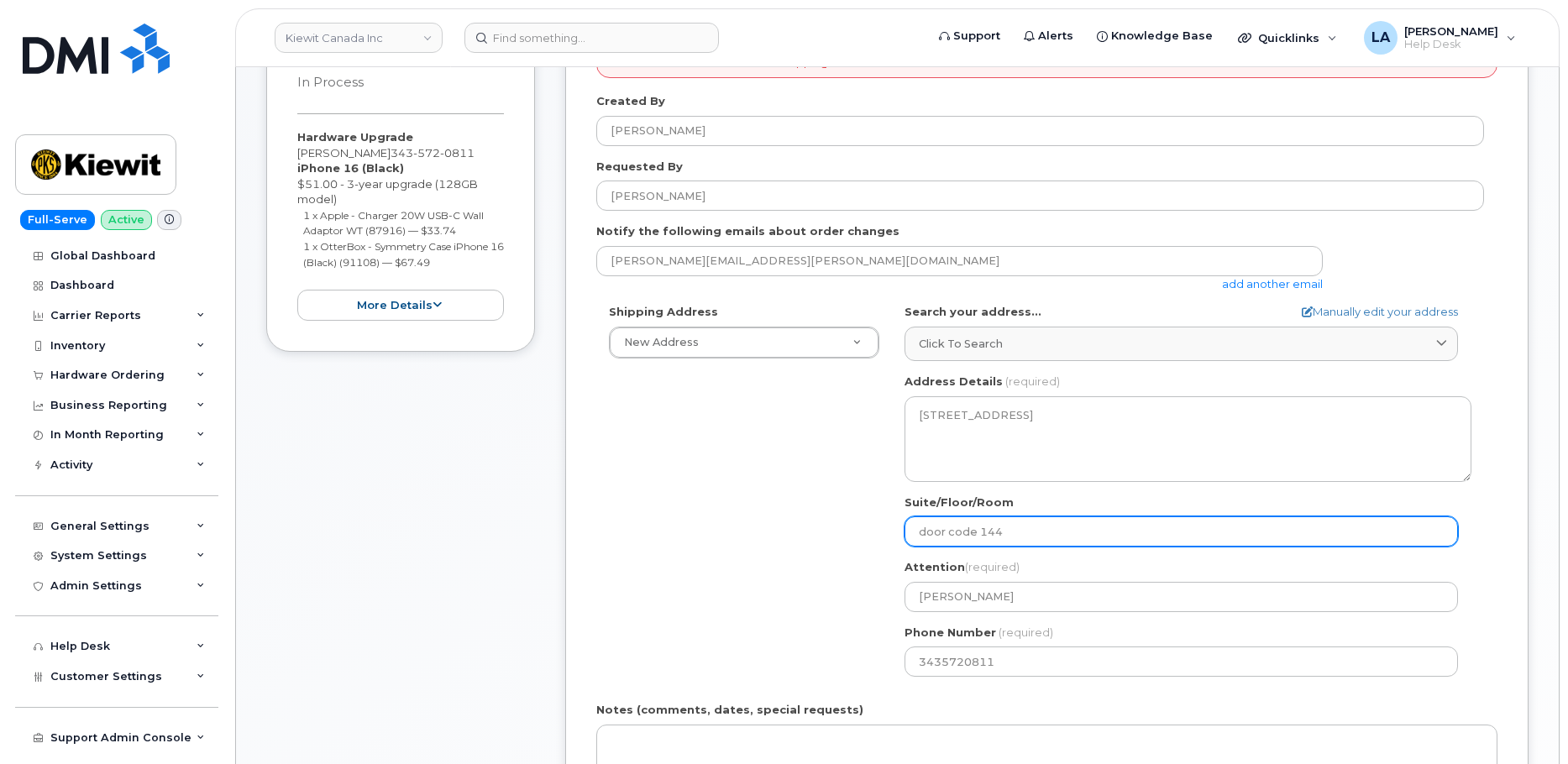
scroll to position [287, 0]
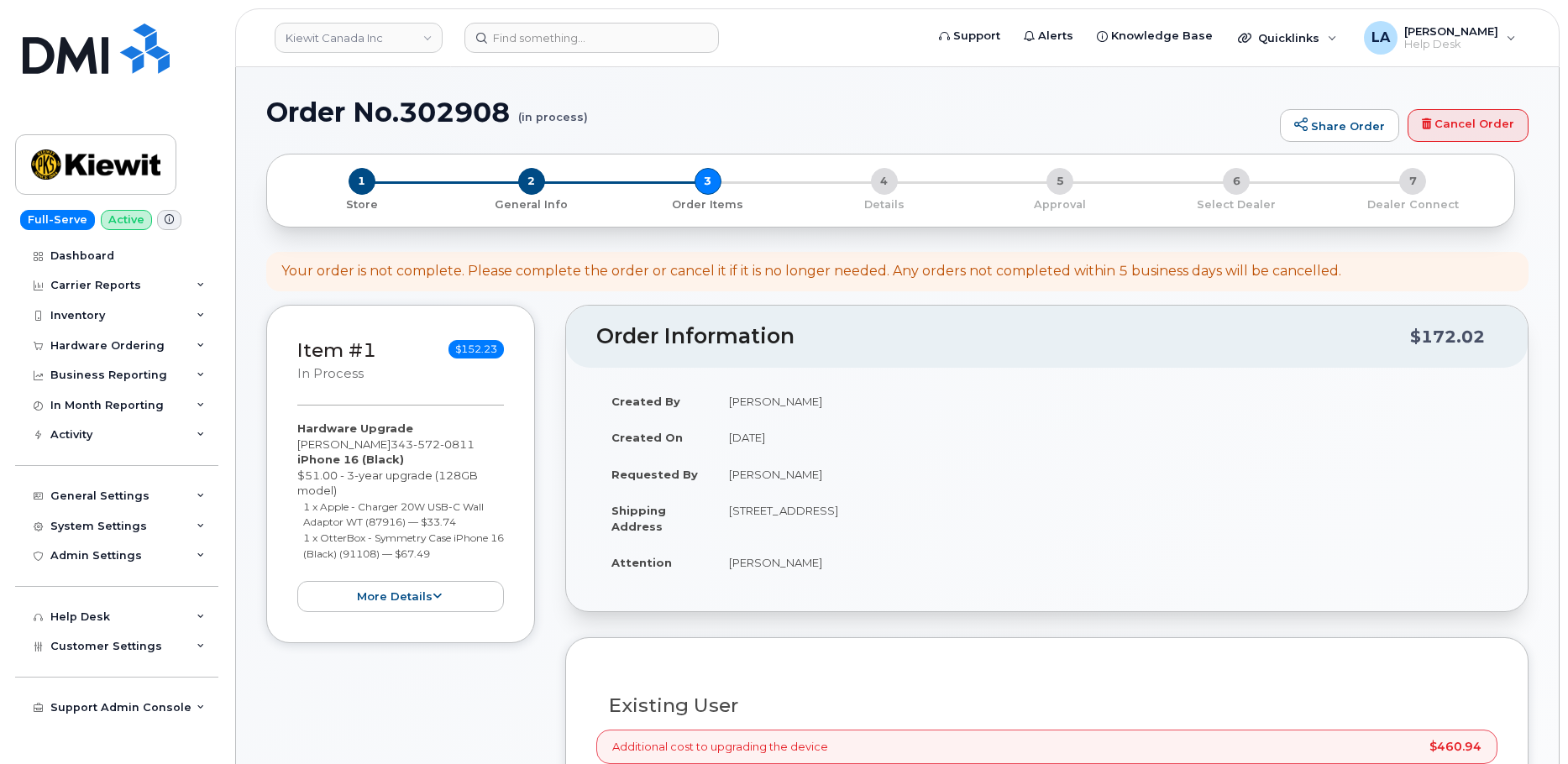
click at [1446, 238] on div "1 Store 2 General Info 3 Order Items 4 Details 5 Approval 6 Select Dealer 7 Dea…" at bounding box center [898, 196] width 1262 height 87
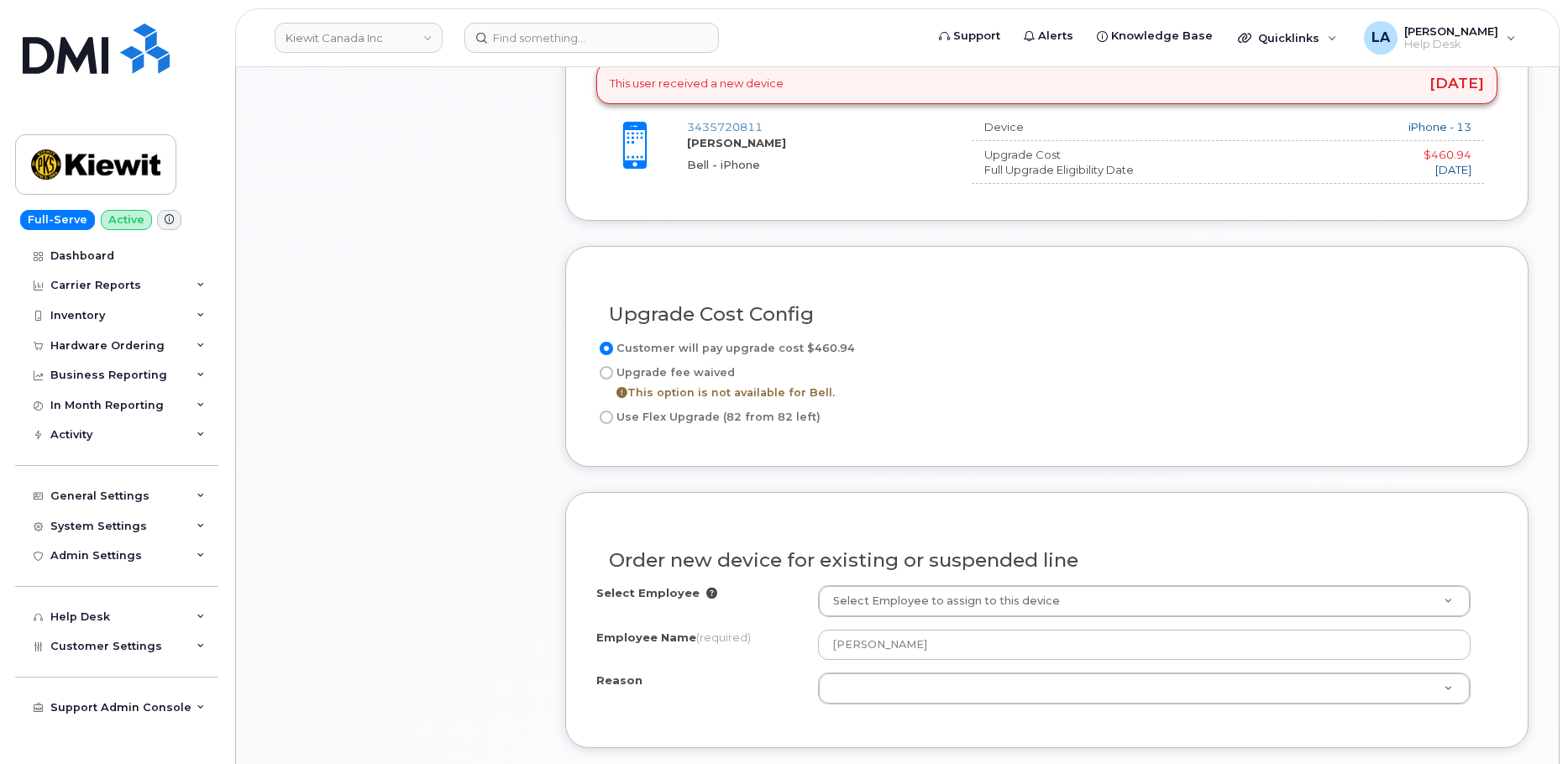
scroll to position [719, 0]
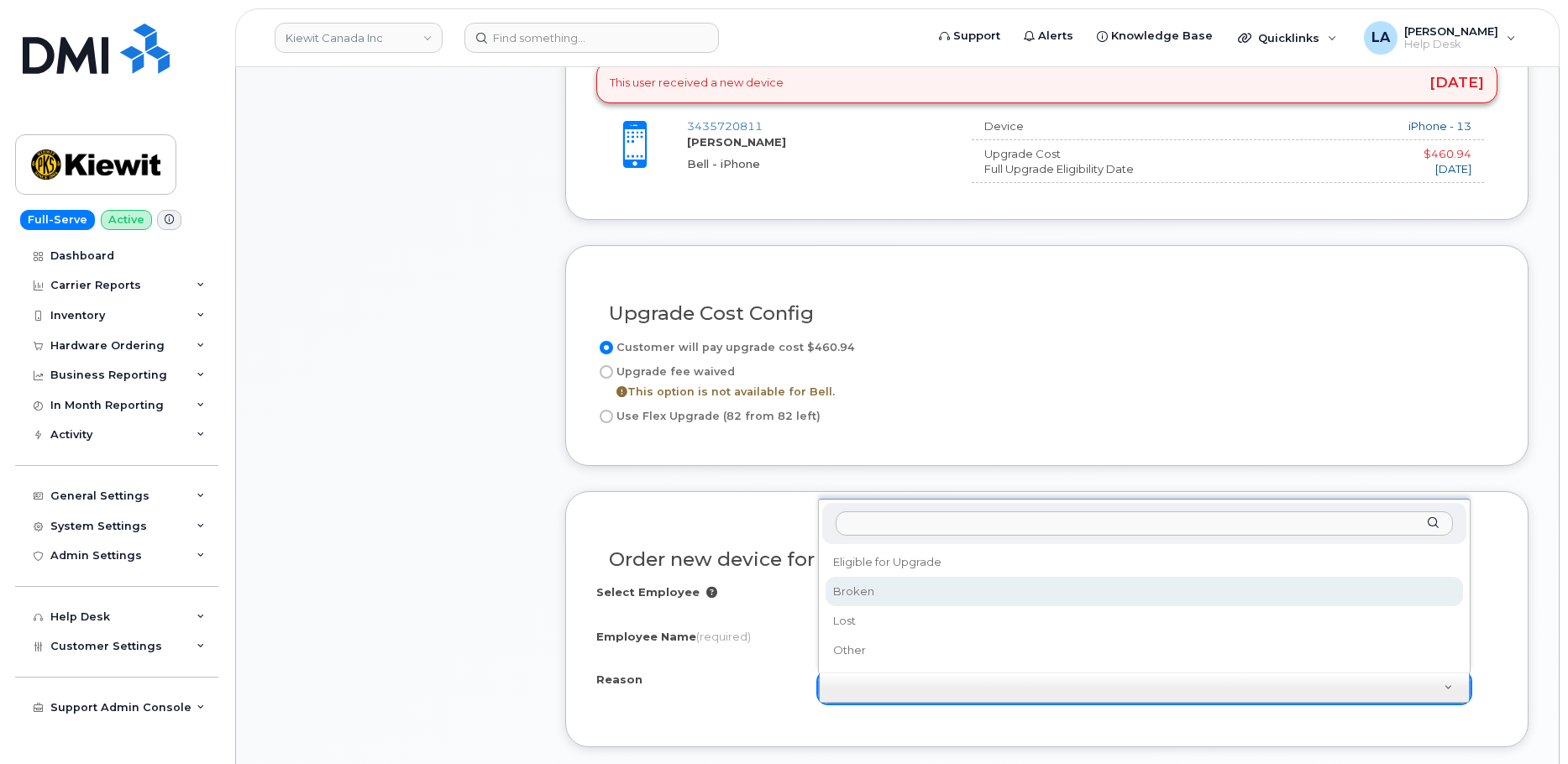
select select "broken"
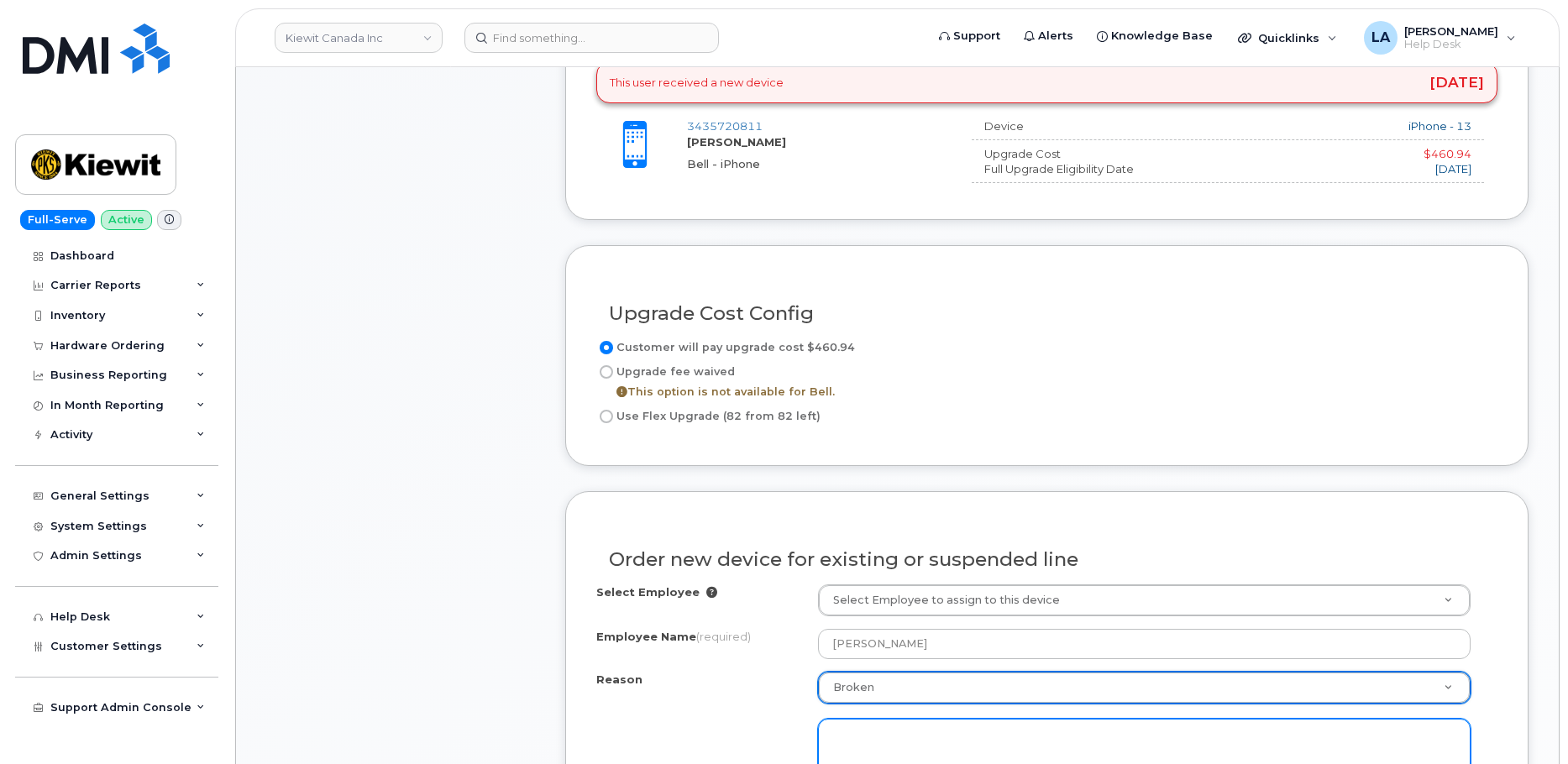
click at [990, 752] on textarea at bounding box center [1144, 747] width 652 height 56
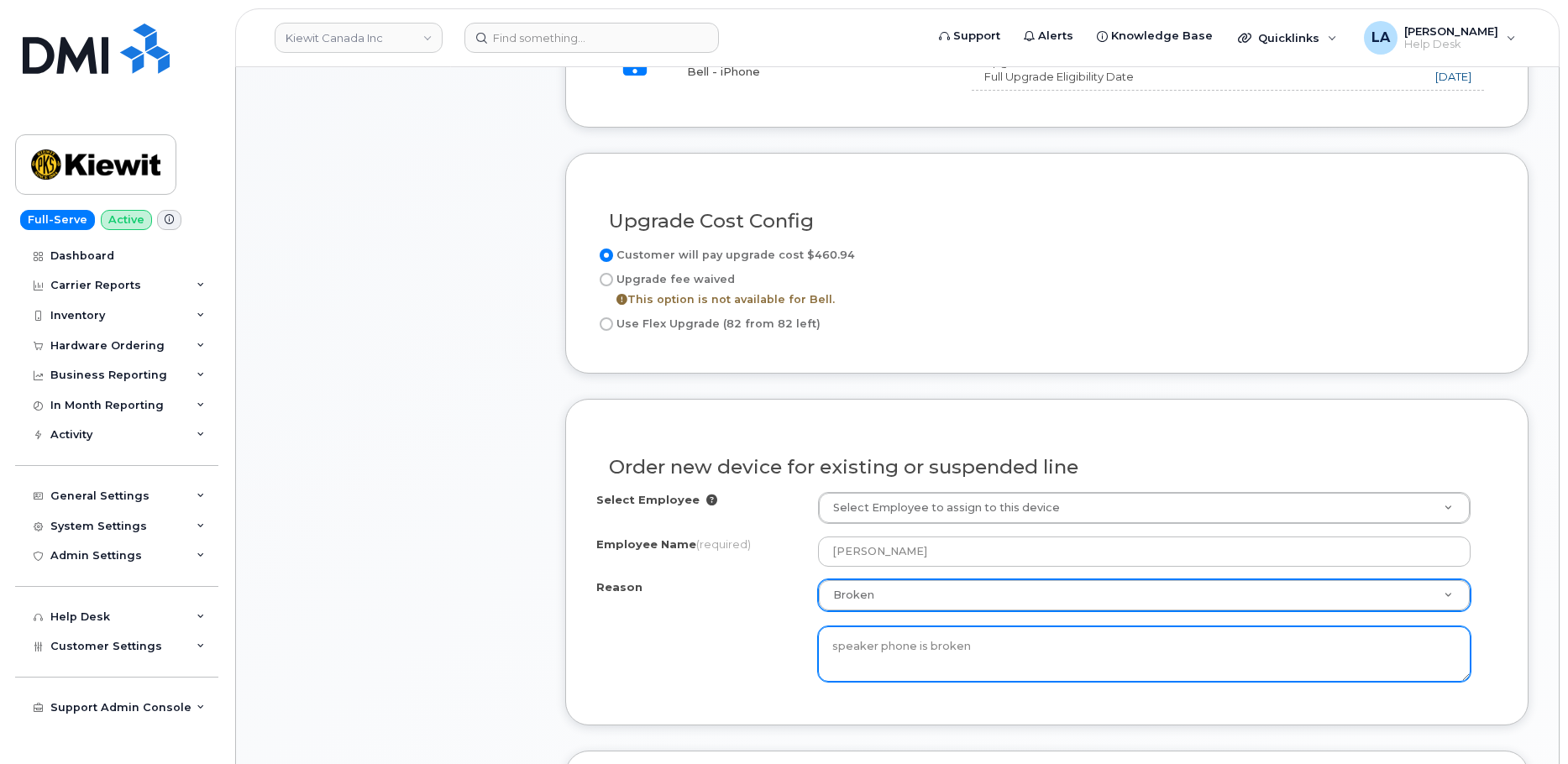
scroll to position [860, 0]
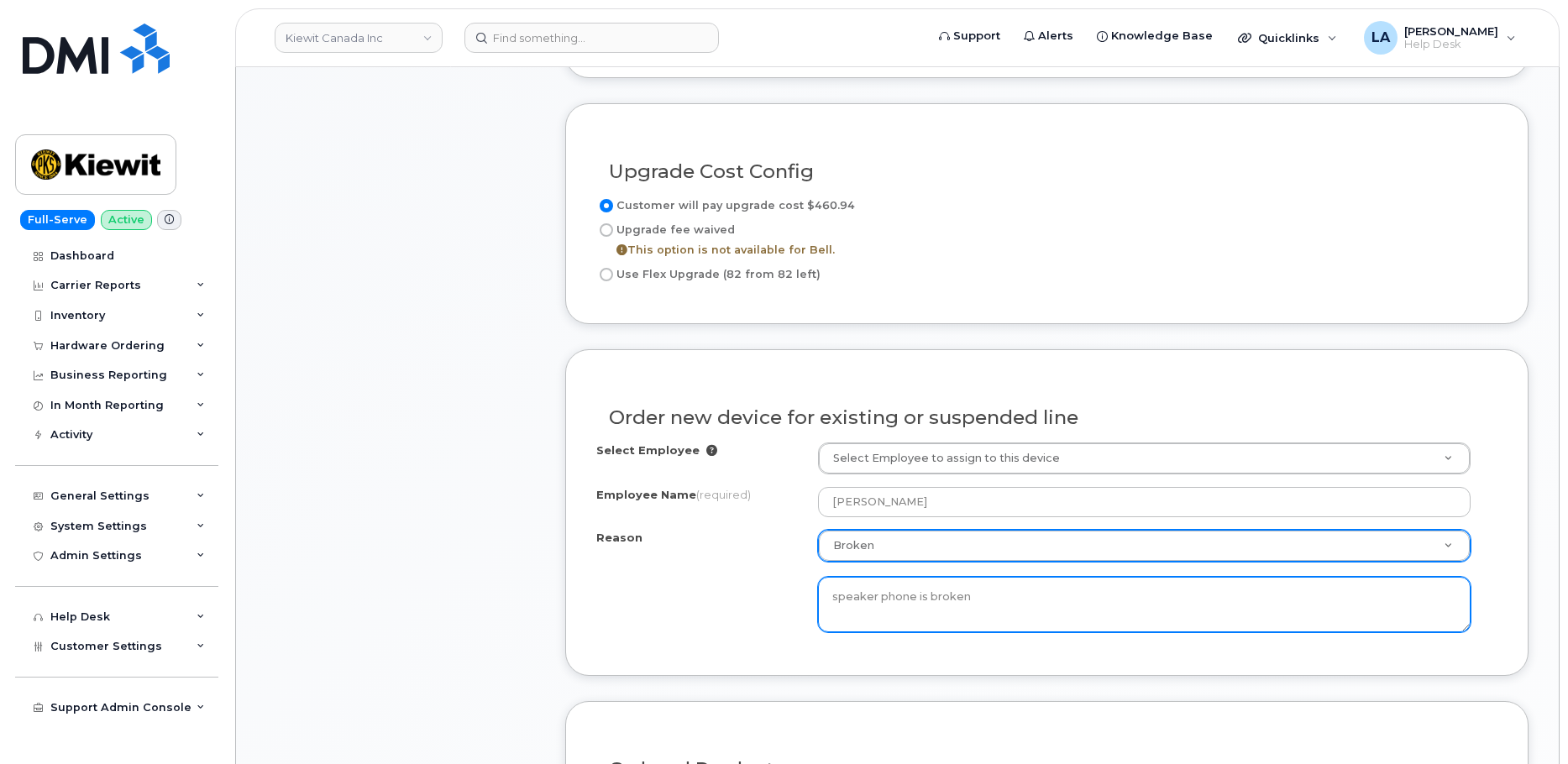
type textarea "speaker phone is broken"
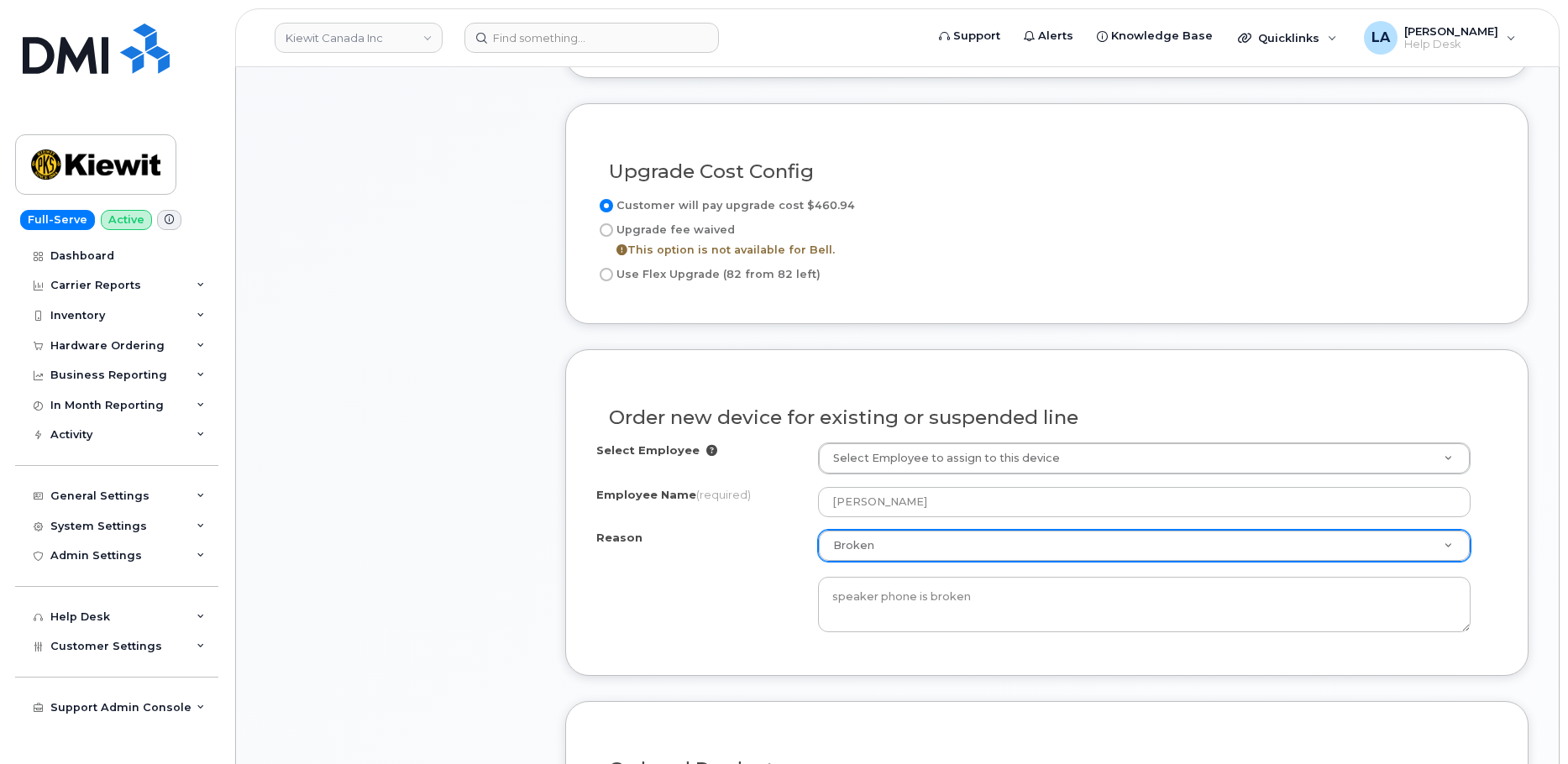
drag, startPoint x: 1567, startPoint y: 351, endPoint x: 1561, endPoint y: 244, distance: 107.2
click at [1561, 244] on body "Kiewit Canada Inc Support Alerts Knowledge Base Quicklinks Suspend / Cancel Dev…" at bounding box center [784, 630] width 1568 height 2981
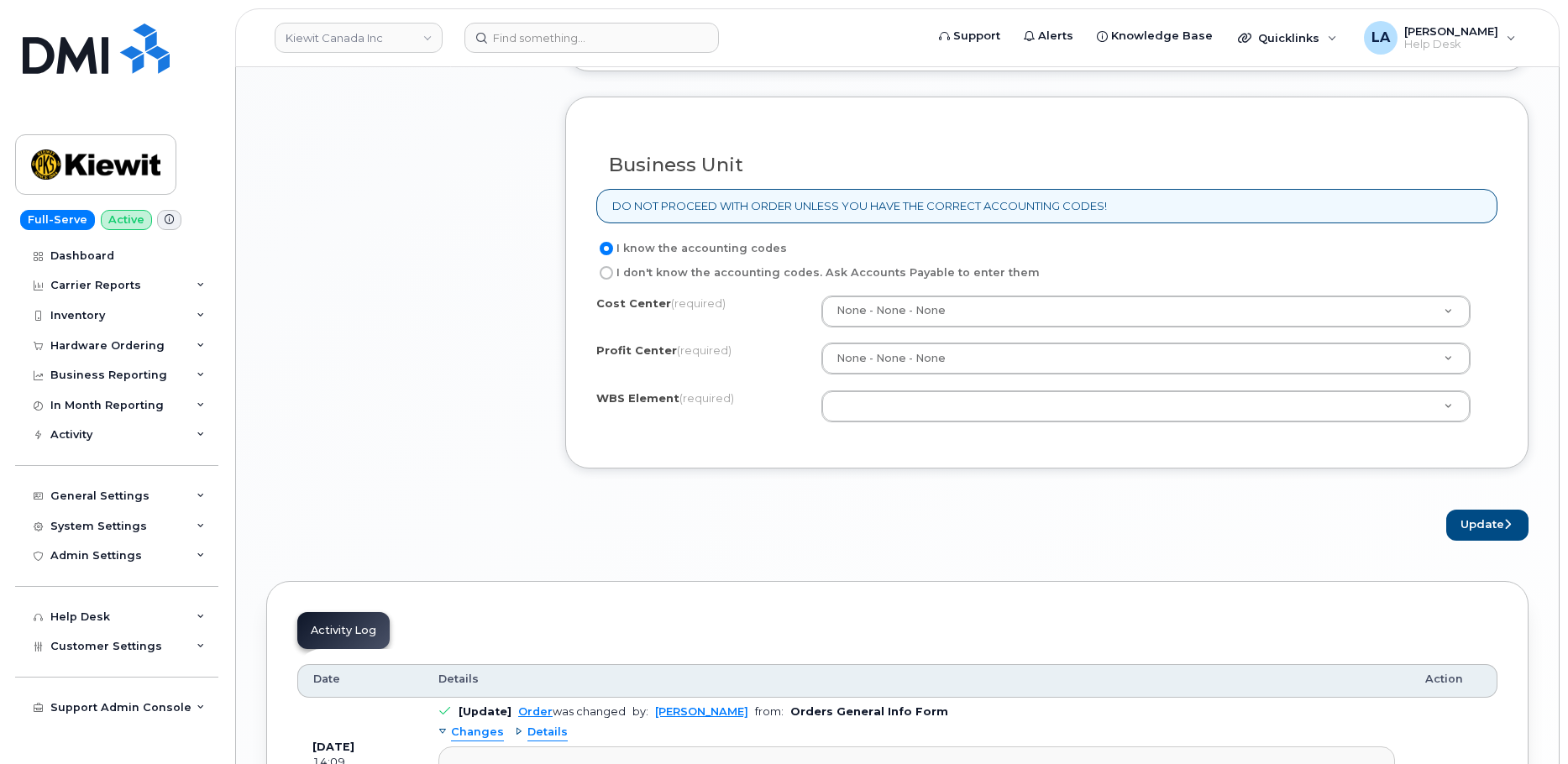
scroll to position [1681, 0]
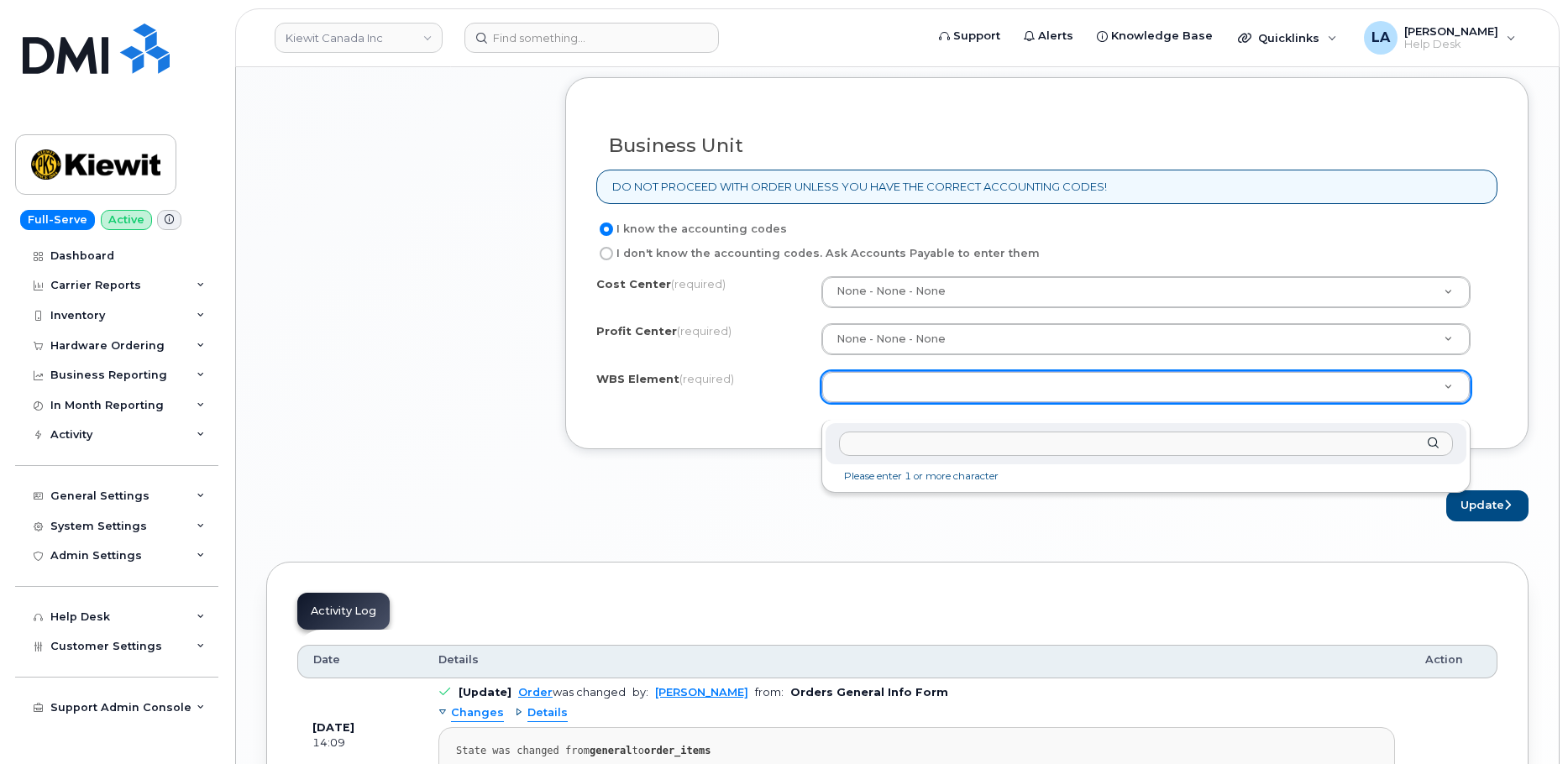
type input "0"
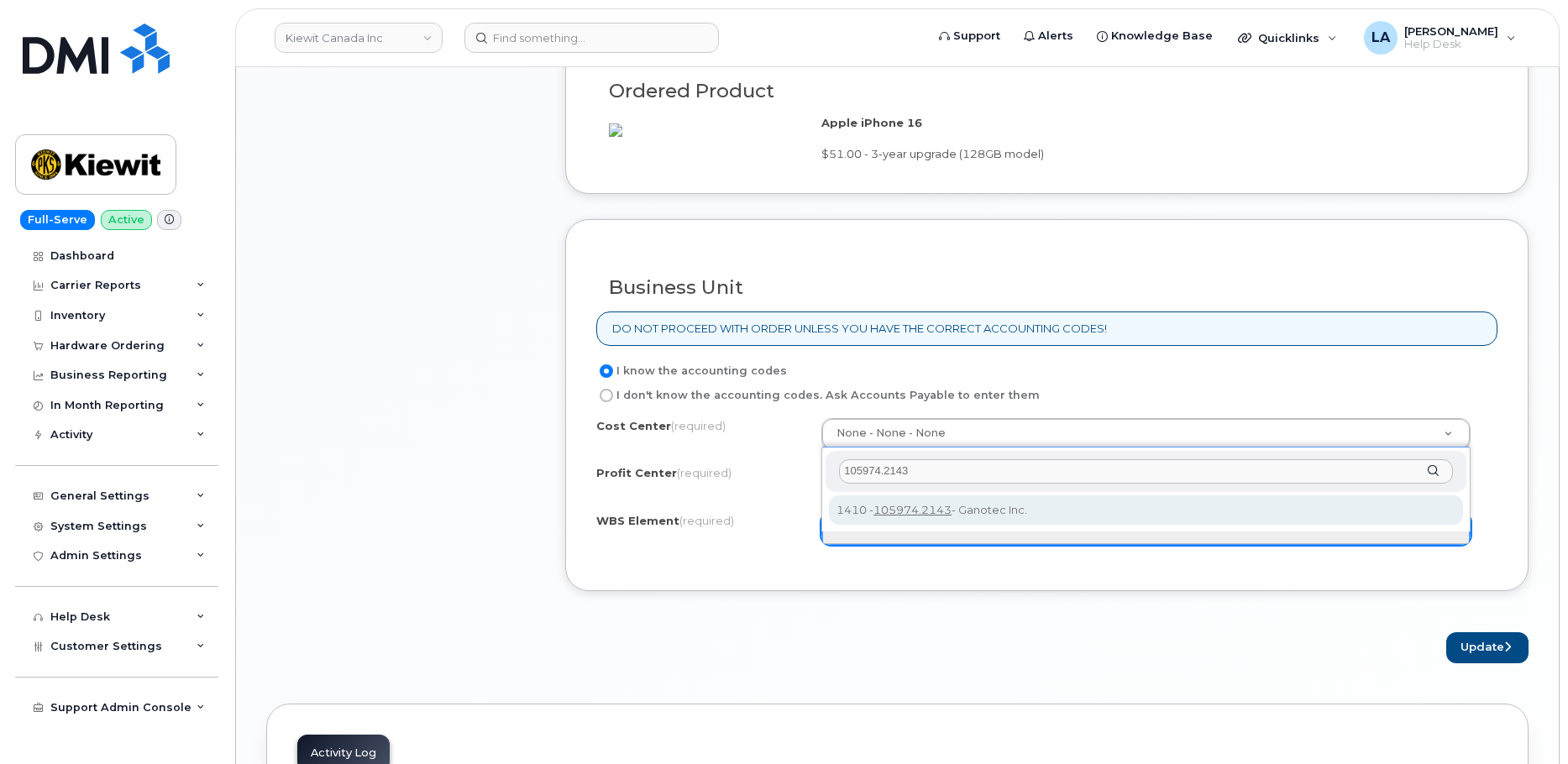
scroll to position [1622, 0]
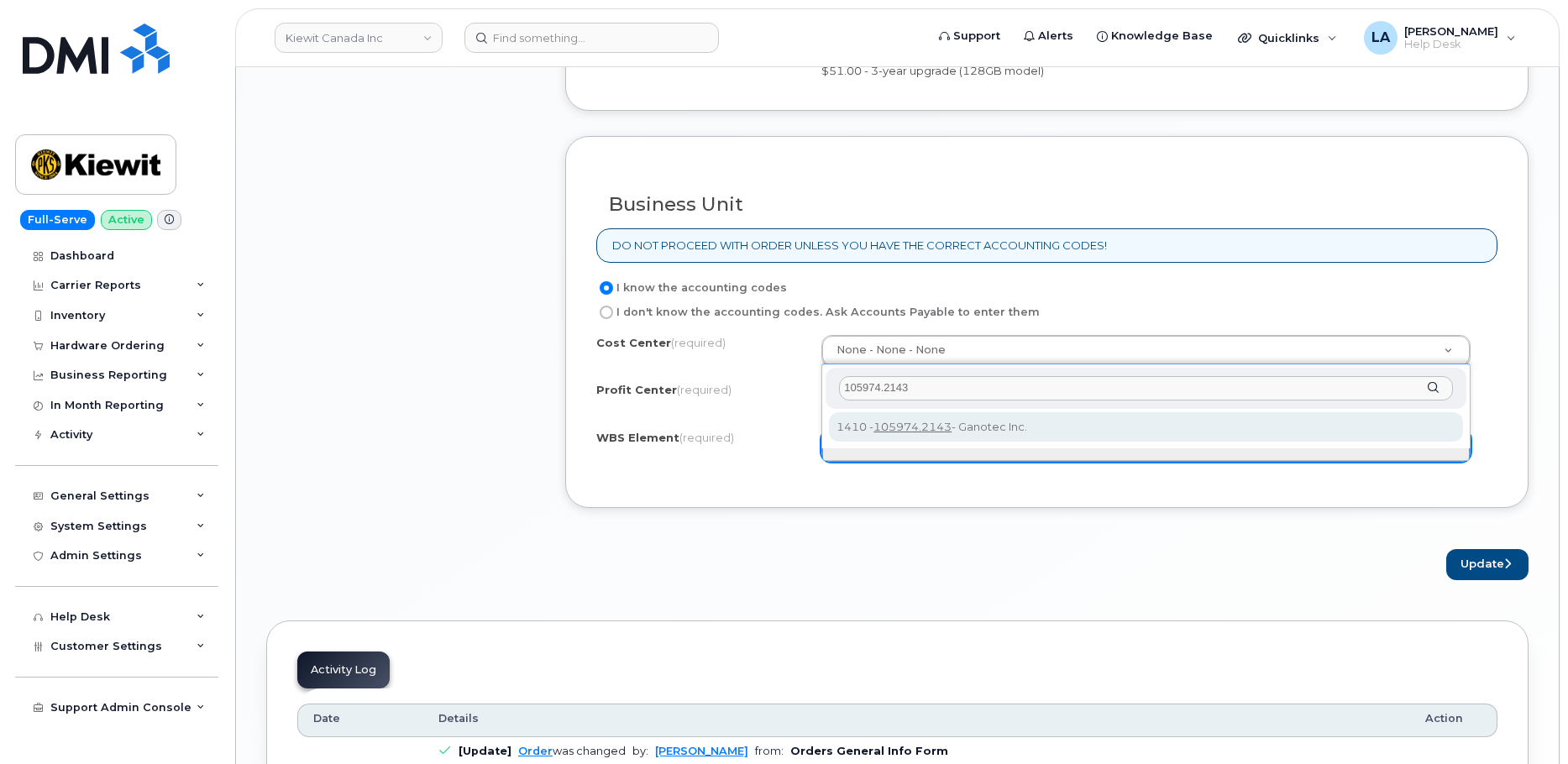
type input "105974.2143"
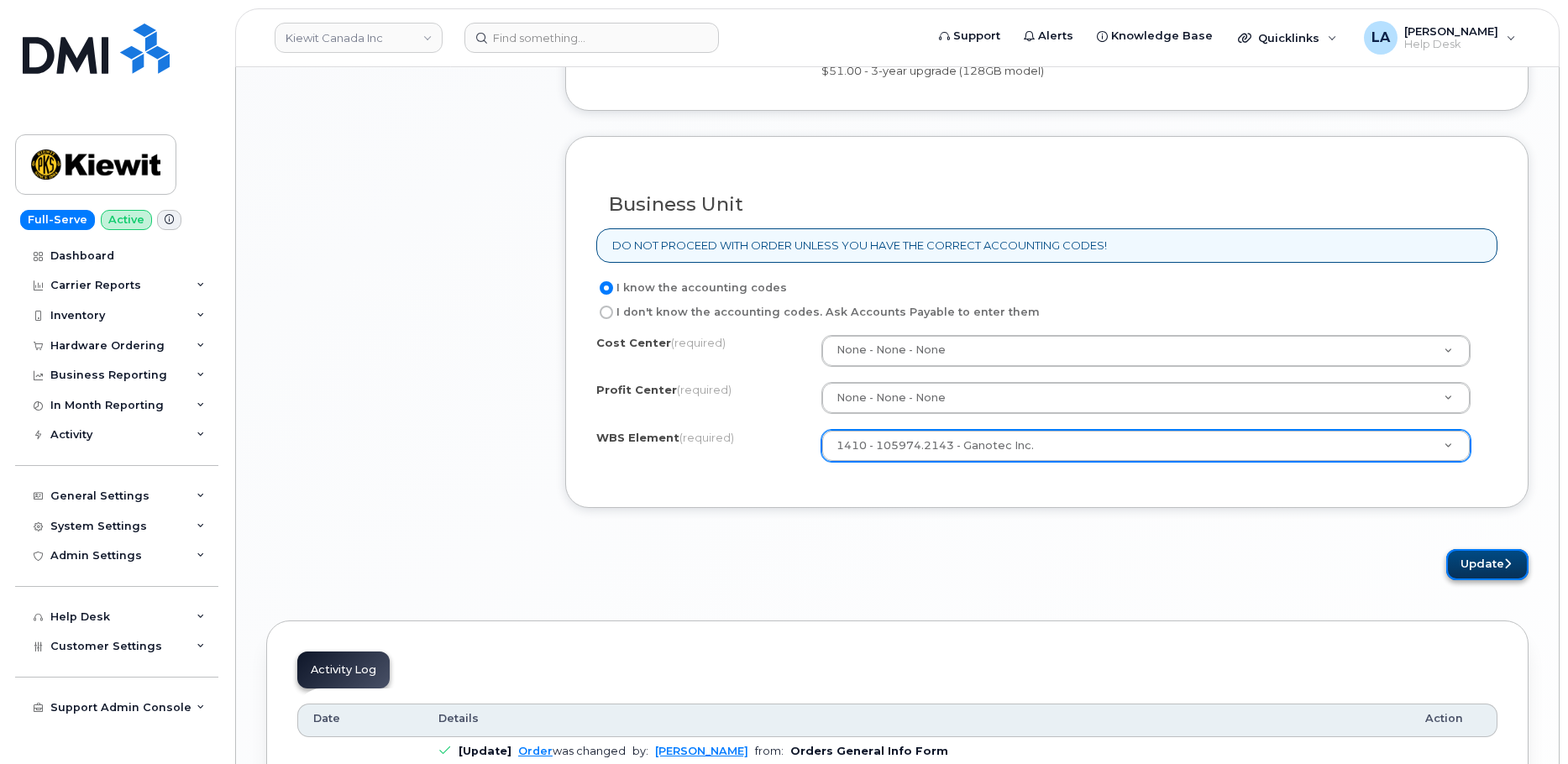
click at [1482, 581] on button "Update" at bounding box center [1487, 565] width 82 height 31
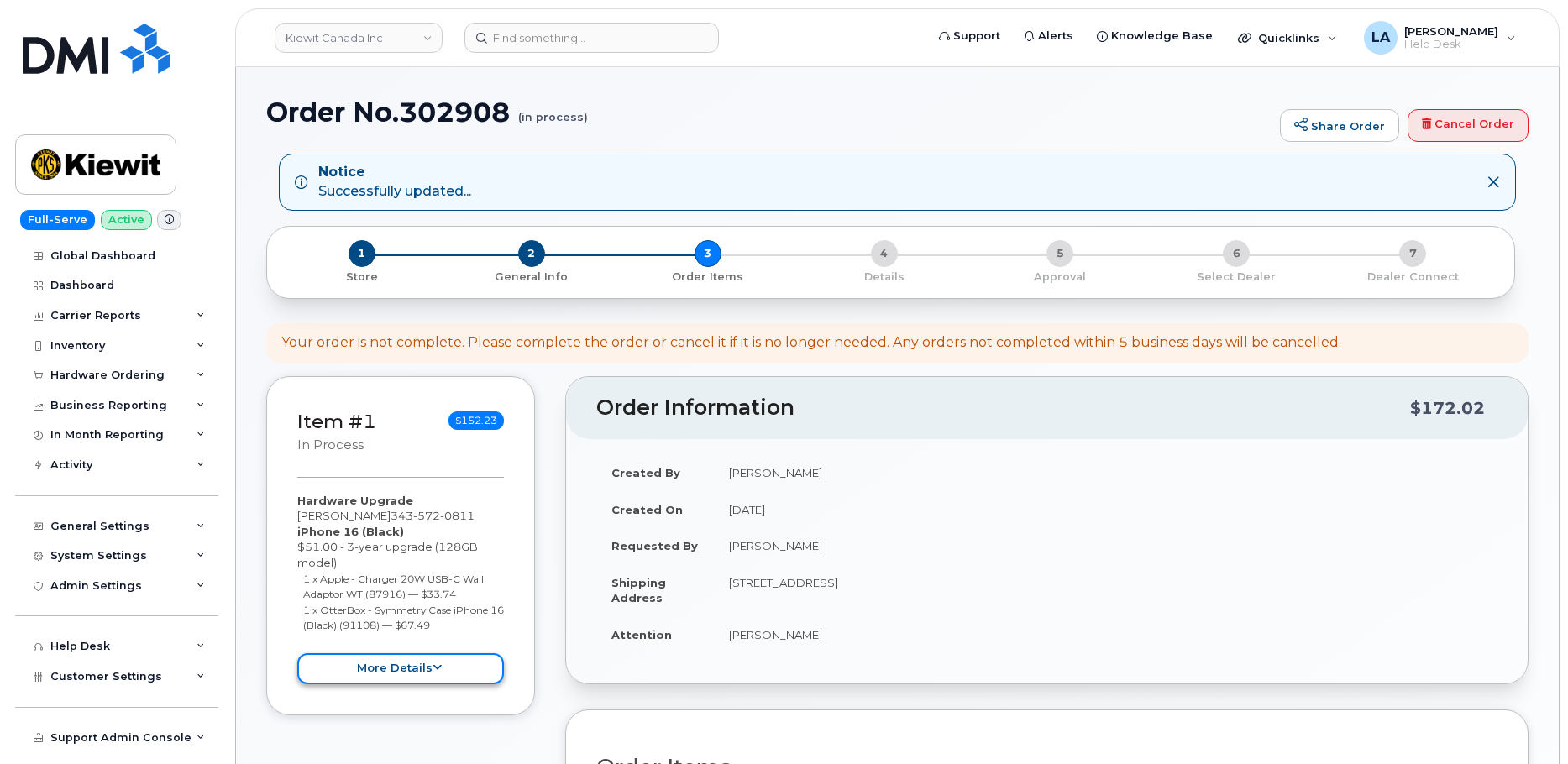
click at [433, 668] on icon at bounding box center [437, 668] width 9 height 11
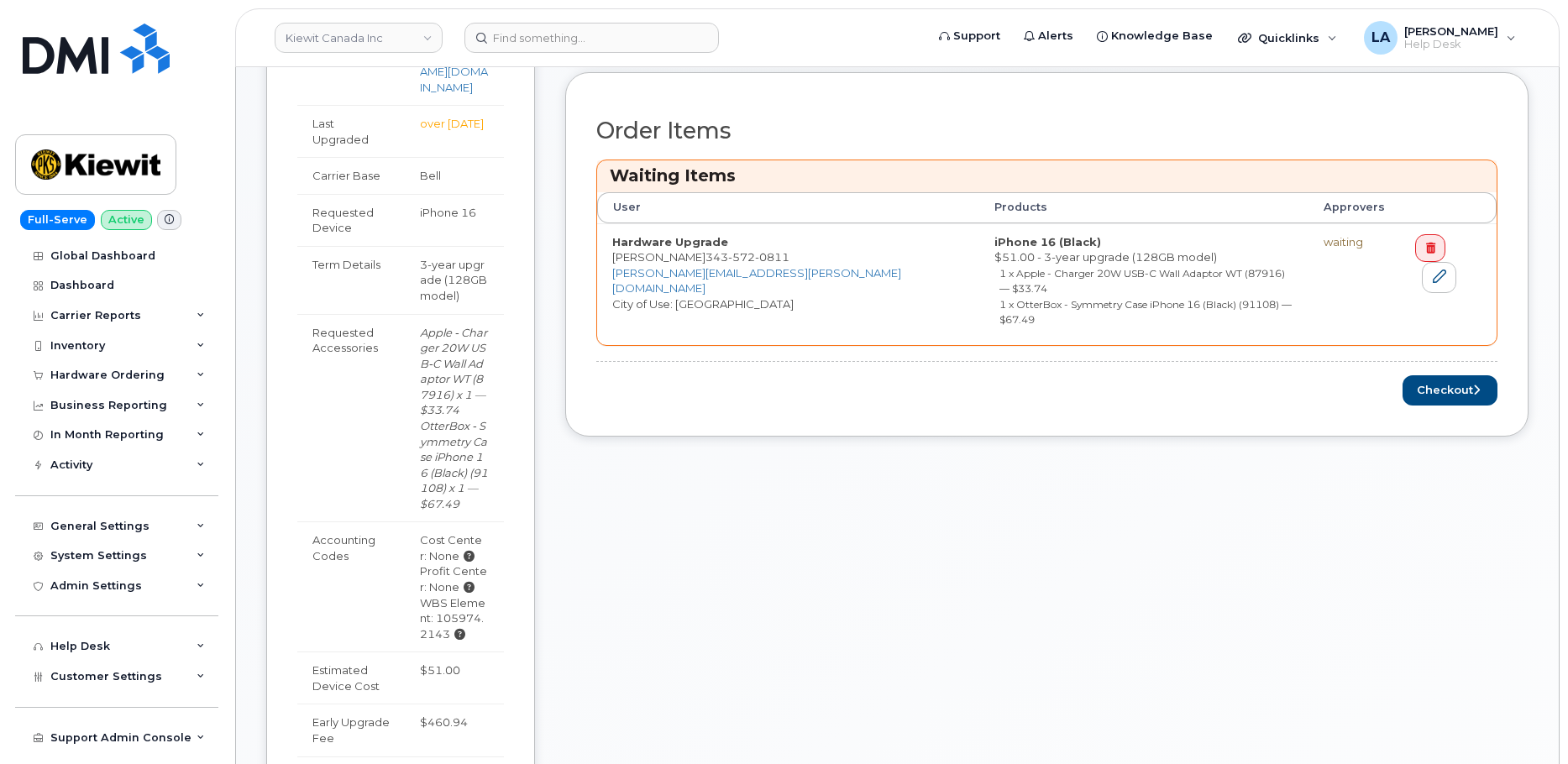
scroll to position [549, 0]
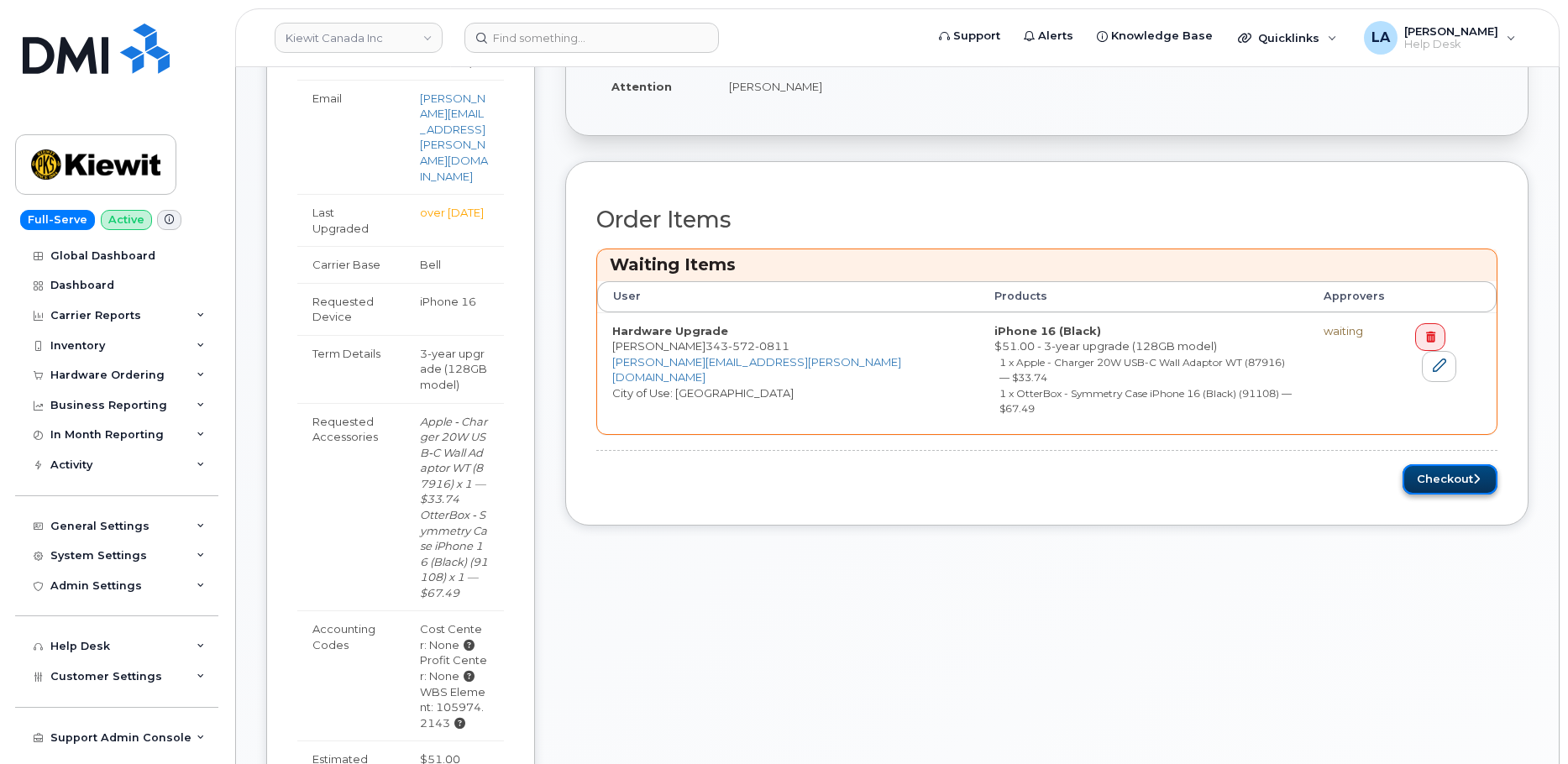
click at [1436, 465] on button "Checkout" at bounding box center [1450, 480] width 95 height 31
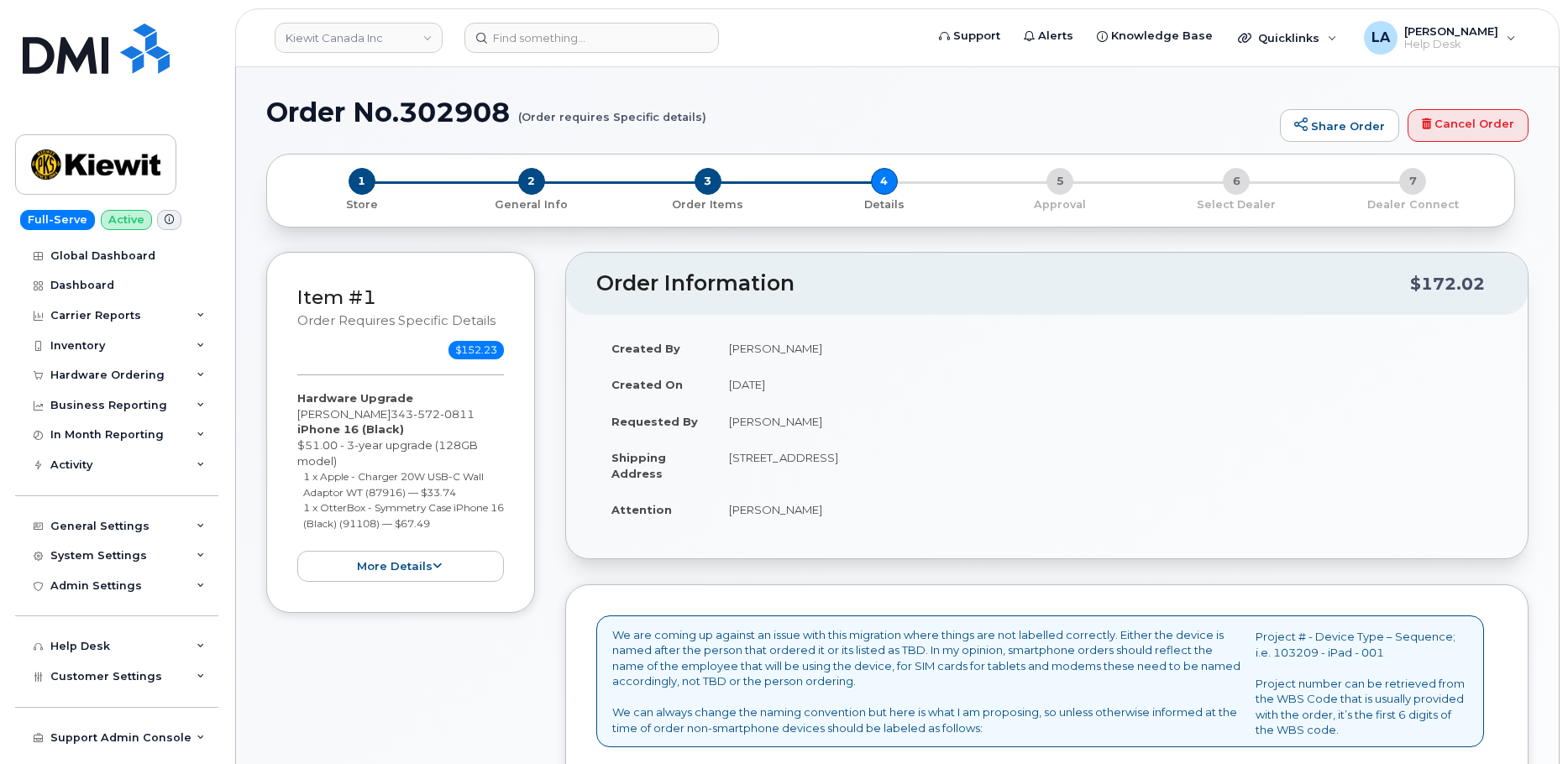
click at [1216, 361] on td "[PERSON_NAME]" at bounding box center [1106, 348] width 784 height 37
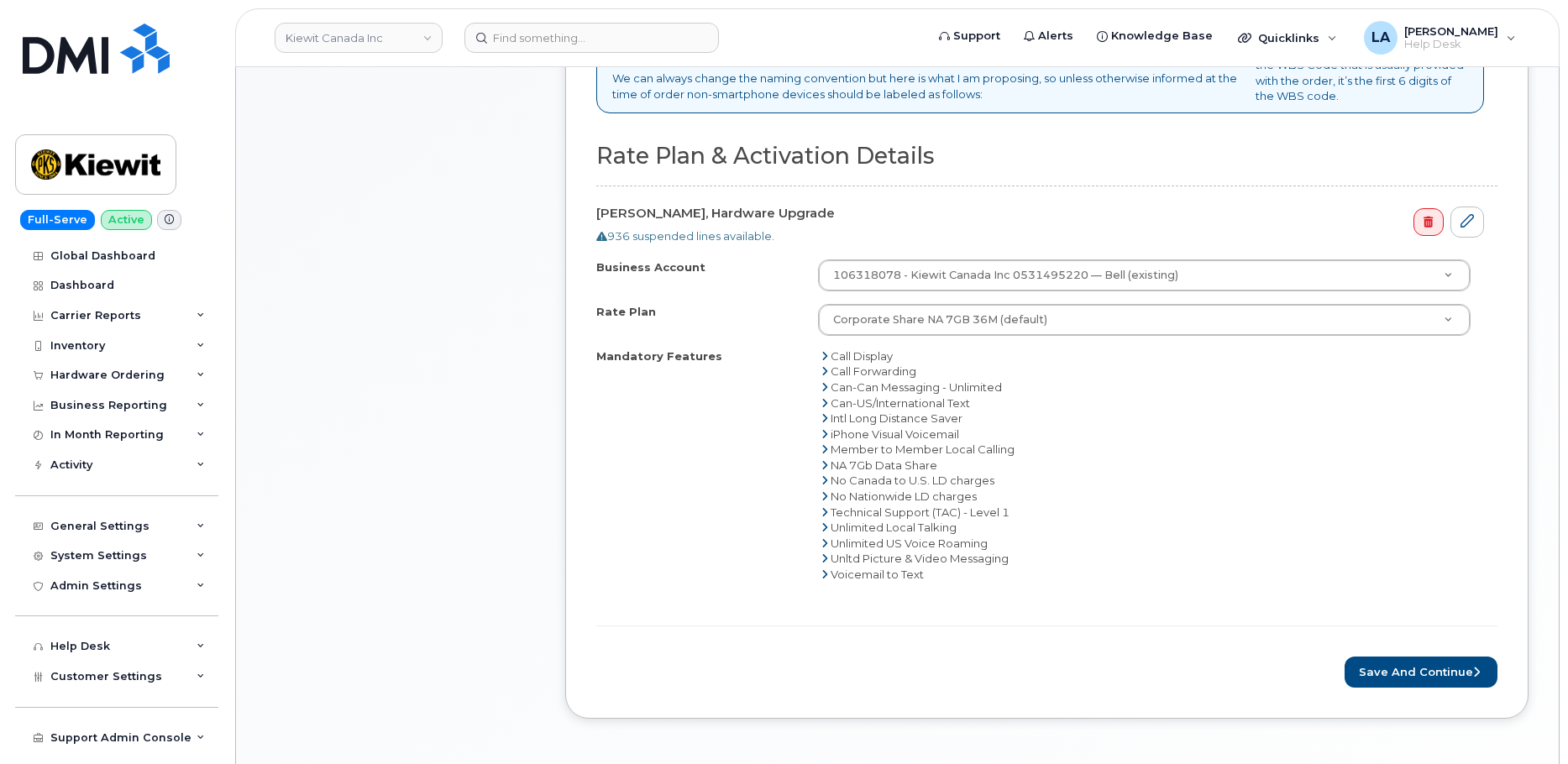
scroll to position [669, 0]
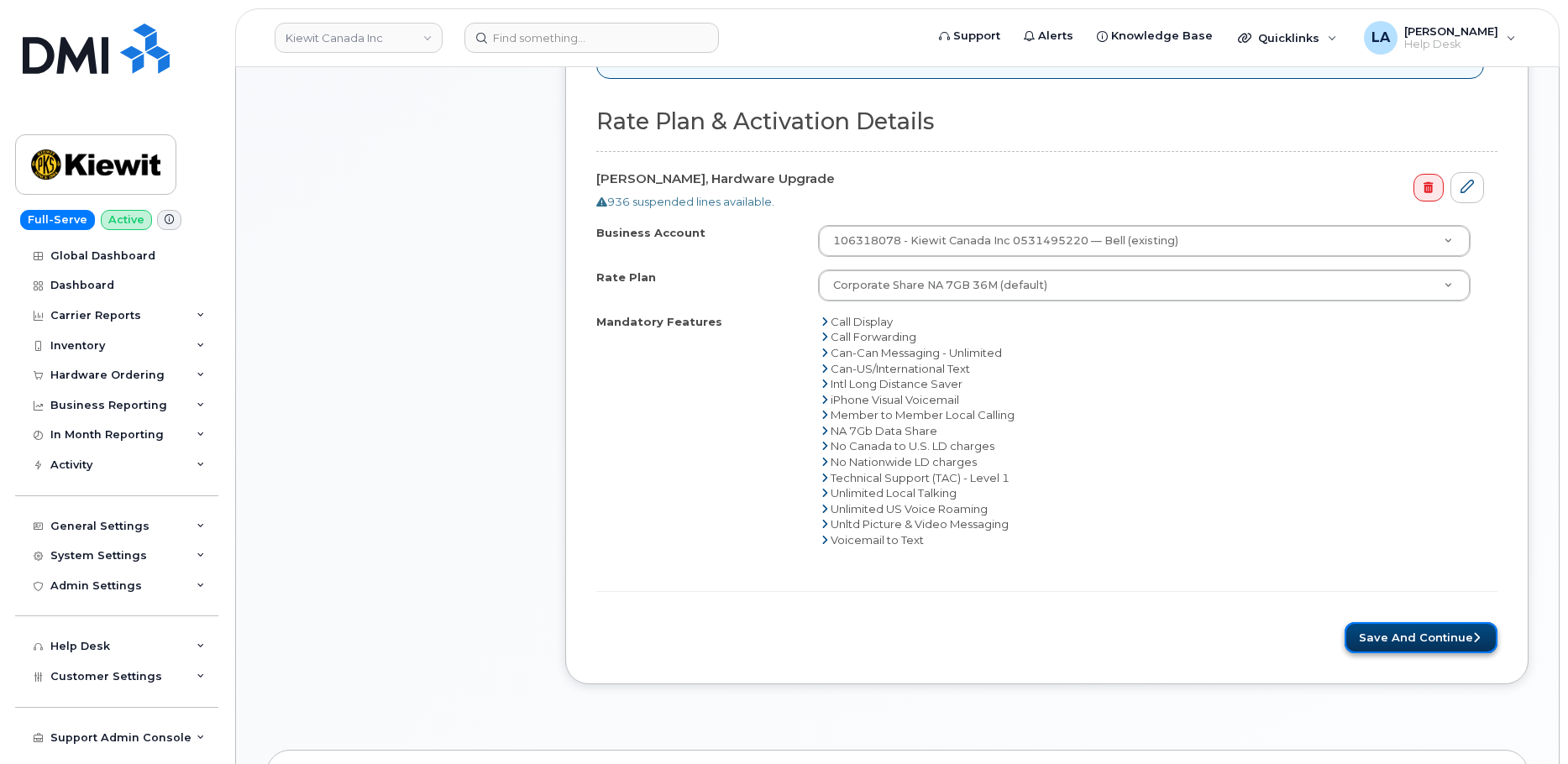
click at [1413, 627] on button "Save and Continue" at bounding box center [1421, 638] width 153 height 31
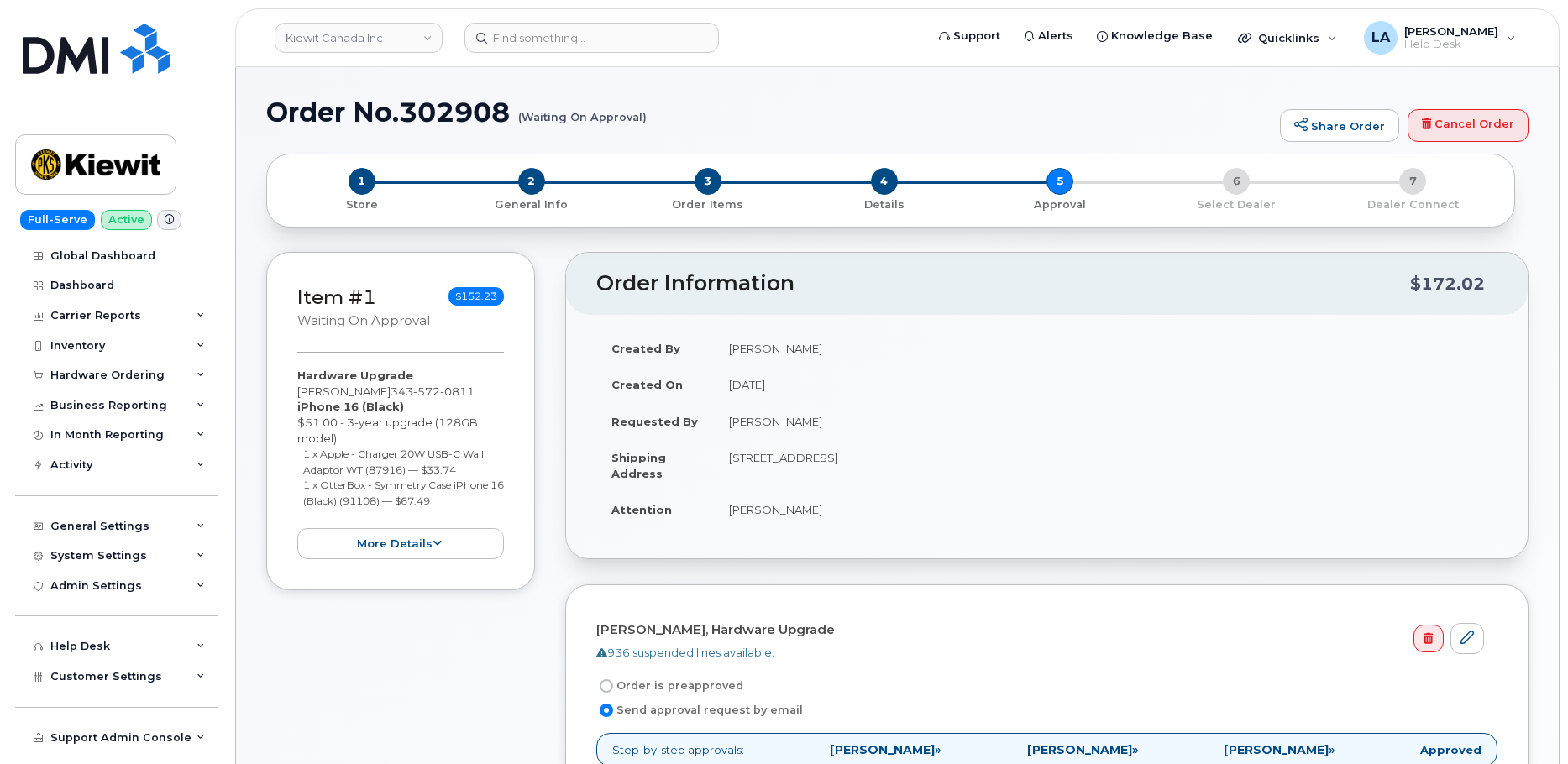
click at [1260, 405] on td "Christopher Fiacco" at bounding box center [1106, 421] width 784 height 37
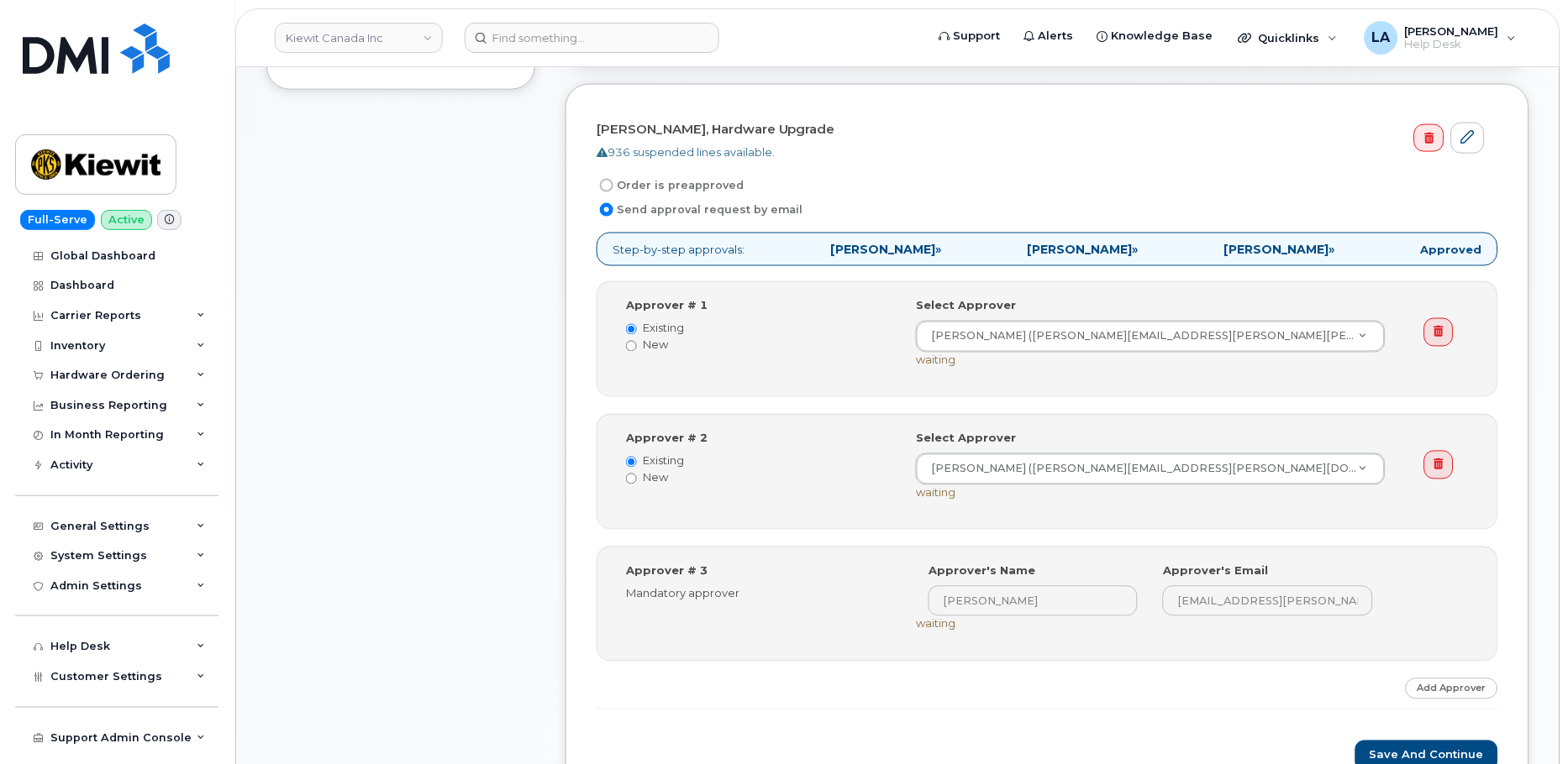
scroll to position [536, 0]
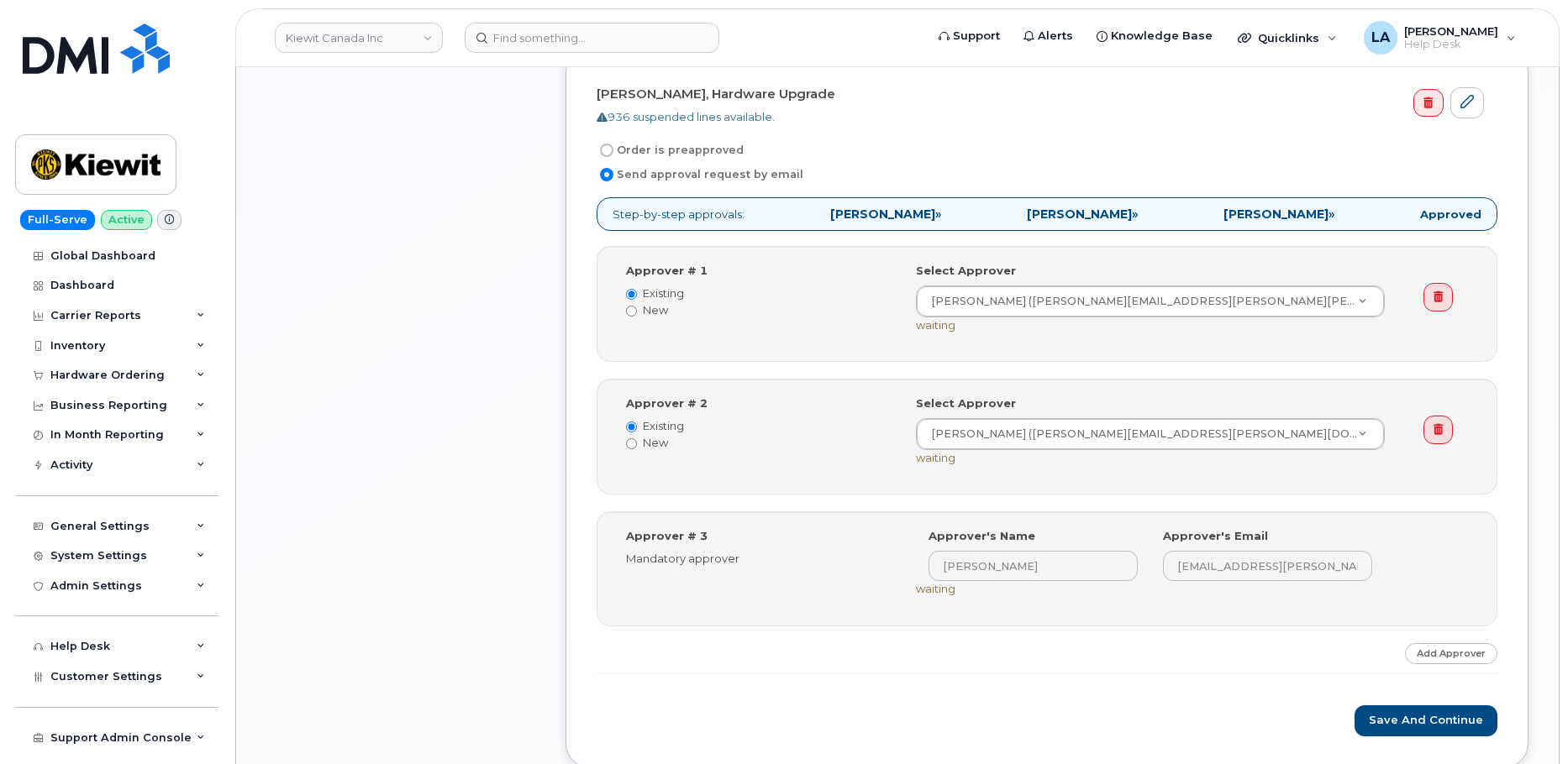
drag, startPoint x: 1566, startPoint y: 312, endPoint x: 1562, endPoint y: 75, distance: 237.0
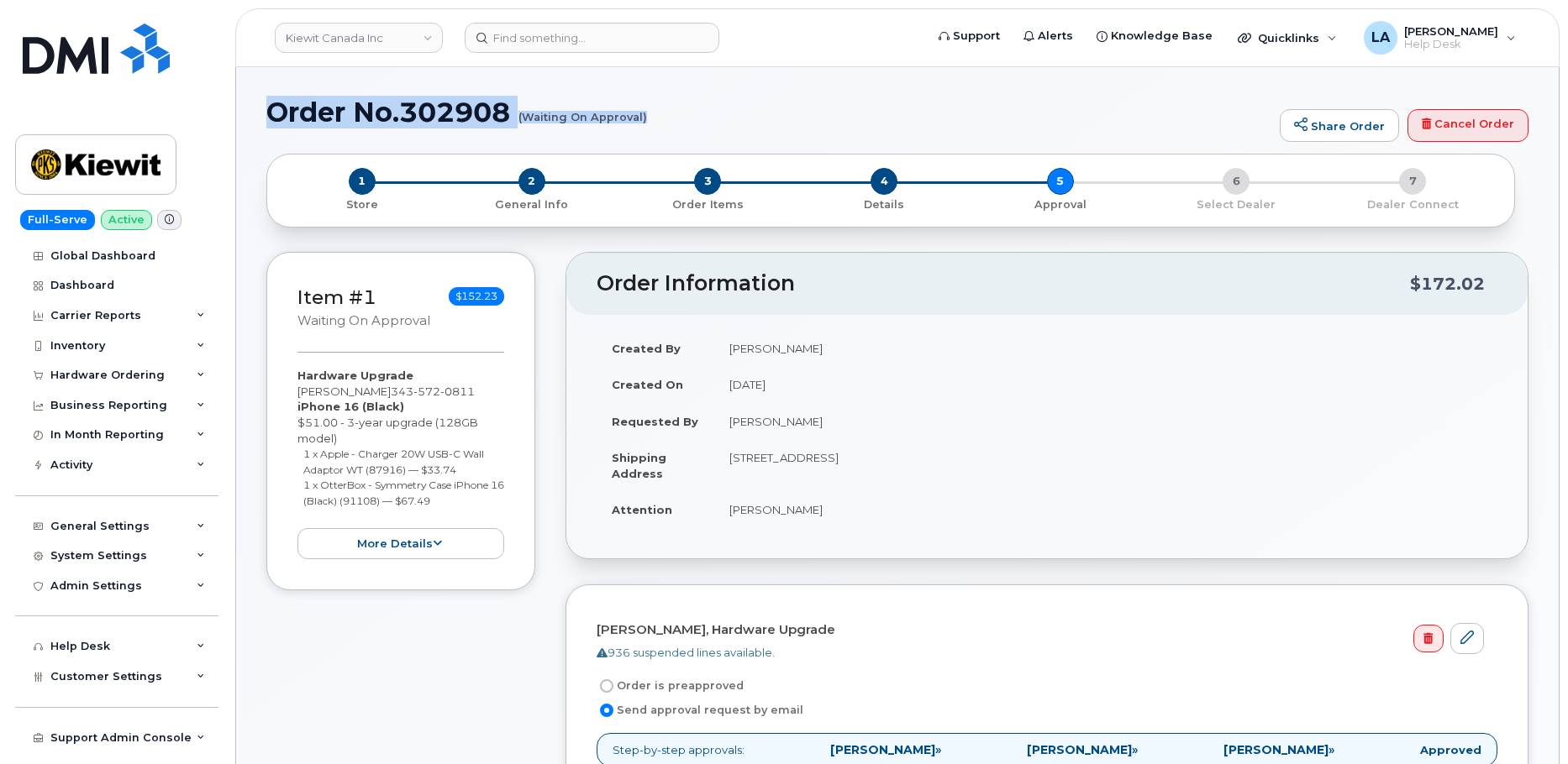
drag, startPoint x: 268, startPoint y: 106, endPoint x: 664, endPoint y: 137, distance: 397.2
click at [664, 137] on div "Order No.302908 (Waiting On Approval) Share Order Cancel Order" at bounding box center [897, 126] width 1262 height 57
copy h1 "Order No.302908 (Waiting On Approval)"
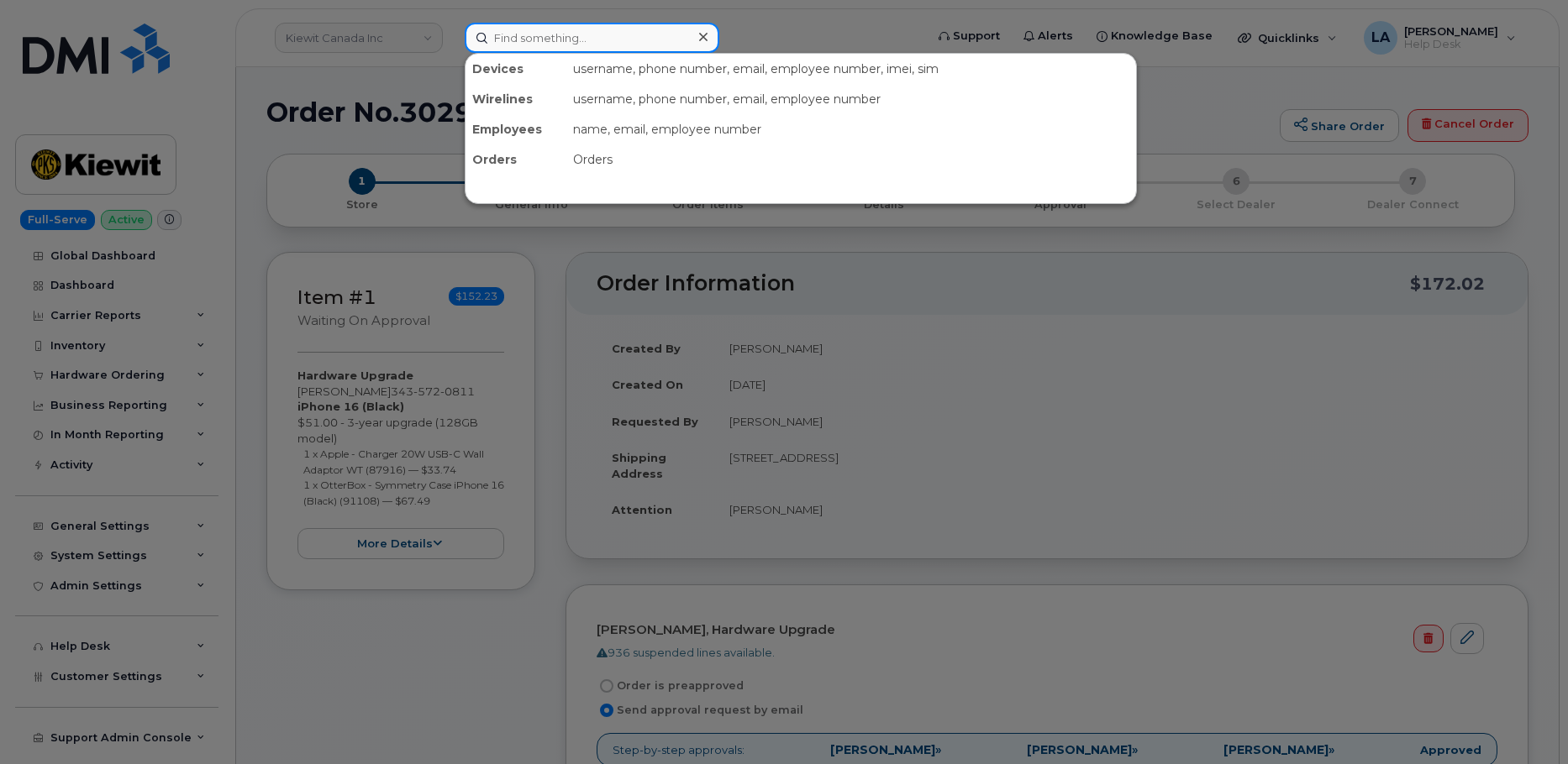
click at [594, 39] on input at bounding box center [592, 37] width 255 height 30
paste input "402 450 4306"
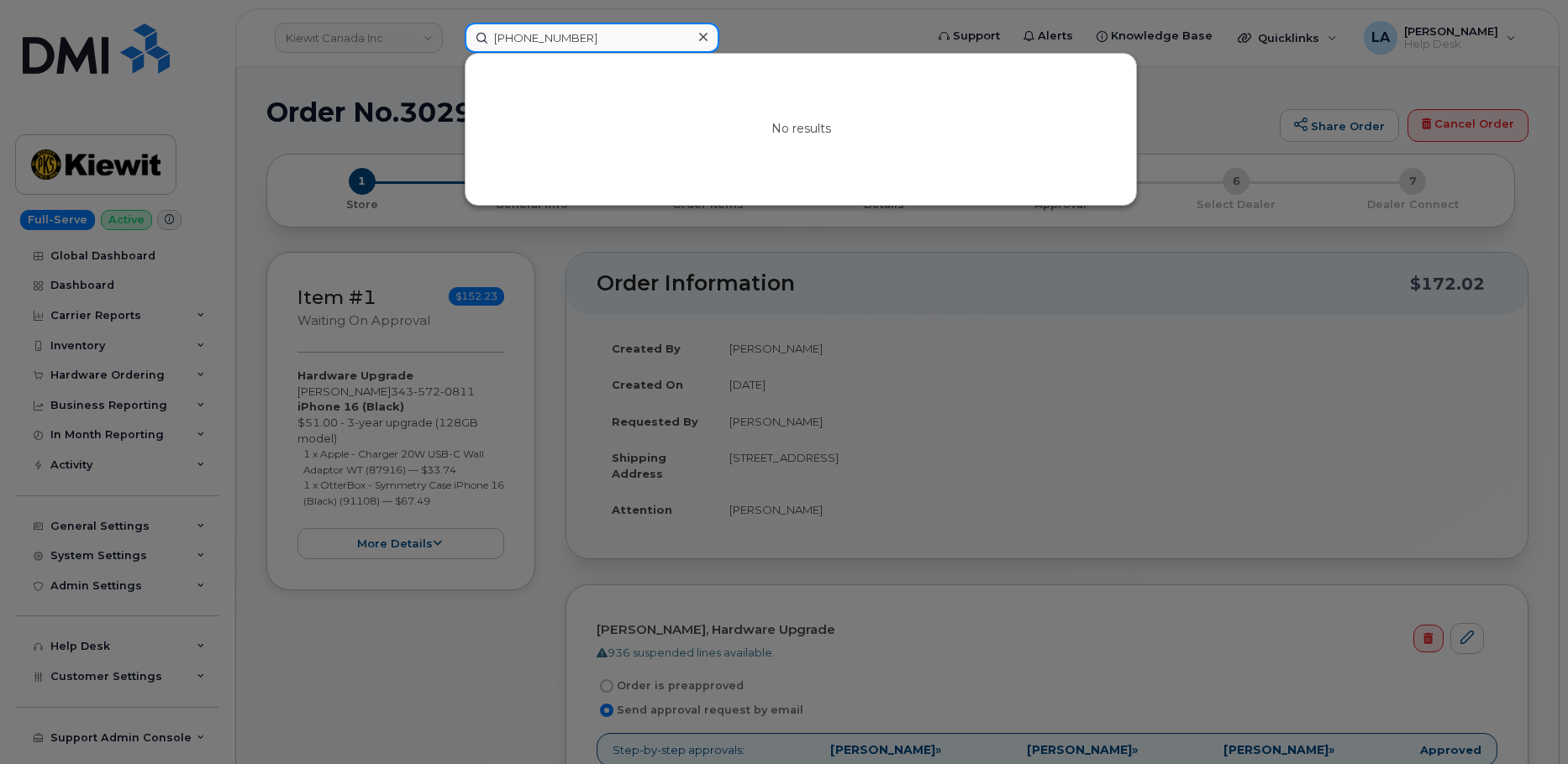
drag, startPoint x: 615, startPoint y: 41, endPoint x: 415, endPoint y: 41, distance: 200.0
click at [451, 44] on div "402 450 4306 No results" at bounding box center [689, 37] width 475 height 30
drag, startPoint x: 599, startPoint y: 41, endPoint x: 448, endPoint y: 40, distance: 151.0
click at [451, 40] on div "Corina Russel No results" at bounding box center [689, 37] width 475 height 30
paste input "402 541 5480"
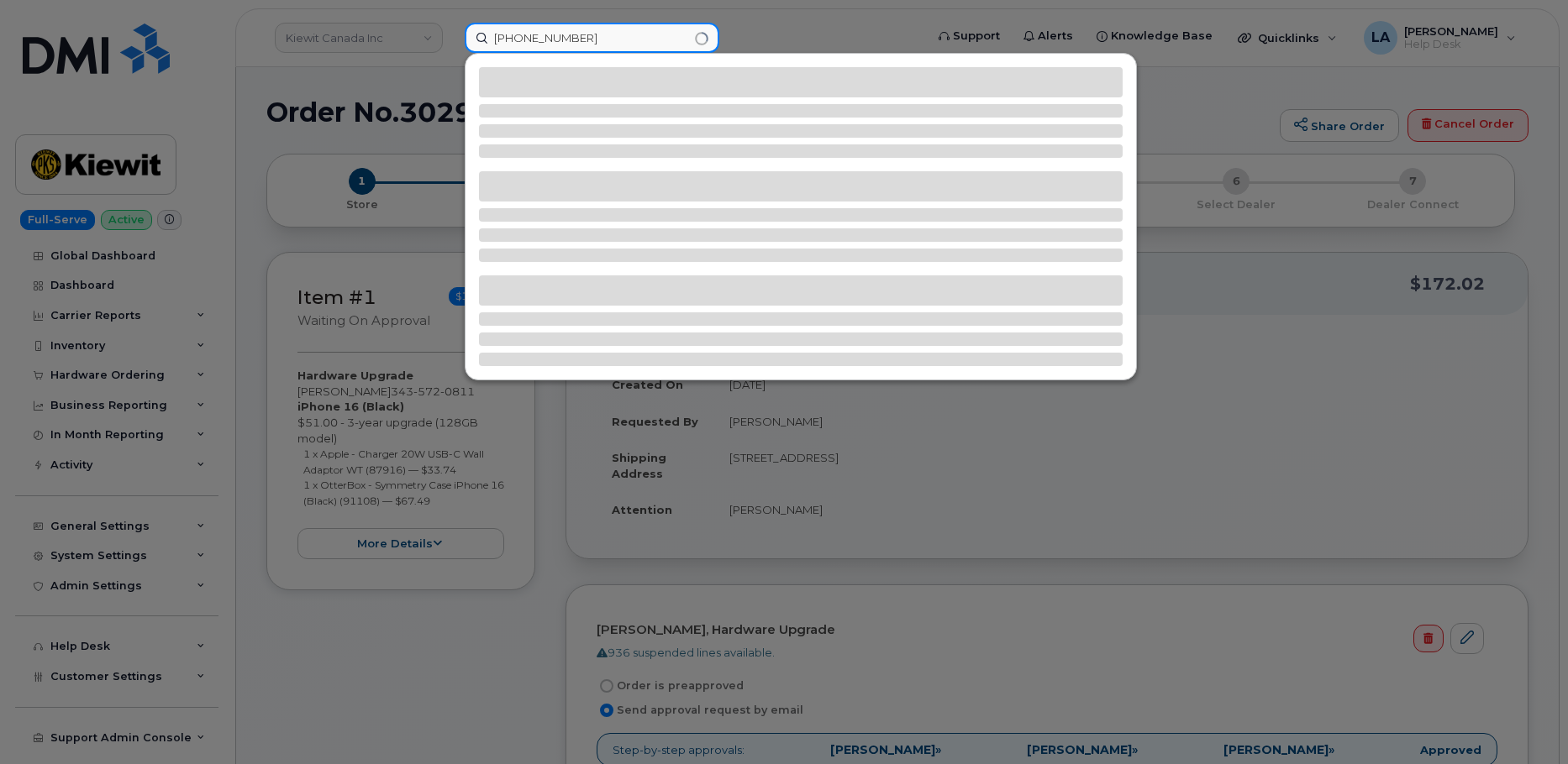
type input "402 541 5480"
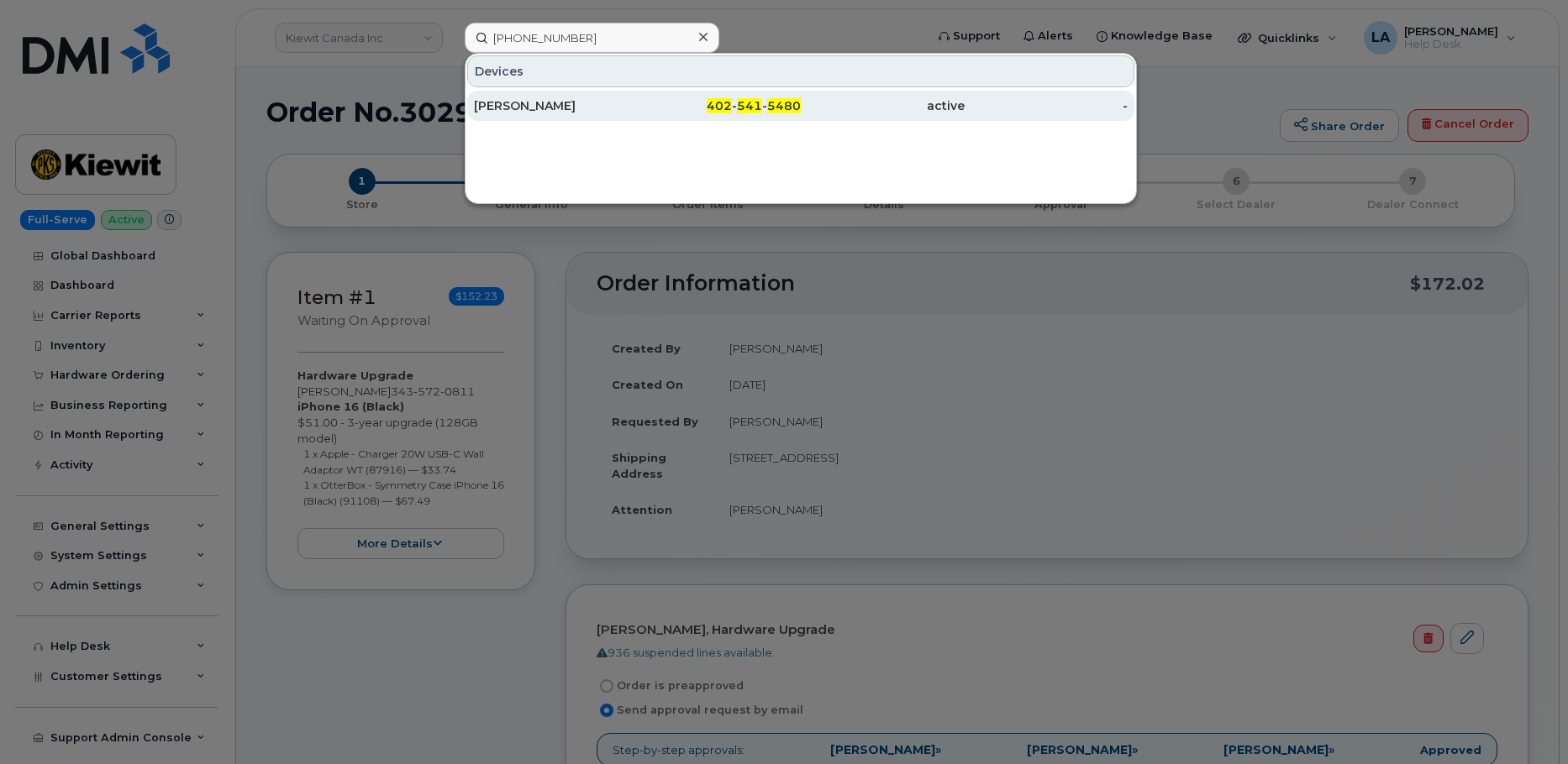
click at [552, 104] on div "CARINA RUSSELL" at bounding box center [556, 106] width 164 height 17
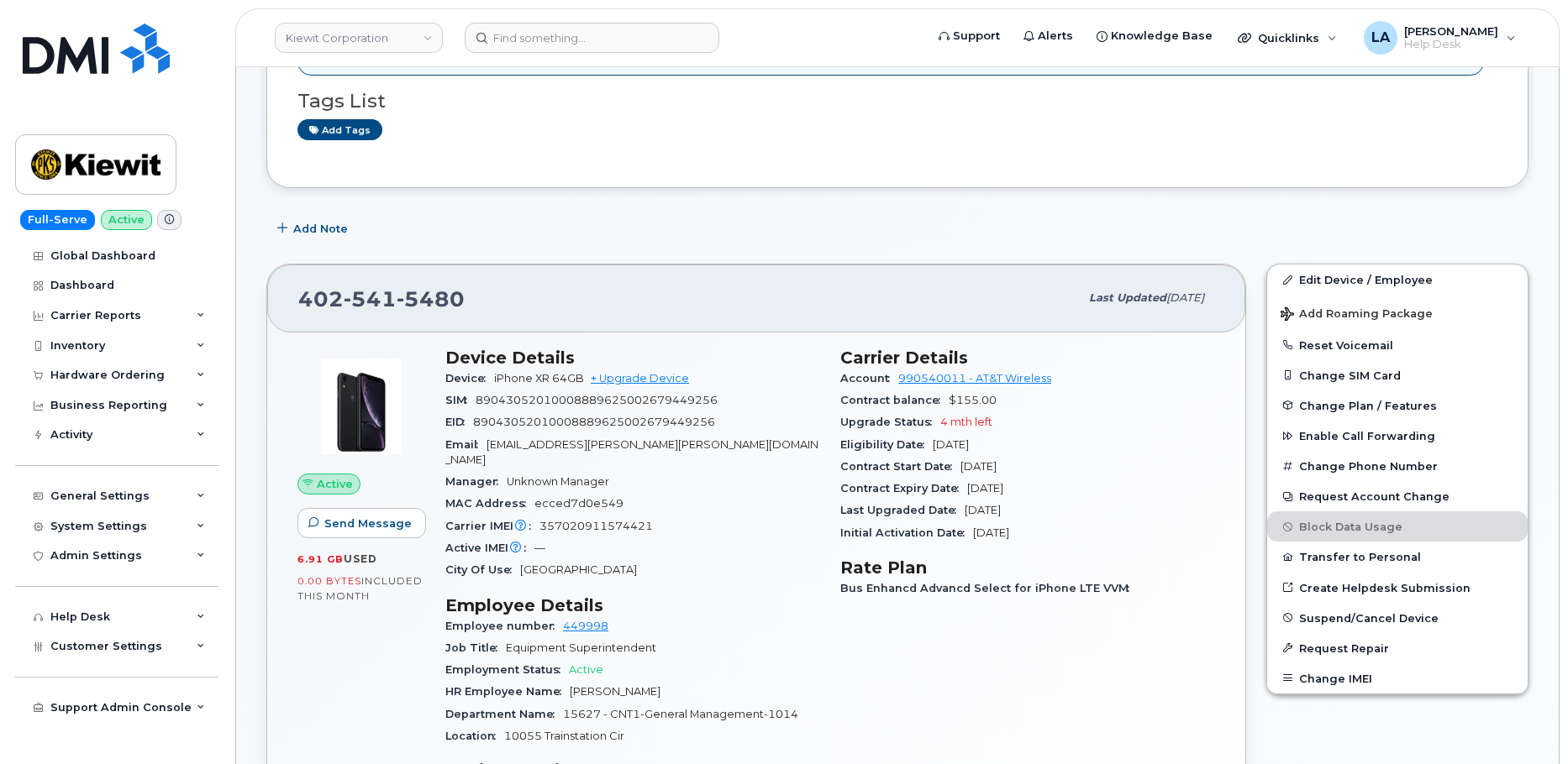
scroll to position [407, 0]
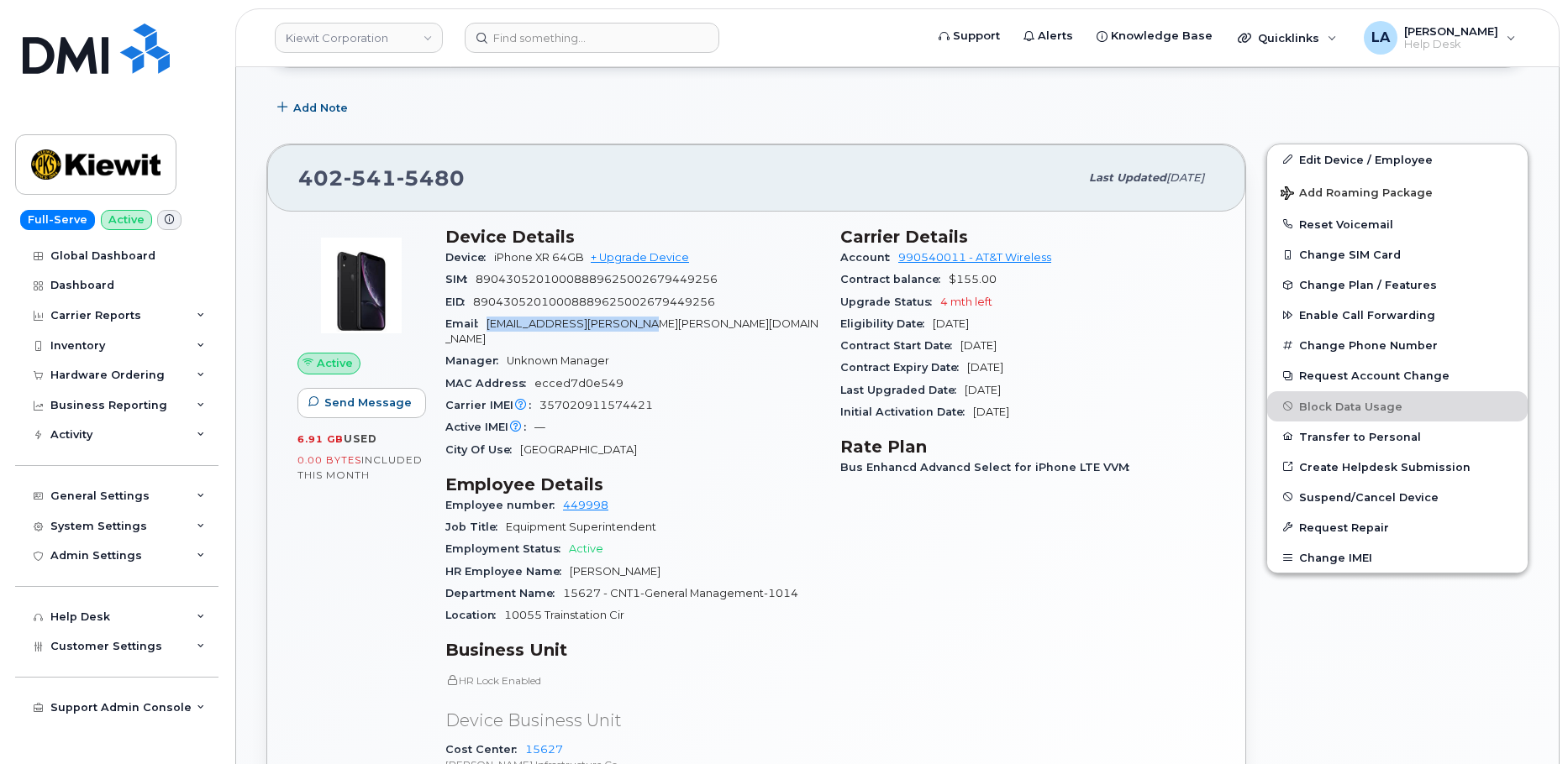
drag, startPoint x: 681, startPoint y: 285, endPoint x: 492, endPoint y: 327, distance: 193.6
click at [492, 327] on div "Email [EMAIL_ADDRESS][PERSON_NAME][PERSON_NAME][DOMAIN_NAME]" at bounding box center [632, 332] width 375 height 38
copy span "[EMAIL_ADDRESS][PERSON_NAME][PERSON_NAME][DOMAIN_NAME]"
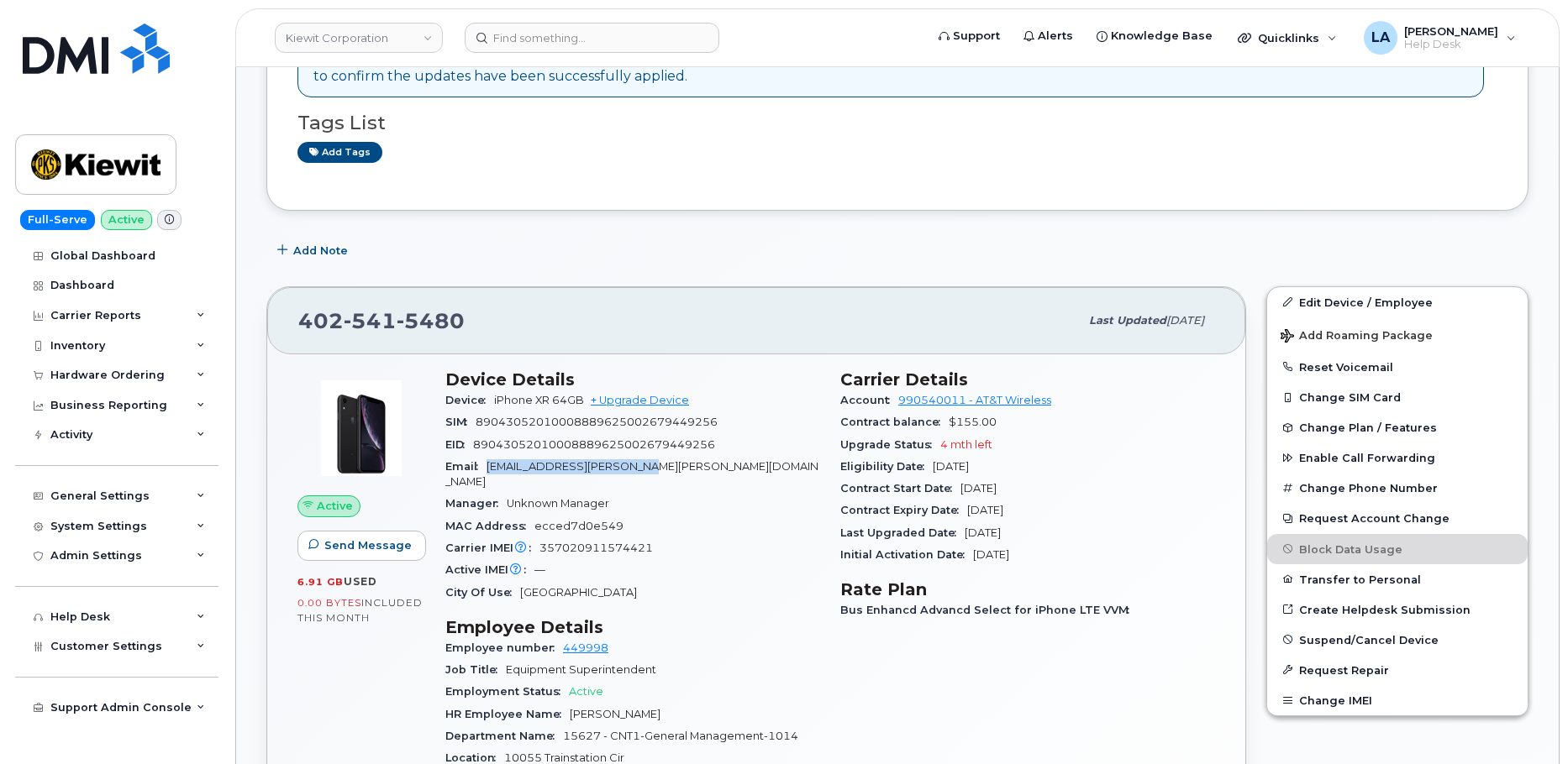
scroll to position [550, 0]
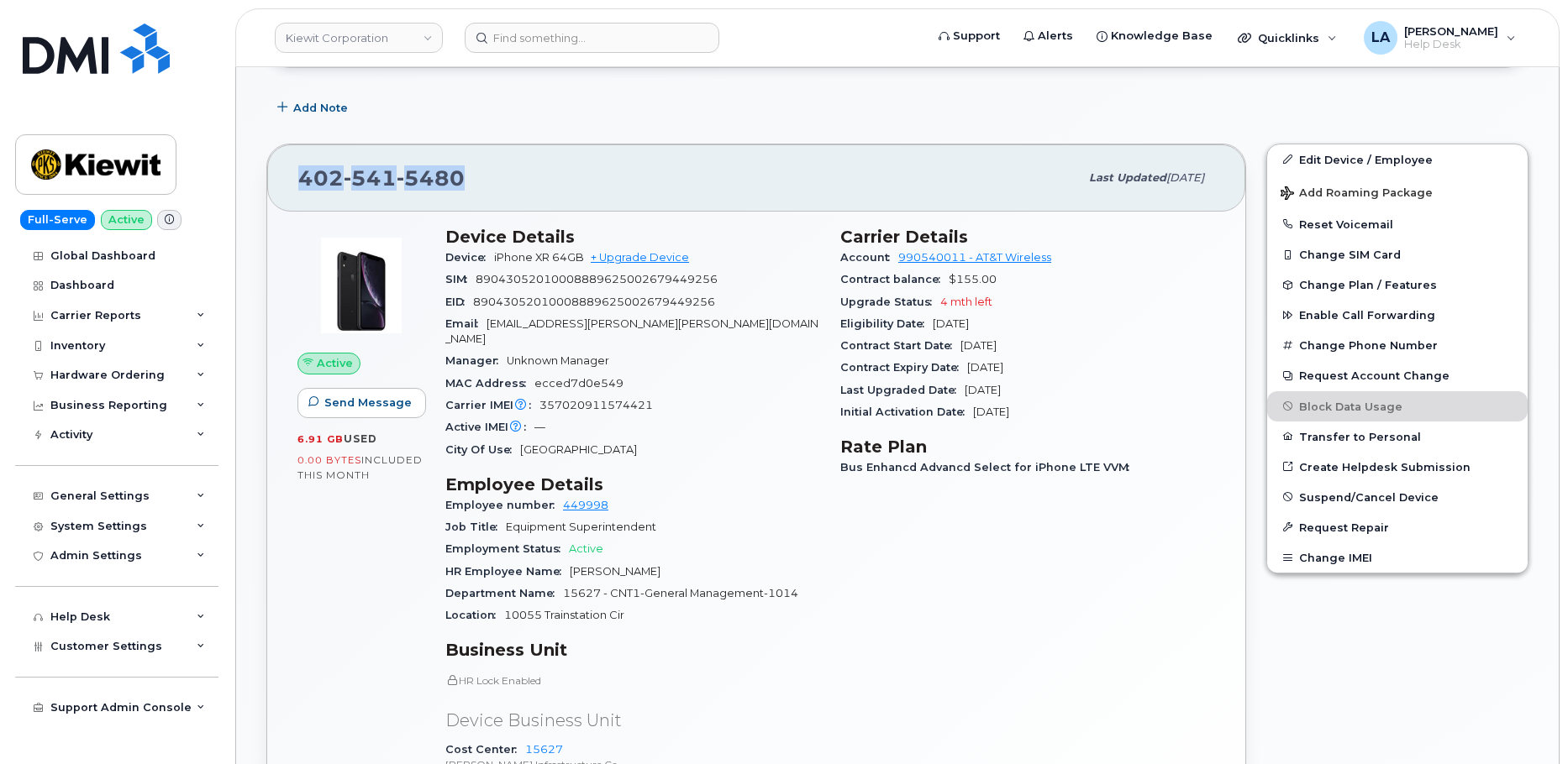
drag, startPoint x: 437, startPoint y: 183, endPoint x: 314, endPoint y: 178, distance: 123.1
click at [294, 183] on div "402 541 5480 Last updated Oct 08, 2025" at bounding box center [757, 177] width 978 height 67
copy span "402 541 5480"
click at [611, 394] on div "Carrier IMEI Carrier IMEI is reported during the last billing cycle or change o…" at bounding box center [632, 405] width 375 height 21
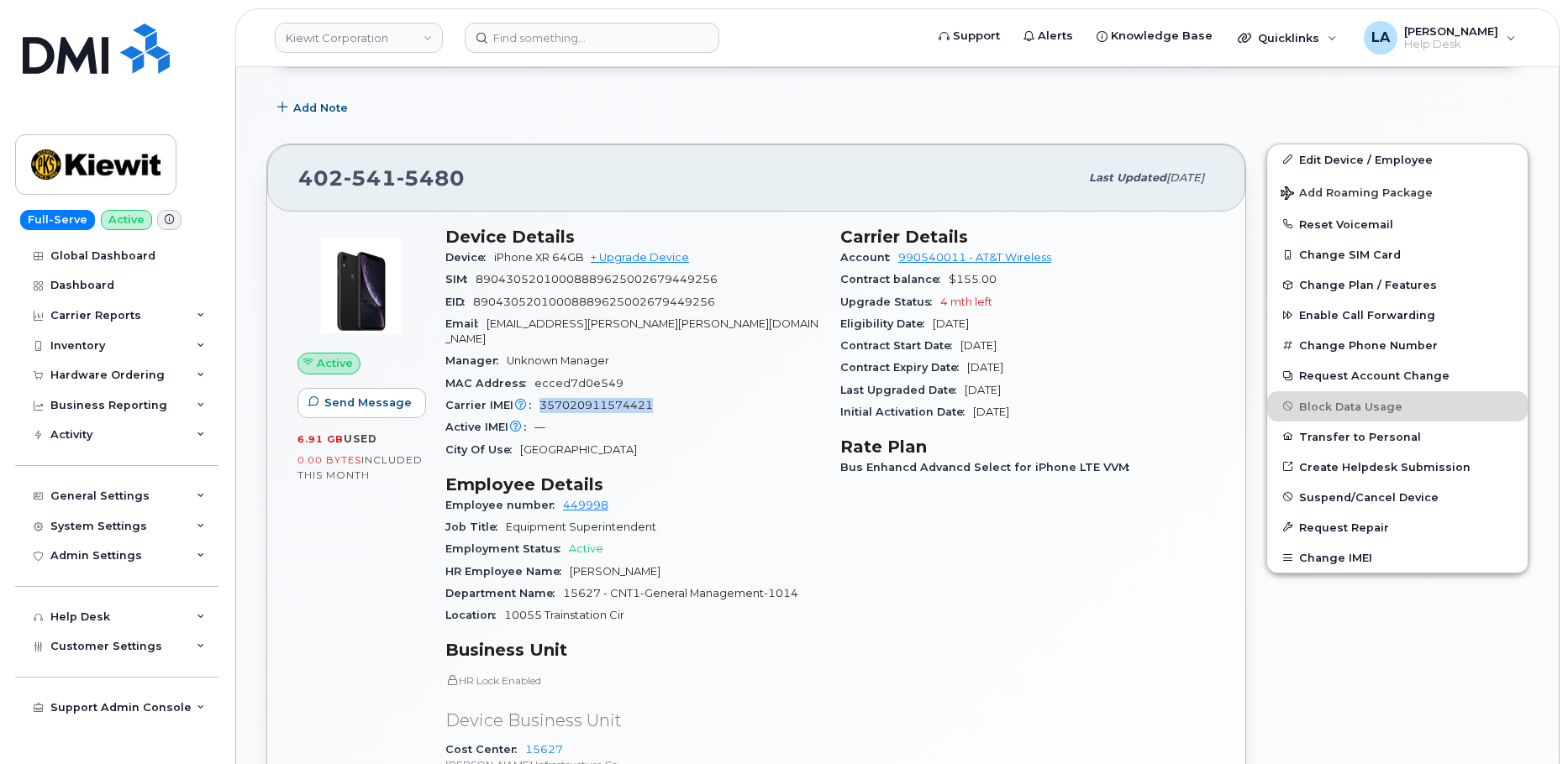
copy span "357020911574421"
click at [624, 301] on span "89043052010008889625002679449256" at bounding box center [594, 302] width 242 height 13
copy span "89043052010008889625002679449256"
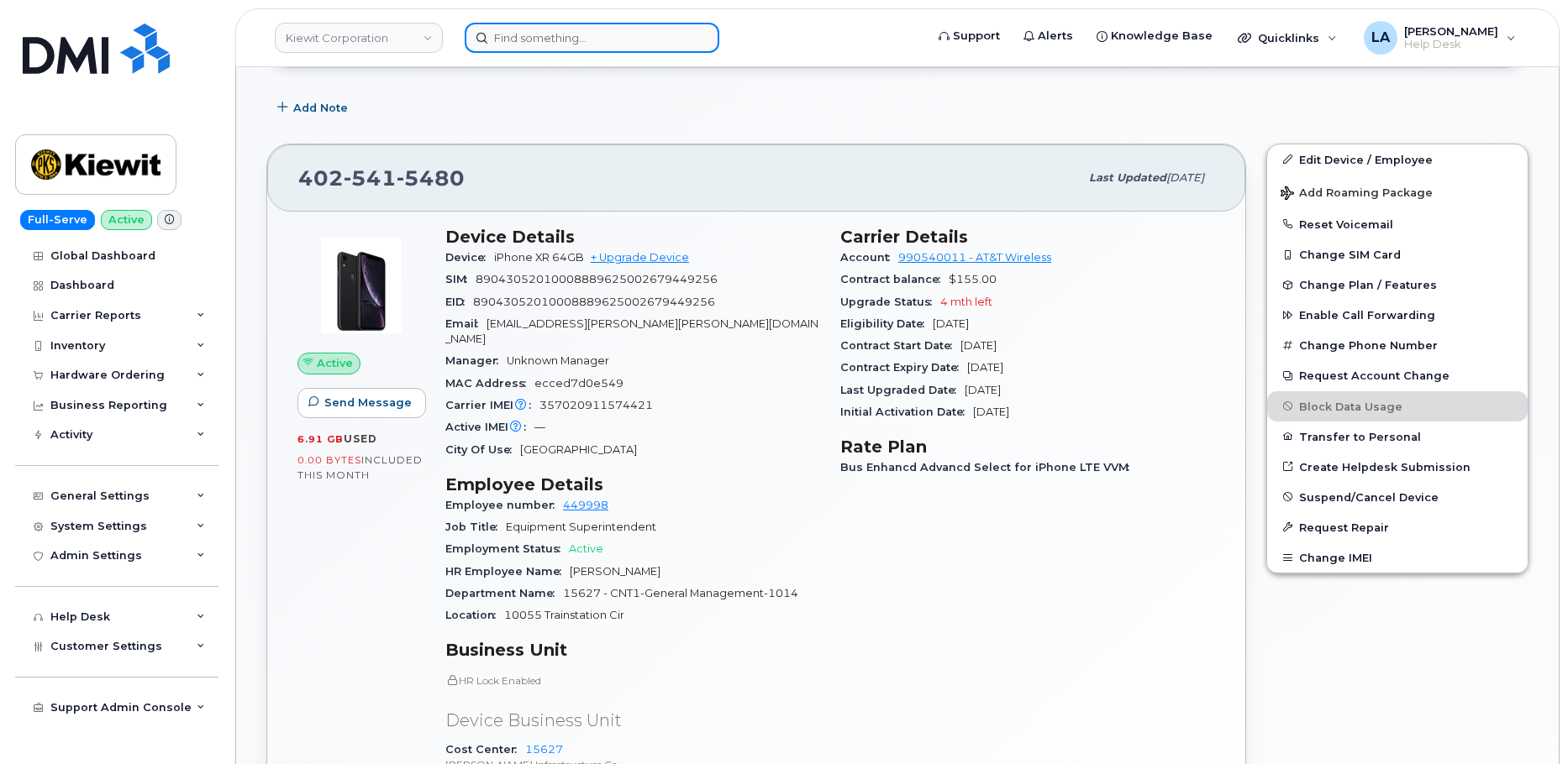
click at [606, 32] on input at bounding box center [592, 37] width 255 height 30
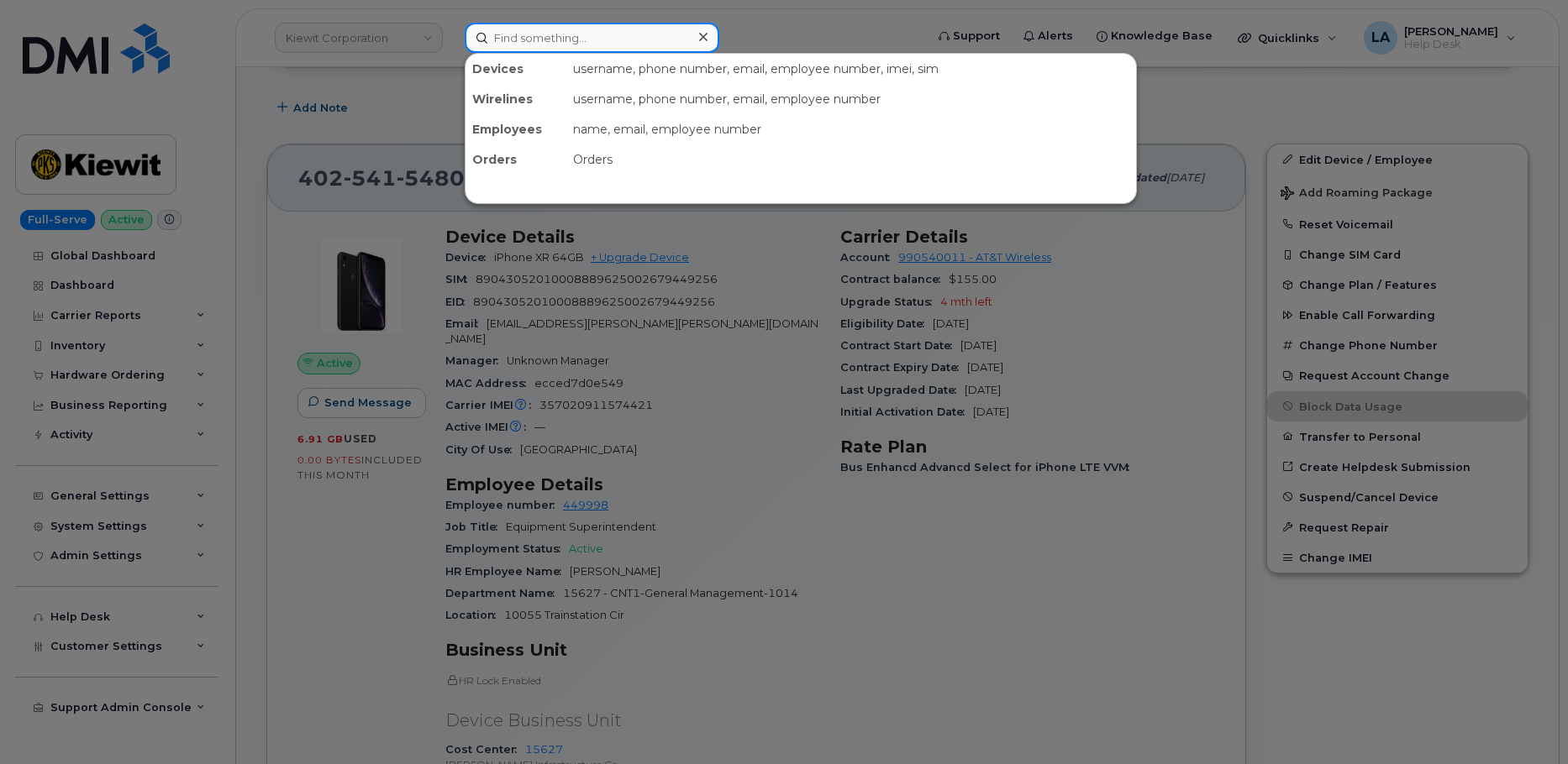
paste input "[EMAIL_ADDRESS][DOMAIN_NAME]"
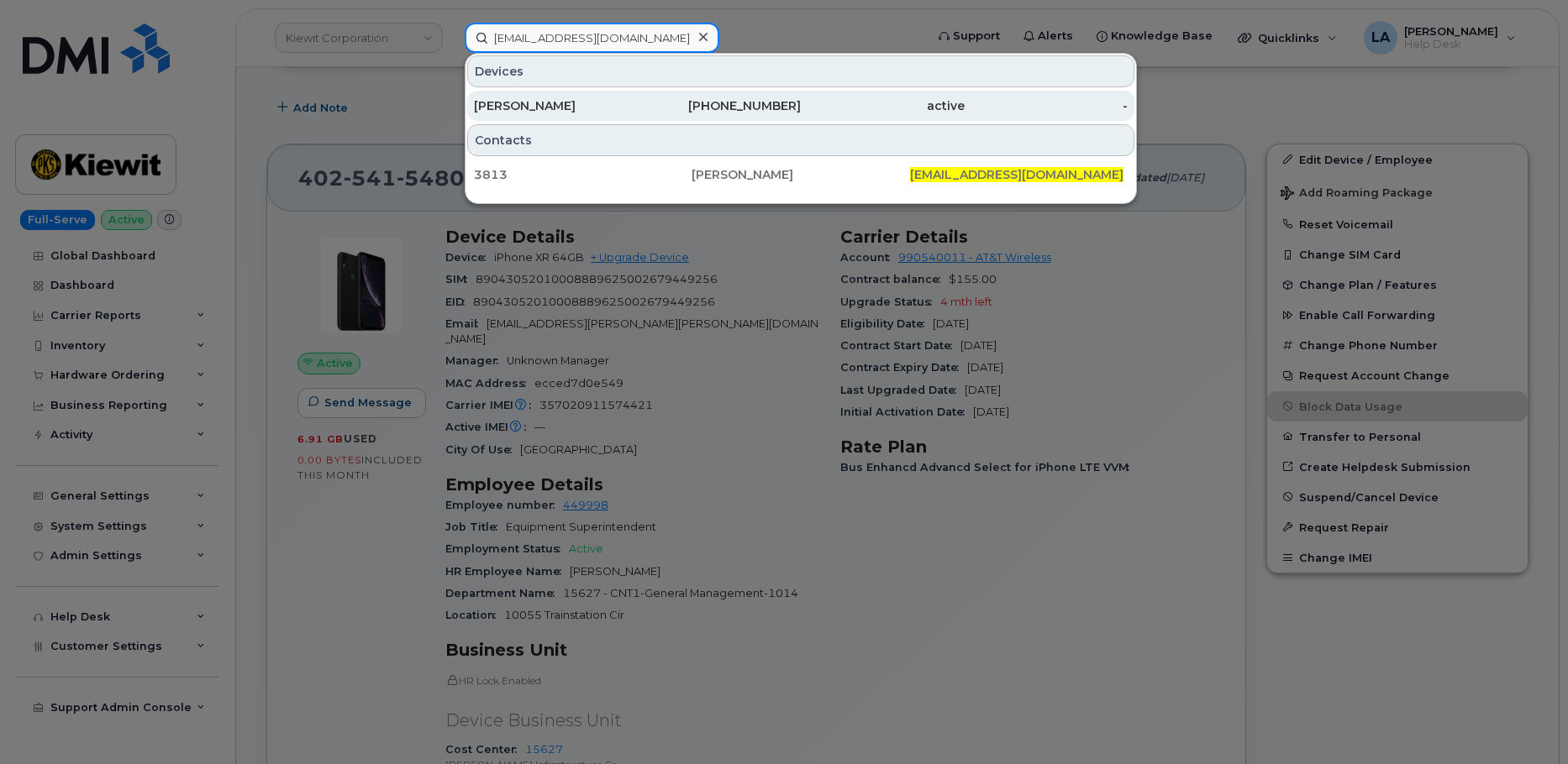
type input "[EMAIL_ADDRESS][DOMAIN_NAME]"
click at [603, 98] on div "[PERSON_NAME]" at bounding box center [556, 105] width 164 height 30
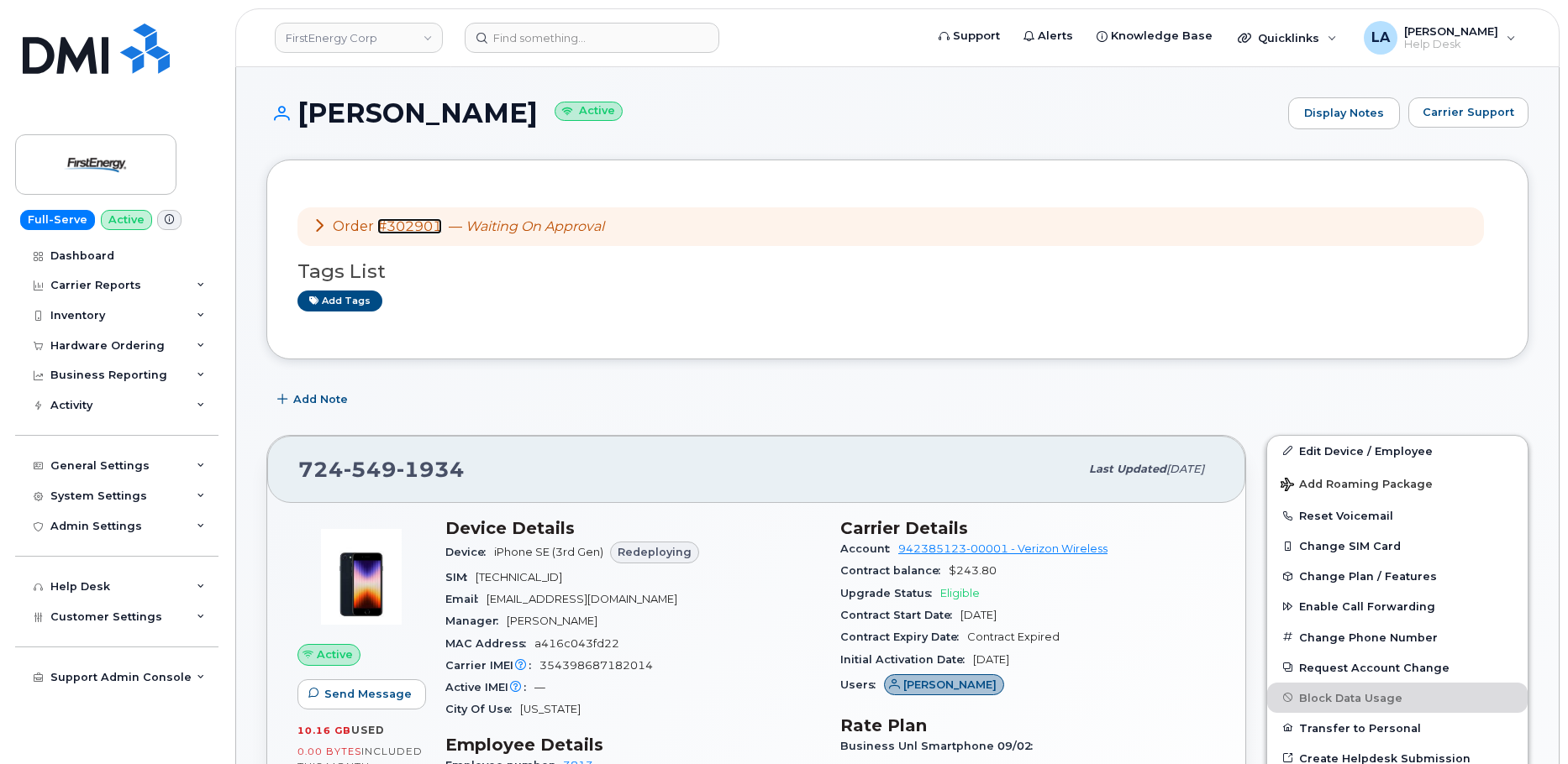
click at [392, 226] on link "#302901" at bounding box center [409, 226] width 64 height 16
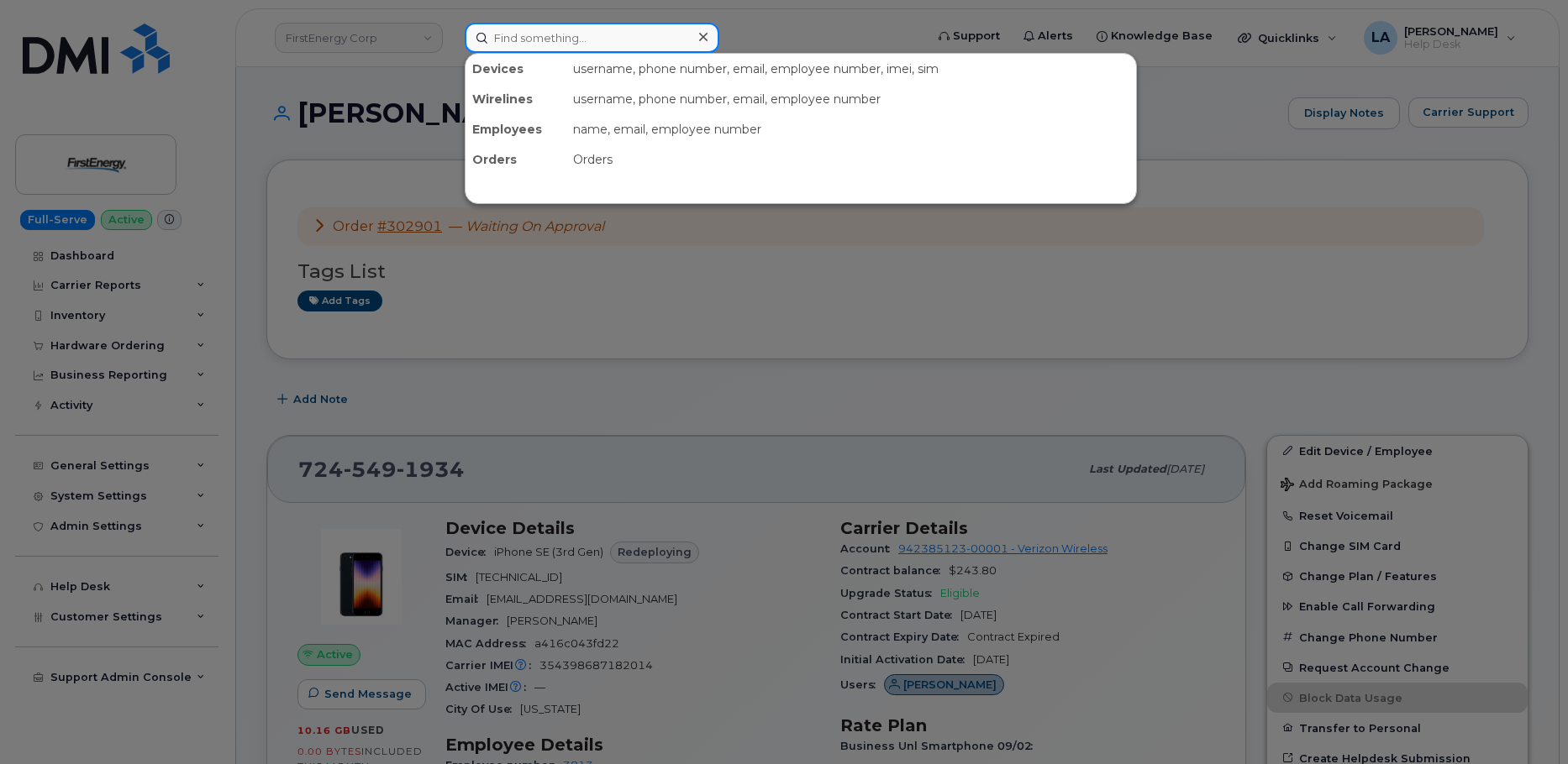
click at [624, 42] on input at bounding box center [592, 37] width 255 height 30
paste input "[PHONE_NUMBER]"
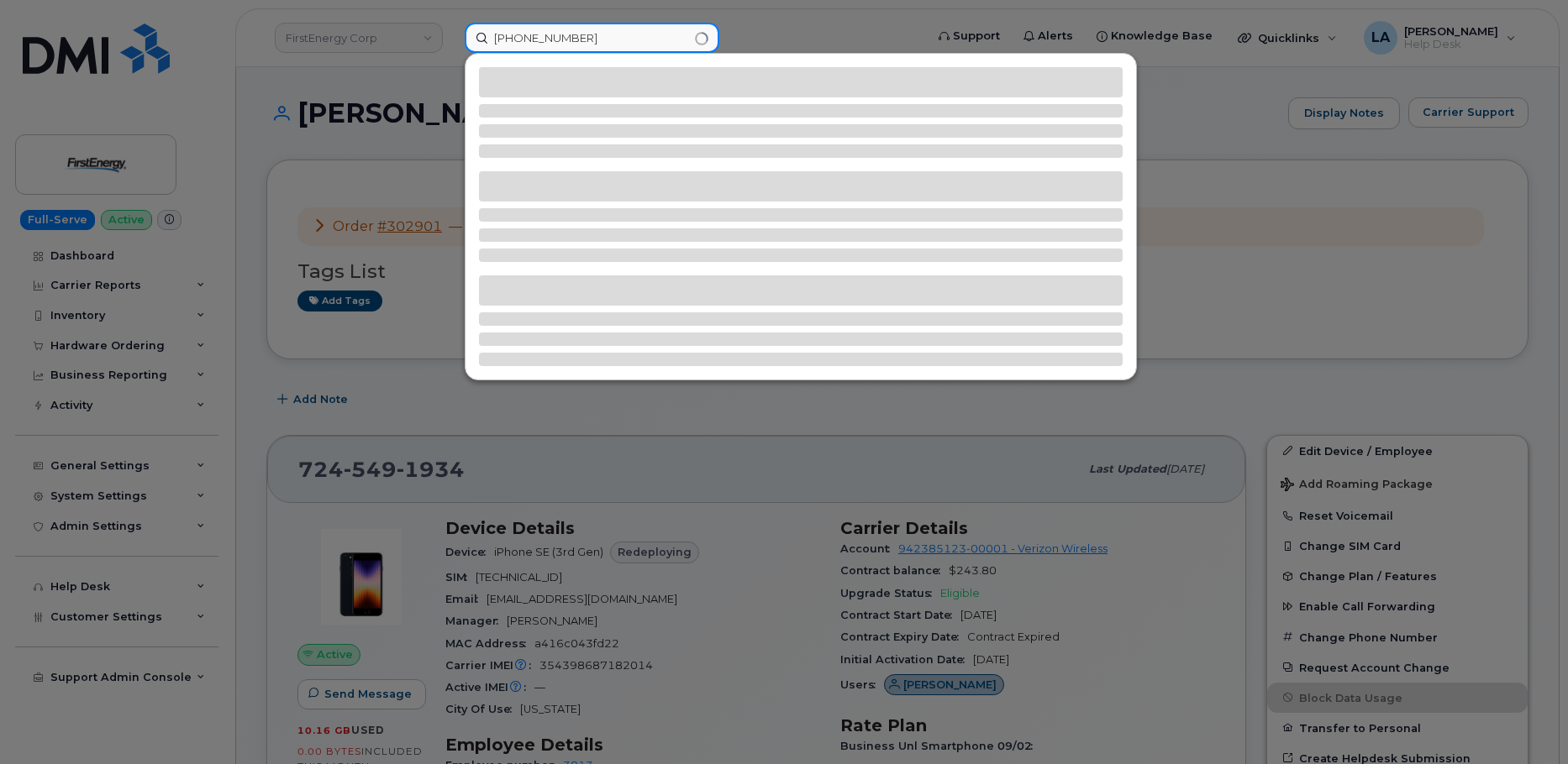
type input "[PHONE_NUMBER]"
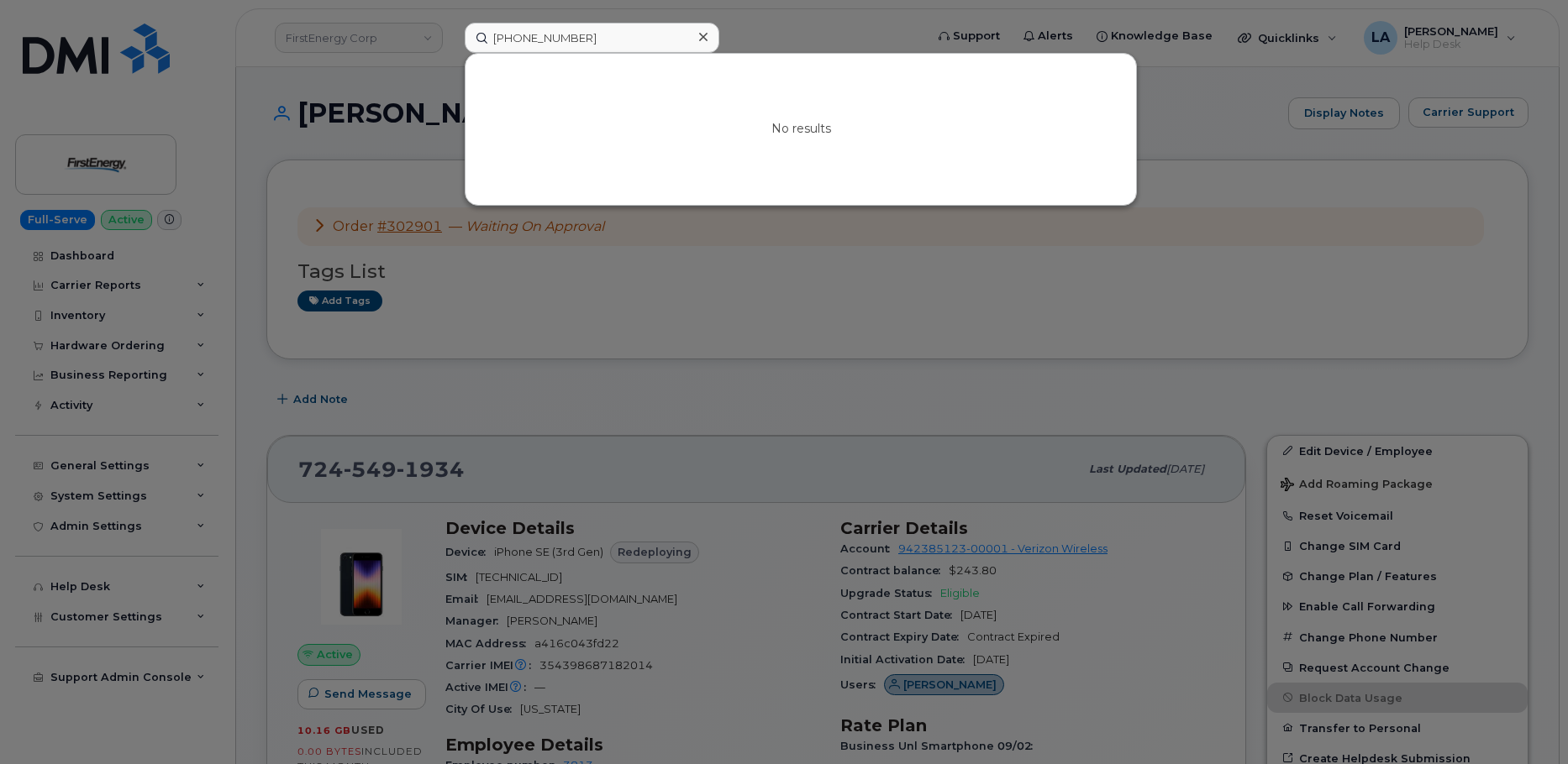
click at [708, 35] on div at bounding box center [703, 37] width 24 height 24
